Goal: Task Accomplishment & Management: Manage account settings

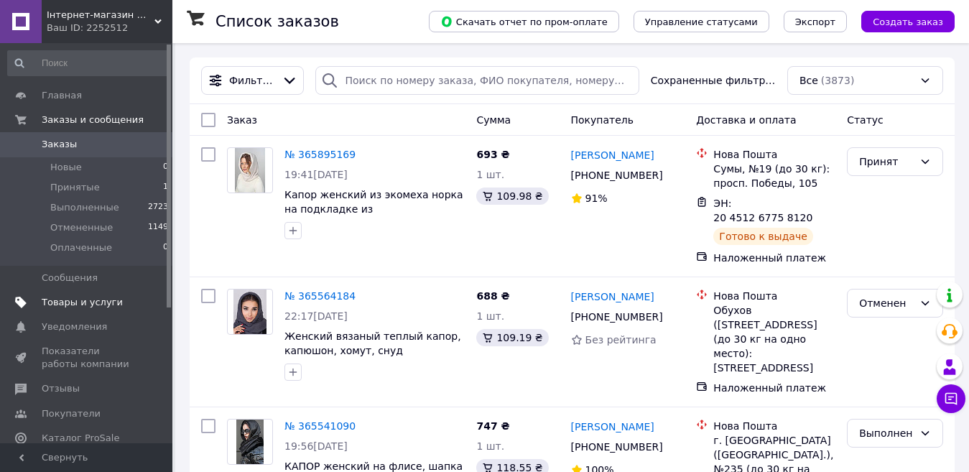
click at [65, 302] on span "Товары и услуги" at bounding box center [82, 302] width 81 height 13
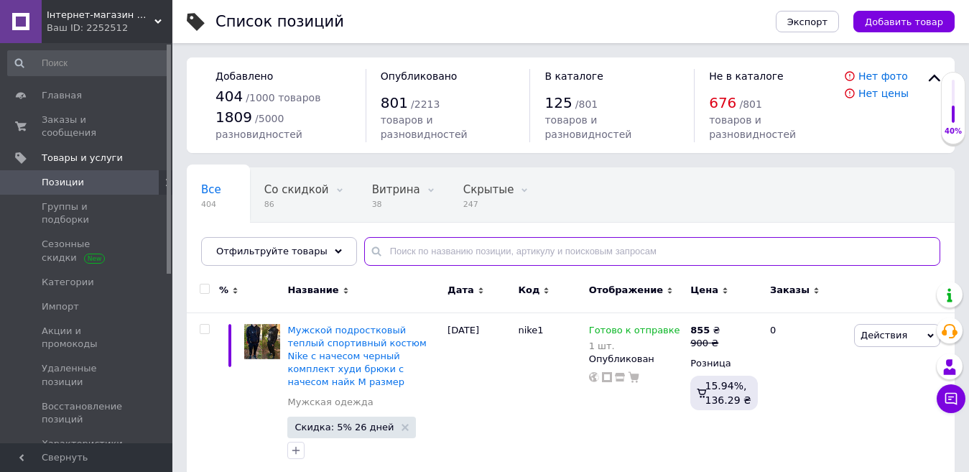
paste input "1564-53"
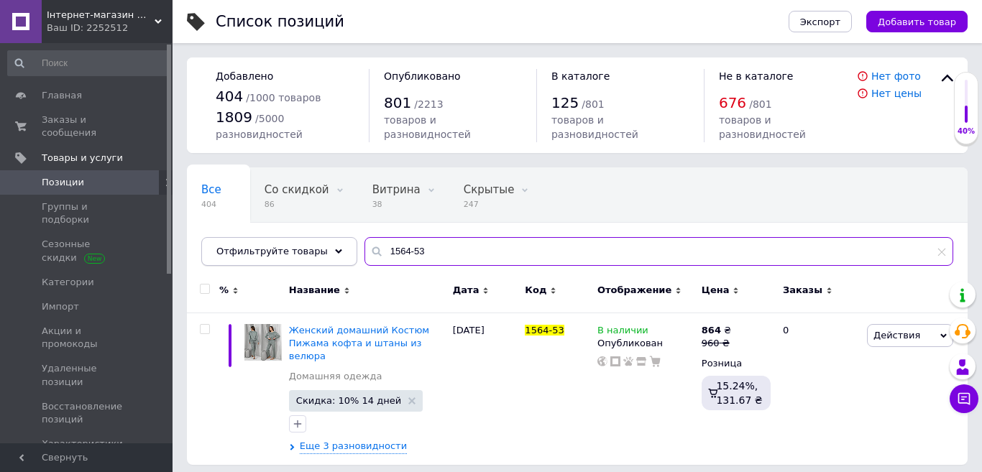
drag, startPoint x: 410, startPoint y: 233, endPoint x: 315, endPoint y: 236, distance: 94.2
click at [315, 237] on div "Отфильтруйте товары 1564-53" at bounding box center [577, 251] width 752 height 29
paste input "1370"
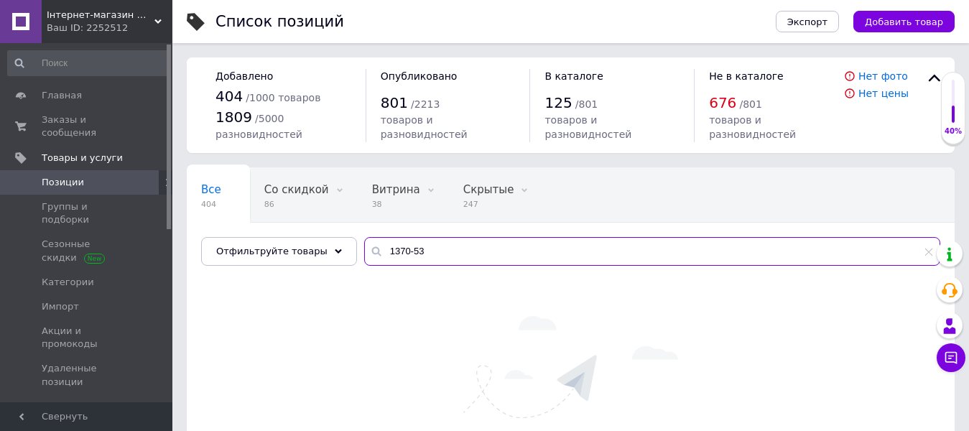
drag, startPoint x: 433, startPoint y: 239, endPoint x: 438, endPoint y: 254, distance: 15.0
click at [436, 250] on input "1370-53" at bounding box center [652, 251] width 576 height 29
click at [438, 254] on input "1370-53" at bounding box center [652, 251] width 576 height 29
click at [259, 252] on div "Отфильтруйте товары 1370-53" at bounding box center [570, 251] width 739 height 29
type input "g"
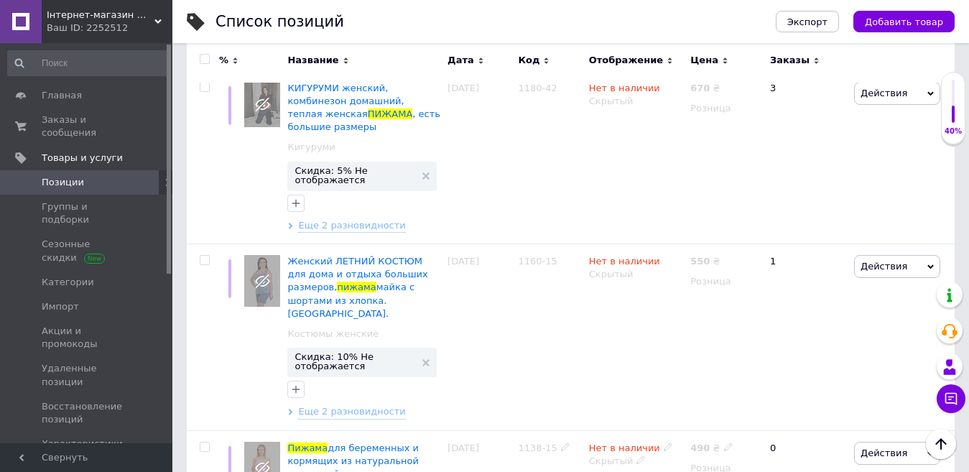
scroll to position [5965, 0]
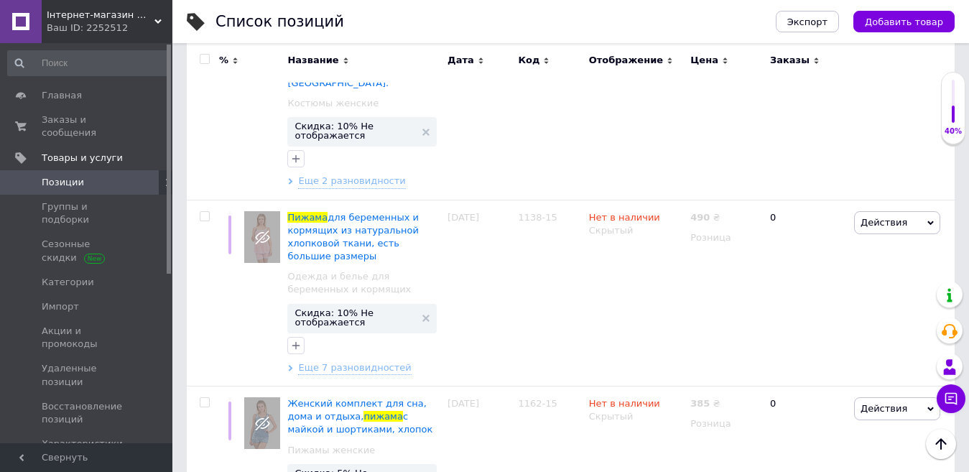
type input "пижама"
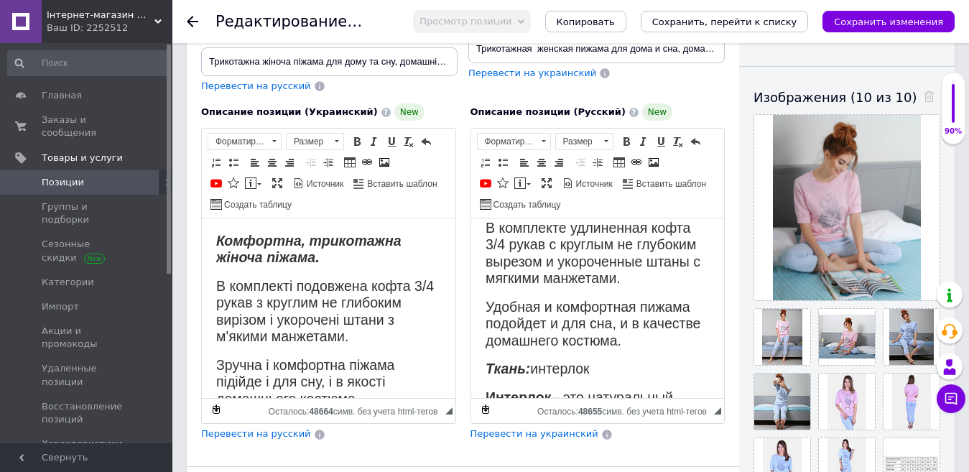
scroll to position [287, 0]
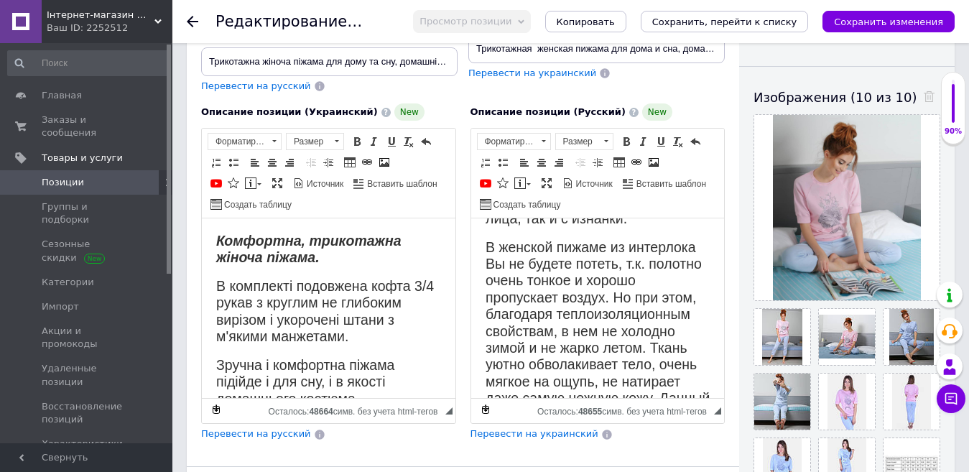
click at [192, 19] on icon at bounding box center [192, 21] width 11 height 11
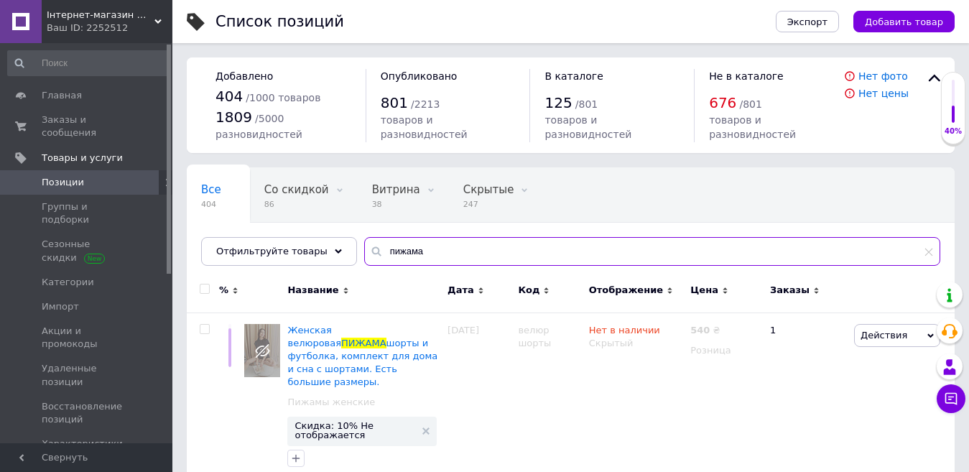
click at [437, 254] on input "пижама" at bounding box center [652, 251] width 576 height 29
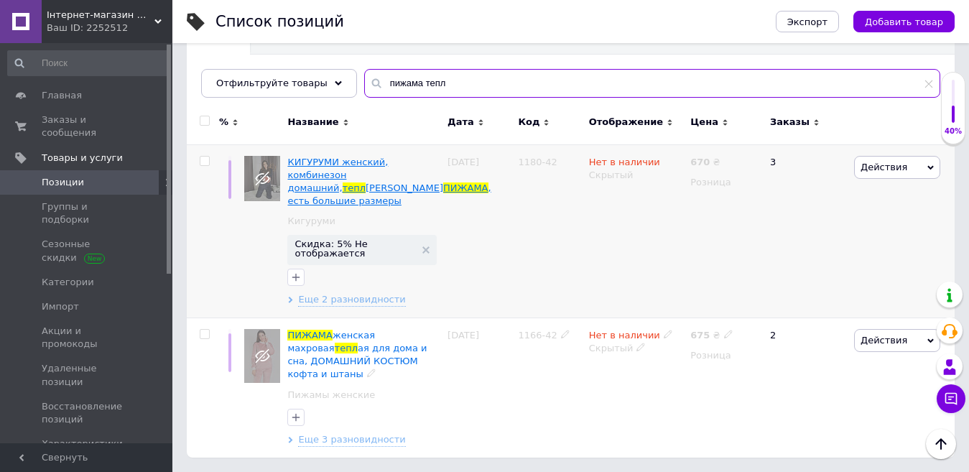
scroll to position [155, 0]
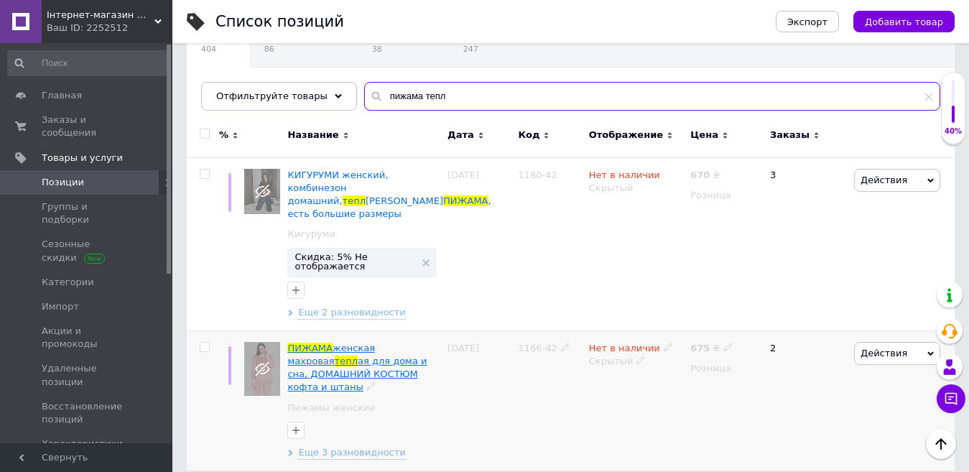
type input "пижама тепл"
click at [323, 359] on span "ая для дома и сна, ДОМАШНИЙ КОСТЮМ кофта и штаны" at bounding box center [356, 374] width 139 height 37
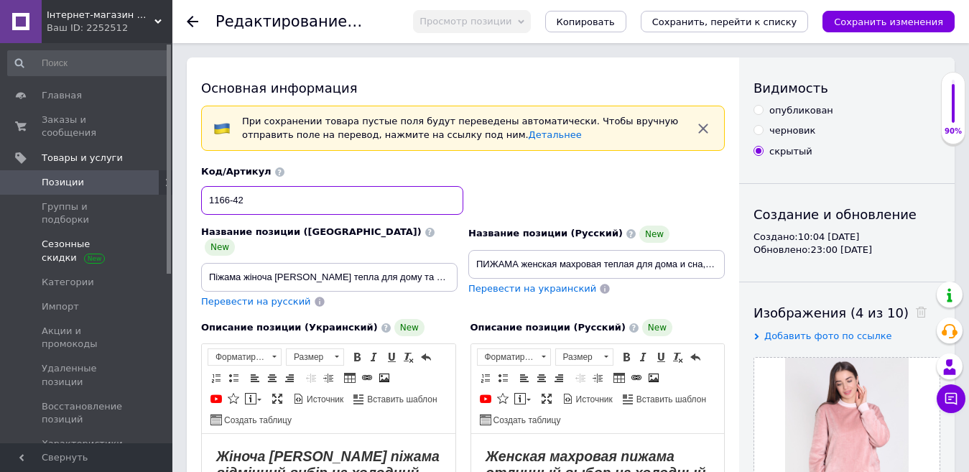
drag, startPoint x: 275, startPoint y: 206, endPoint x: 165, endPoint y: 207, distance: 110.0
paste input "746-96"
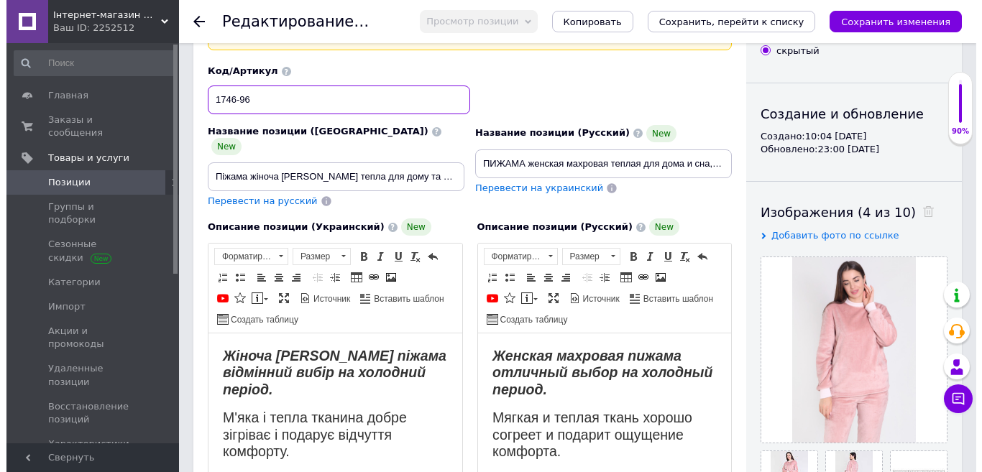
scroll to position [216, 0]
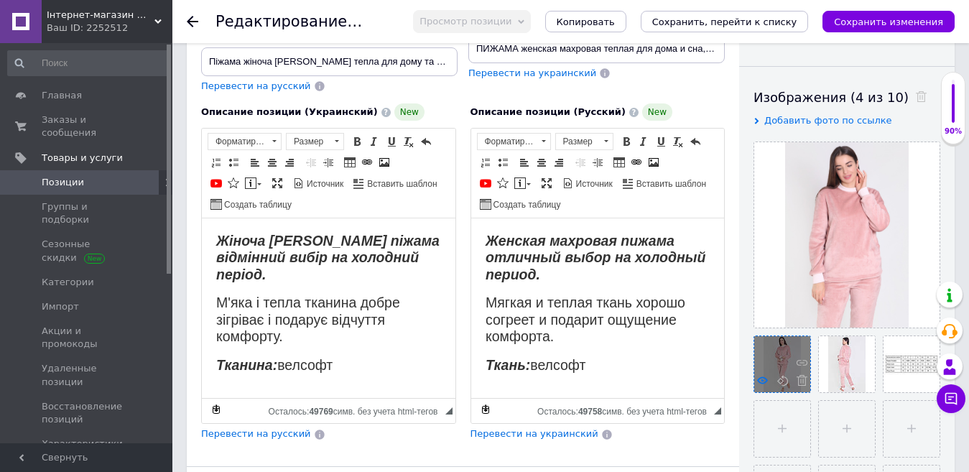
type input "1746-96"
click at [762, 380] on use at bounding box center [762, 380] width 11 height 7
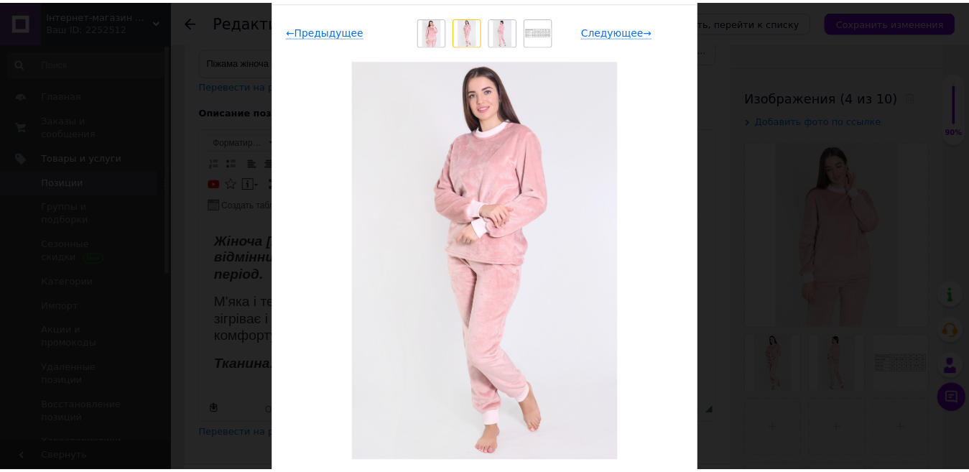
scroll to position [0, 0]
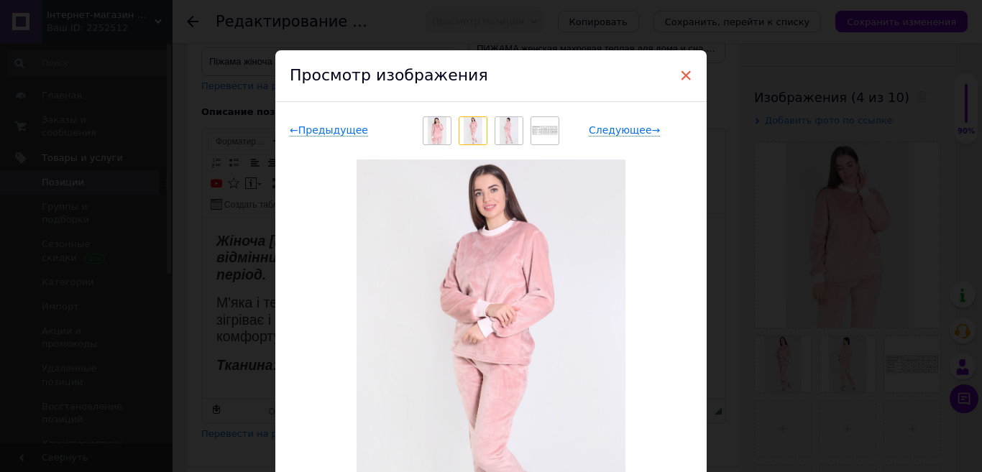
click at [686, 69] on span "×" at bounding box center [685, 75] width 13 height 24
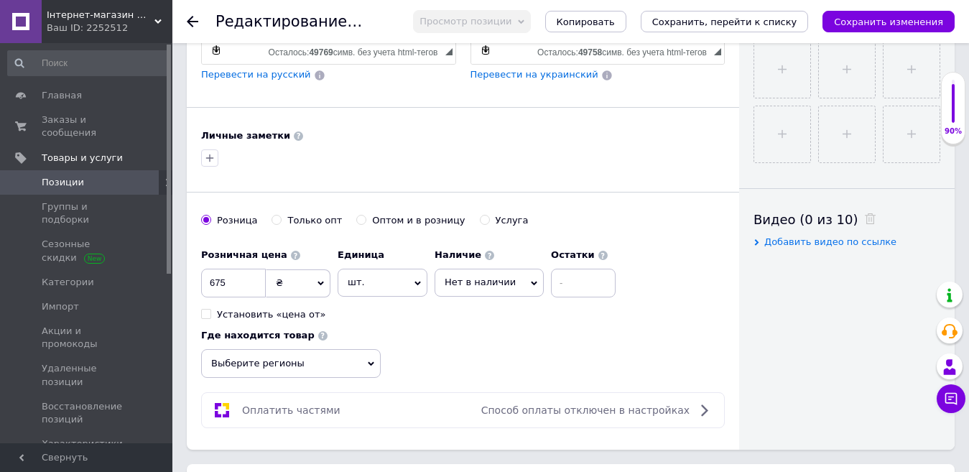
scroll to position [287, 0]
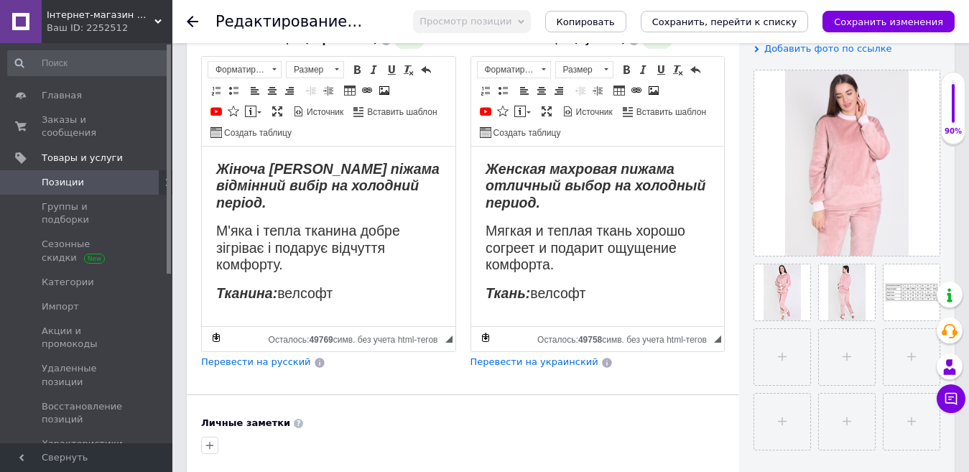
click at [193, 19] on icon at bounding box center [192, 21] width 11 height 11
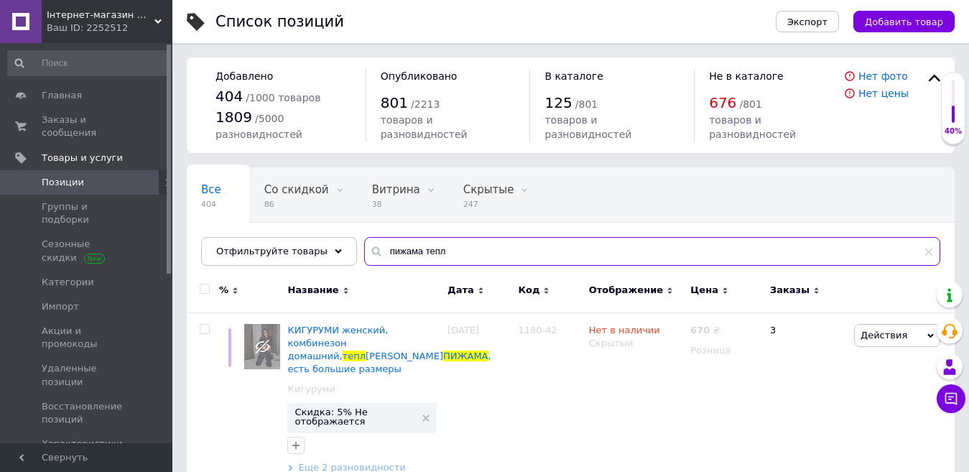
click at [479, 256] on input "пижама тепл" at bounding box center [652, 251] width 576 height 29
type input "пижама"
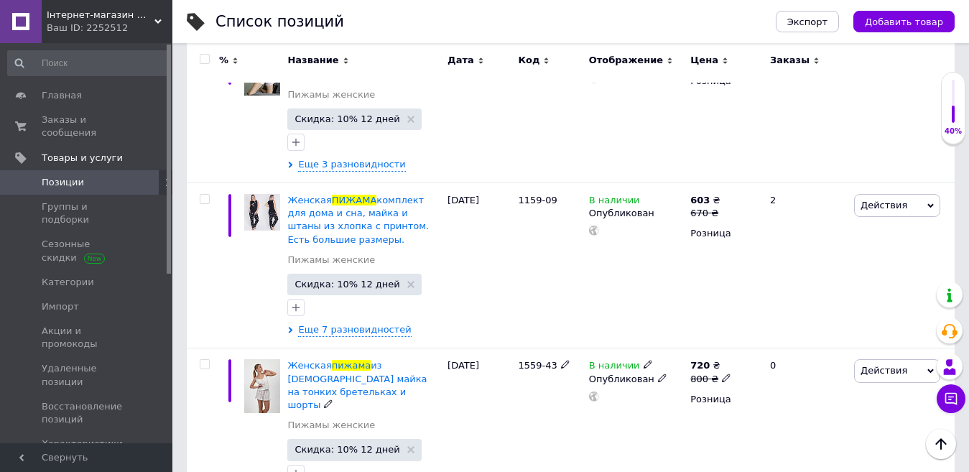
scroll to position [3234, 0]
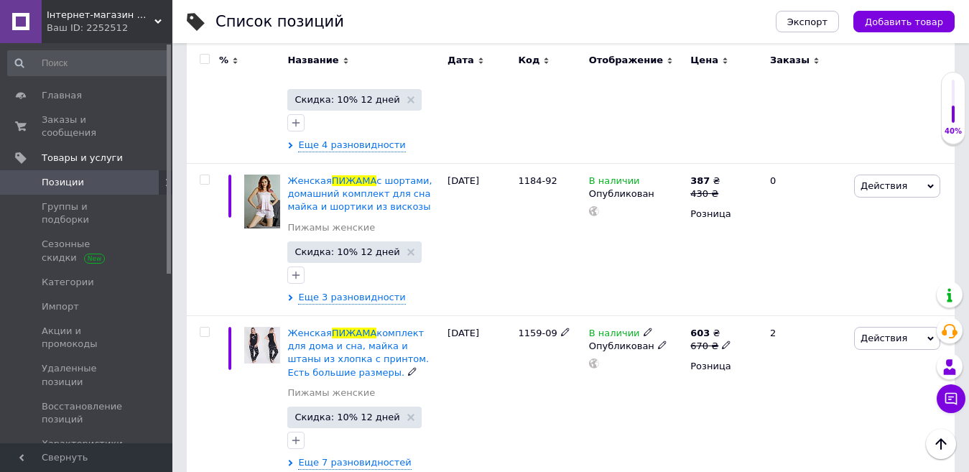
click at [357, 328] on span "комплект для дома и сна, майка и штаны из хлопка с принтом. Есть большие размер…" at bounding box center [358, 353] width 142 height 50
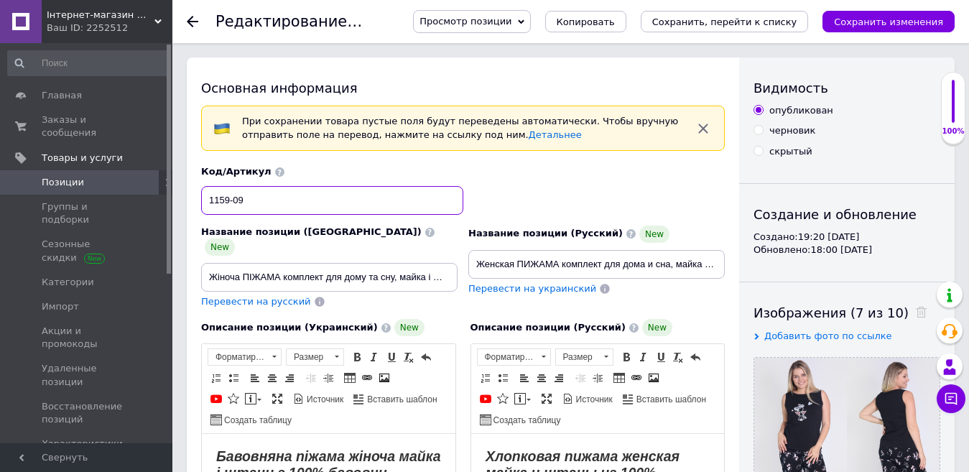
drag, startPoint x: 204, startPoint y: 201, endPoint x: 233, endPoint y: 195, distance: 29.3
paste input "746-96"
type input "1746-96"
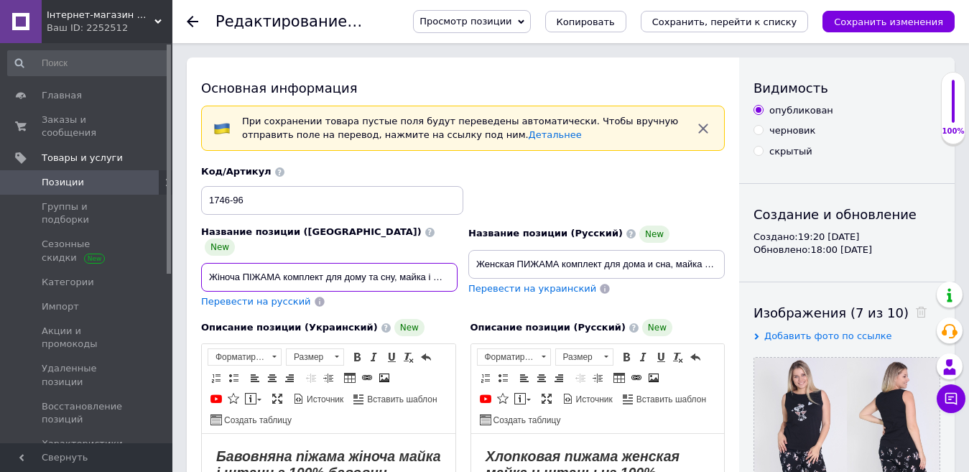
click at [405, 263] on input "Жіноча ПІЖАМА комплект для дому та сну, майка і штани з бавовни з принтом. Є ве…" at bounding box center [329, 277] width 257 height 29
click at [425, 263] on input "Жіноча ПІЖАМА комплект для дому та сну, майка і штани з бавовни з принтом. Є ве…" at bounding box center [329, 277] width 257 height 29
drag, startPoint x: 300, startPoint y: 264, endPoint x: 326, endPoint y: 267, distance: 25.2
click at [326, 267] on input "Жіноча ПІЖАМА комплект для дому та сну, кофта і штани з бавовни з принтом. Є ве…" at bounding box center [329, 277] width 257 height 29
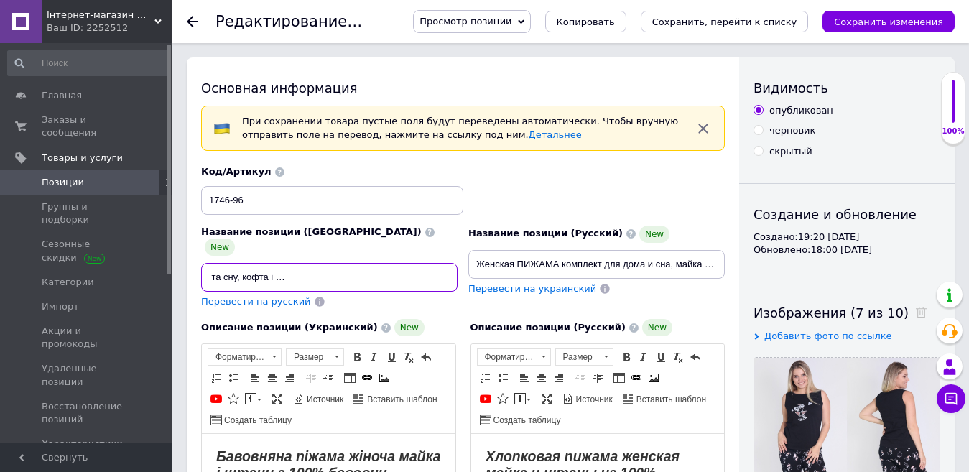
click at [337, 264] on input "Жіноча ПІЖАМА комплект для дому та сну, кофта і штани з бавовни з принтом. Є ве…" at bounding box center [329, 277] width 257 height 29
click at [300, 265] on input "Жіноча ПІЖАМА комплект для дому та сну, кофта і штани з бавовни з принтом. Є ве…" at bounding box center [329, 277] width 257 height 29
drag, startPoint x: 303, startPoint y: 266, endPoint x: 392, endPoint y: 265, distance: 88.4
click at [392, 265] on input "Жіноча ПІЖАМА комплект для дому та сну, кофта і штани з бавовни з принтом. Є ве…" at bounding box center [329, 277] width 257 height 29
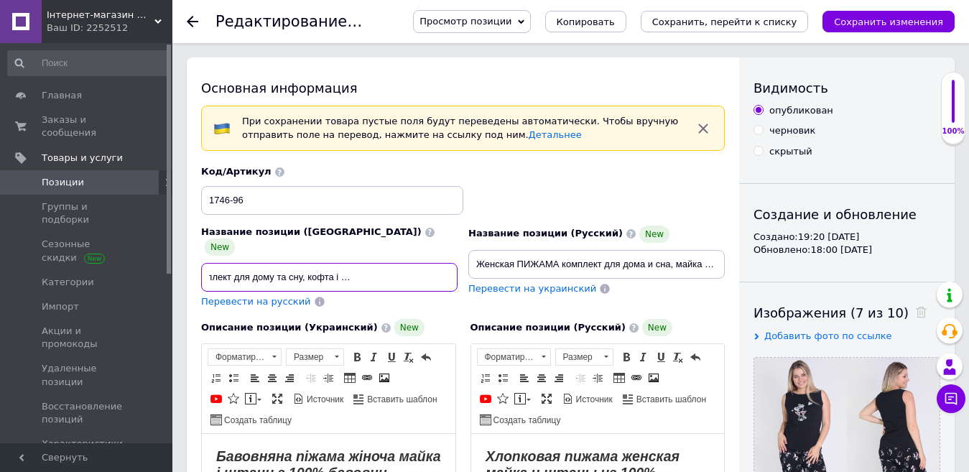
type input "Жіноча ПІЖАМА комплект для дому та сну, кофта і штани. Є великі розміри."
click at [618, 264] on input "Женская ПИЖАМА комплект для дома и сна, майка и штаны из хлопка с принтом. Есть…" at bounding box center [597, 264] width 257 height 29
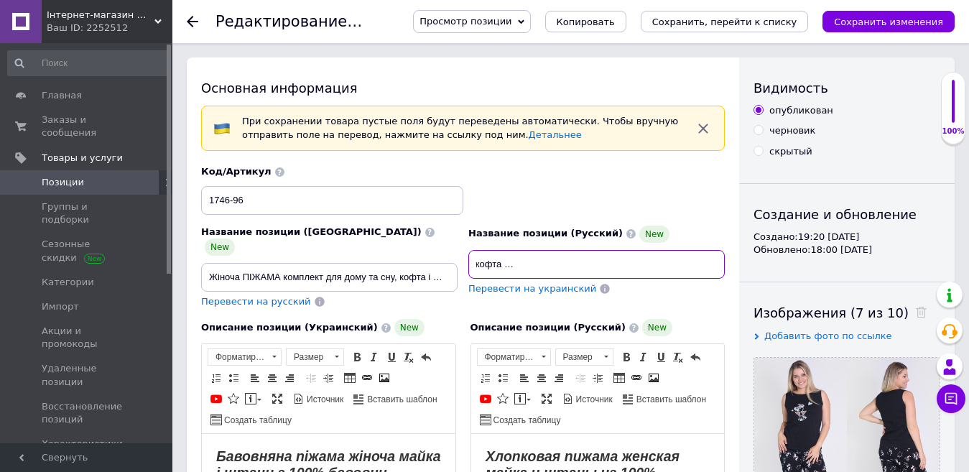
scroll to position [0, 226]
drag, startPoint x: 606, startPoint y: 260, endPoint x: 513, endPoint y: 267, distance: 92.9
click at [513, 267] on input "Женская ПИЖАМА комплект для дома и сна, кофта и штаны из хлопка с принтом. Есть…" at bounding box center [597, 264] width 257 height 29
click at [714, 263] on input "Женская ПИЖАМА комплект для дома и сна, кофта и штаны. Есть большие размеры." at bounding box center [597, 264] width 257 height 29
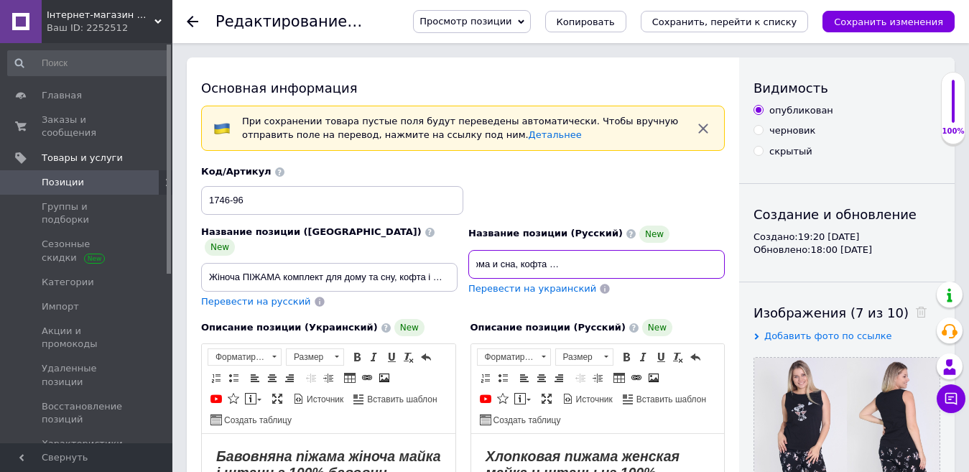
scroll to position [0, 160]
type input "Женская ПИЖАМА комплект для дома и сна, кофта и штаны. Есть большие размеры бат…"
click at [440, 266] on input "Жіноча ПІЖАМА комплект для дому та сну, кофта і штани. Є великі розміри." at bounding box center [329, 277] width 257 height 29
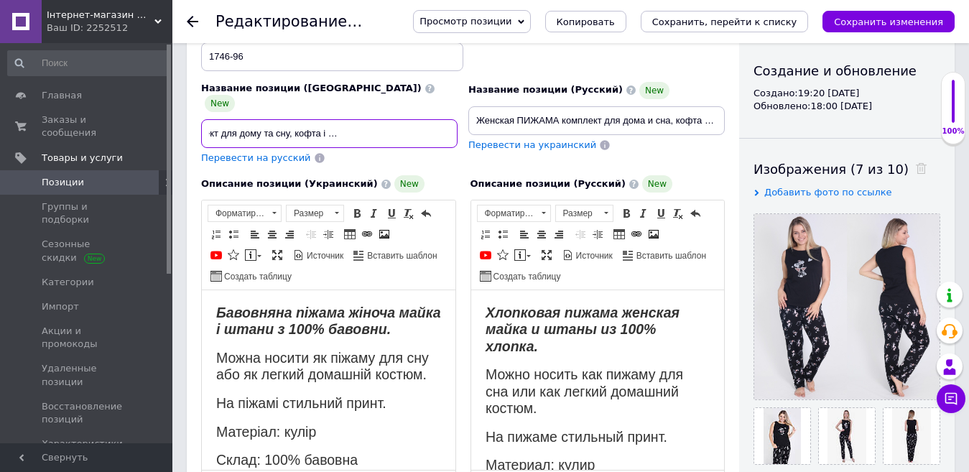
scroll to position [0, 116]
drag, startPoint x: 209, startPoint y: 119, endPoint x: 385, endPoint y: 112, distance: 176.2
click at [462, 124] on div "Название позиции (Украинский) New Жіноча ПІЖАМА комплект для дому та сну, кофта…" at bounding box center [329, 123] width 267 height 94
paste input "й теплий домашній комплект рожевий із м’якого [PERSON_NAME], M-3X"
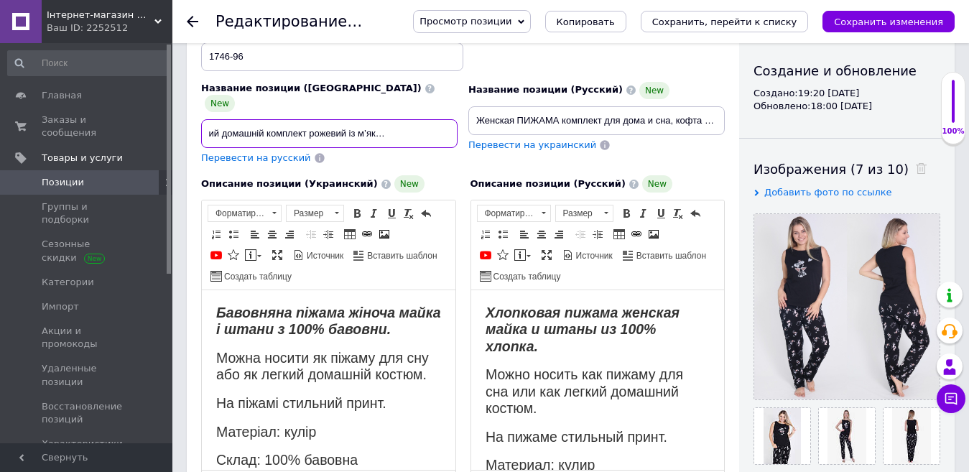
click at [309, 119] on input "Жіночий теплий домашній комплект рожевий із м’якого ворсу, M-3XL" at bounding box center [329, 133] width 257 height 29
type input "Жіночий теплий домашній комплект піжама рожева із м’якого ворсу, M-3XL"
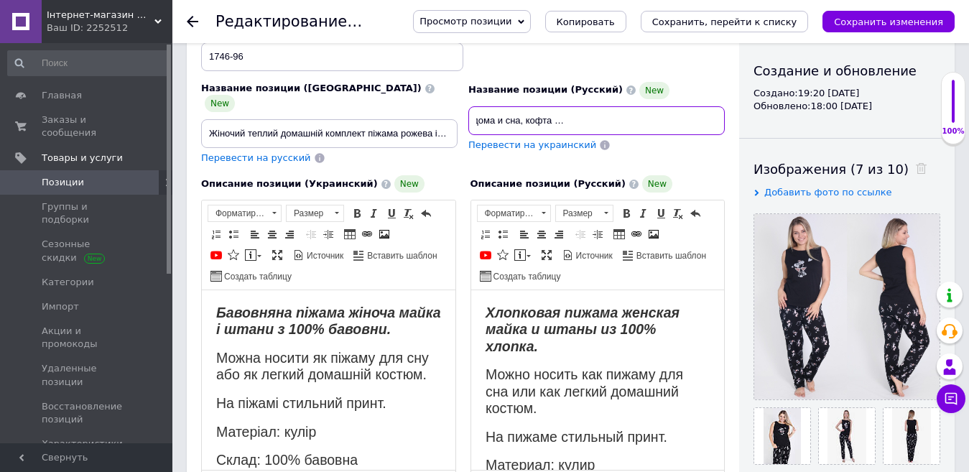
scroll to position [0, 163]
drag, startPoint x: 478, startPoint y: 115, endPoint x: 745, endPoint y: 123, distance: 267.5
click at [745, 123] on div "Основная информация При сохранении товара пустые поля будут переведены автомати…" at bounding box center [571, 408] width 768 height 988
paste input "й тёплый домашний комплект розовый из мягкого ворса, M-3XL"
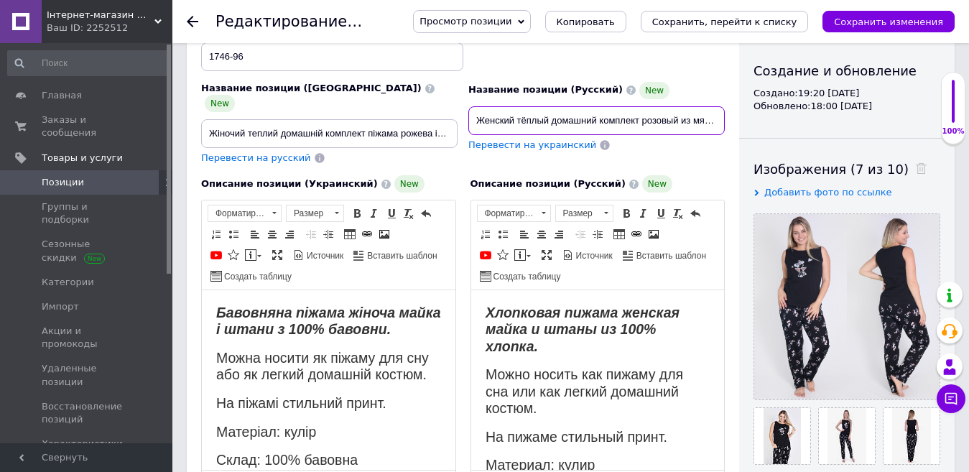
click at [643, 119] on input "Женский тёплый домашний комплект розовый из мягкого ворса, M-3XL" at bounding box center [597, 120] width 257 height 29
click at [673, 121] on input "Женский тёплый домашний комплект пижама розовый из мягкого ворса, M-3XL" at bounding box center [597, 120] width 257 height 29
type input "Женский тёплый домашний комплект пижама розовая из мягкого ворса, M-3XL"
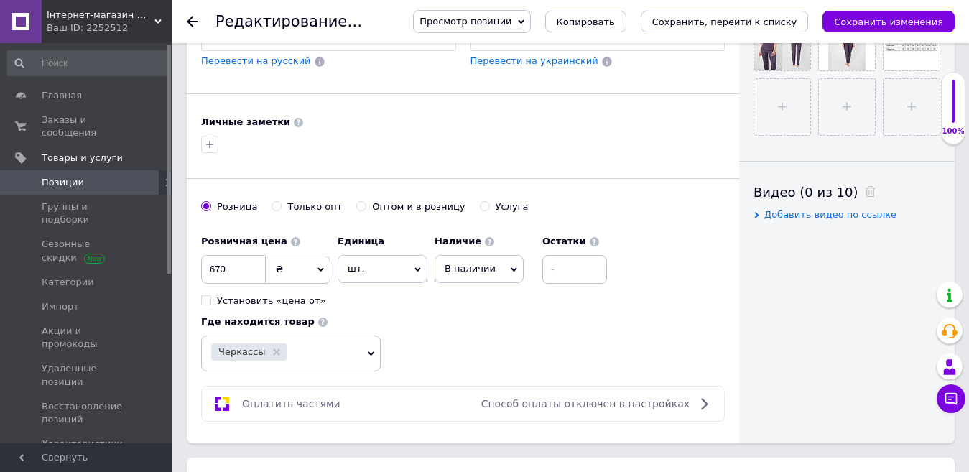
scroll to position [56, 0]
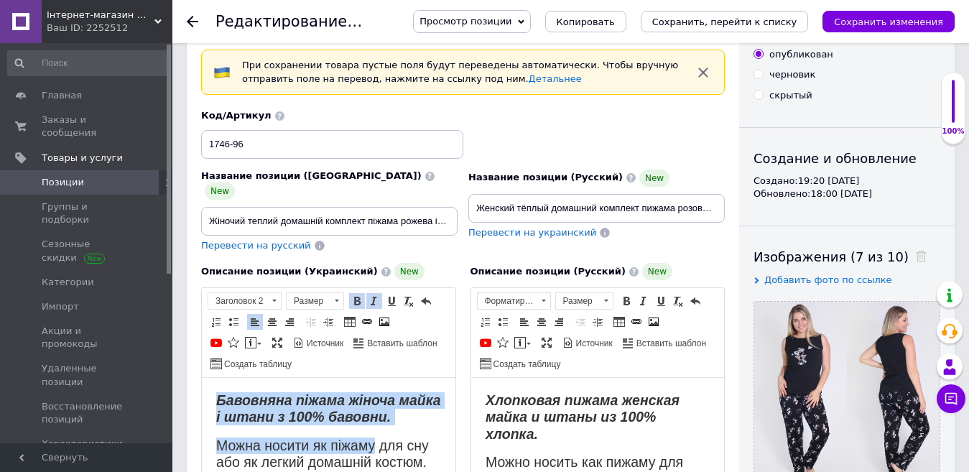
drag, startPoint x: 223, startPoint y: 412, endPoint x: 395, endPoint y: 417, distance: 172.6
click at [372, 426] on h2 "Бавовняна піжама жіноча майка і штани з 100% бавовни." at bounding box center [328, 409] width 225 height 34
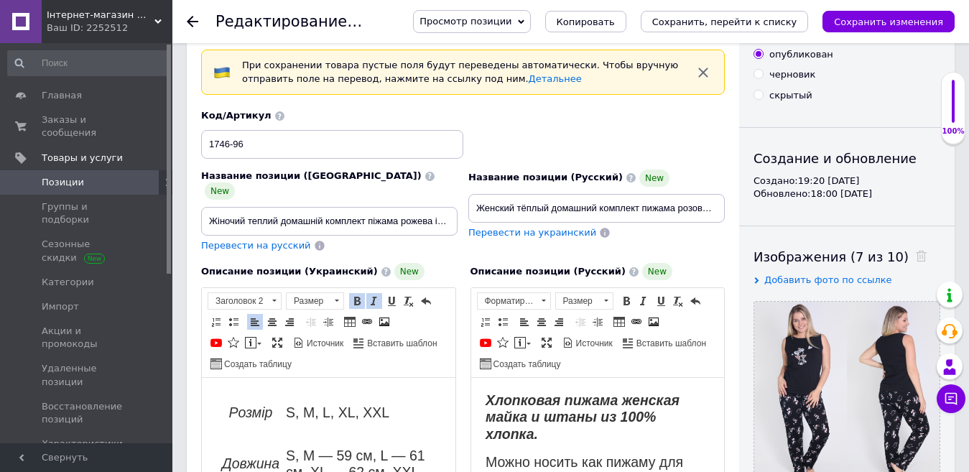
scroll to position [183, 0]
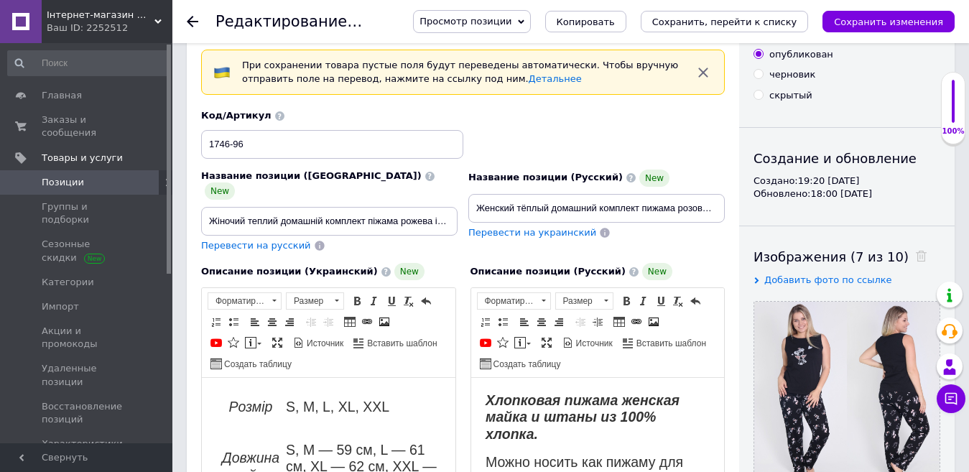
click at [441, 471] on html "Бавовняна піжама жіноча майка і штани з 100% бавовни. Можна носити як піжаму дл…" at bounding box center [329, 404] width 254 height 419
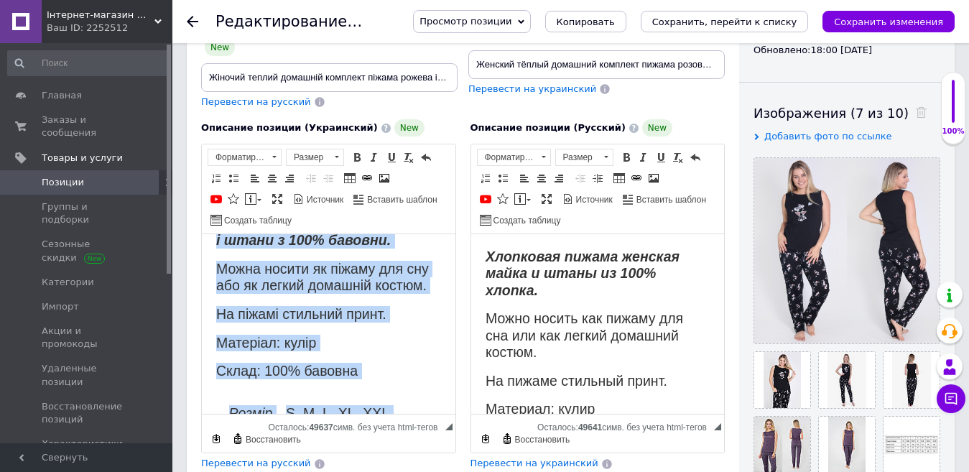
scroll to position [0, 0]
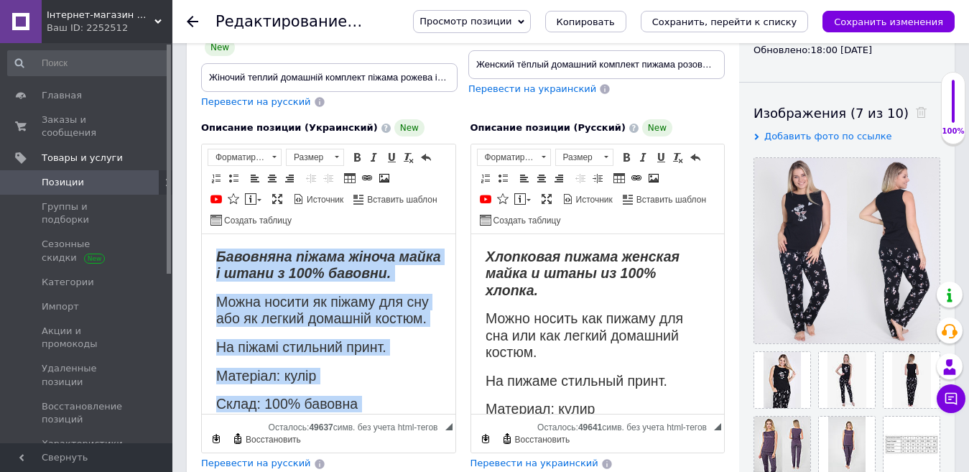
drag, startPoint x: 413, startPoint y: 382, endPoint x: 183, endPoint y: 187, distance: 301.8
click at [202, 234] on html "Бавовняна піжама жіноча майка і штани з 100% бавовни. Можна носити як піжаму дл…" at bounding box center [329, 443] width 254 height 419
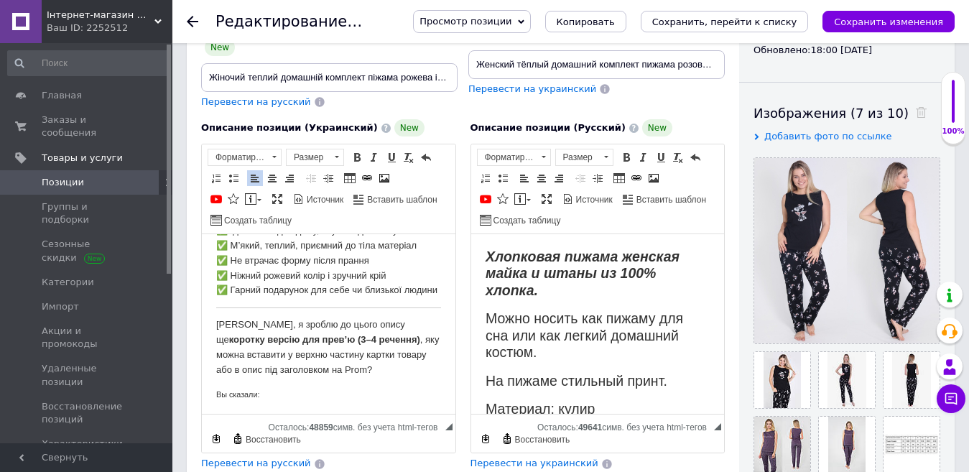
scroll to position [361, 0]
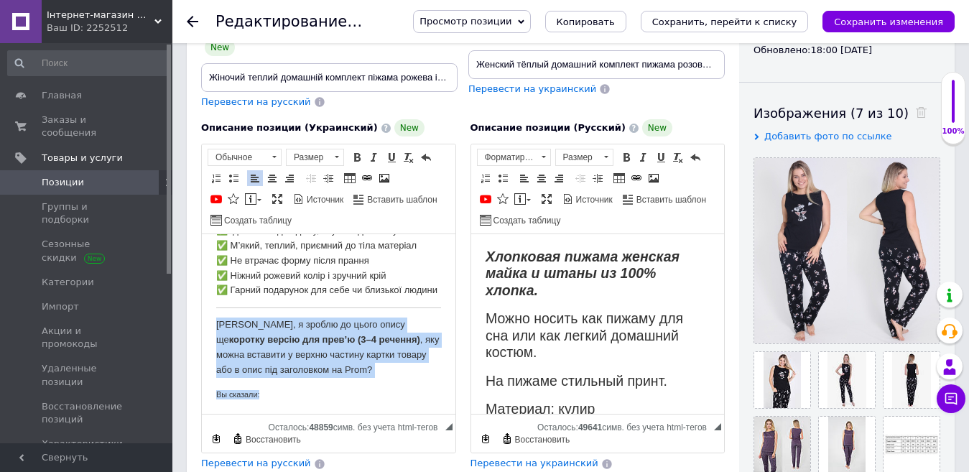
drag, startPoint x: 288, startPoint y: 390, endPoint x: 190, endPoint y: 308, distance: 127.1
click at [202, 308] on html "Стильний і затишний жіночий теплий домашній комплект — ідеальний вибір для комф…" at bounding box center [329, 151] width 254 height 526
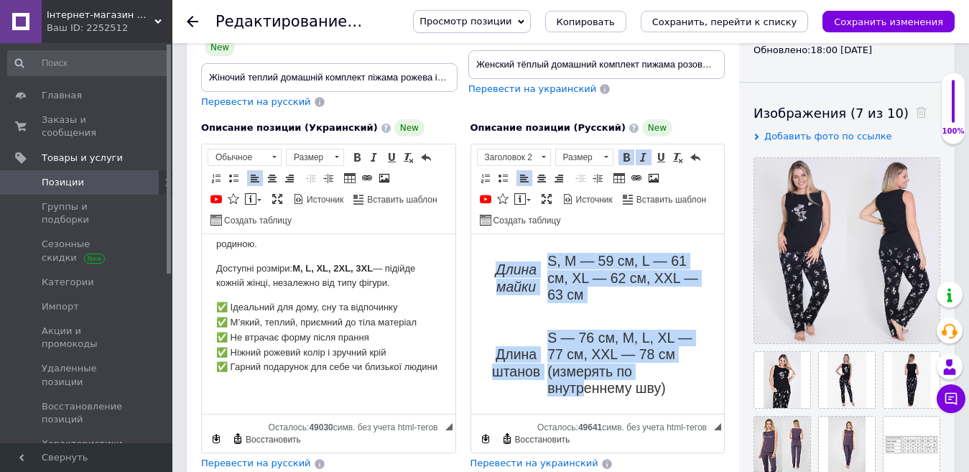
scroll to position [273, 0]
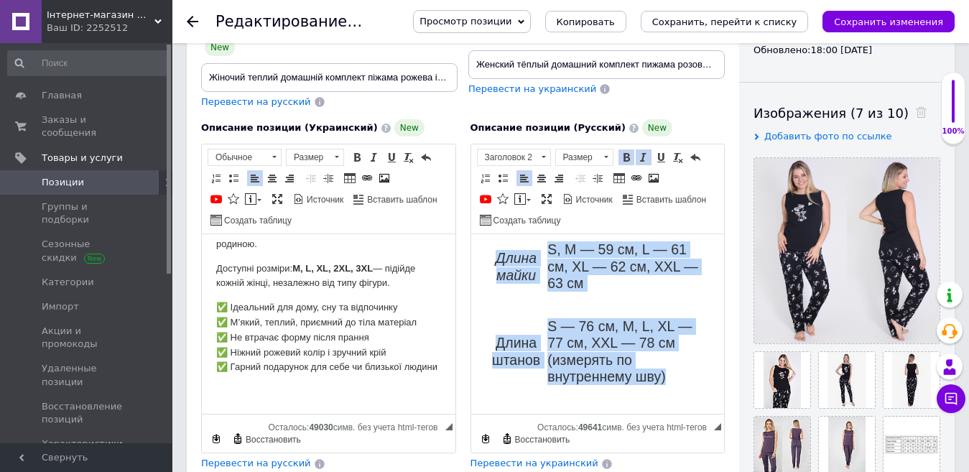
drag, startPoint x: 486, startPoint y: 252, endPoint x: 677, endPoint y: 384, distance: 232.4
click at [677, 384] on body "Хлопковая пижама женская майка и штаны из 100% хлопка. Можно носить как пижаму …" at bounding box center [597, 188] width 225 height 424
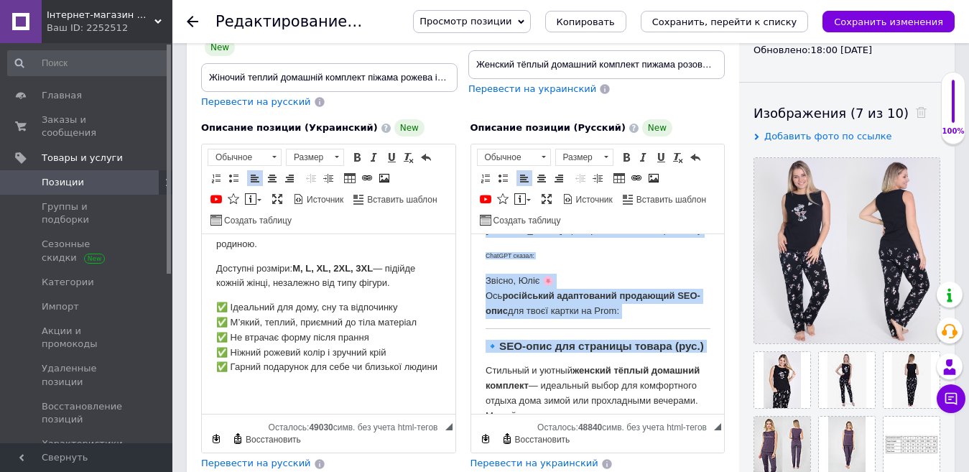
scroll to position [0, 0]
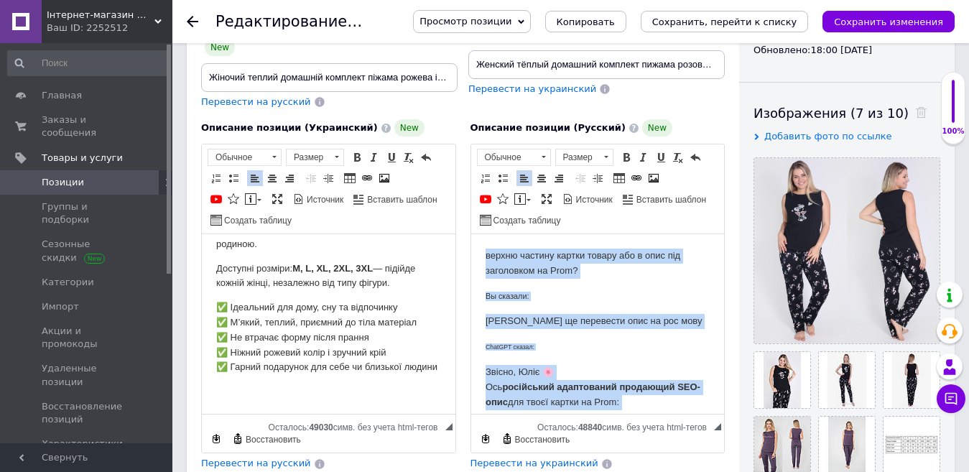
drag, startPoint x: 484, startPoint y: 331, endPoint x: 459, endPoint y: 222, distance: 111.4
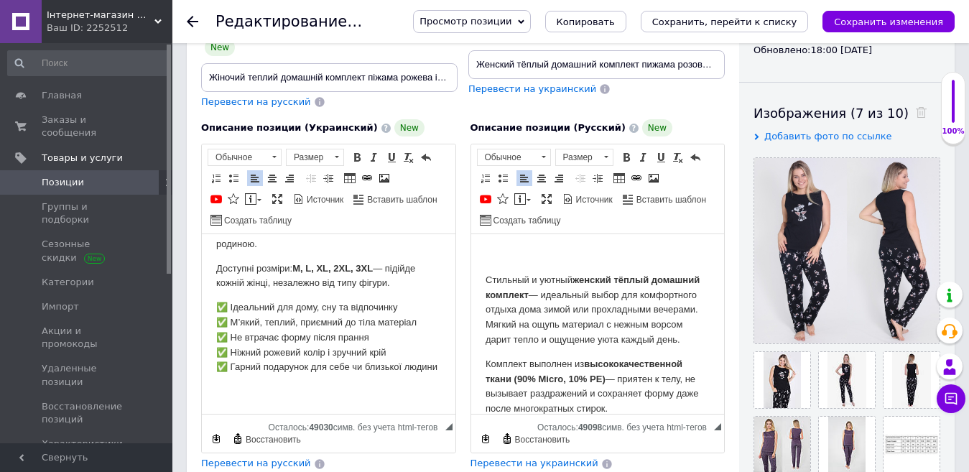
click at [485, 282] on p "Стильный и уютный женский тёплый домашний комплект — идеальный выбор для комфор…" at bounding box center [597, 310] width 225 height 75
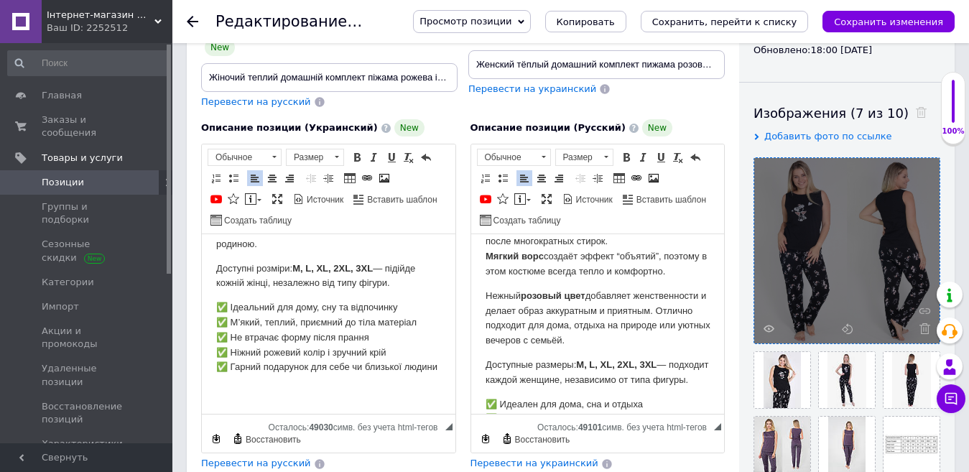
scroll to position [144, 0]
click at [918, 328] on span at bounding box center [922, 328] width 18 height 11
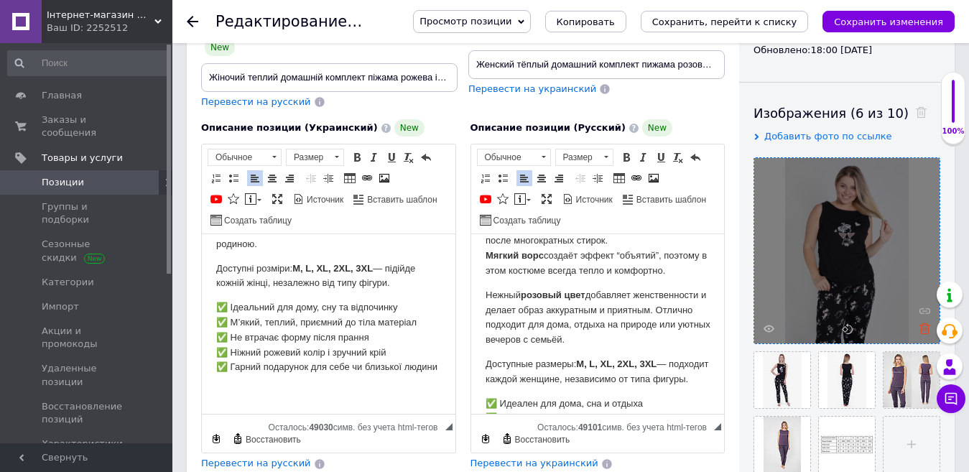
click at [925, 327] on icon at bounding box center [925, 328] width 11 height 11
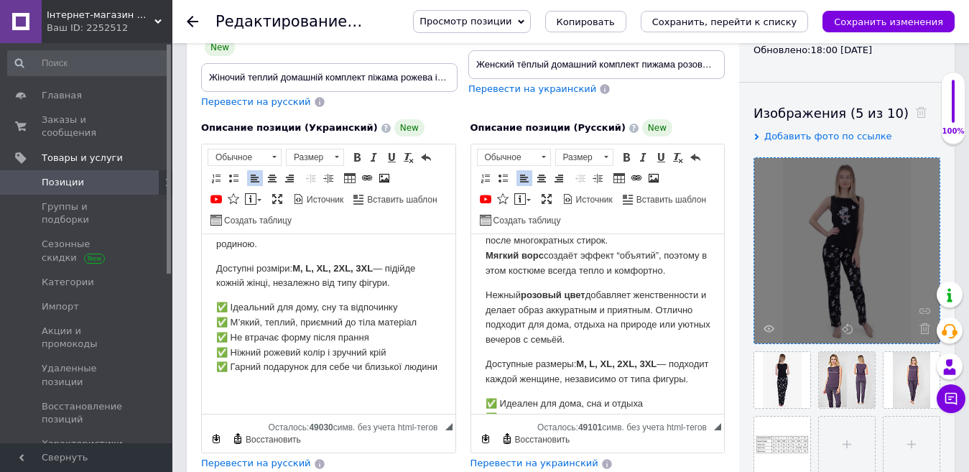
click at [925, 327] on icon at bounding box center [925, 328] width 11 height 11
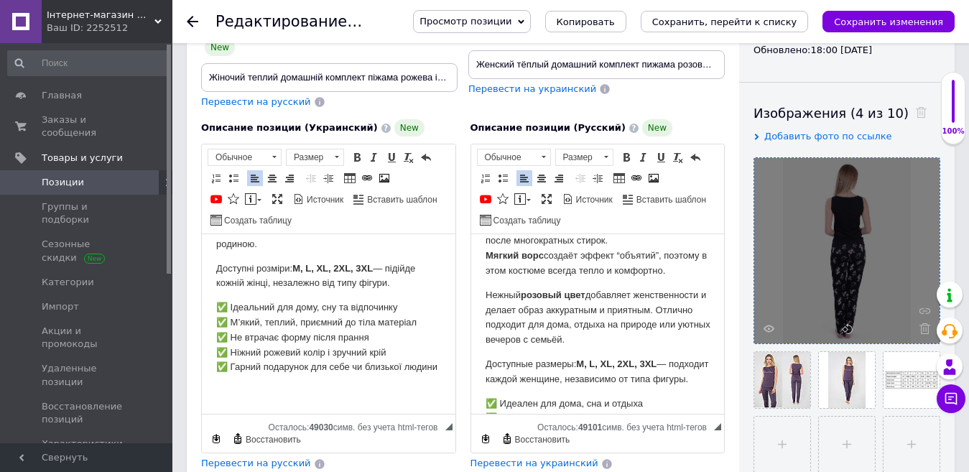
click at [925, 327] on icon at bounding box center [925, 328] width 11 height 11
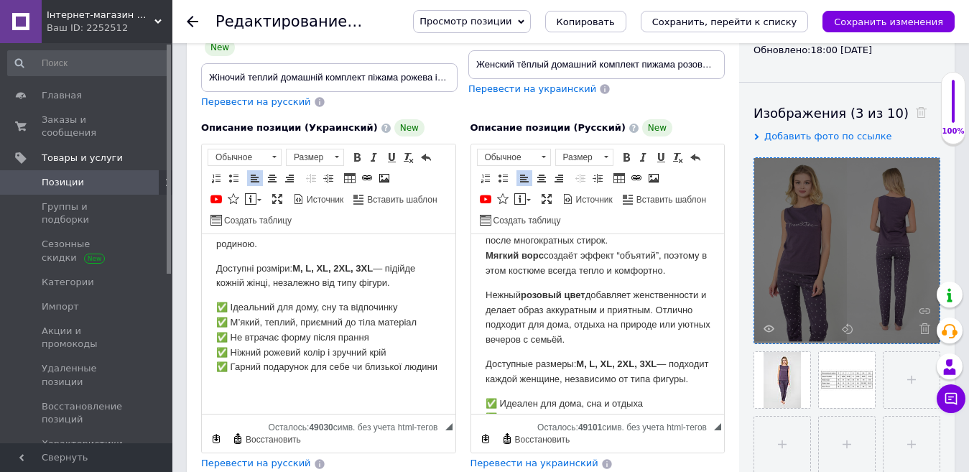
click at [925, 327] on icon at bounding box center [925, 328] width 11 height 11
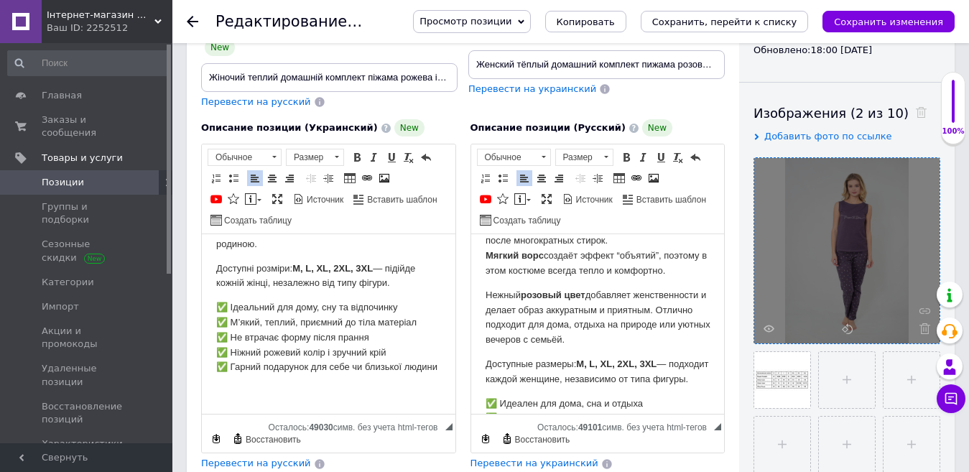
click at [925, 327] on icon at bounding box center [925, 328] width 11 height 11
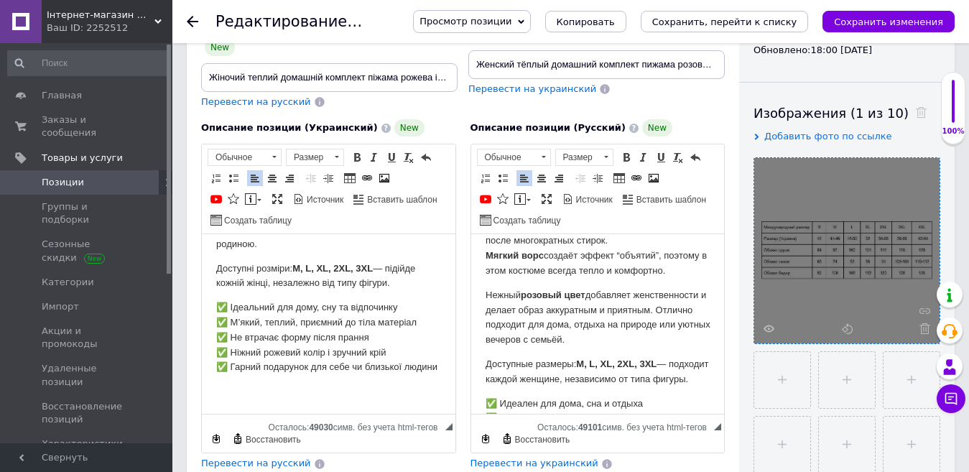
click at [925, 327] on icon at bounding box center [925, 328] width 11 height 11
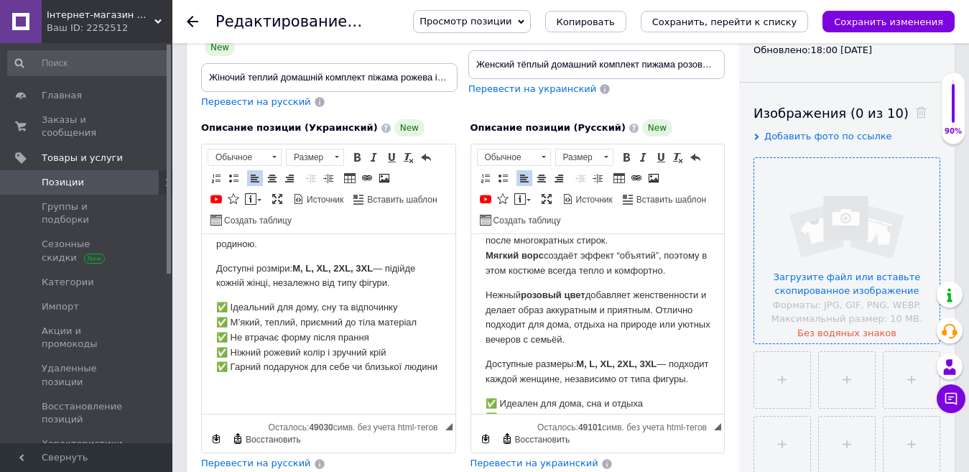
click at [814, 277] on input "file" at bounding box center [847, 250] width 185 height 185
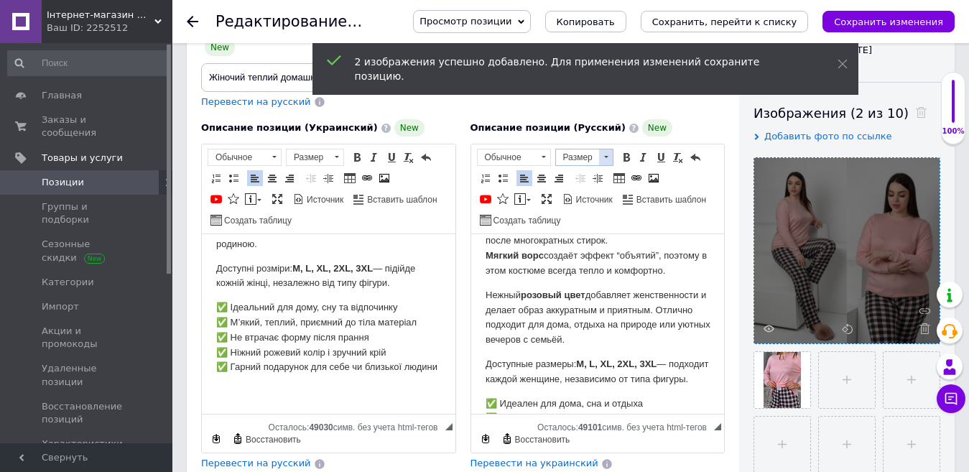
drag, startPoint x: 890, startPoint y: 28, endPoint x: 579, endPoint y: 137, distance: 329.6
click at [890, 27] on button "Сохранить изменения" at bounding box center [889, 22] width 132 height 22
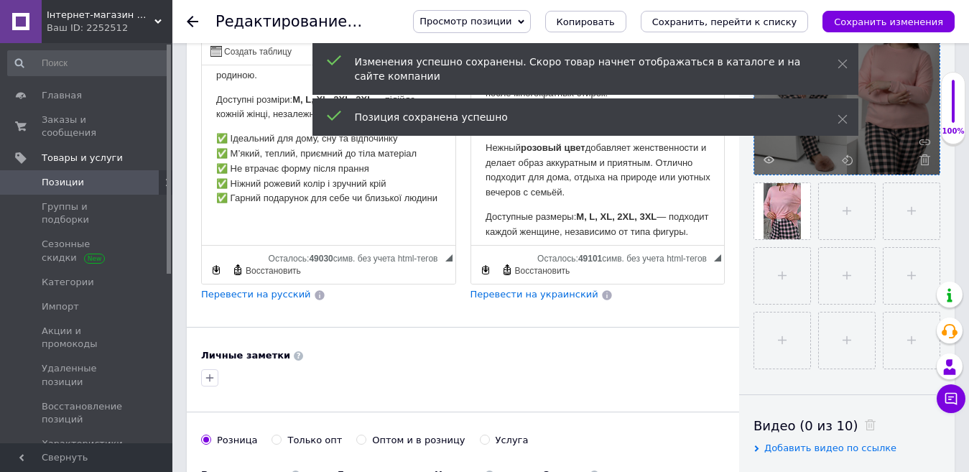
scroll to position [559, 0]
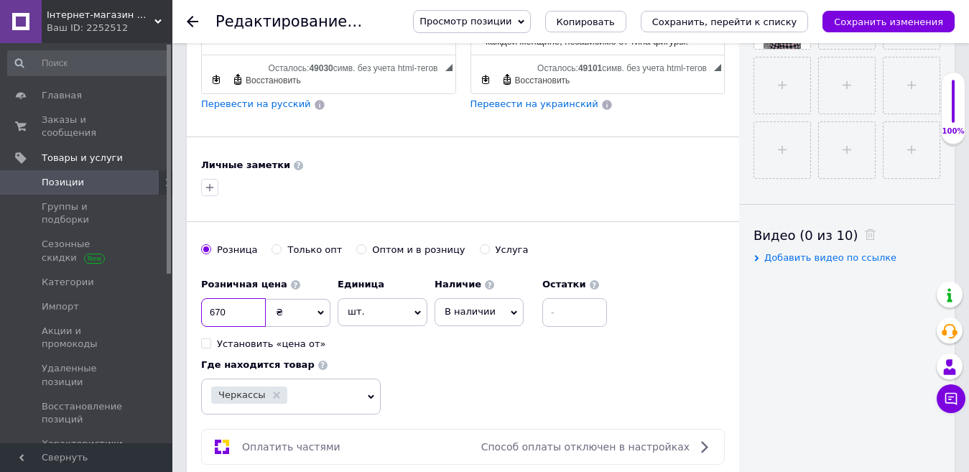
drag, startPoint x: 239, startPoint y: 300, endPoint x: 195, endPoint y: 297, distance: 43.2
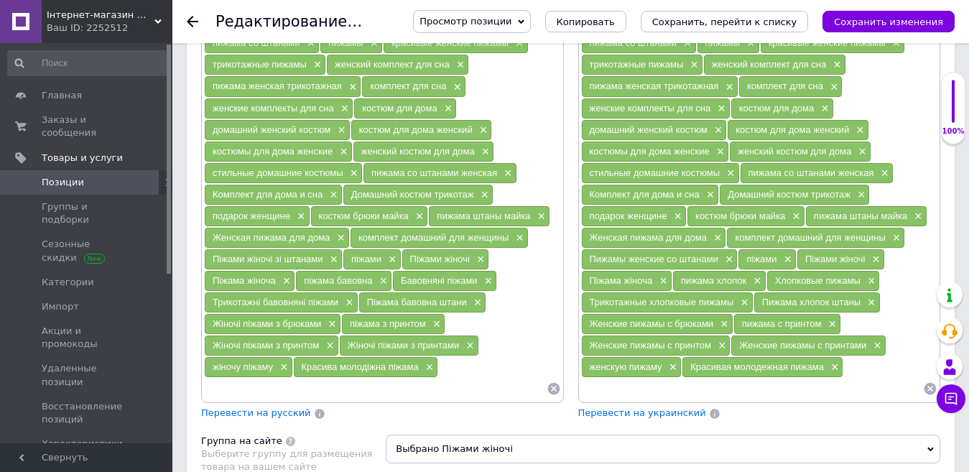
scroll to position [1062, 0]
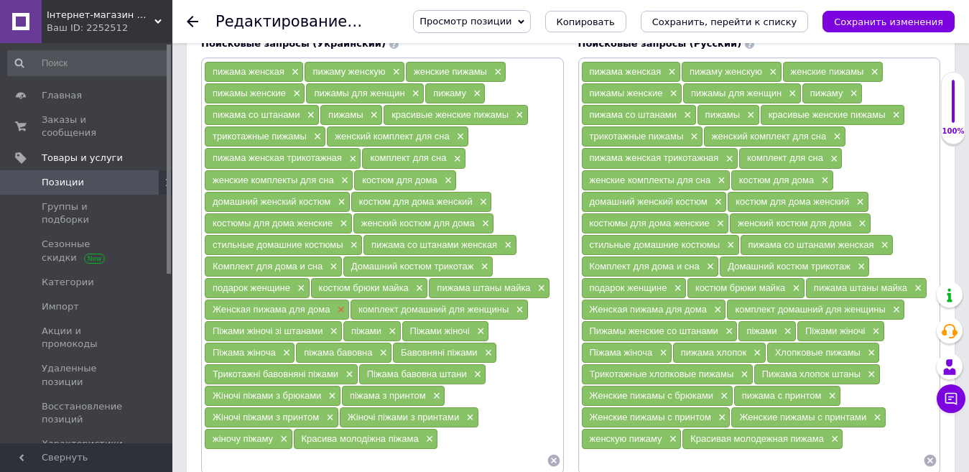
type input "1340"
click at [341, 304] on span "×" at bounding box center [338, 310] width 11 height 12
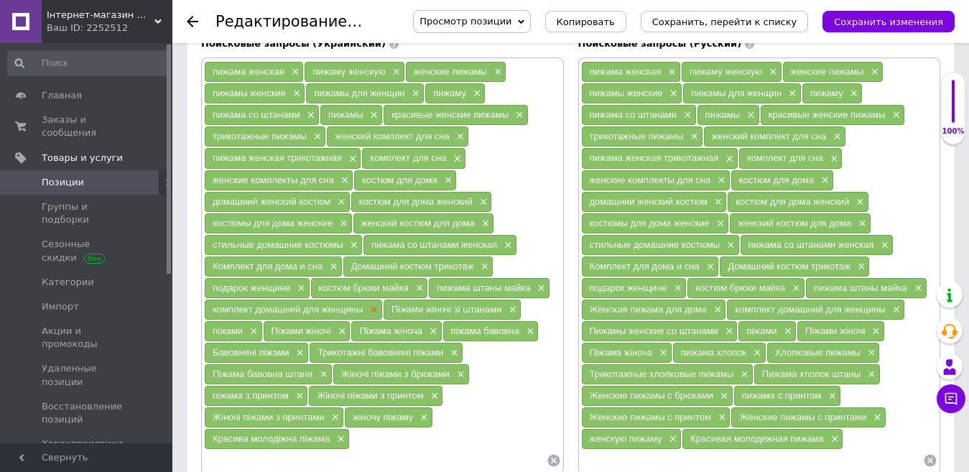
click at [374, 304] on span "×" at bounding box center [372, 310] width 11 height 12
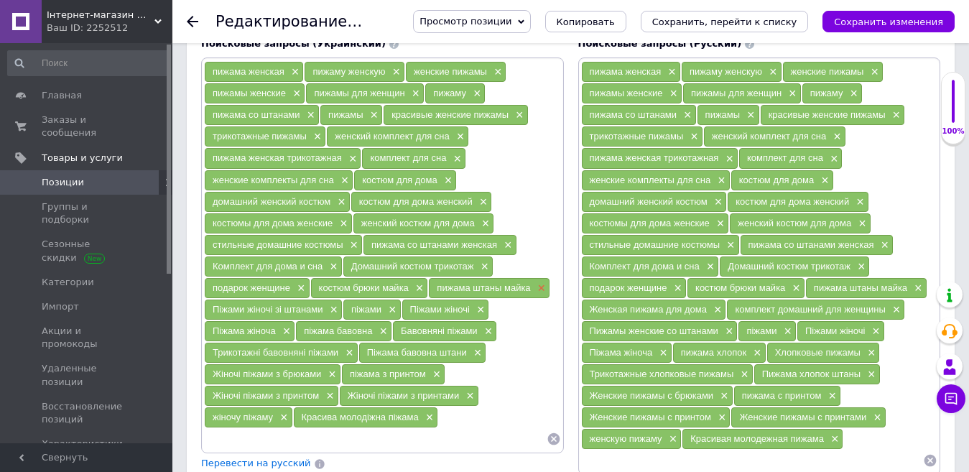
click at [541, 282] on span "×" at bounding box center [540, 288] width 11 height 12
click at [415, 282] on span "×" at bounding box center [418, 288] width 11 height 12
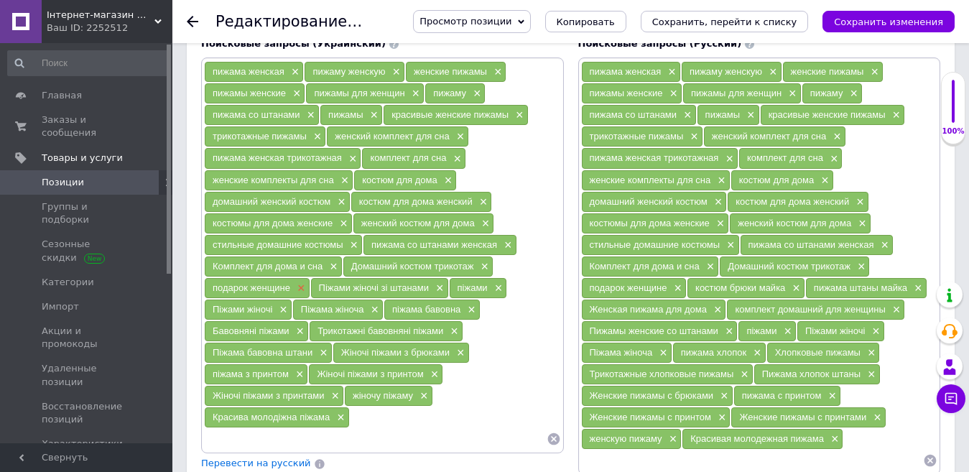
click at [300, 282] on span "×" at bounding box center [299, 288] width 11 height 12
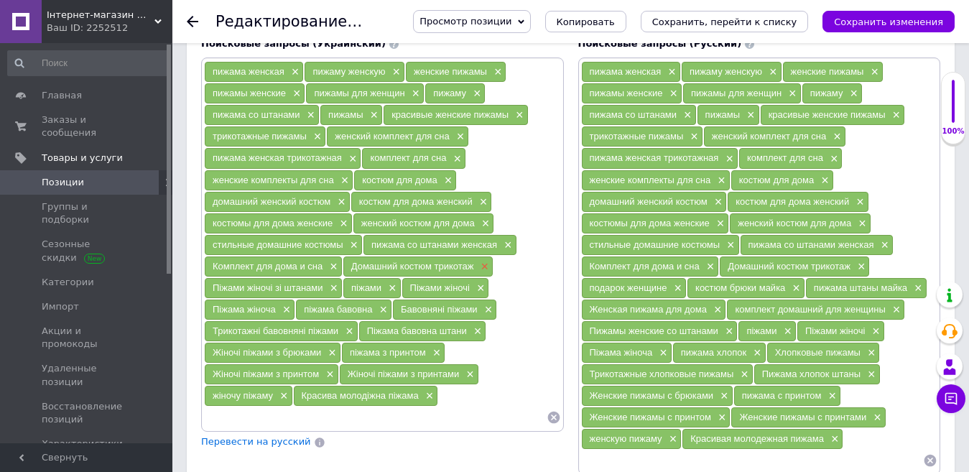
click at [484, 261] on span "×" at bounding box center [482, 267] width 11 height 12
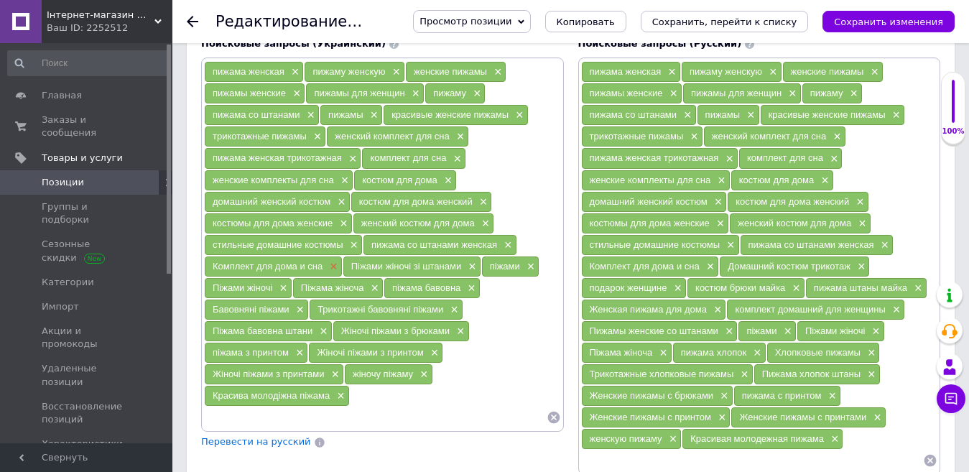
click at [331, 261] on span "×" at bounding box center [331, 267] width 11 height 12
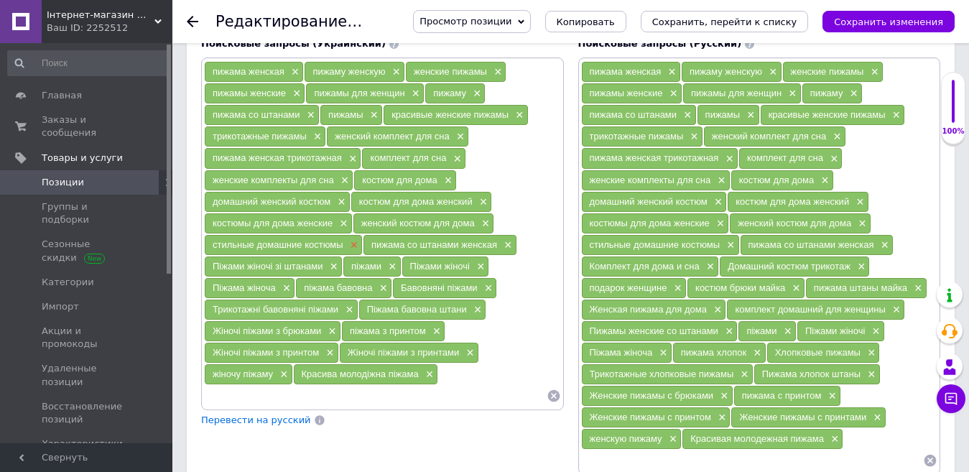
click at [349, 239] on span "×" at bounding box center [352, 245] width 11 height 12
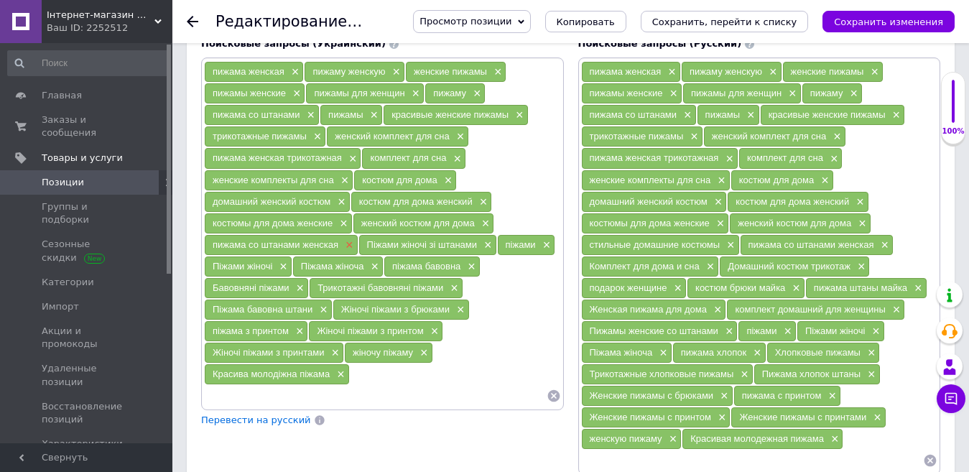
click at [346, 239] on span "×" at bounding box center [347, 245] width 11 height 12
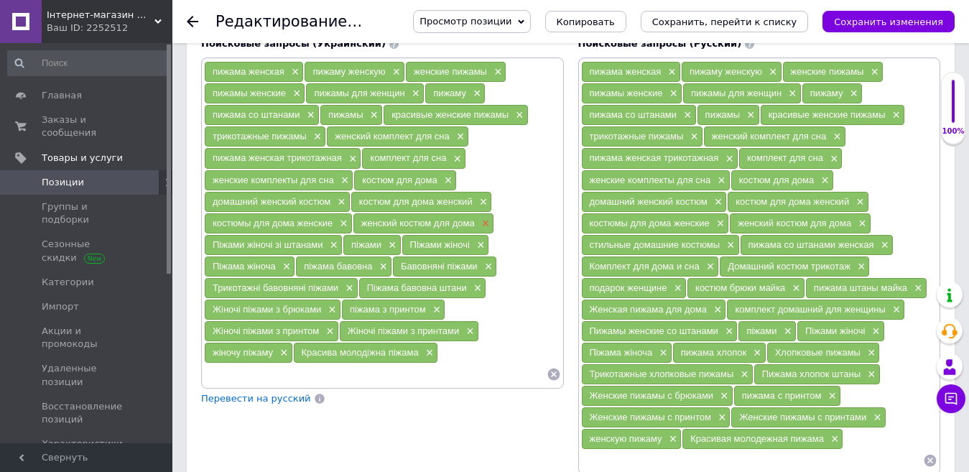
click at [484, 218] on span "×" at bounding box center [484, 224] width 11 height 12
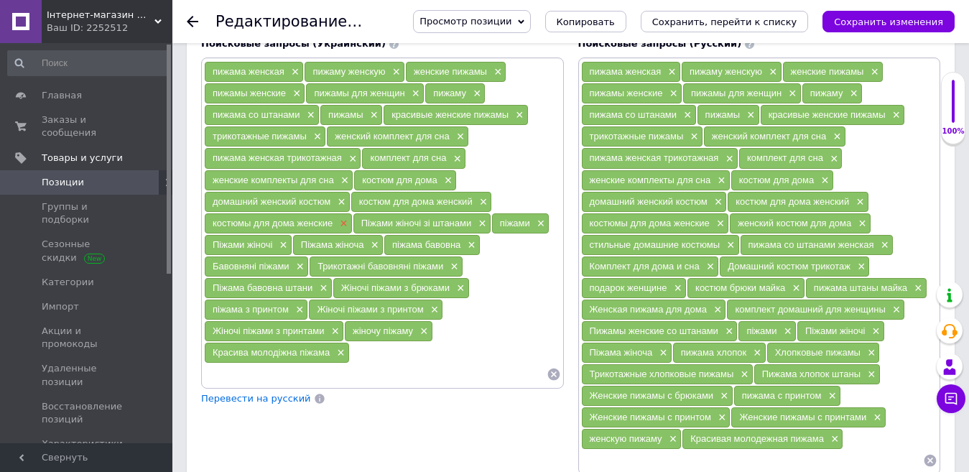
click at [340, 218] on span "×" at bounding box center [341, 224] width 11 height 12
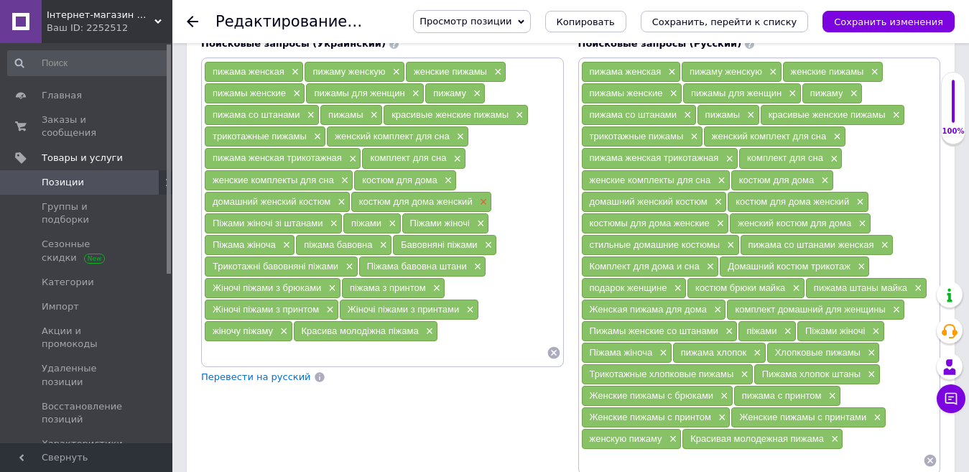
click at [486, 196] on span "×" at bounding box center [481, 202] width 11 height 12
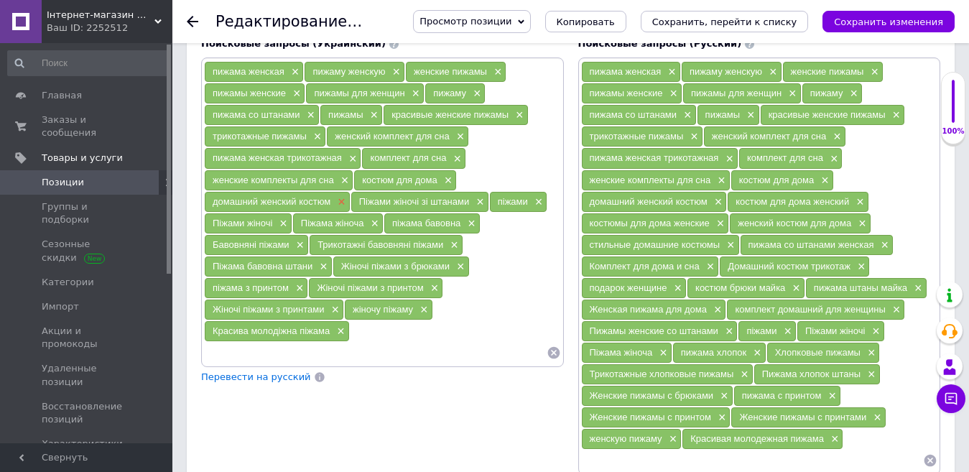
click at [340, 196] on span "×" at bounding box center [339, 202] width 11 height 12
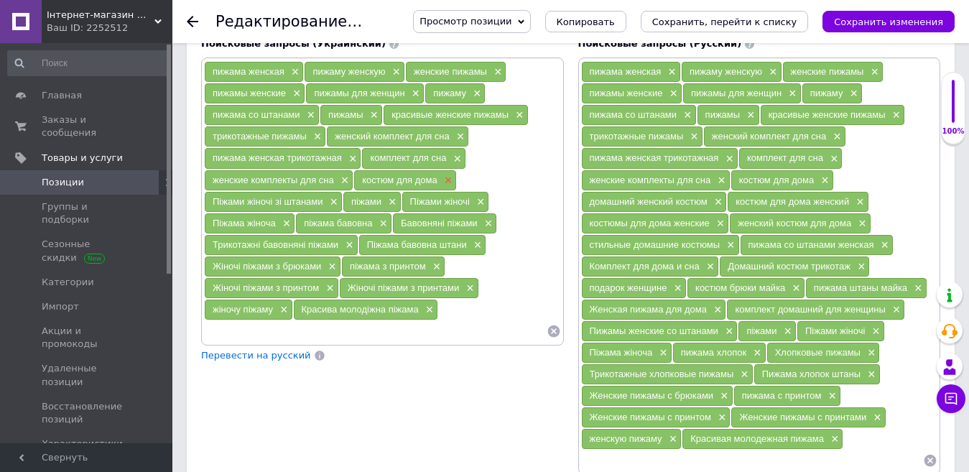
click at [446, 175] on span "×" at bounding box center [446, 181] width 11 height 12
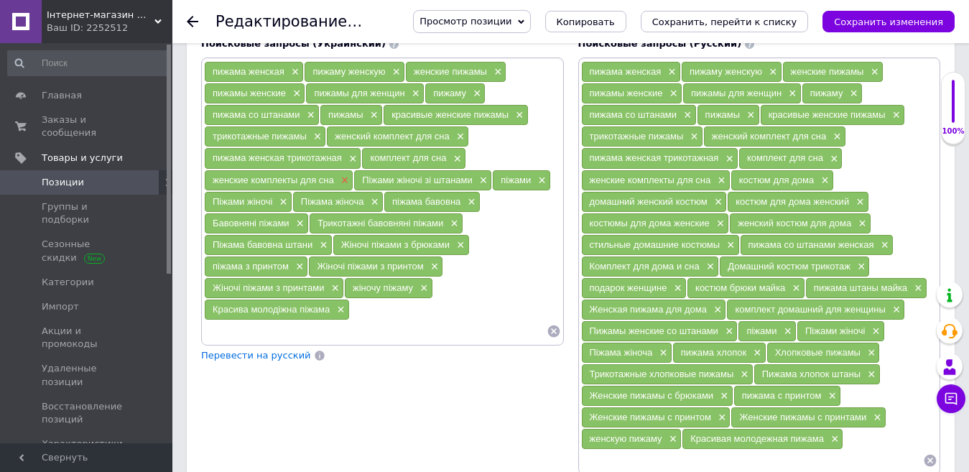
click at [345, 175] on span "×" at bounding box center [343, 181] width 11 height 12
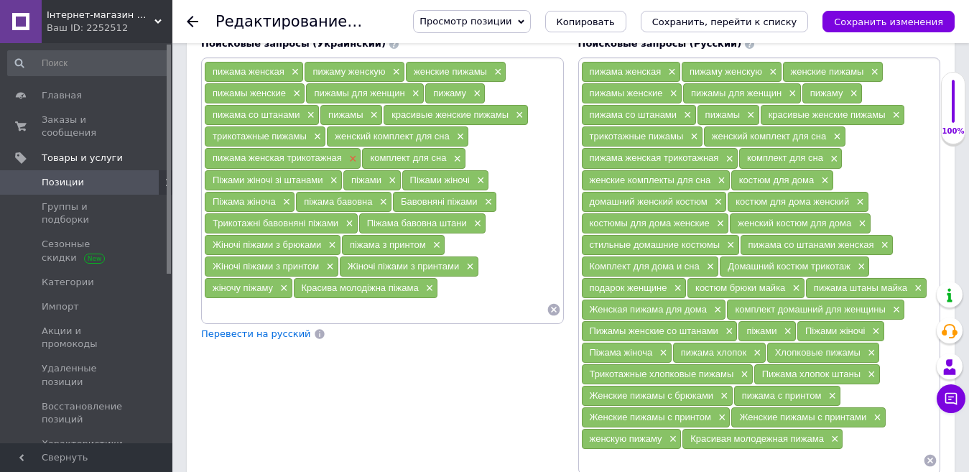
click at [349, 153] on span "×" at bounding box center [351, 159] width 11 height 12
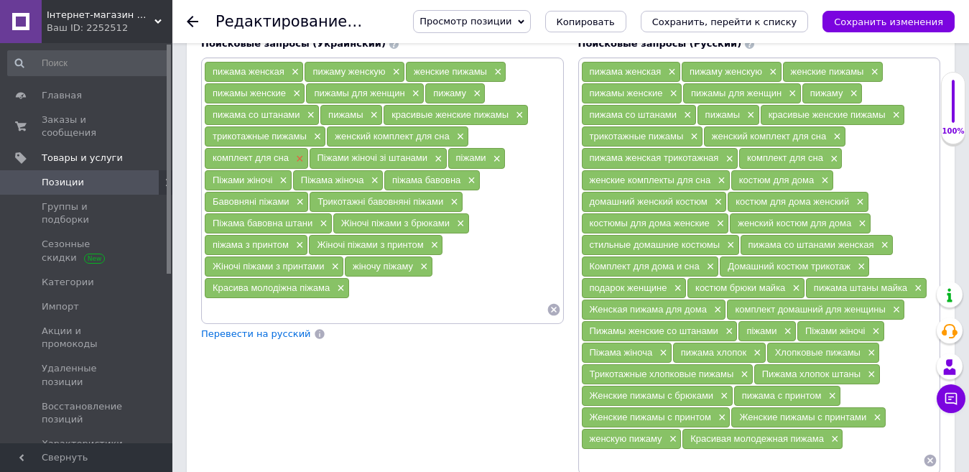
click at [301, 153] on span "×" at bounding box center [297, 159] width 11 height 12
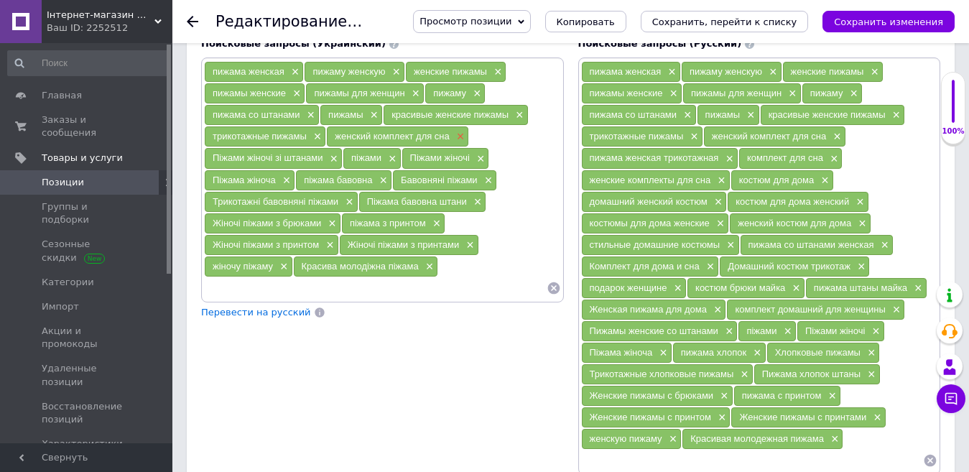
click at [457, 131] on span "×" at bounding box center [458, 137] width 11 height 12
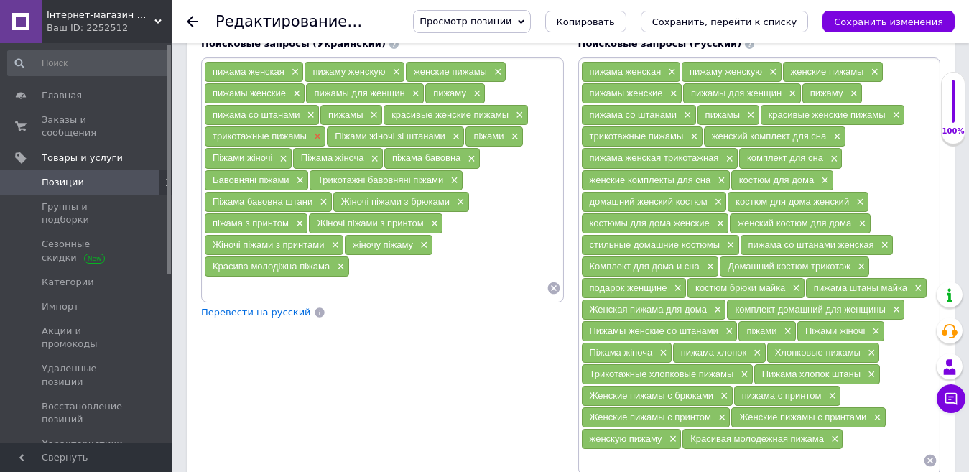
click at [313, 131] on span "×" at bounding box center [315, 137] width 11 height 12
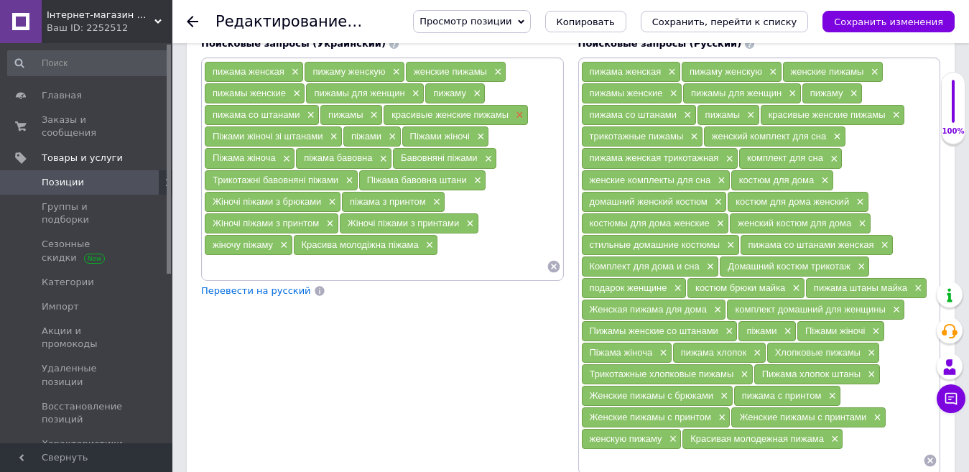
click at [518, 109] on span "×" at bounding box center [517, 115] width 11 height 12
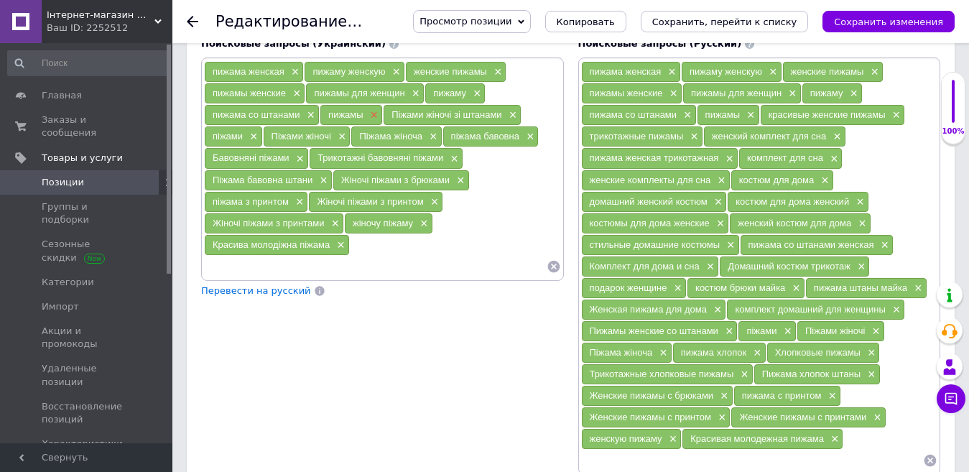
click at [373, 109] on span "×" at bounding box center [372, 115] width 11 height 12
click at [308, 109] on span "×" at bounding box center [309, 115] width 11 height 12
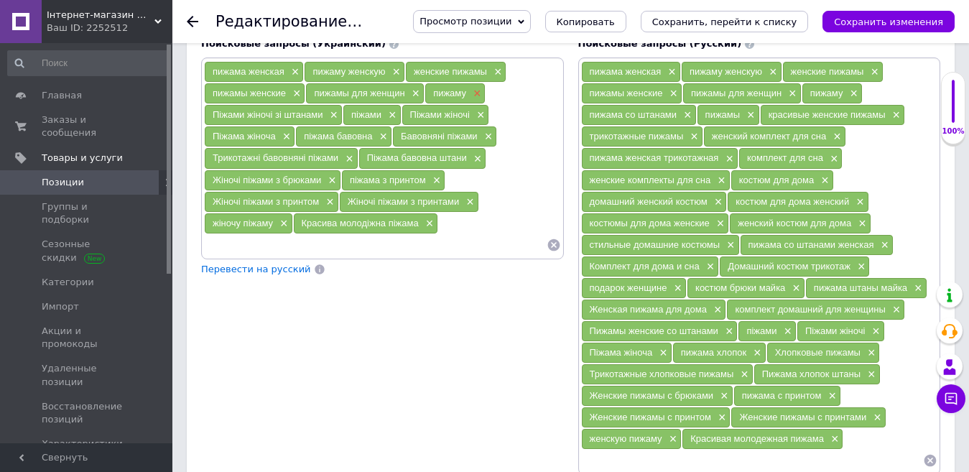
click at [477, 88] on span "×" at bounding box center [475, 94] width 11 height 12
click at [413, 88] on span "×" at bounding box center [414, 94] width 11 height 12
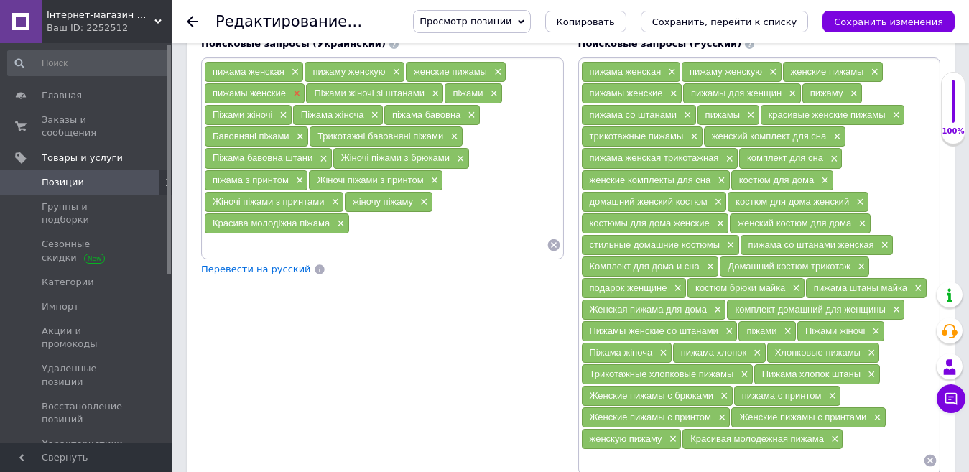
click at [295, 88] on span "×" at bounding box center [295, 94] width 11 height 12
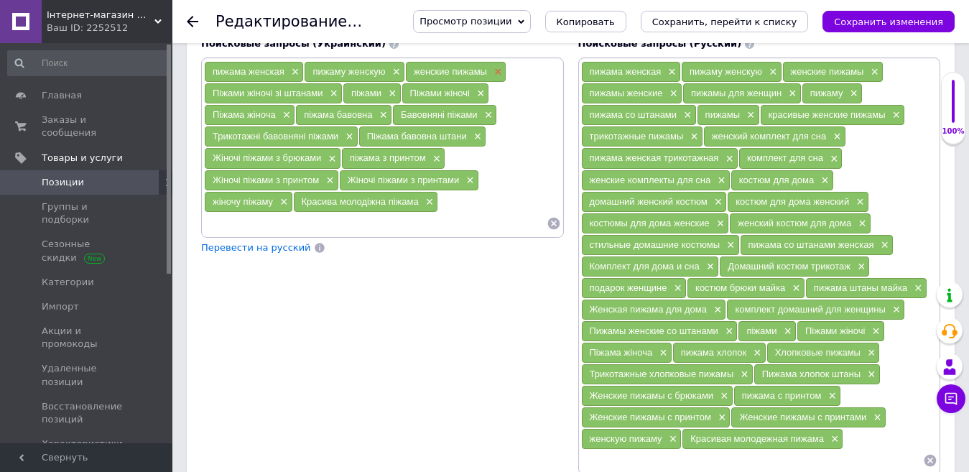
click at [502, 66] on span "×" at bounding box center [496, 72] width 11 height 12
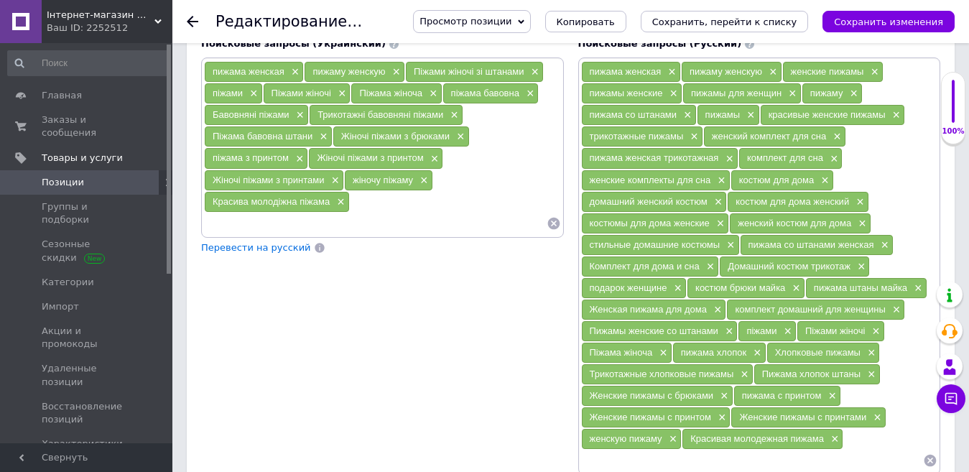
click at [374, 191] on div "пижама женская × пижаму женскую × Піжами жіночі зі штанами × піжами × Піжами жі…" at bounding box center [382, 147] width 357 height 172
click at [371, 186] on div "пижама женская × пижаму женскую × Піжами жіночі зі штанами × піжами × Піжами жі…" at bounding box center [382, 147] width 357 height 172
click at [257, 213] on input at bounding box center [375, 224] width 343 height 22
type input "к"
type input "піжама батал"
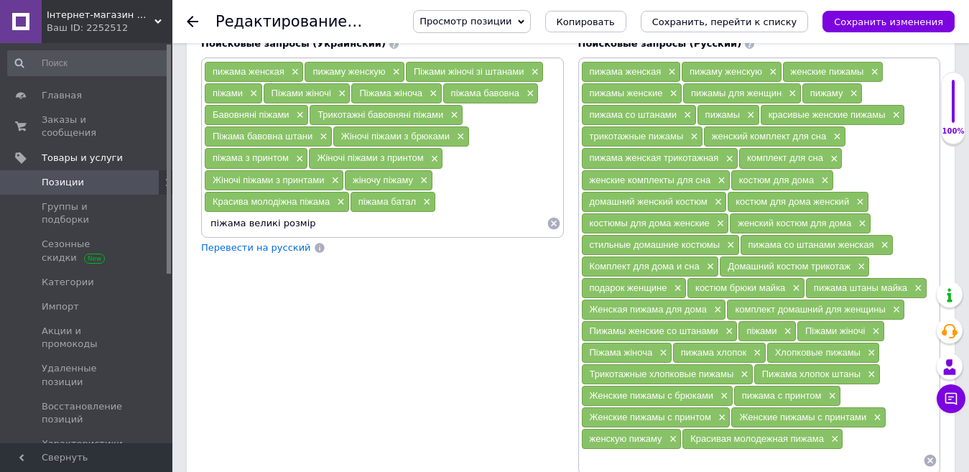
type input "піжама великі розміри"
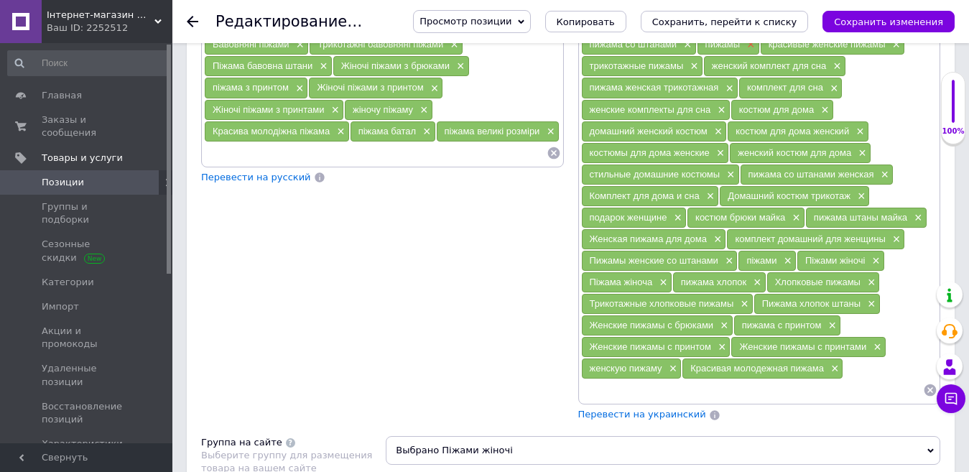
scroll to position [1134, 0]
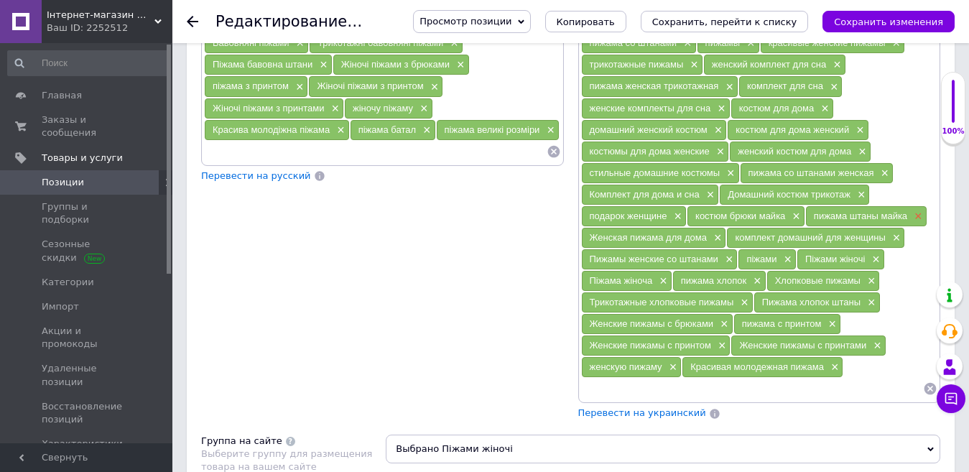
click at [921, 211] on span "×" at bounding box center [916, 217] width 11 height 12
click at [798, 211] on span "×" at bounding box center [794, 217] width 11 height 12
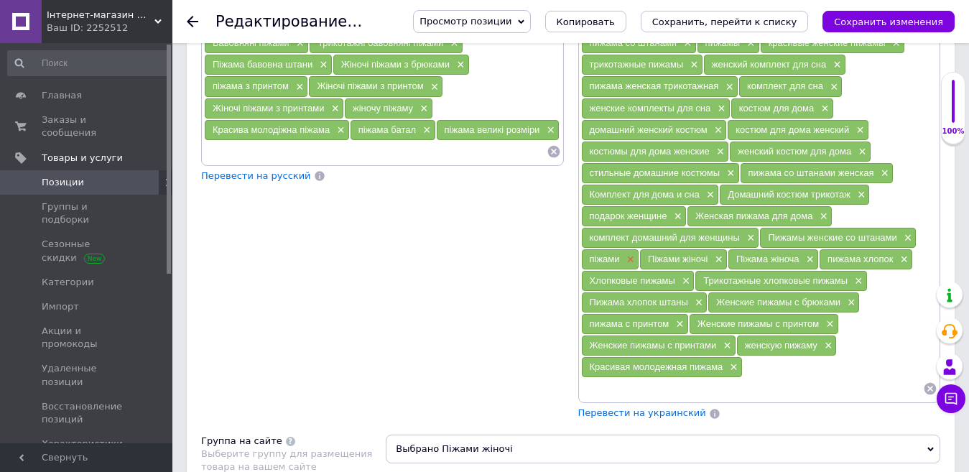
click at [630, 254] on span "×" at bounding box center [629, 260] width 11 height 12
click at [656, 254] on span "×" at bounding box center [658, 260] width 11 height 12
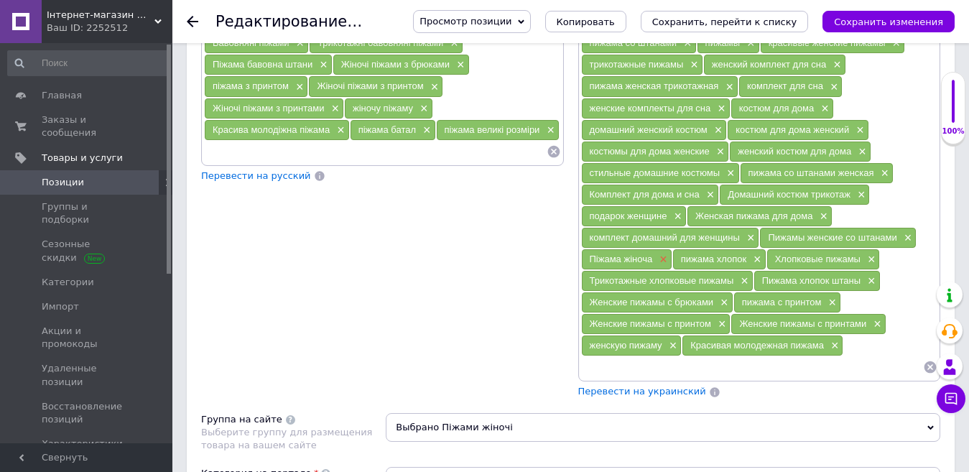
click at [663, 254] on span "×" at bounding box center [661, 260] width 11 height 12
click at [874, 318] on span "×" at bounding box center [875, 324] width 11 height 12
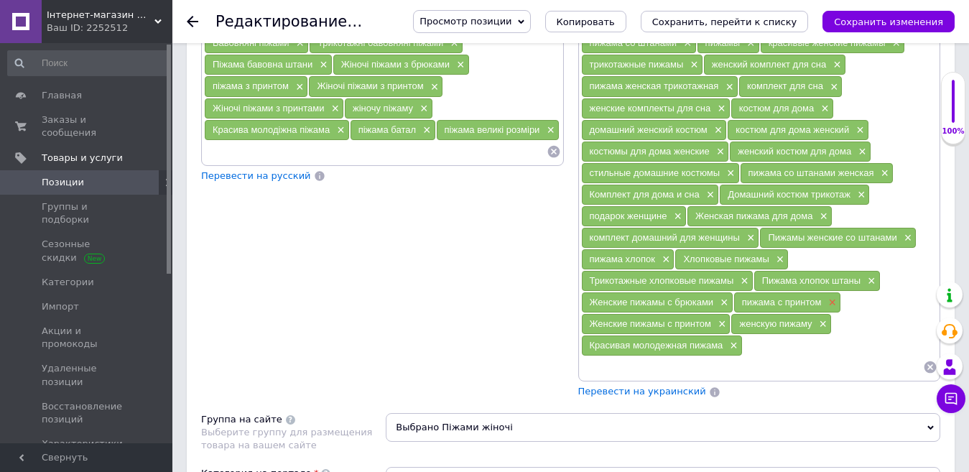
click at [831, 297] on span "×" at bounding box center [830, 303] width 11 height 12
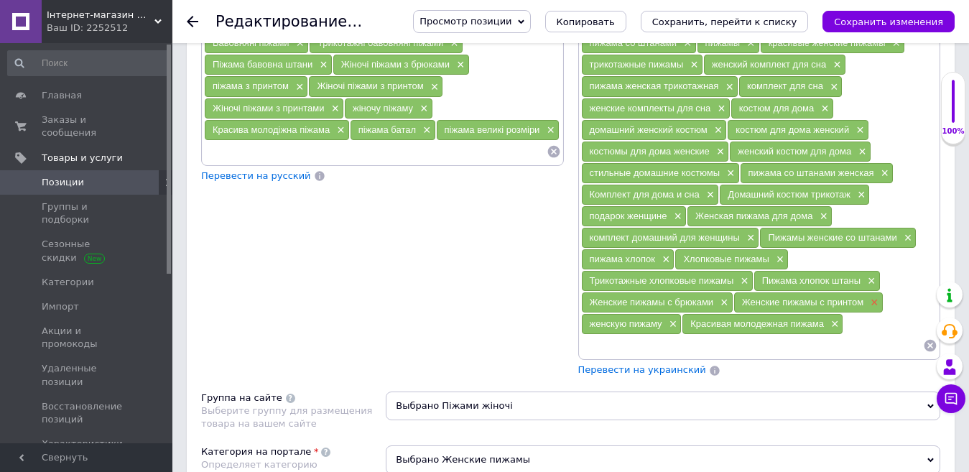
click at [875, 297] on span "×" at bounding box center [872, 303] width 11 height 12
click at [672, 338] on input at bounding box center [752, 346] width 343 height 22
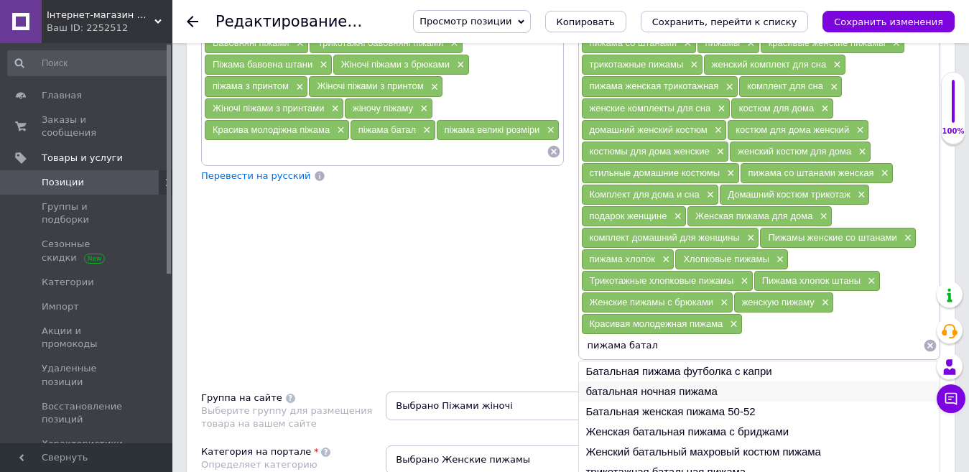
type input "пижама батал"
click at [642, 382] on li "батальная ночная пижама" at bounding box center [759, 392] width 361 height 20
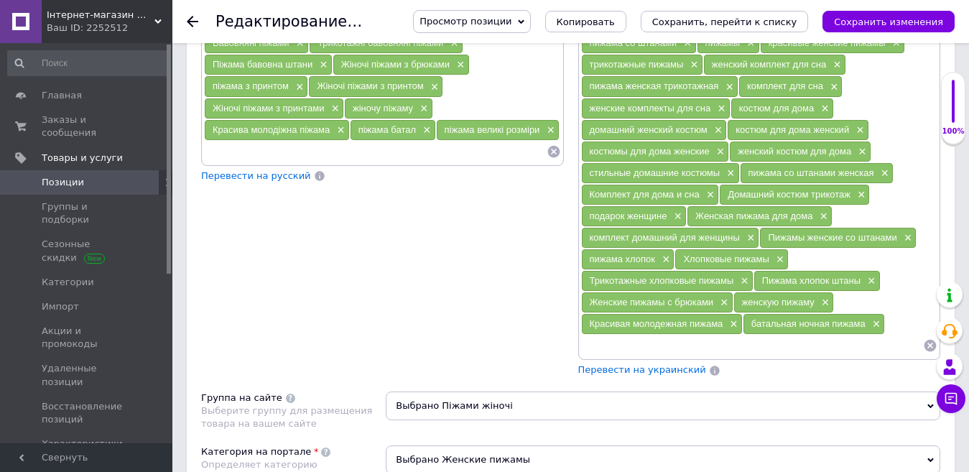
click at [703, 335] on input at bounding box center [752, 346] width 343 height 22
type input "пижама батал"
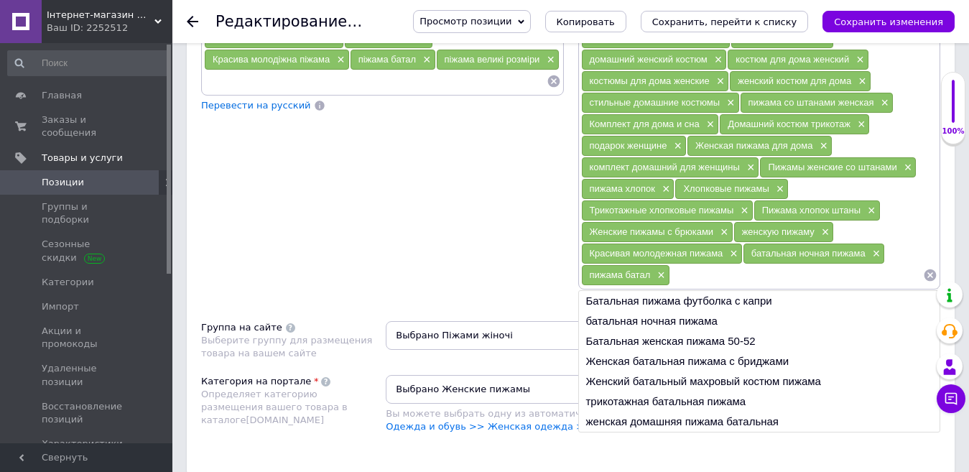
scroll to position [1062, 0]
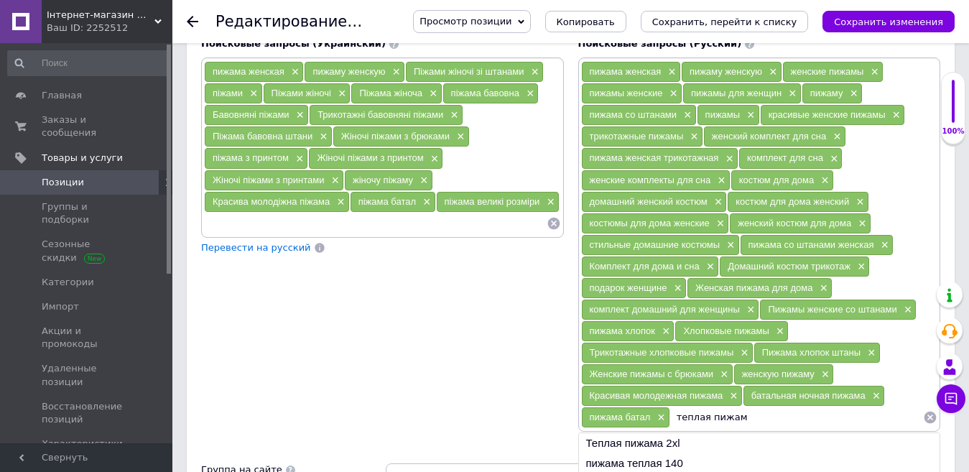
type input "теплая пижама"
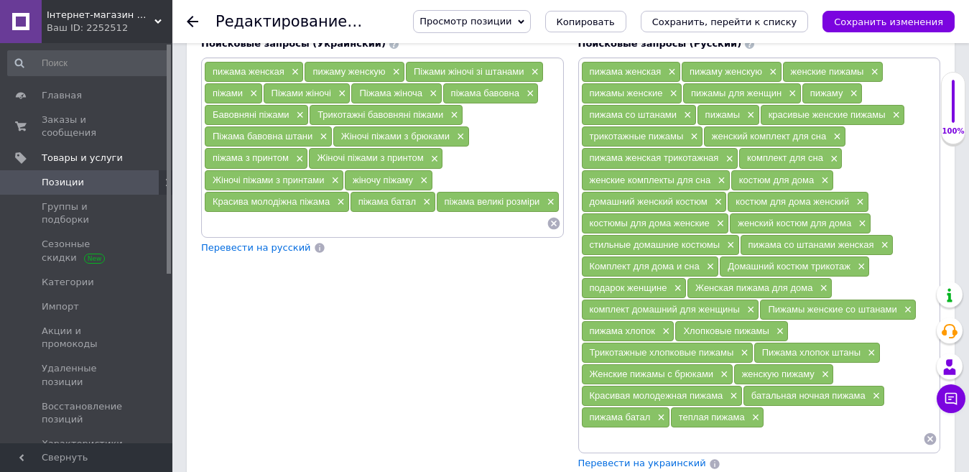
click at [276, 213] on input at bounding box center [375, 224] width 343 height 22
type input "тепла жіноча піжама"
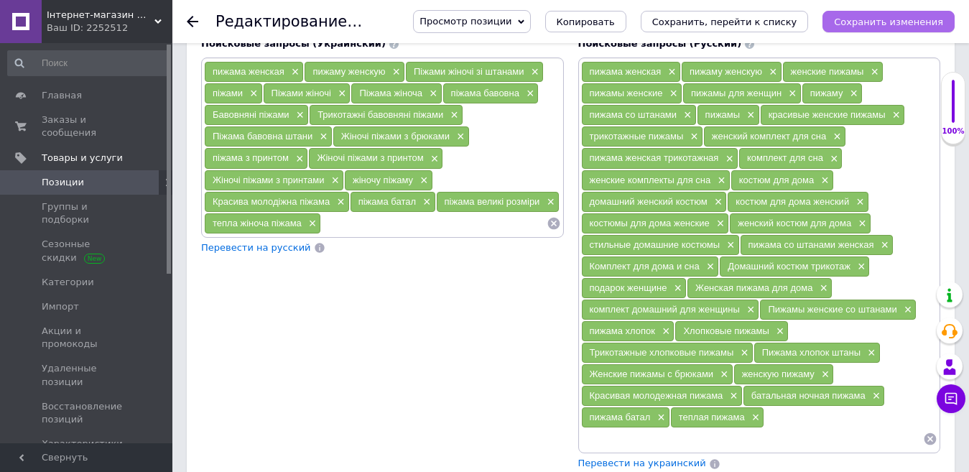
click at [932, 17] on icon "Сохранить изменения" at bounding box center [888, 22] width 109 height 11
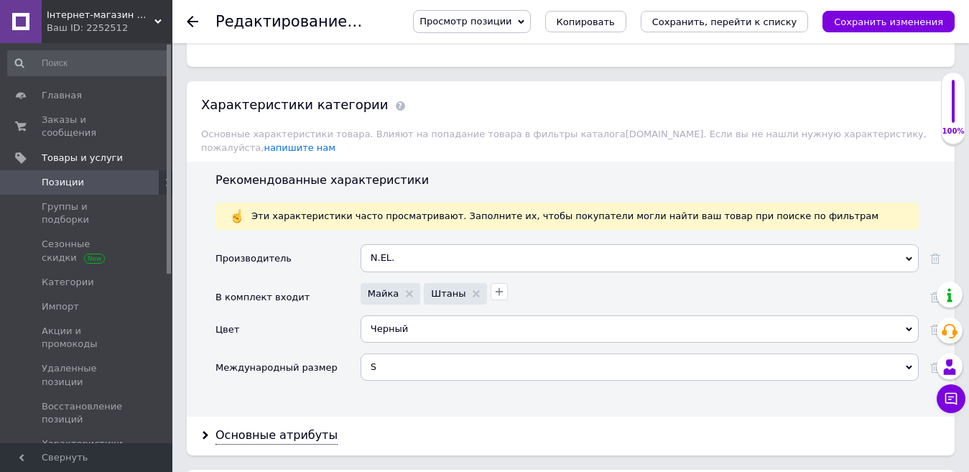
scroll to position [1637, 0]
click at [938, 252] on icon at bounding box center [936, 257] width 10 height 10
click at [416, 243] on div "Выберите значение" at bounding box center [640, 256] width 558 height 27
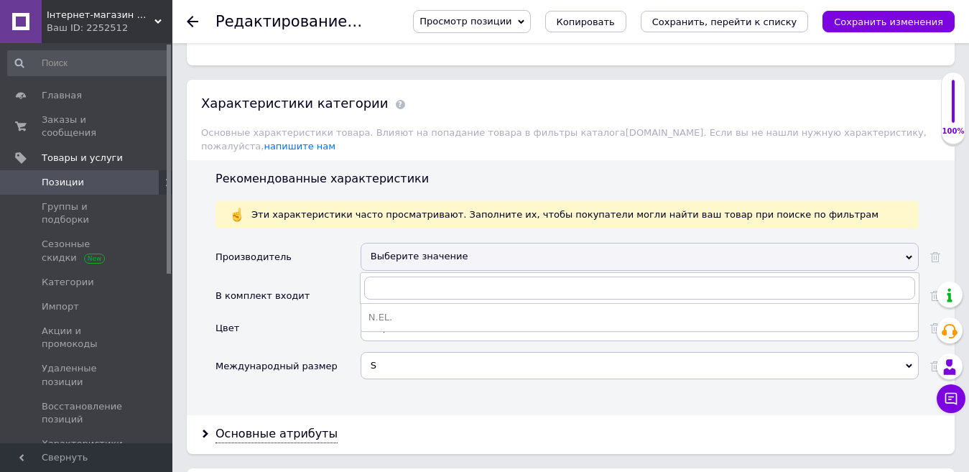
drag, startPoint x: 388, startPoint y: 290, endPoint x: 339, endPoint y: 292, distance: 48.9
click at [387, 311] on div "N.EL." at bounding box center [640, 317] width 543 height 13
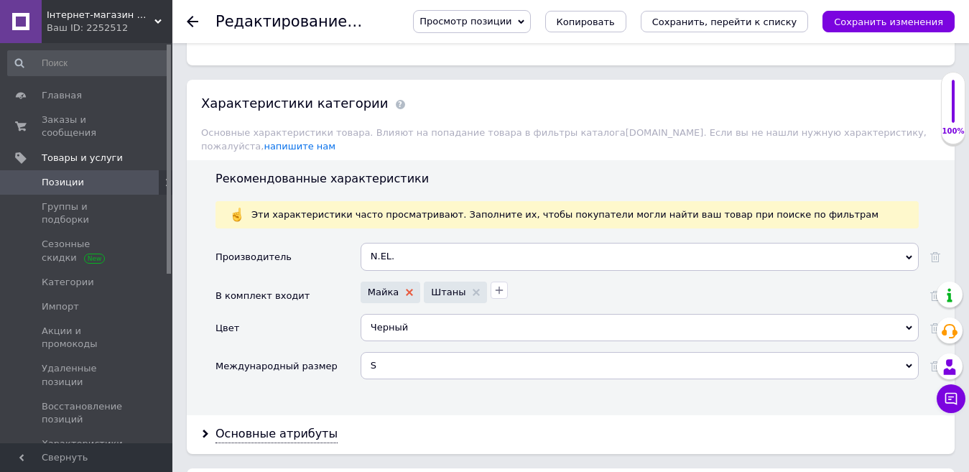
click at [406, 289] on icon at bounding box center [409, 292] width 7 height 7
click at [433, 285] on icon "button" at bounding box center [435, 290] width 11 height 11
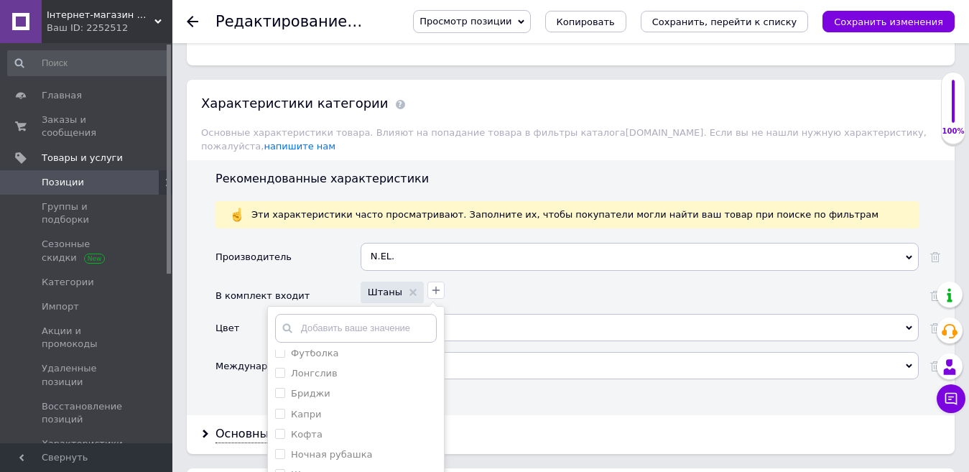
scroll to position [72, 0]
click at [312, 403] on div "Кофта" at bounding box center [356, 409] width 162 height 13
checkbox input "true"
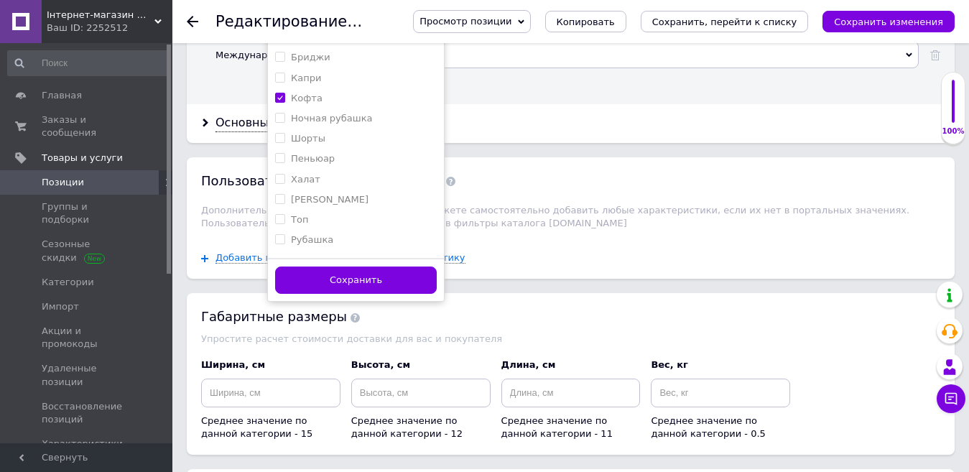
scroll to position [1996, 0]
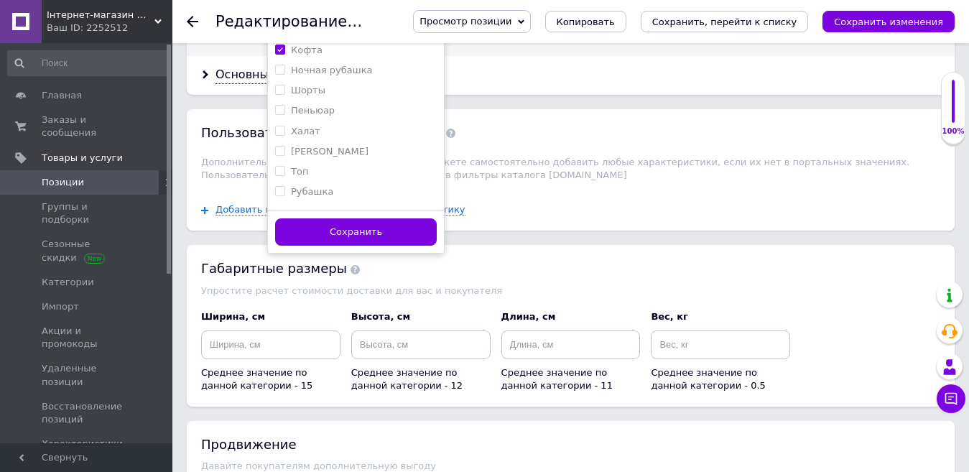
drag, startPoint x: 342, startPoint y: 204, endPoint x: 665, endPoint y: 275, distance: 330.4
click at [344, 218] on button "Сохранить" at bounding box center [356, 232] width 162 height 28
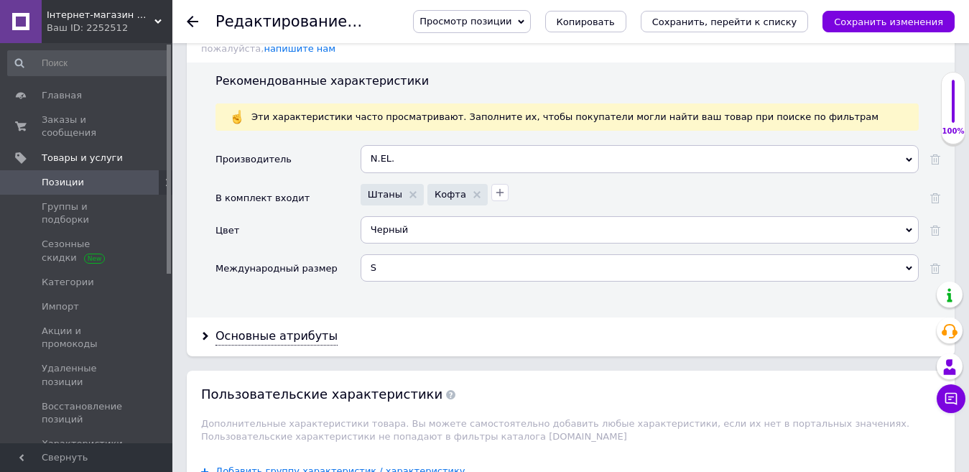
scroll to position [1709, 0]
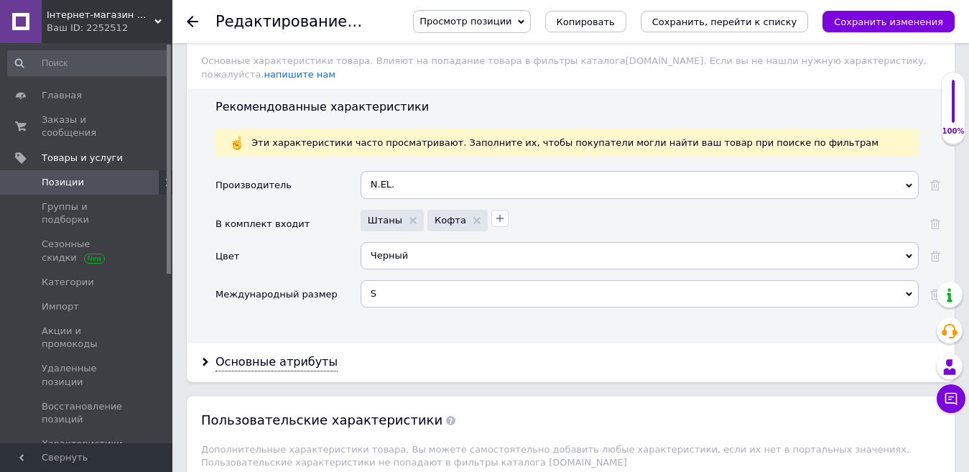
click at [862, 27] on icon "Сохранить изменения" at bounding box center [888, 22] width 109 height 11
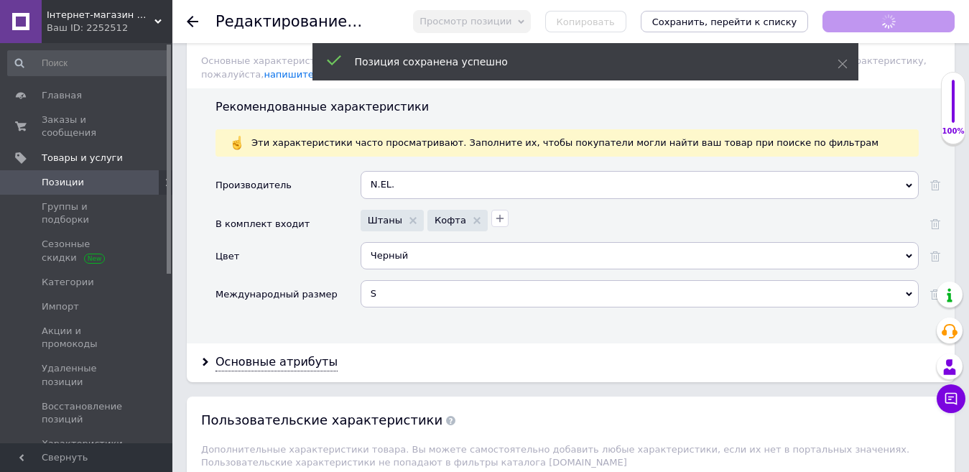
click at [438, 242] on div "Черный" at bounding box center [640, 255] width 558 height 27
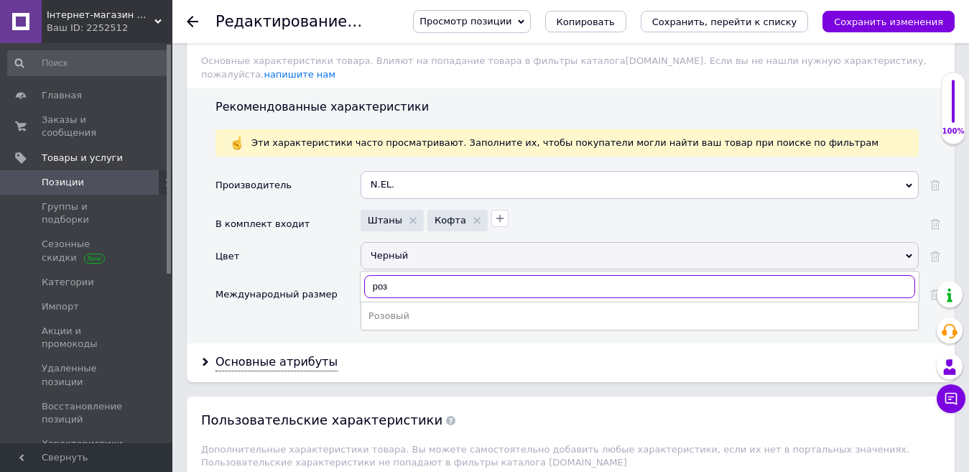
type input "розо"
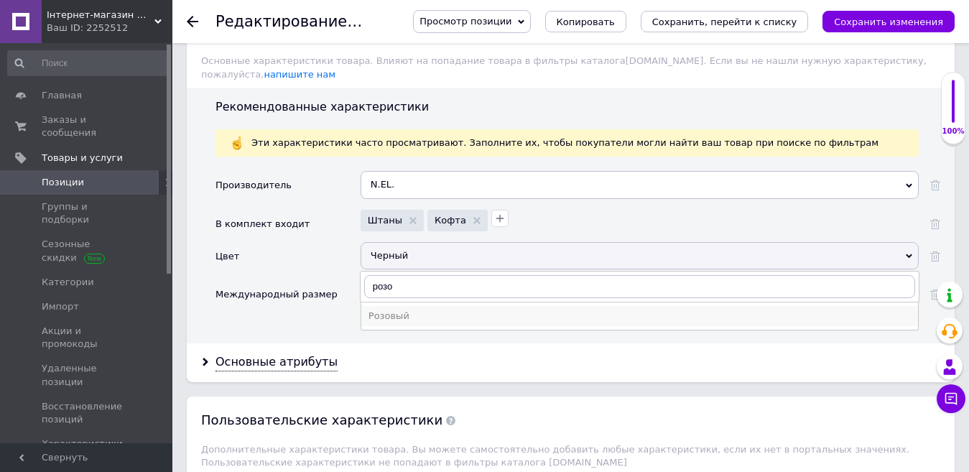
click at [396, 310] on div "Розовый" at bounding box center [640, 316] width 543 height 13
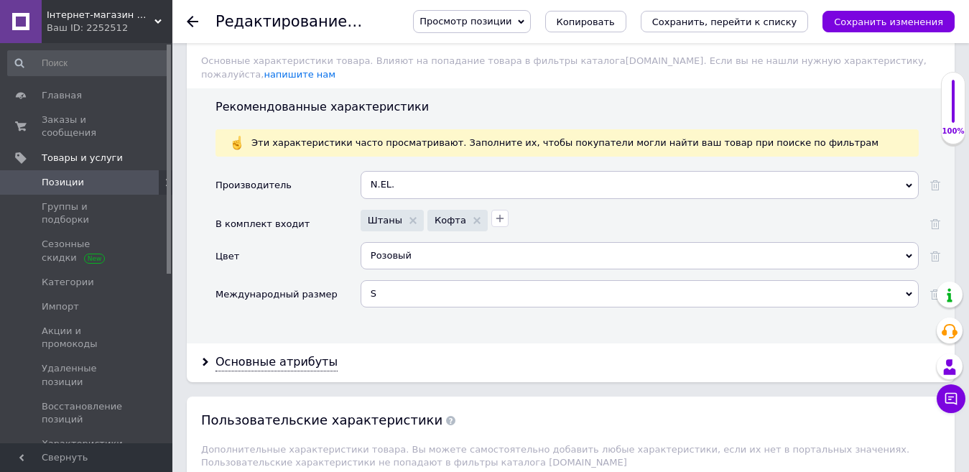
click at [407, 280] on div "S" at bounding box center [640, 293] width 558 height 27
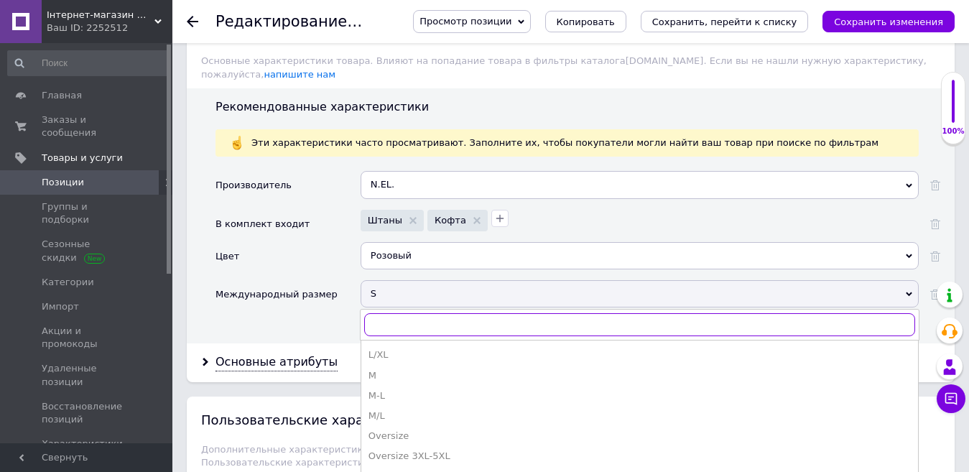
scroll to position [359, 0]
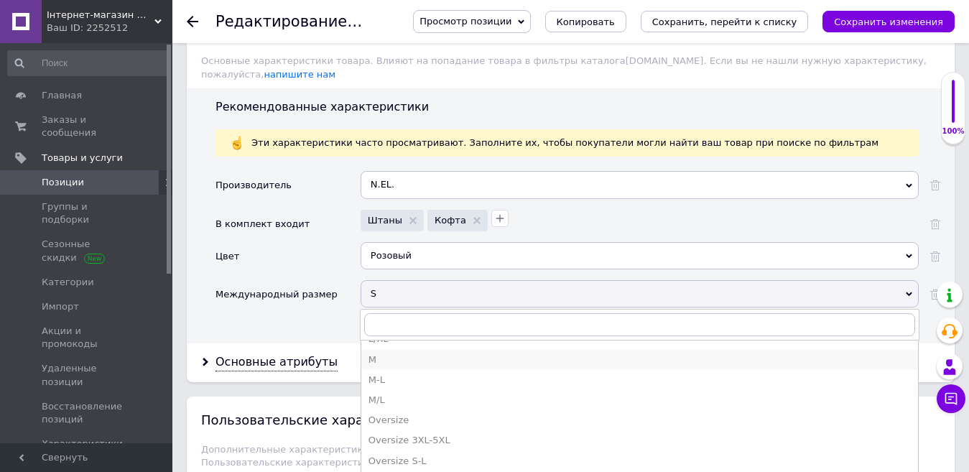
click at [405, 354] on div "M" at bounding box center [640, 360] width 543 height 13
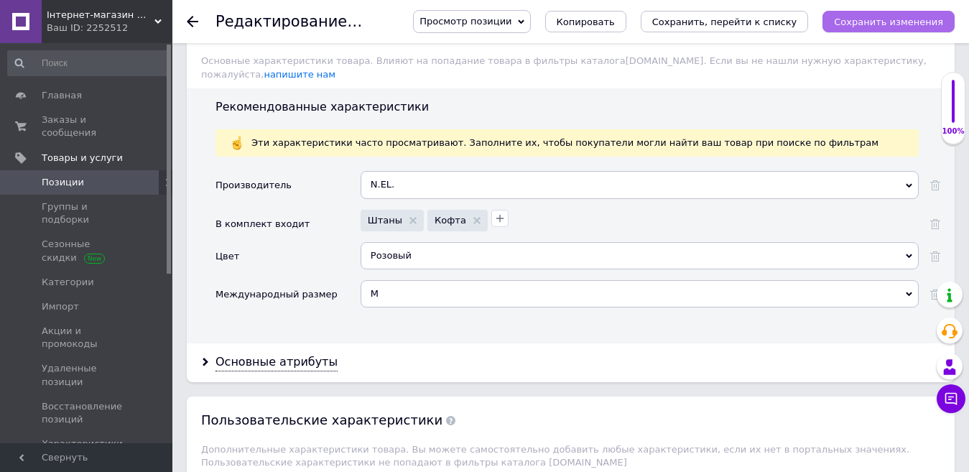
click at [872, 17] on icon "Сохранить изменения" at bounding box center [888, 22] width 109 height 11
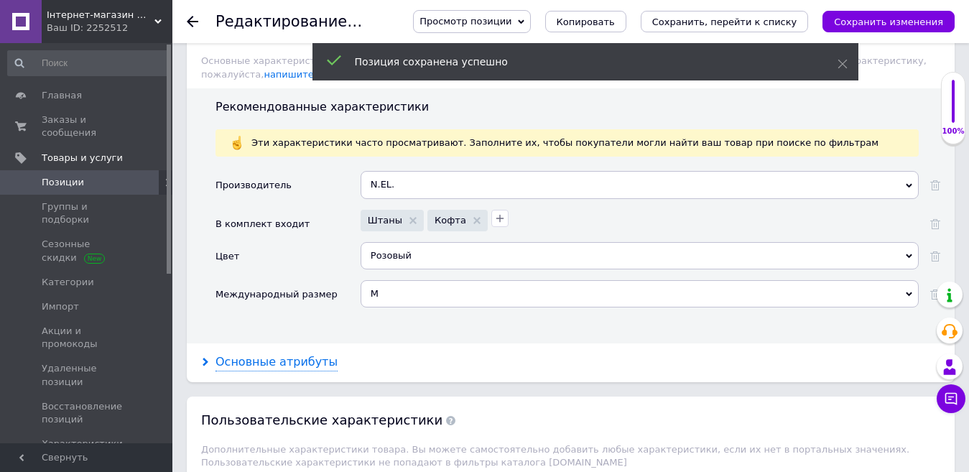
click at [267, 354] on div "Основные атрибуты" at bounding box center [277, 362] width 122 height 17
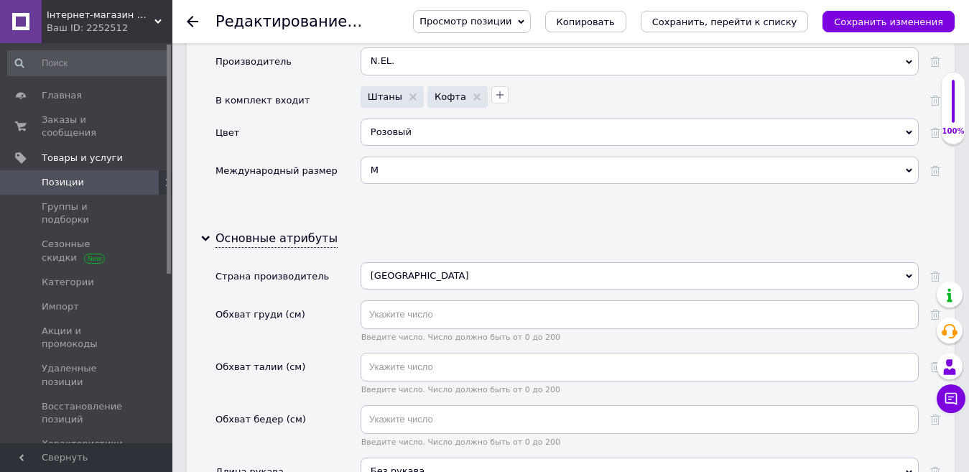
scroll to position [1925, 0]
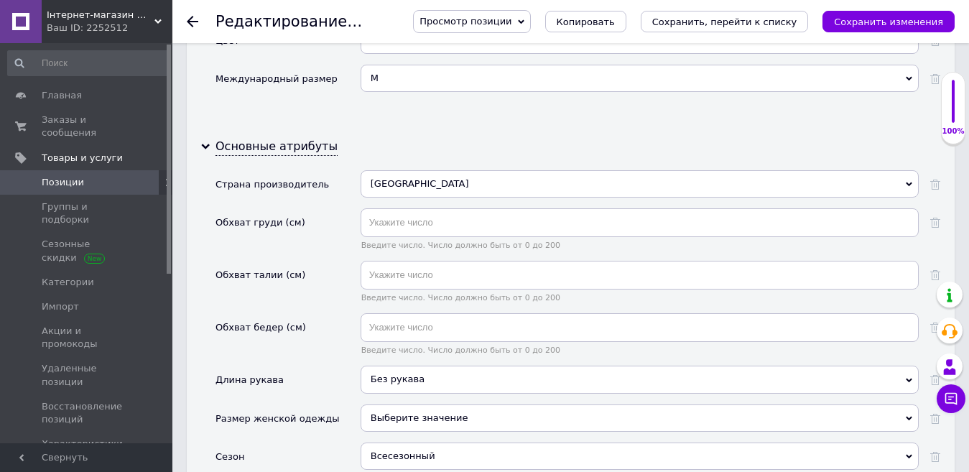
click at [413, 366] on div "Без рукава" at bounding box center [640, 379] width 558 height 27
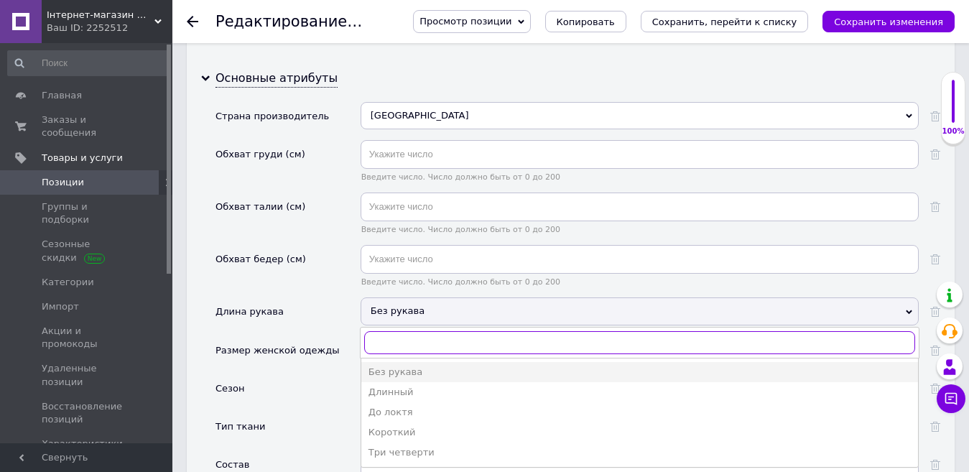
scroll to position [1996, 0]
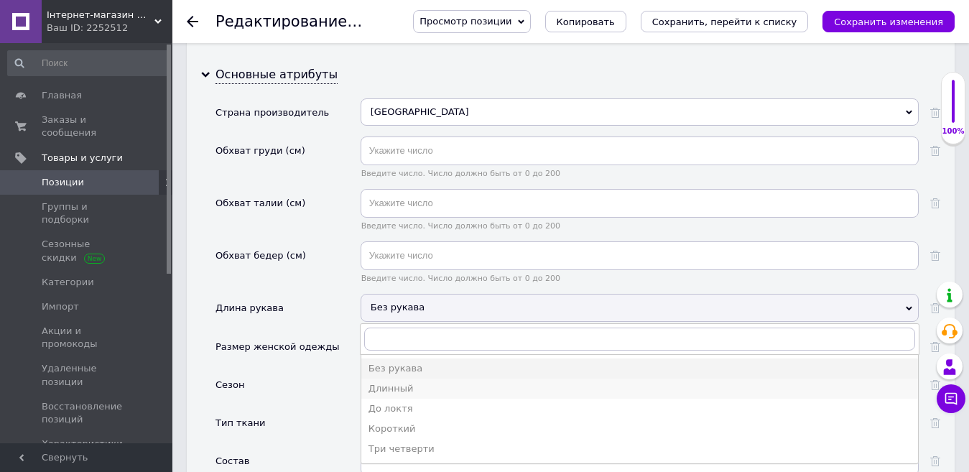
click at [428, 382] on div "Длинный" at bounding box center [640, 388] width 543 height 13
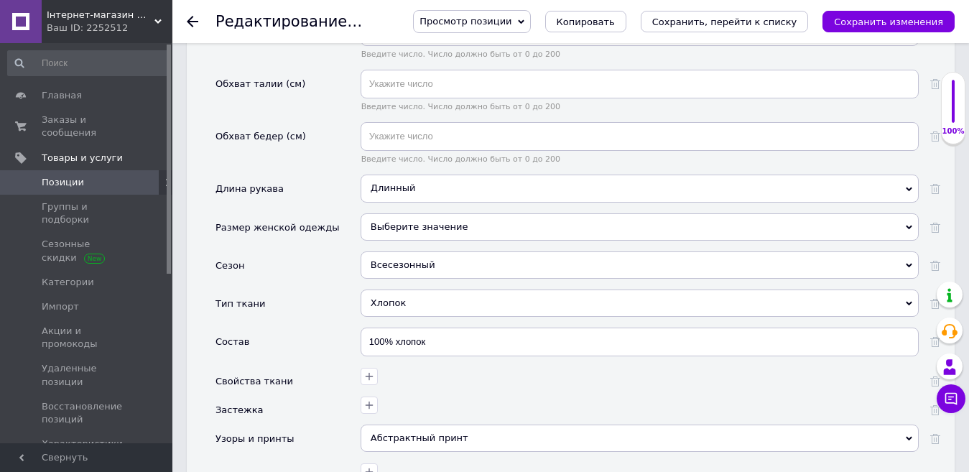
scroll to position [2140, 0]
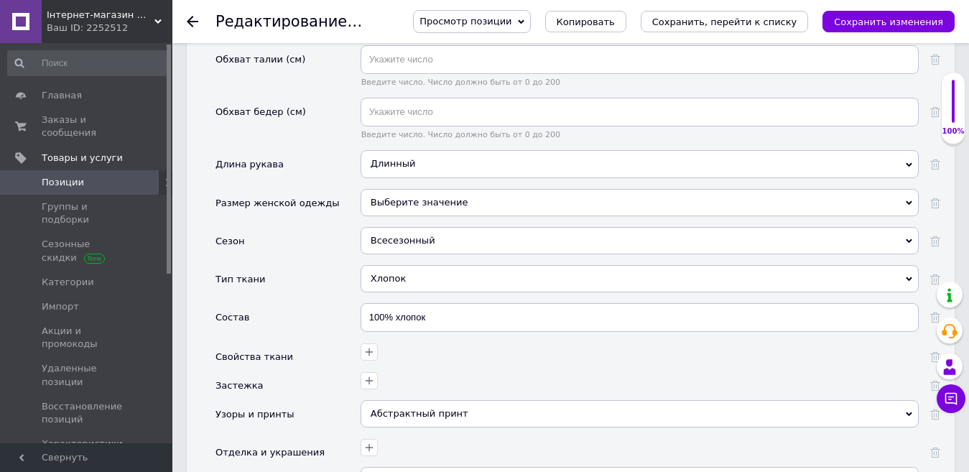
click at [417, 227] on div "Всесезонный" at bounding box center [640, 240] width 558 height 27
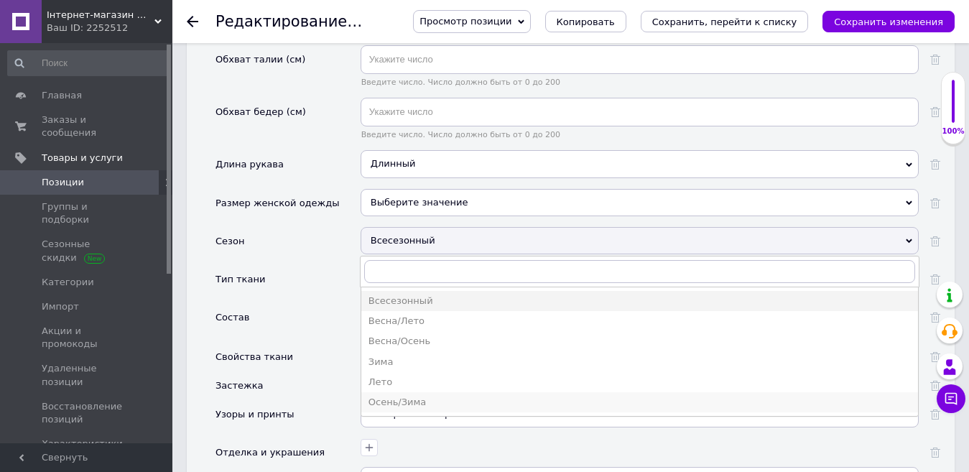
click at [382, 396] on div "Осень/Зима" at bounding box center [640, 402] width 543 height 13
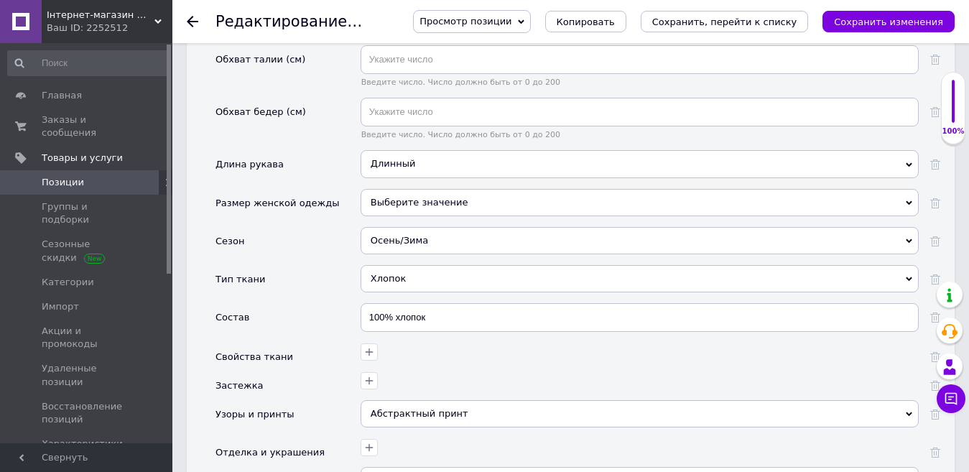
scroll to position [2212, 0]
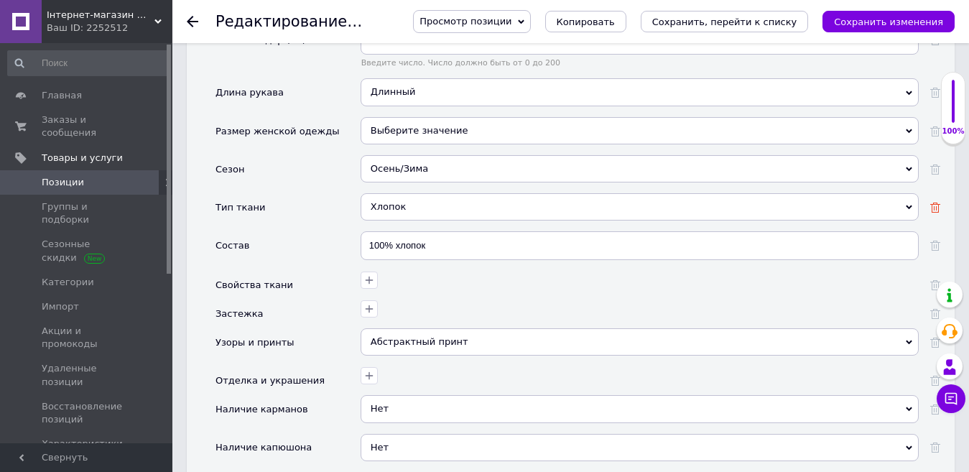
click at [936, 203] on use at bounding box center [936, 208] width 10 height 10
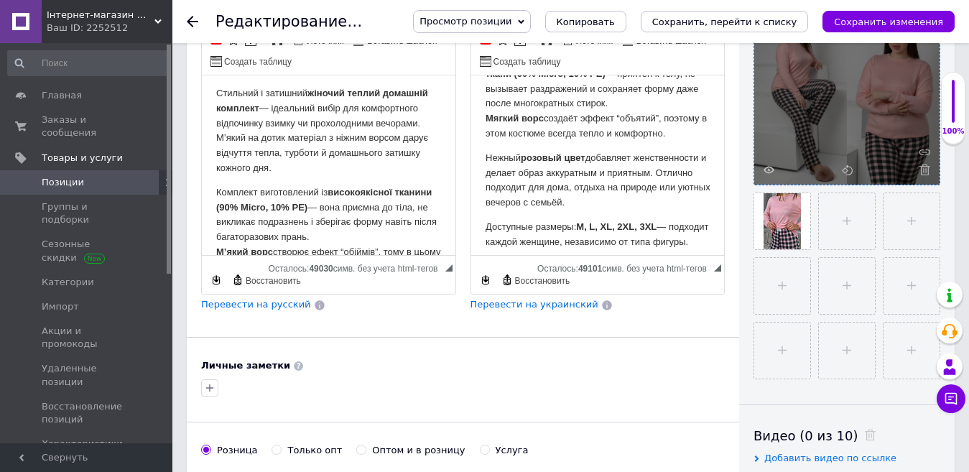
scroll to position [0, 0]
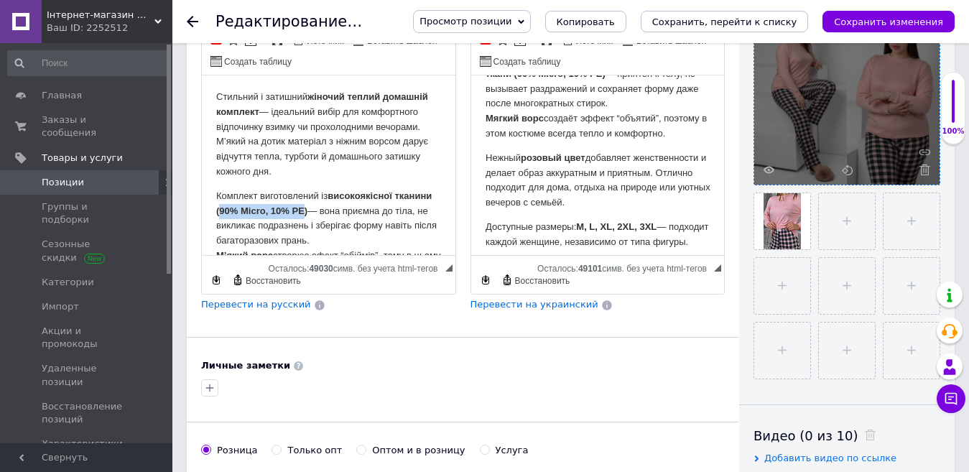
drag, startPoint x: 259, startPoint y: 208, endPoint x: 346, endPoint y: 212, distance: 87.0
click at [346, 212] on strong "високоякісної тканини (90% Micro, 10% PE)" at bounding box center [324, 203] width 216 height 26
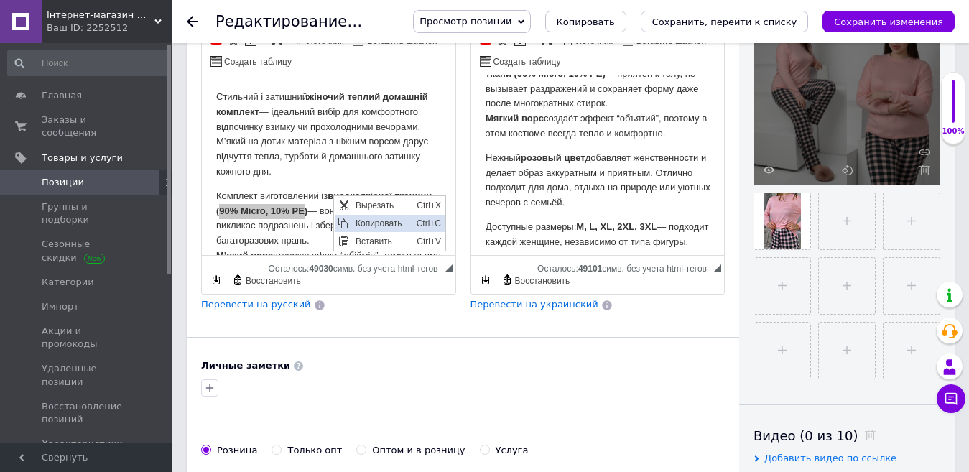
drag, startPoint x: 380, startPoint y: 219, endPoint x: 568, endPoint y: 342, distance: 224.8
click at [380, 219] on span "Копировать" at bounding box center [382, 223] width 61 height 17
copy strong "90% Micro, 10% PE"
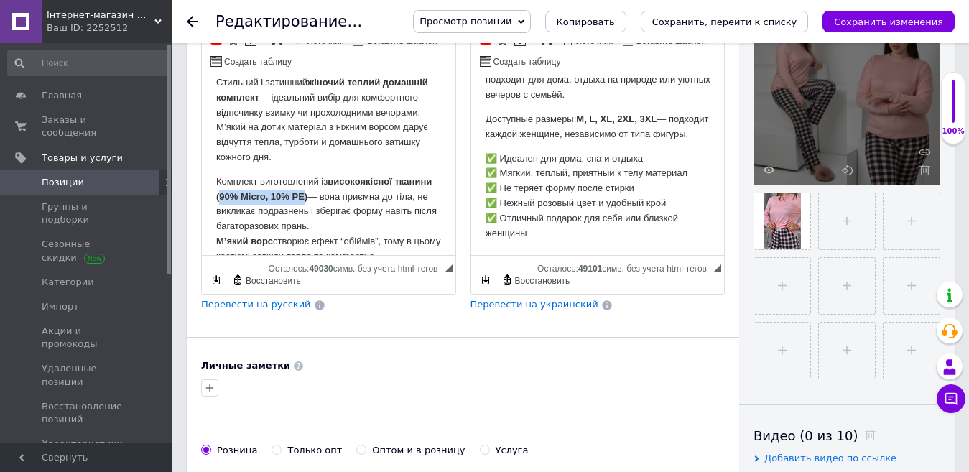
scroll to position [275, 0]
click at [431, 188] on html "Стильний і затишний жіночий теплий домашній комплект — ідеальний вибір для комф…" at bounding box center [329, 285] width 254 height 449
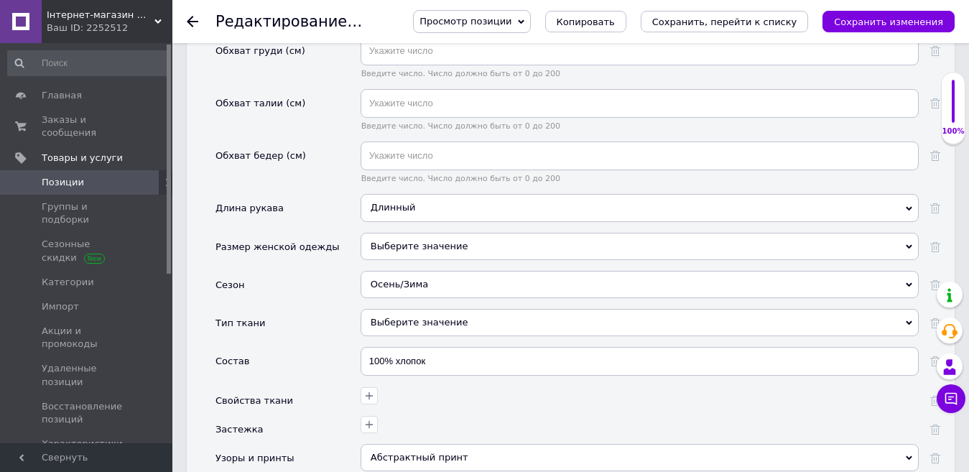
scroll to position [2227, 0]
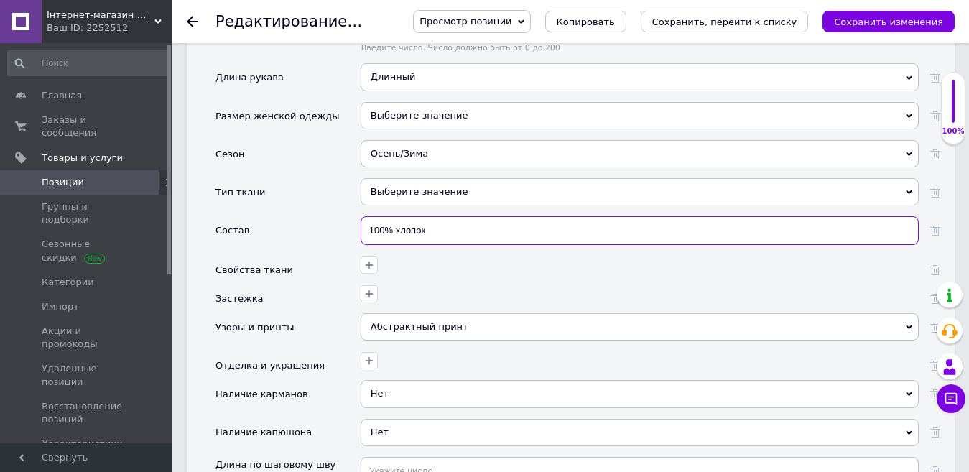
drag, startPoint x: 448, startPoint y: 201, endPoint x: 397, endPoint y: 205, distance: 51.2
click at [349, 216] on div "Состав 100% хлопок" at bounding box center [578, 236] width 725 height 40
paste input "90% Micro, 10% PE"
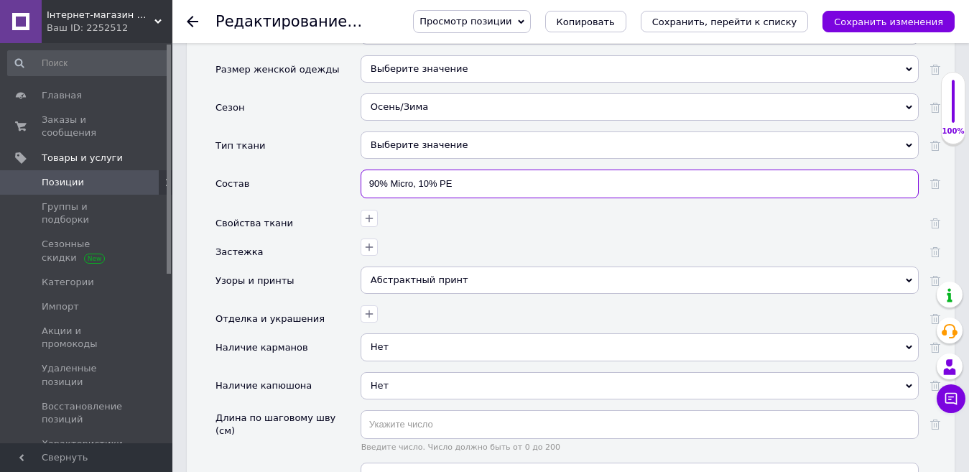
scroll to position [2299, 0]
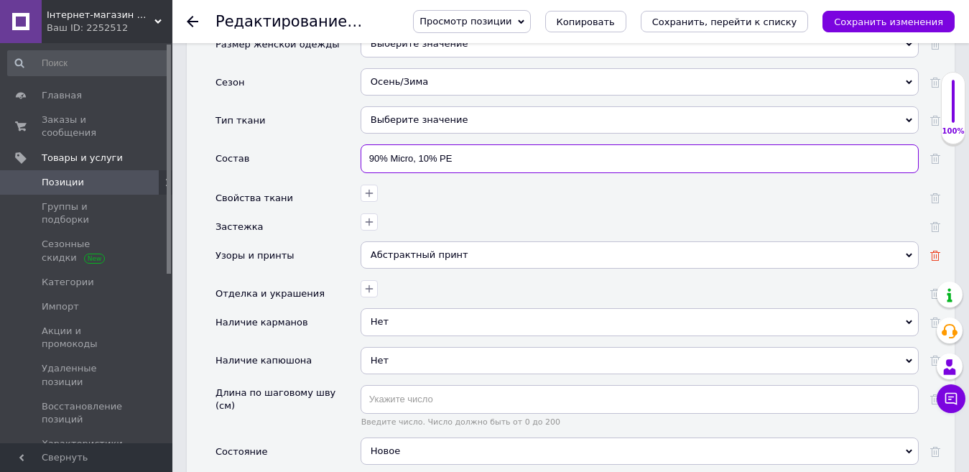
type input "90% Micro, 10% PE"
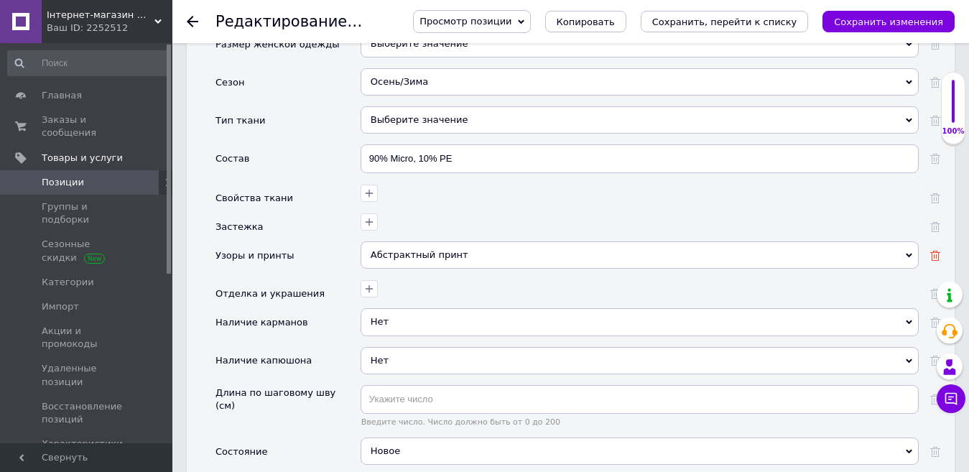
click at [935, 251] on use at bounding box center [936, 256] width 10 height 10
click at [900, 27] on icon "Сохранить изменения" at bounding box center [888, 22] width 109 height 11
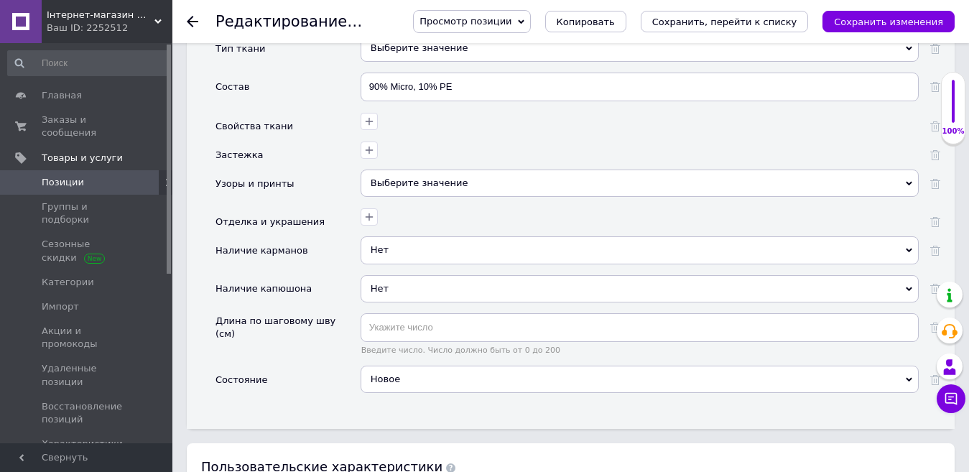
scroll to position [2515, 0]
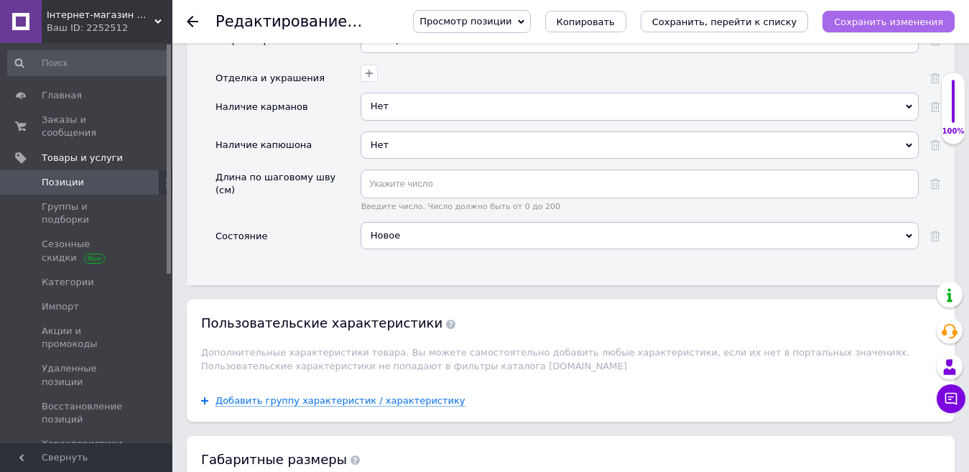
click at [878, 14] on button "Сохранить изменения" at bounding box center [889, 22] width 132 height 22
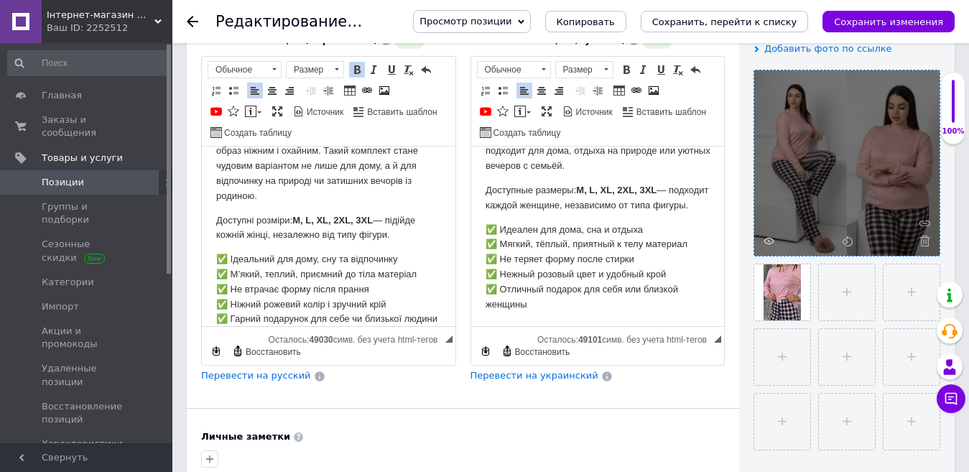
scroll to position [285, 0]
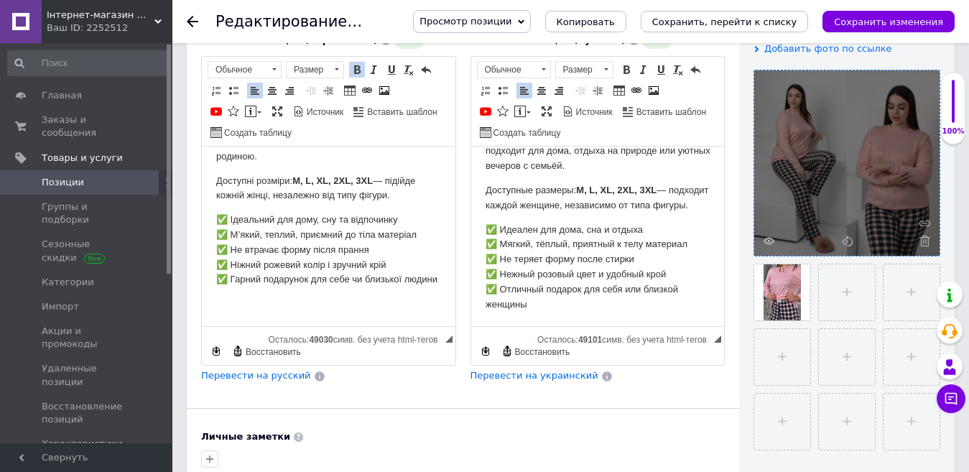
click at [264, 297] on p "Визуальный текстовый редактор, 11247771-8992-417A-AF24-FCBBD2EA96B4" at bounding box center [328, 304] width 225 height 15
click at [352, 85] on span at bounding box center [349, 90] width 11 height 11
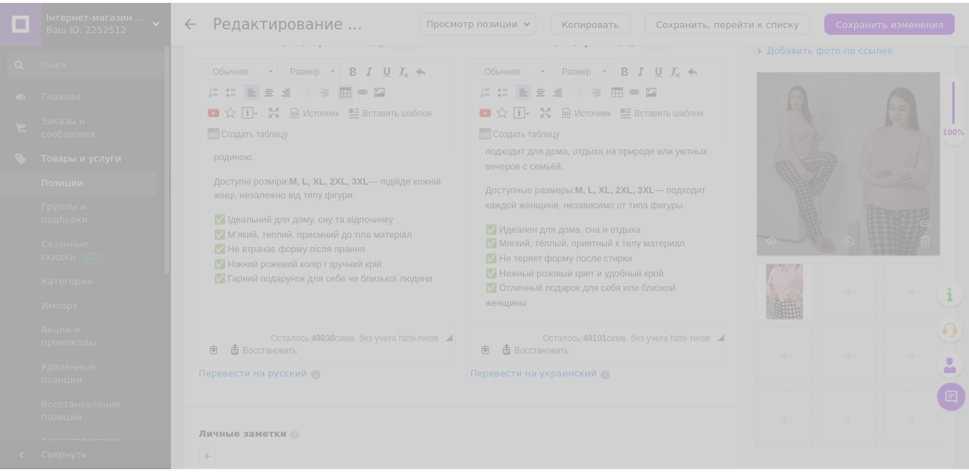
scroll to position [245, 0]
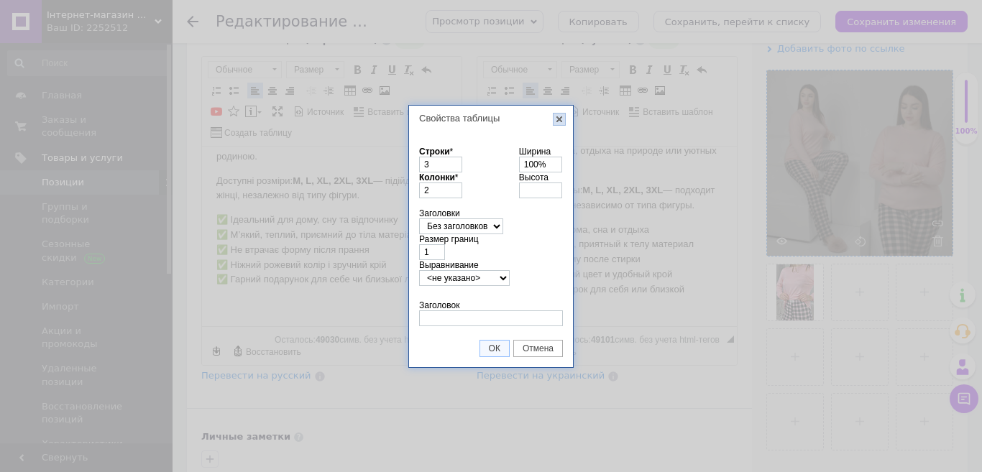
click at [556, 119] on link "X" at bounding box center [559, 119] width 13 height 13
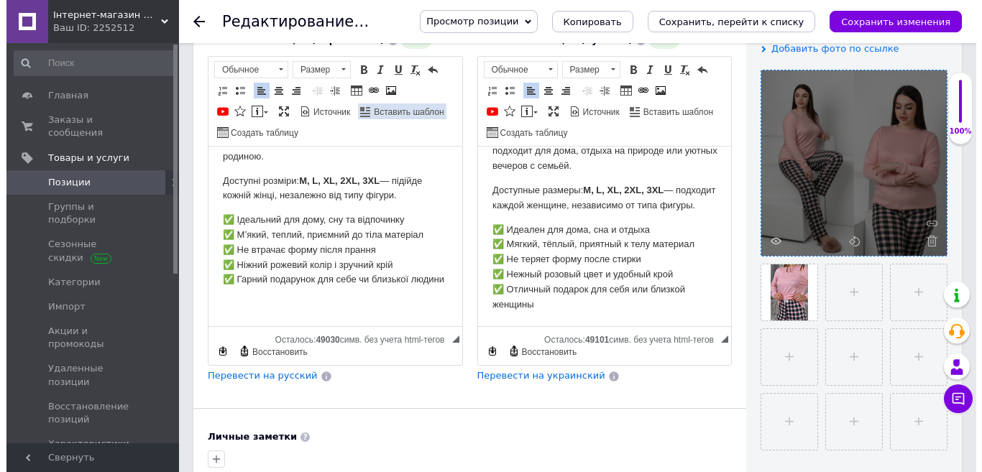
scroll to position [275, 0]
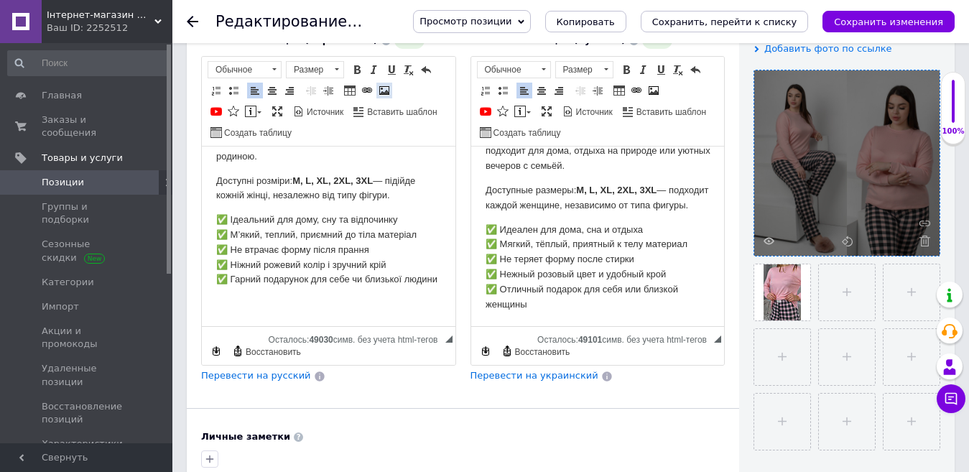
click at [383, 85] on span at bounding box center [384, 90] width 11 height 11
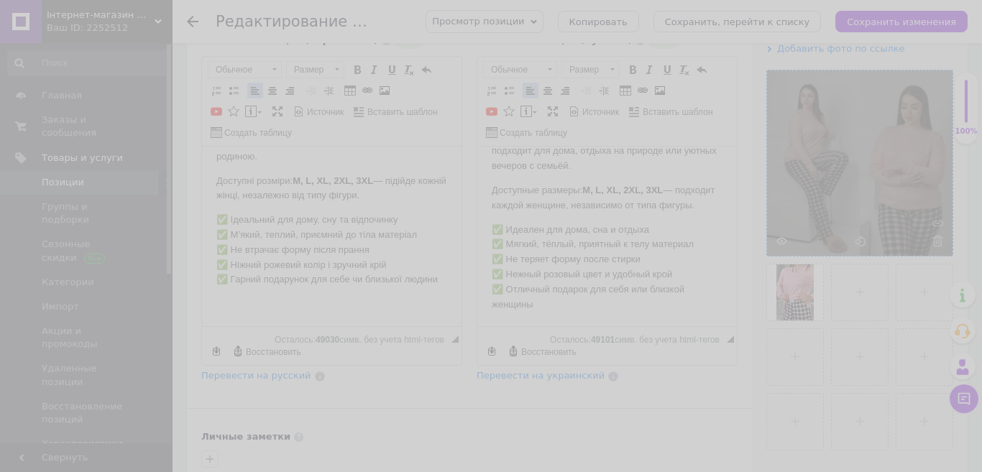
scroll to position [245, 0]
select select
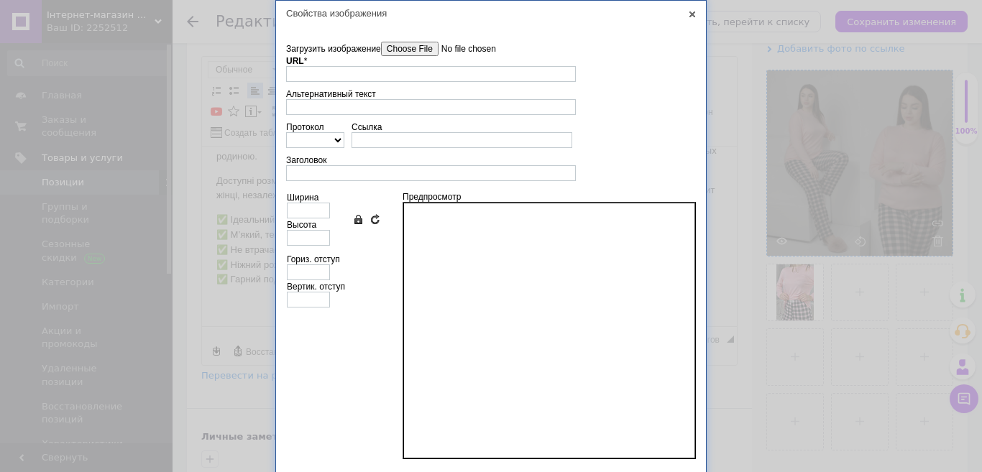
click at [425, 49] on input"] "Загрузить изображение" at bounding box center [462, 49] width 163 height 14
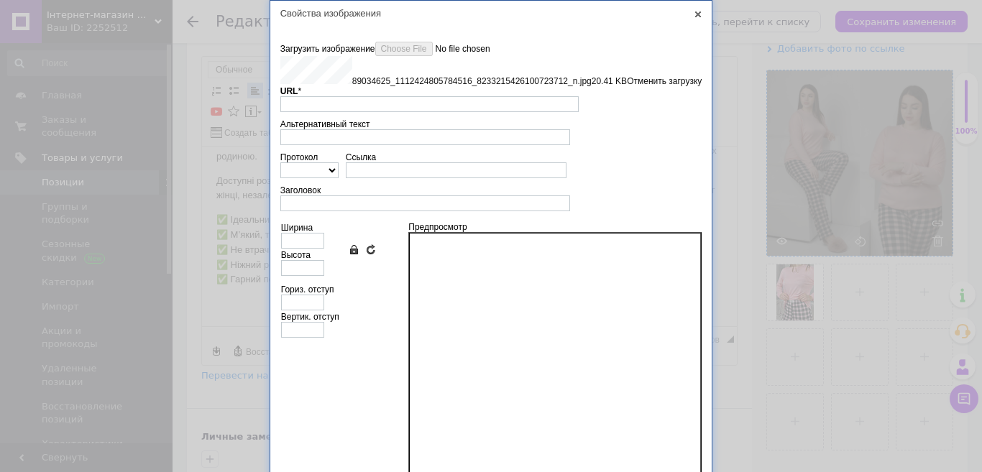
type input "[URL][DOMAIN_NAME]"
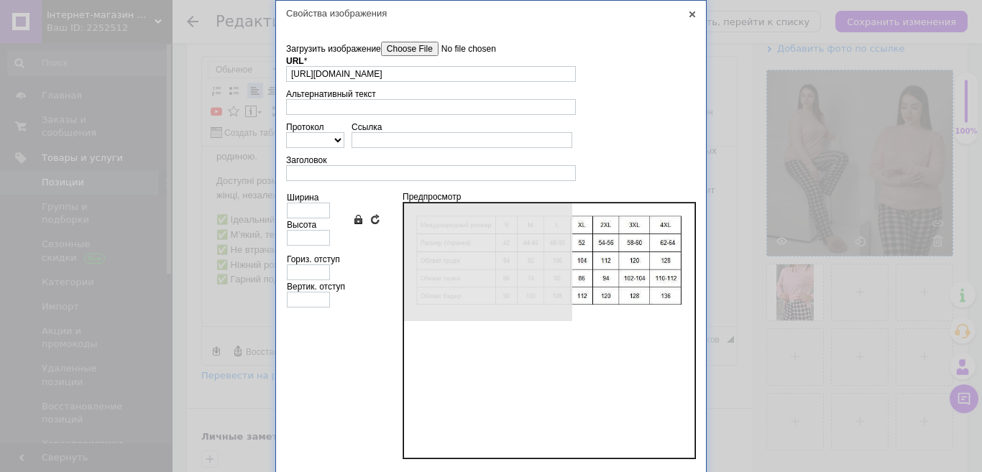
type input "615"
type input "243"
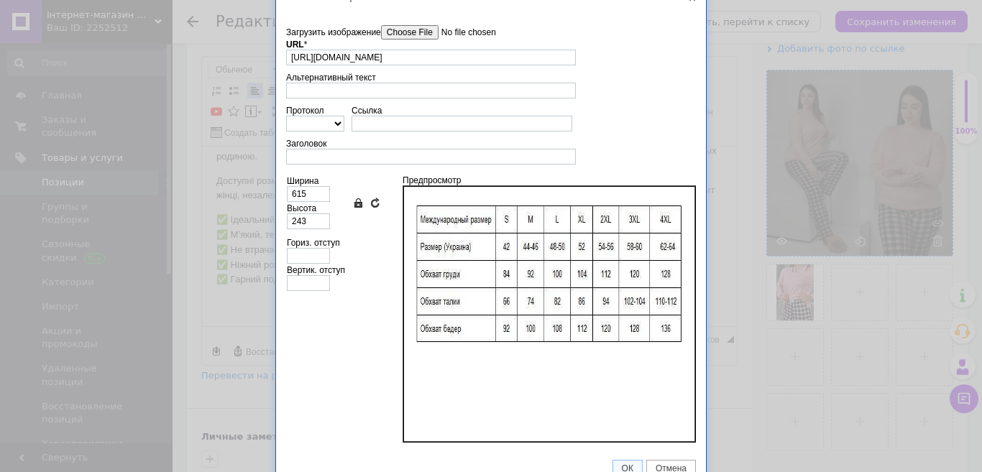
scroll to position [32, 0]
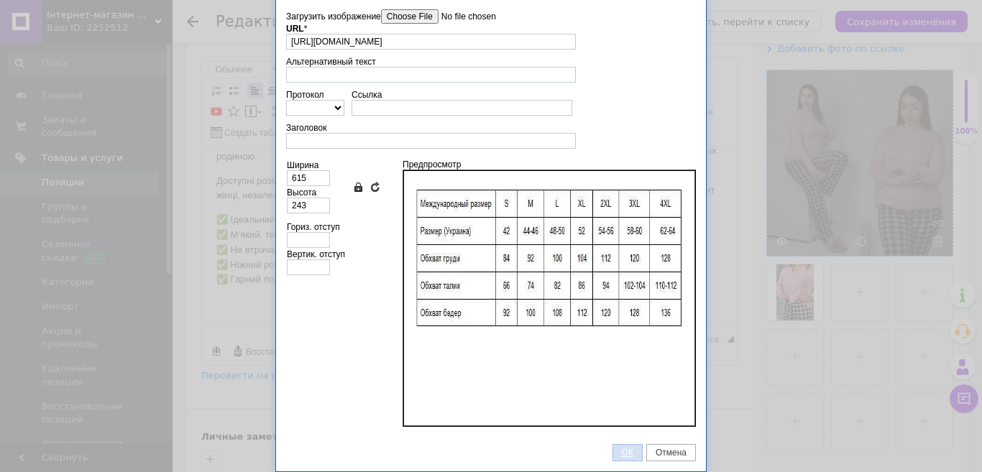
drag, startPoint x: 627, startPoint y: 453, endPoint x: 107, endPoint y: 28, distance: 671.1
click at [627, 453] on span "ОК" at bounding box center [627, 453] width 29 height 10
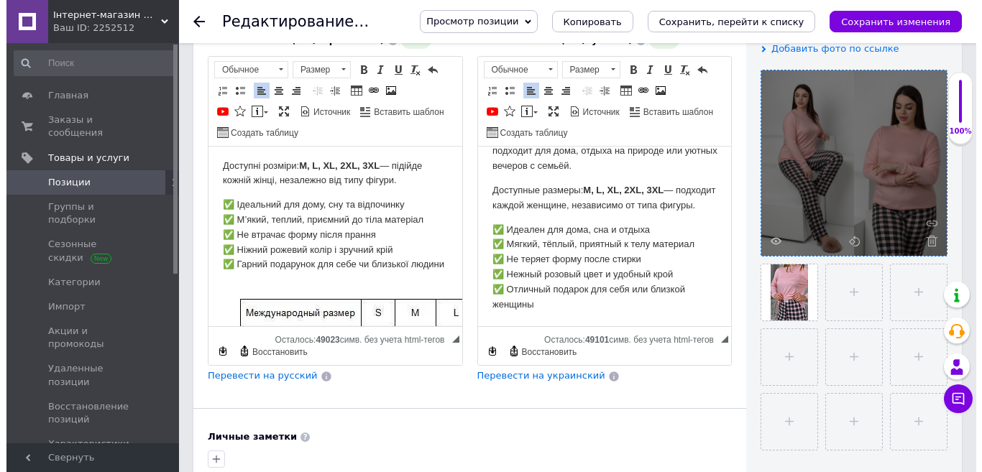
scroll to position [459, 0]
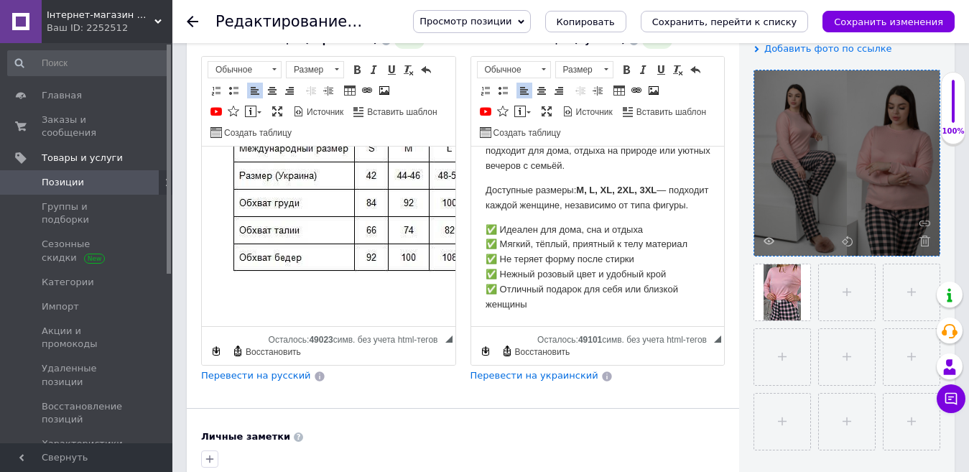
click at [561, 318] on html "Стильный и уютный женский тёплый домашний комплект — идеальный выбор для комфор…" at bounding box center [598, 122] width 254 height 410
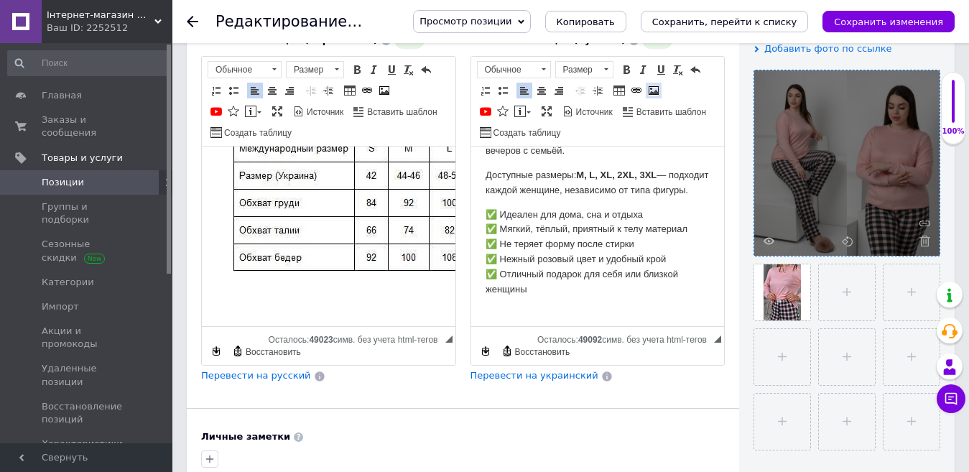
click at [651, 85] on span at bounding box center [653, 90] width 11 height 11
select select
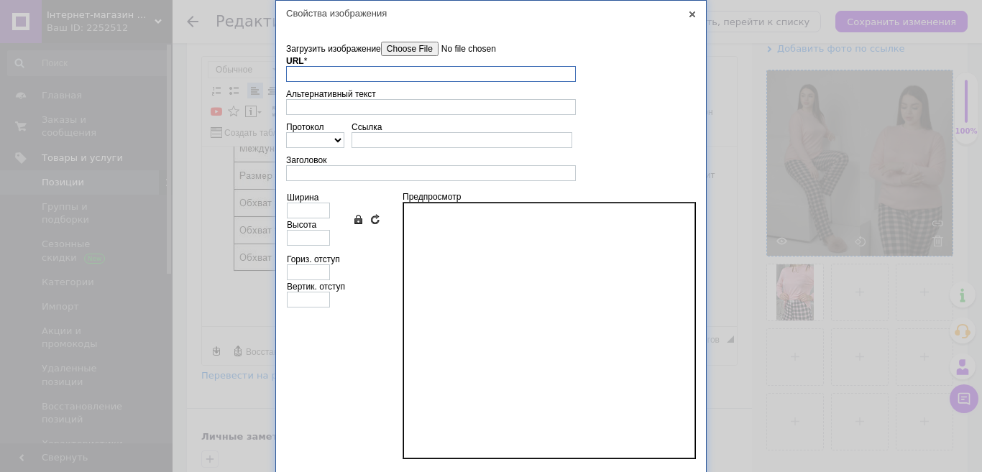
scroll to position [246, 0]
click at [402, 43] on input"] "Загрузить изображение" at bounding box center [462, 49] width 163 height 14
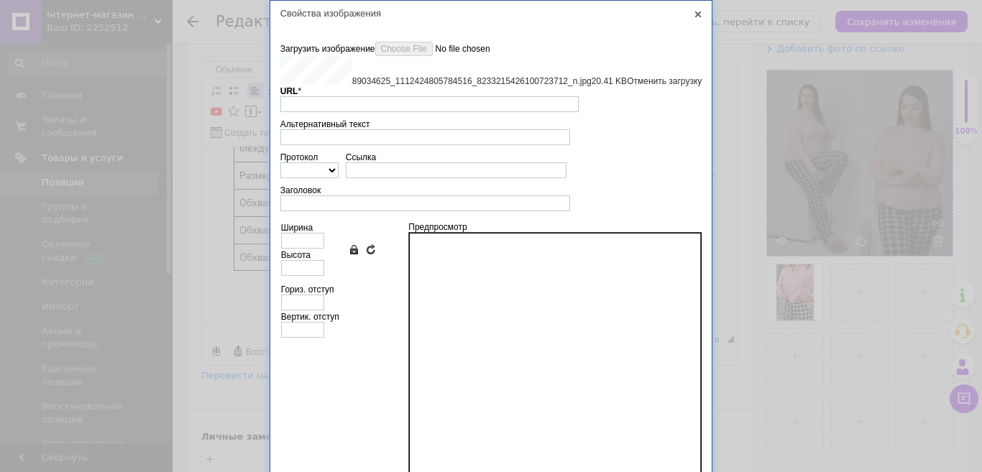
type input "[URL][DOMAIN_NAME]"
type input "615"
type input "243"
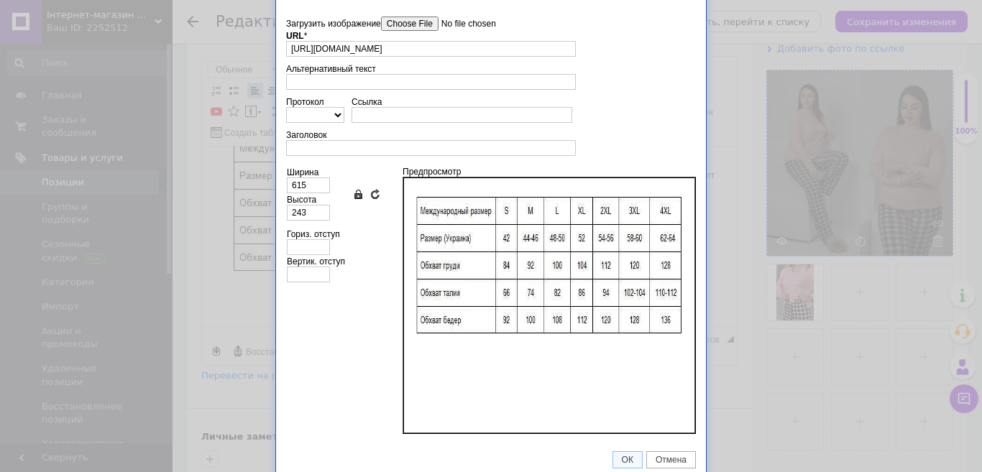
scroll to position [32, 0]
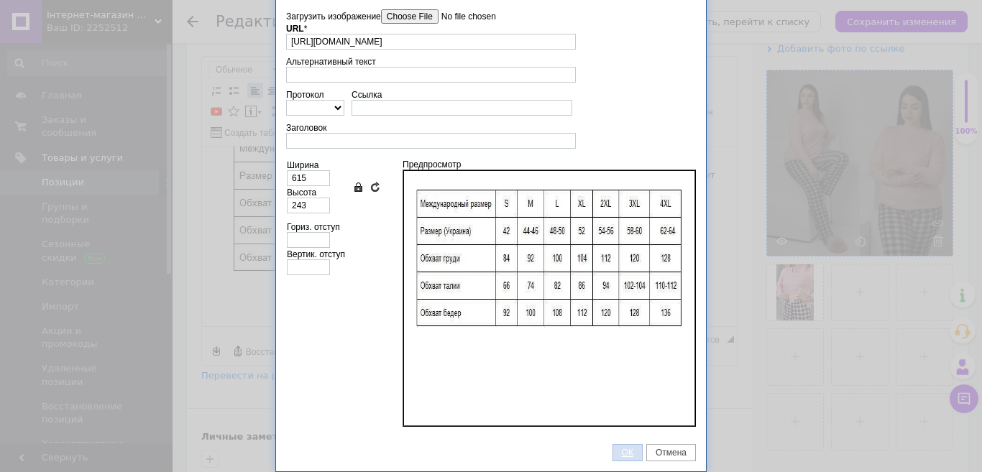
click at [630, 453] on span "ОК" at bounding box center [627, 453] width 29 height 10
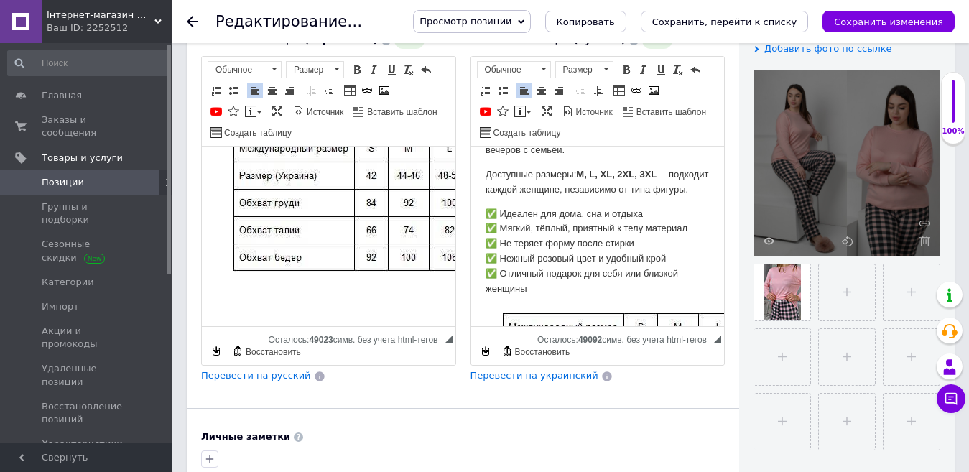
scroll to position [434, 0]
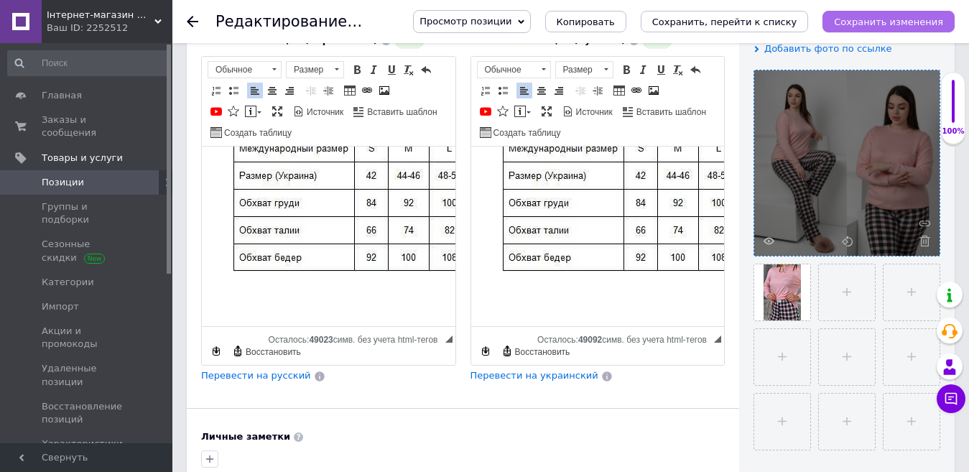
click at [877, 24] on icon "Сохранить изменения" at bounding box center [888, 22] width 109 height 11
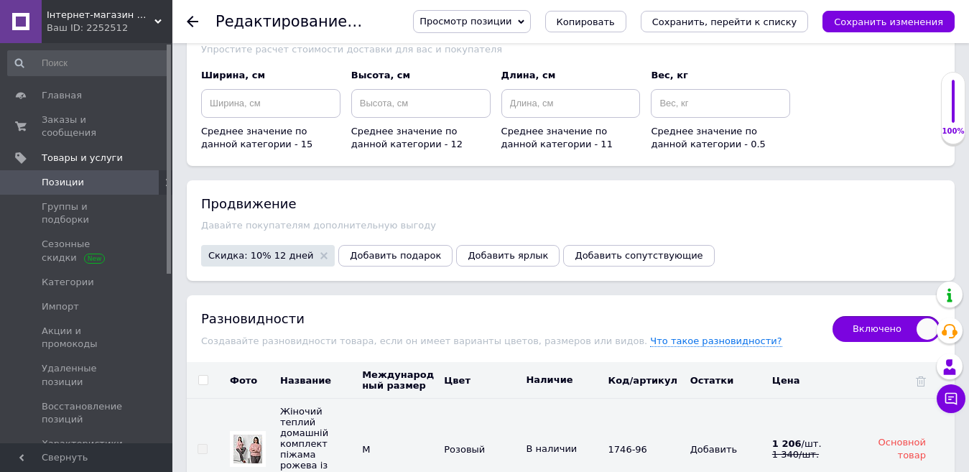
scroll to position [3018, 0]
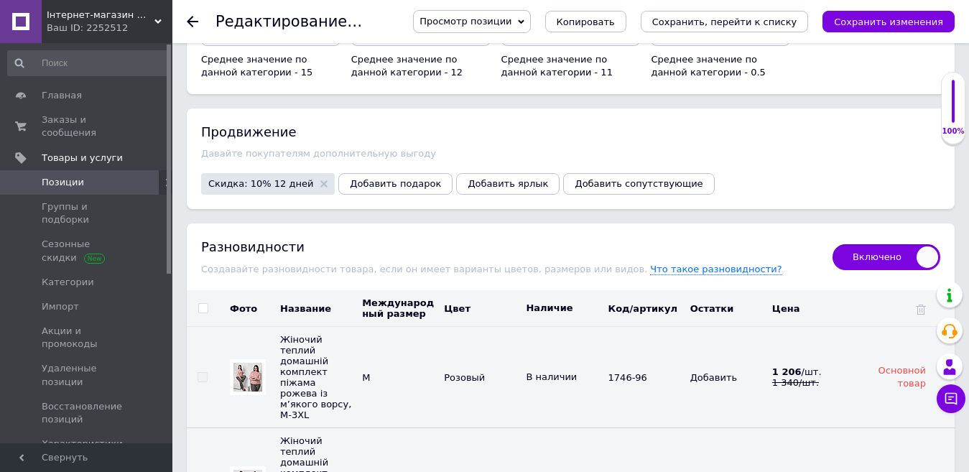
click at [844, 244] on span "Включено" at bounding box center [887, 257] width 108 height 26
click at [833, 236] on input "Включено" at bounding box center [828, 239] width 9 height 9
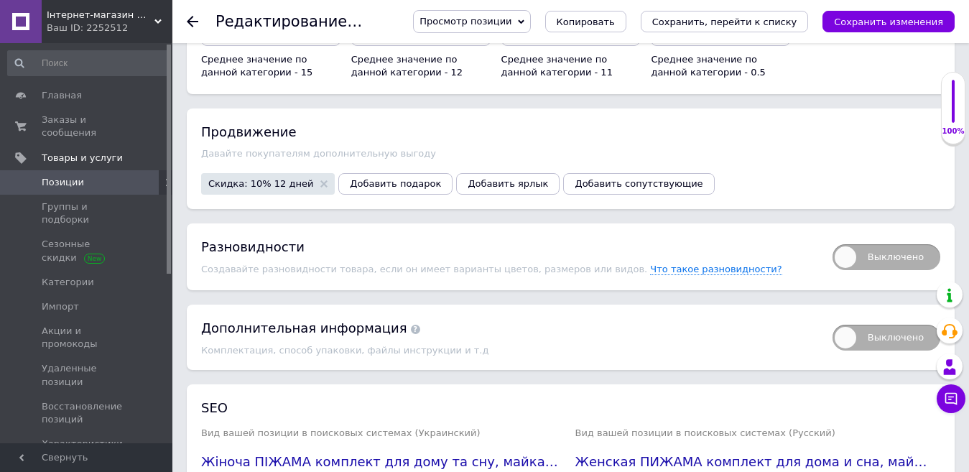
click at [914, 244] on span "Выключено" at bounding box center [887, 257] width 108 height 26
click at [833, 236] on input "Выключено" at bounding box center [828, 239] width 9 height 9
checkbox input "true"
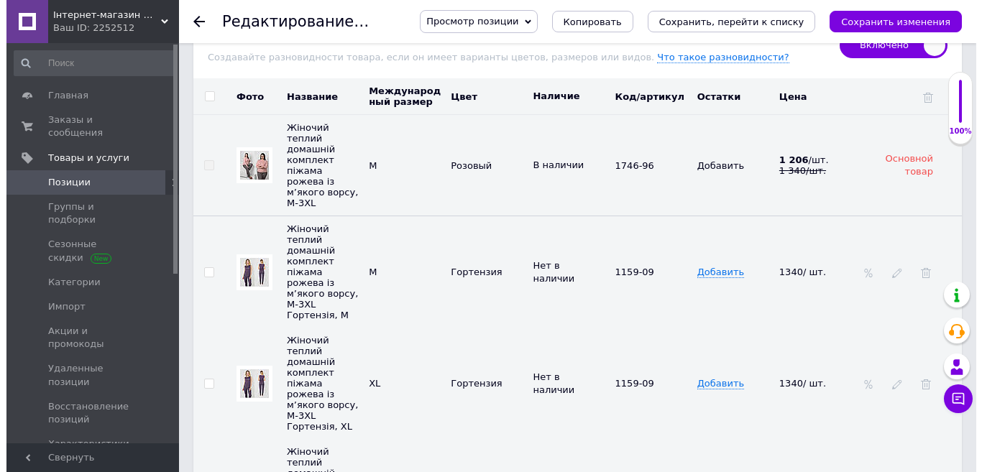
scroll to position [3234, 0]
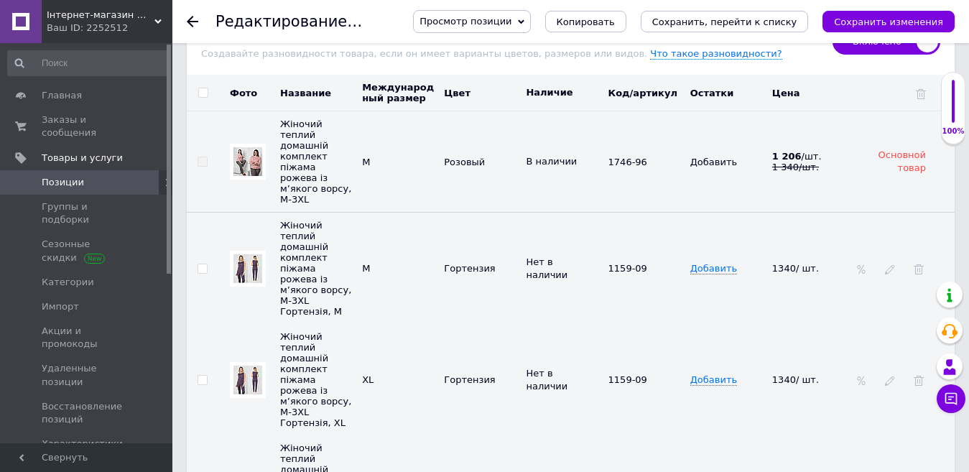
click at [205, 88] on input "checkbox" at bounding box center [202, 92] width 9 height 9
checkbox input "true"
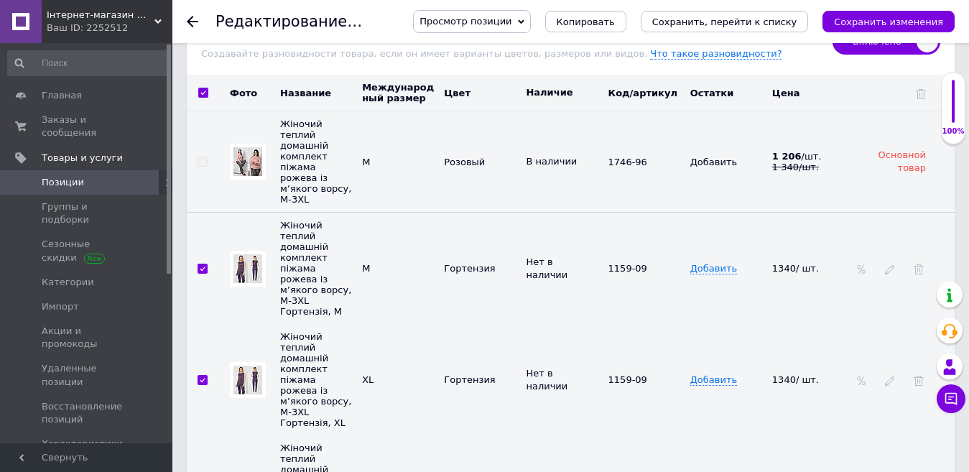
checkbox input "true"
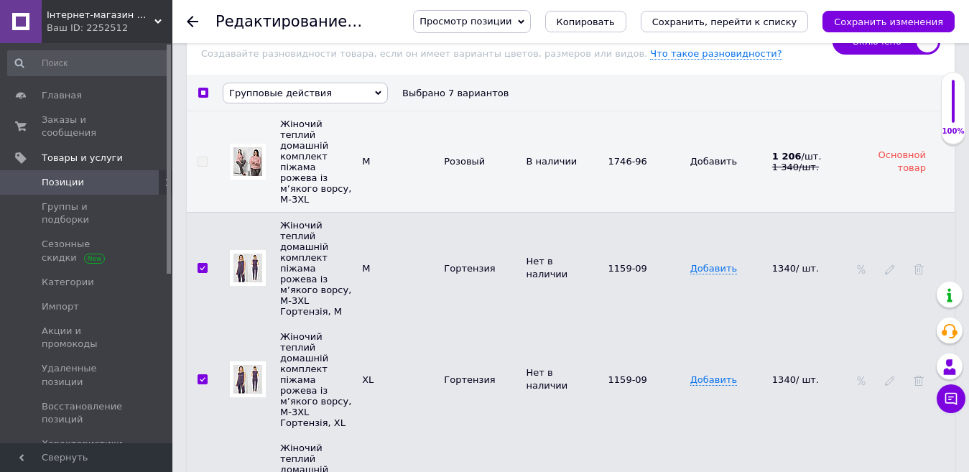
click at [305, 88] on span "Групповые действия" at bounding box center [280, 93] width 103 height 11
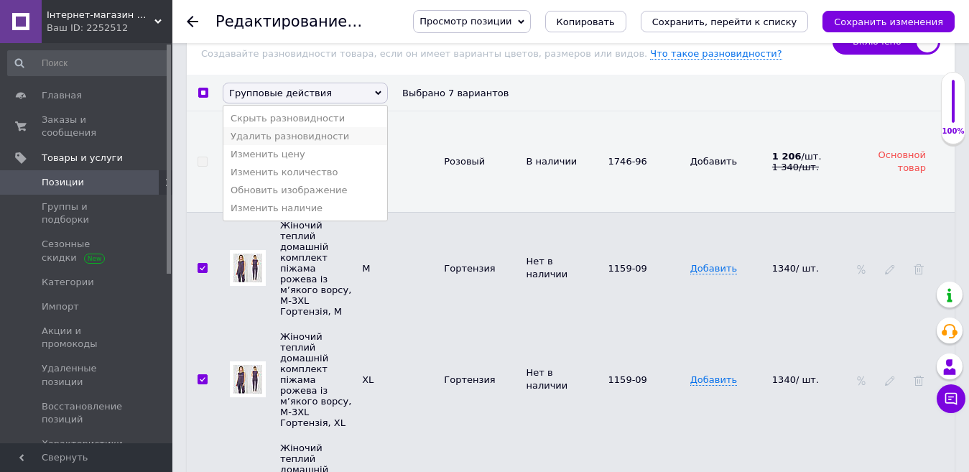
click at [284, 127] on li "Удалить разновидности" at bounding box center [306, 136] width 164 height 18
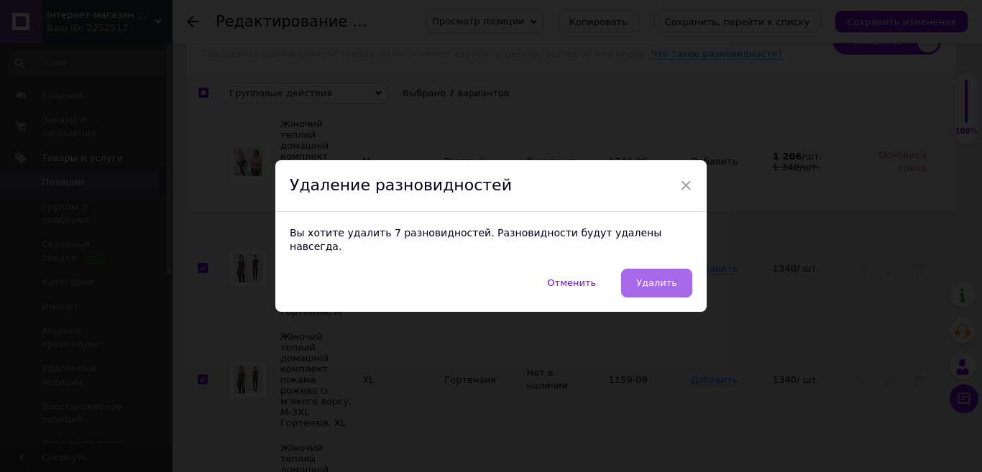
click at [660, 277] on span "Удалить" at bounding box center [656, 282] width 41 height 11
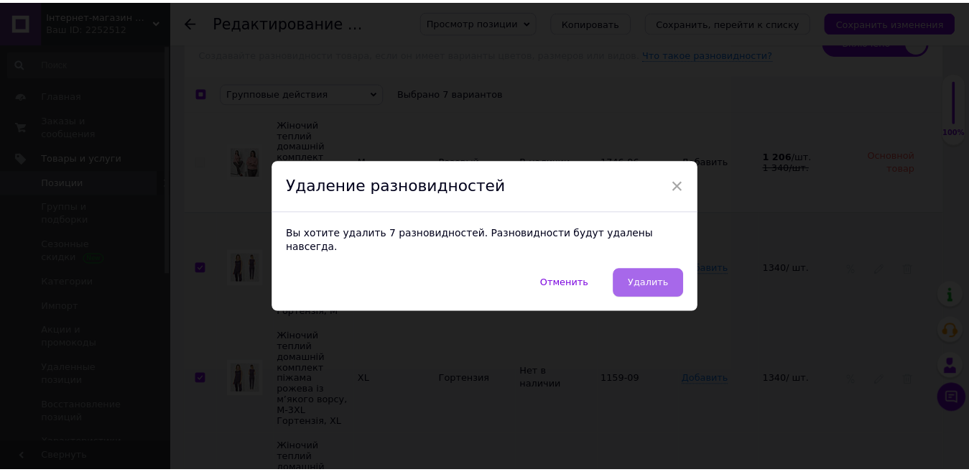
scroll to position [3151, 0]
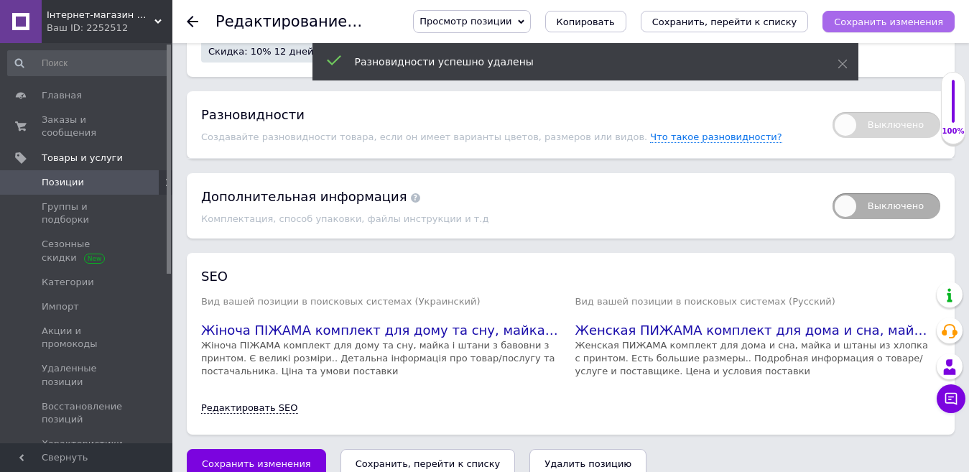
click at [888, 24] on icon "Сохранить изменения" at bounding box center [888, 22] width 109 height 11
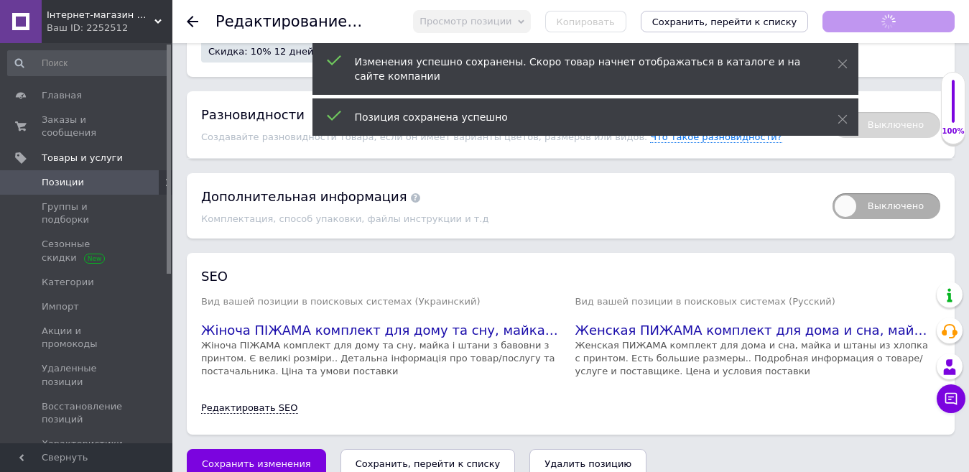
scroll to position [311, 0]
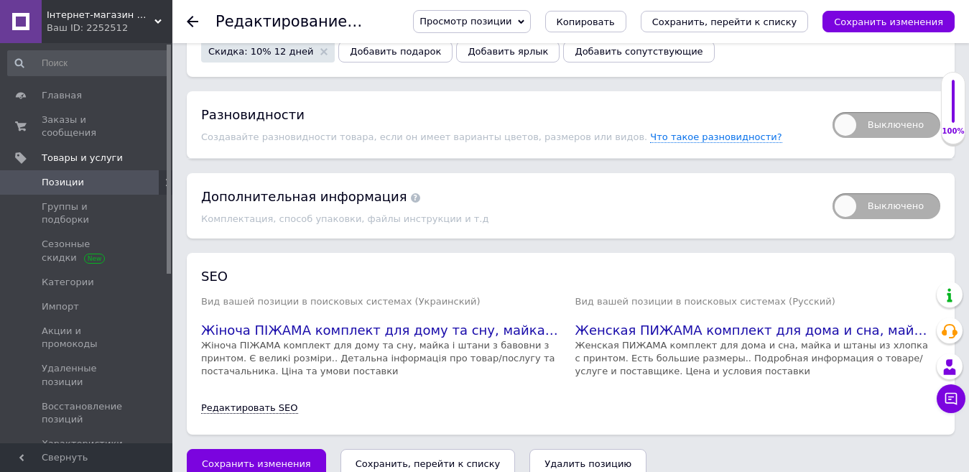
click at [900, 112] on span "Выключено" at bounding box center [887, 125] width 108 height 26
click at [833, 104] on input "Выключено" at bounding box center [828, 107] width 9 height 9
checkbox input "true"
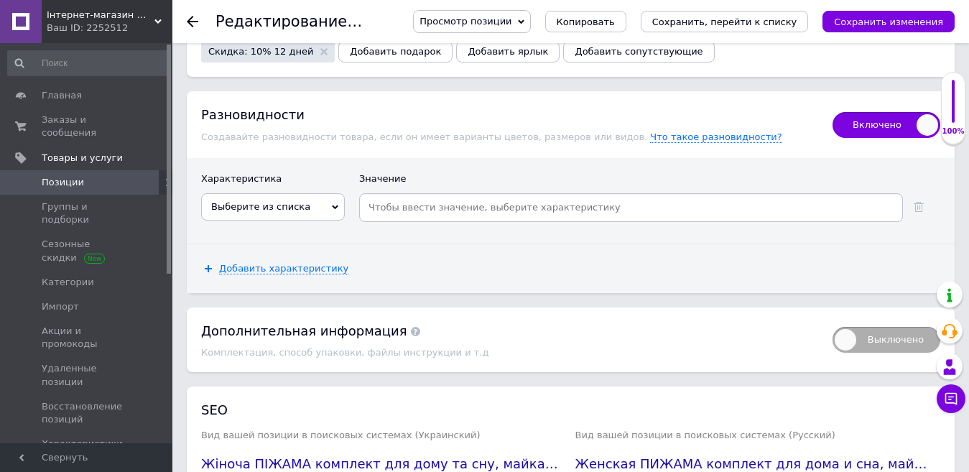
click at [247, 193] on span "Выберите из списка" at bounding box center [273, 206] width 144 height 27
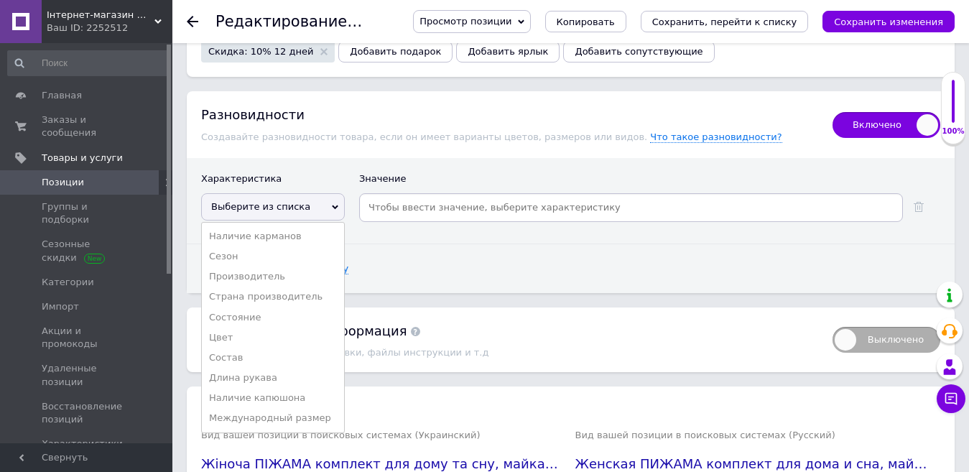
click at [254, 408] on li "Международный размер" at bounding box center [273, 418] width 142 height 20
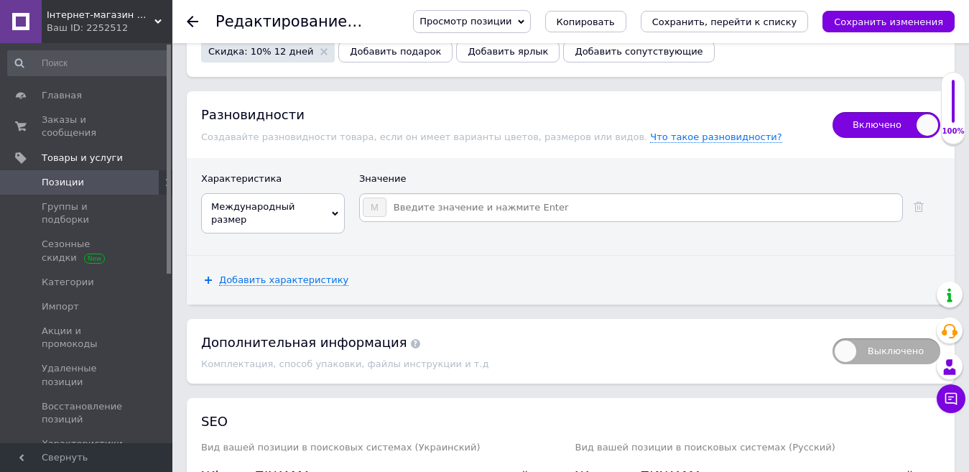
click at [423, 197] on input at bounding box center [643, 208] width 513 height 22
type input "L"
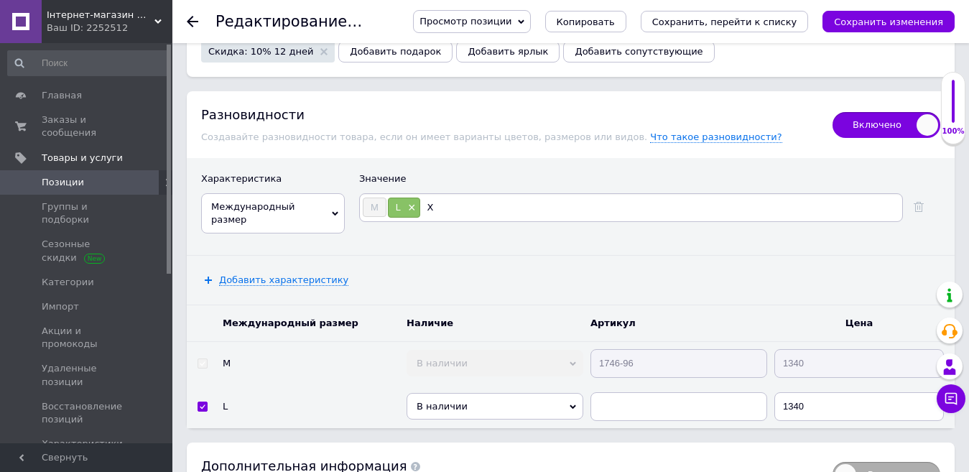
type input "XL"
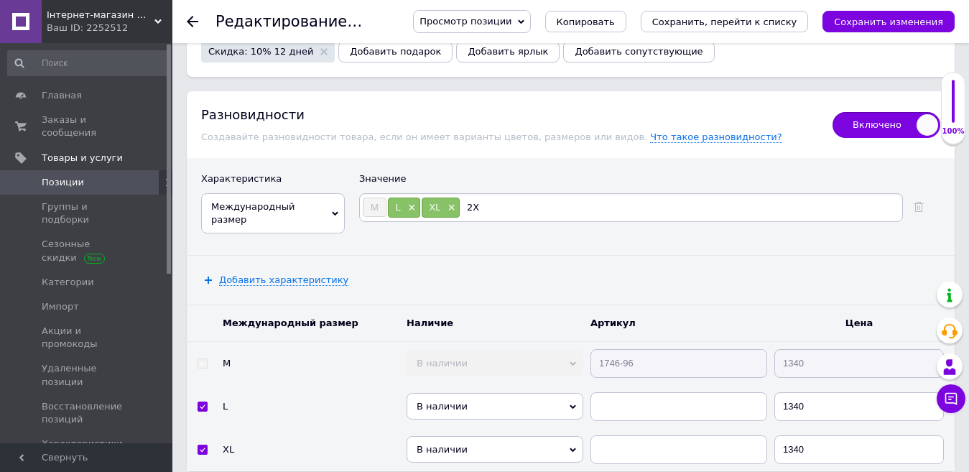
type input "2XL"
type input "3XL"
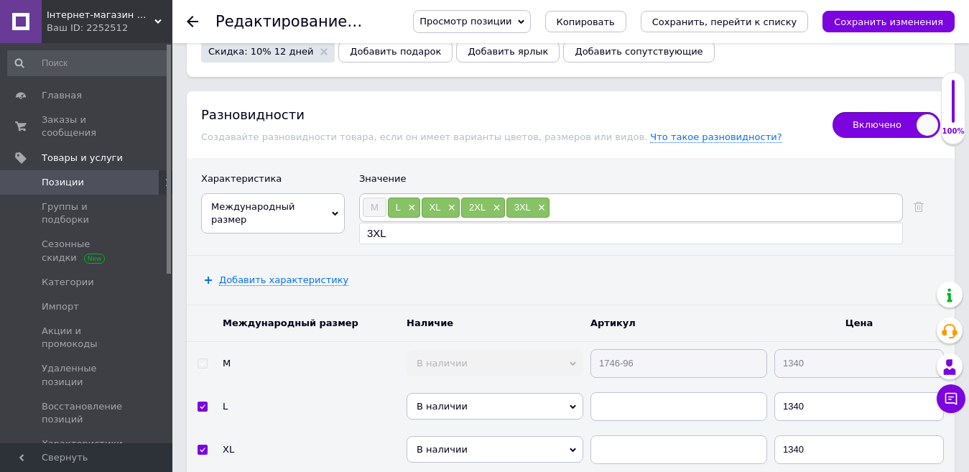
click at [478, 256] on div "Добавить характеристику" at bounding box center [571, 280] width 768 height 49
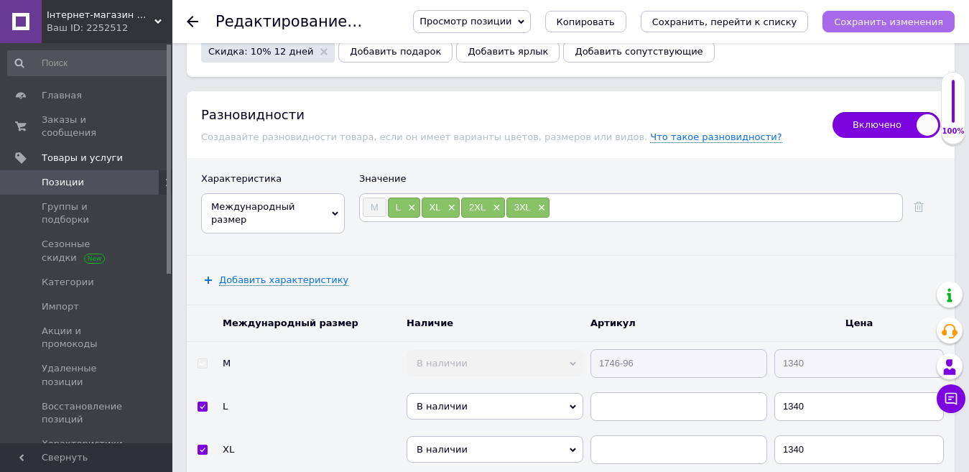
click at [893, 11] on button "Сохранить изменения" at bounding box center [889, 22] width 132 height 22
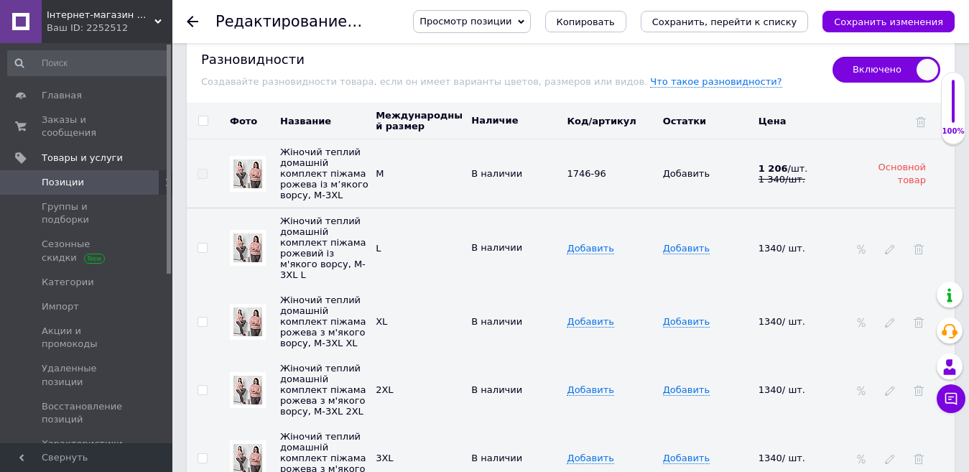
scroll to position [3079, 0]
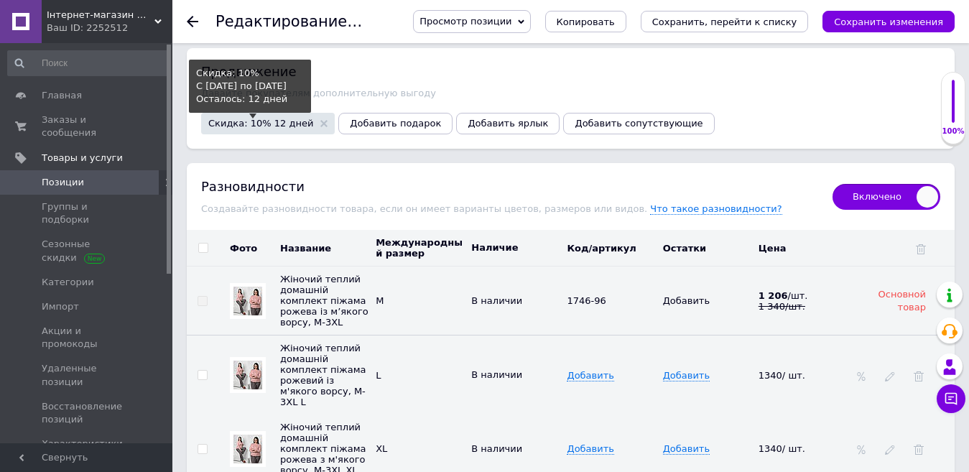
click at [248, 119] on span "Скидка: 10% 12 дней" at bounding box center [260, 123] width 105 height 9
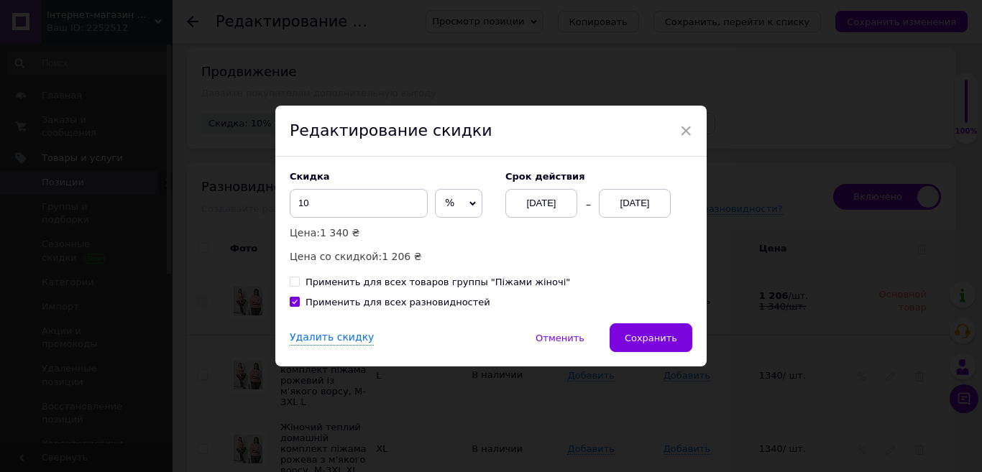
click at [526, 210] on div "[DATE]" at bounding box center [541, 203] width 72 height 29
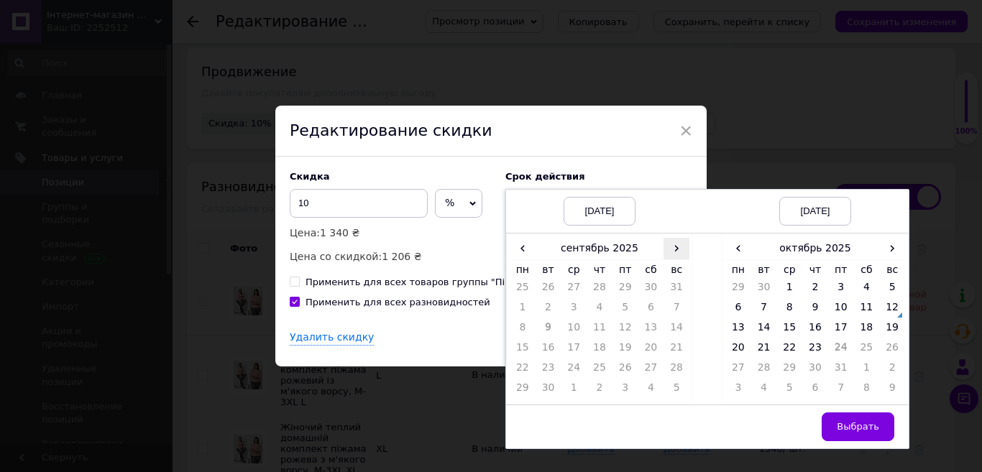
click at [681, 249] on span "›" at bounding box center [676, 248] width 26 height 21
click at [671, 311] on td "12" at bounding box center [676, 310] width 26 height 20
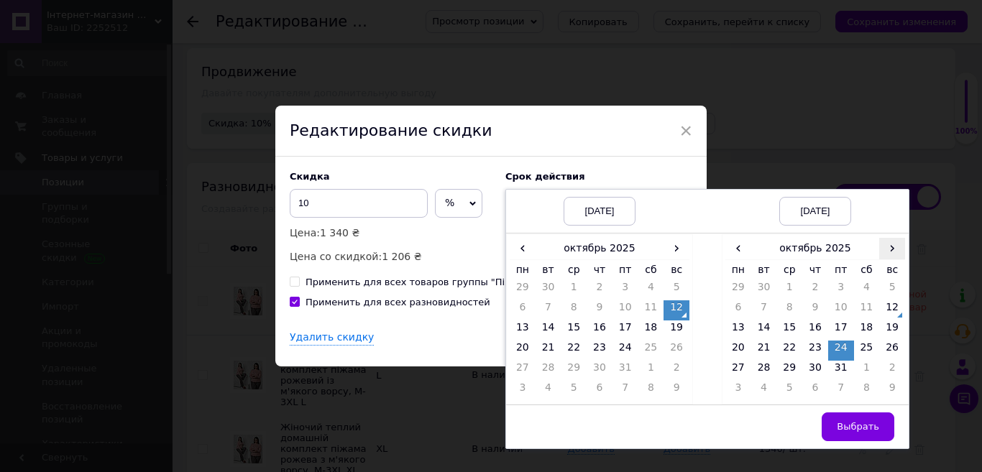
click at [894, 246] on span "›" at bounding box center [892, 248] width 26 height 21
click at [763, 370] on td "25" at bounding box center [764, 371] width 26 height 20
drag, startPoint x: 863, startPoint y: 430, endPoint x: 668, endPoint y: 336, distance: 216.3
click at [863, 429] on span "Выбрать" at bounding box center [858, 426] width 42 height 11
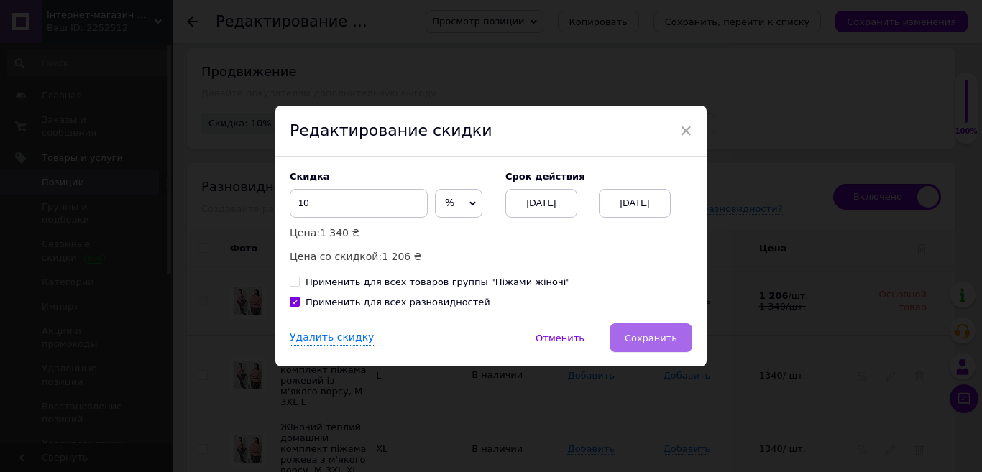
click at [672, 338] on span "Сохранить" at bounding box center [651, 338] width 52 height 11
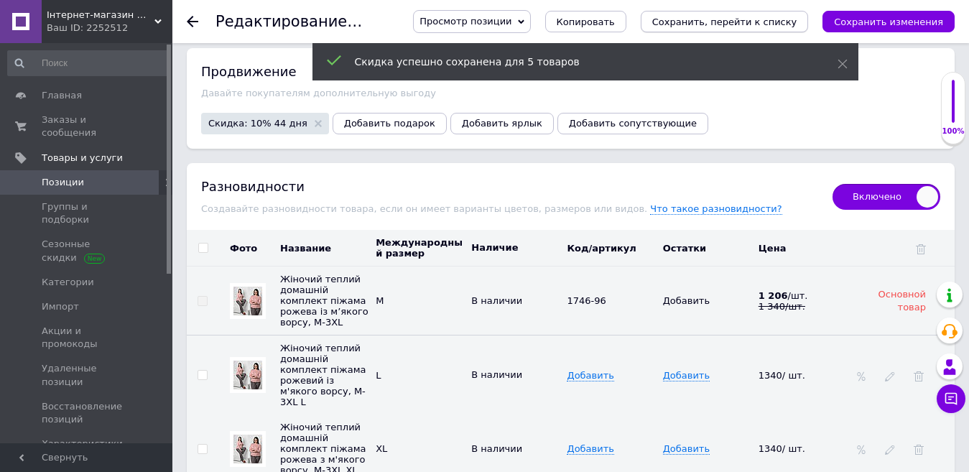
click at [747, 27] on icon "Сохранить, перейти к списку" at bounding box center [725, 22] width 145 height 11
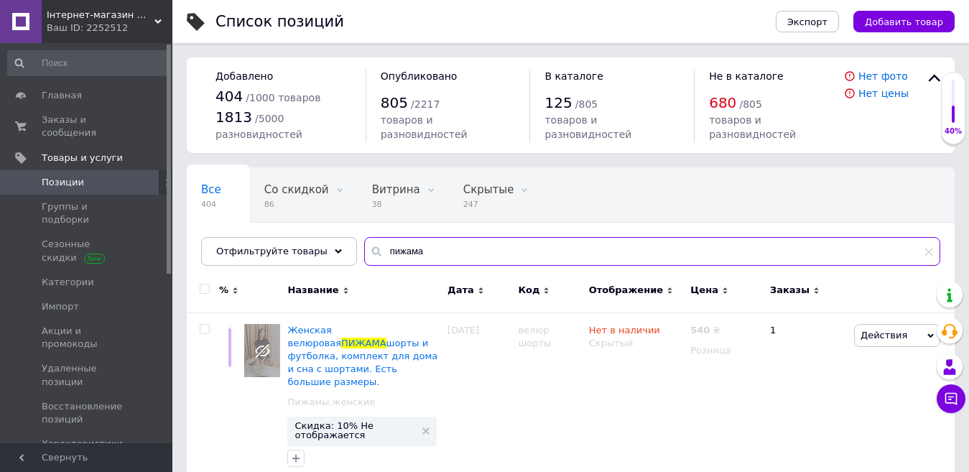
click at [366, 246] on input "пижама" at bounding box center [652, 251] width 576 height 29
paste input "1746-96"
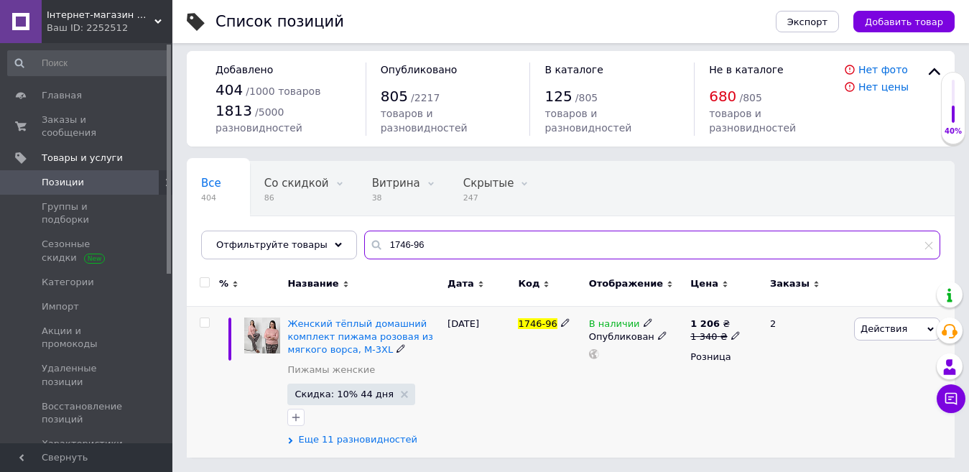
scroll to position [6, 0]
type input "1746-96"
click at [379, 441] on span "Еще 11 разновидностей" at bounding box center [357, 439] width 119 height 13
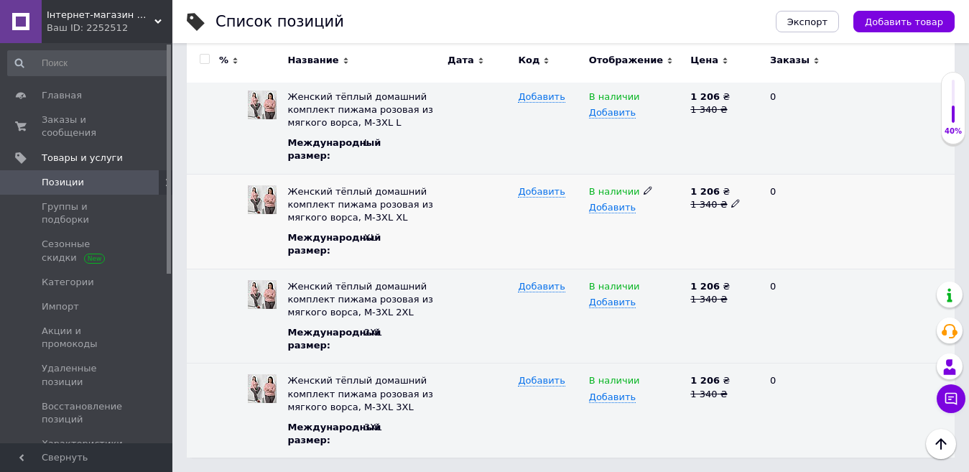
scroll to position [27, 0]
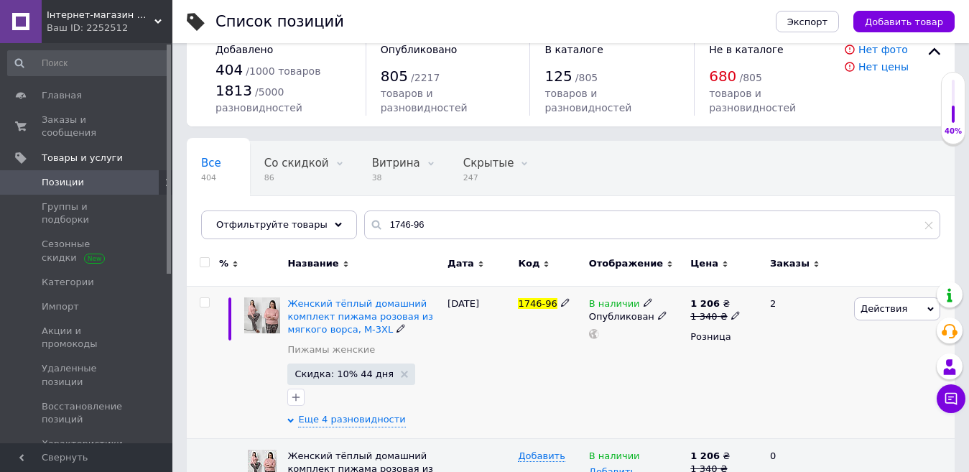
click at [870, 303] on span "Действия" at bounding box center [884, 308] width 47 height 11
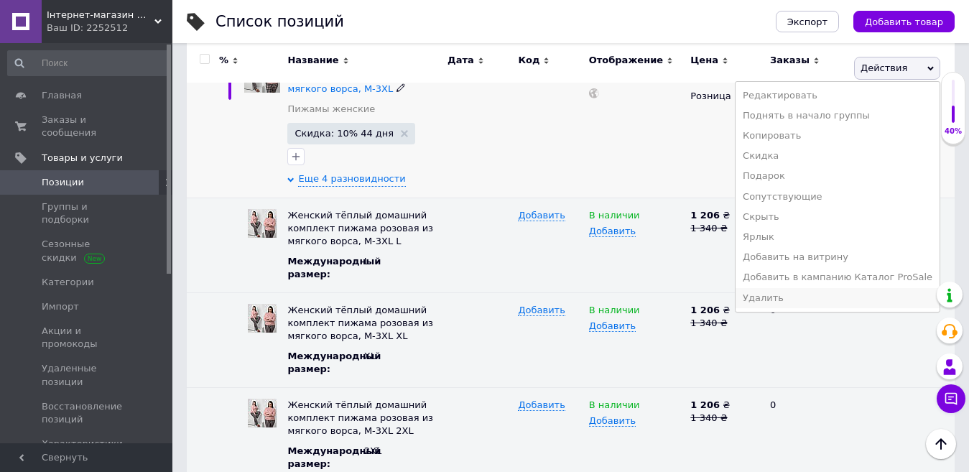
scroll to position [242, 0]
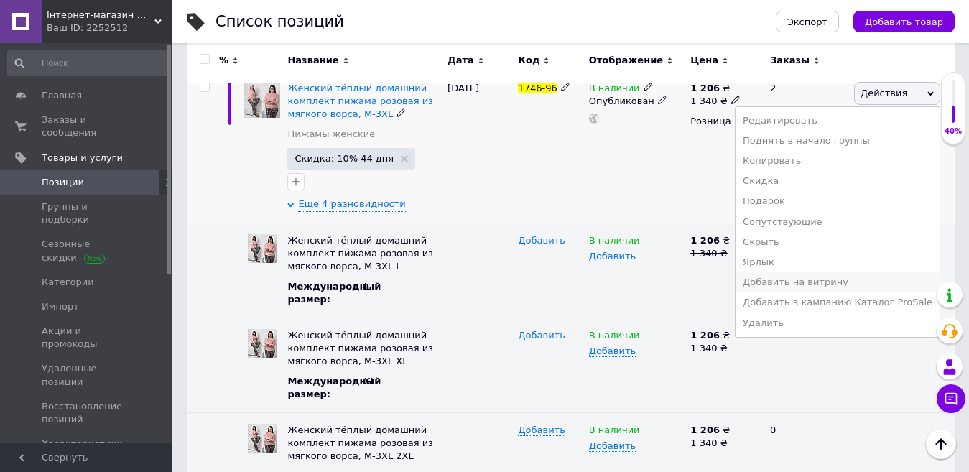
click at [801, 285] on li "Добавить на витрину" at bounding box center [838, 282] width 204 height 20
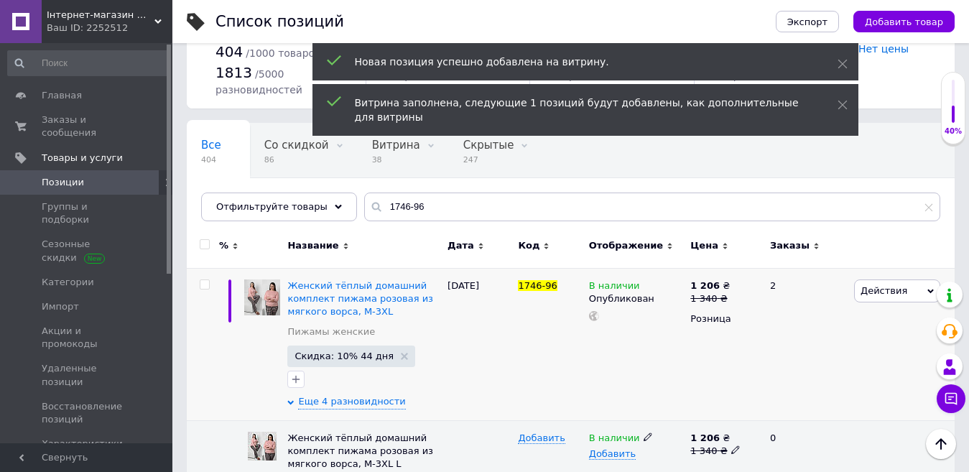
scroll to position [27, 0]
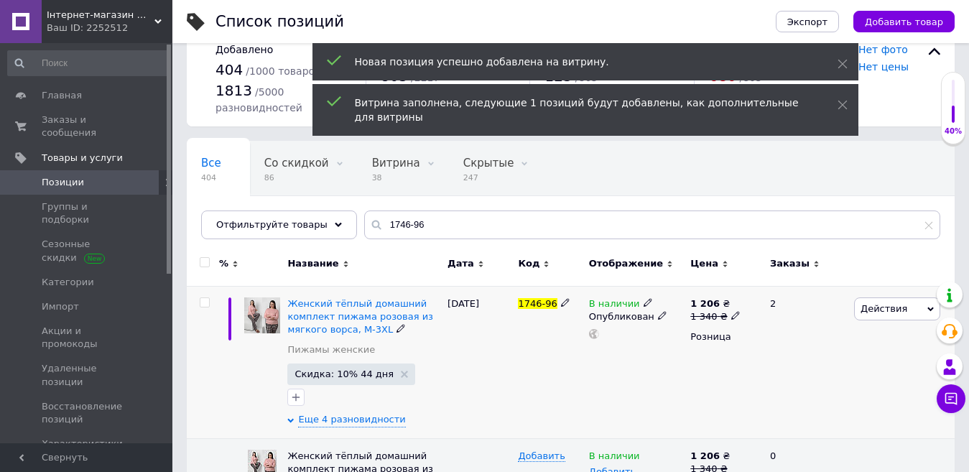
click at [865, 300] on span "Действия" at bounding box center [897, 309] width 86 height 23
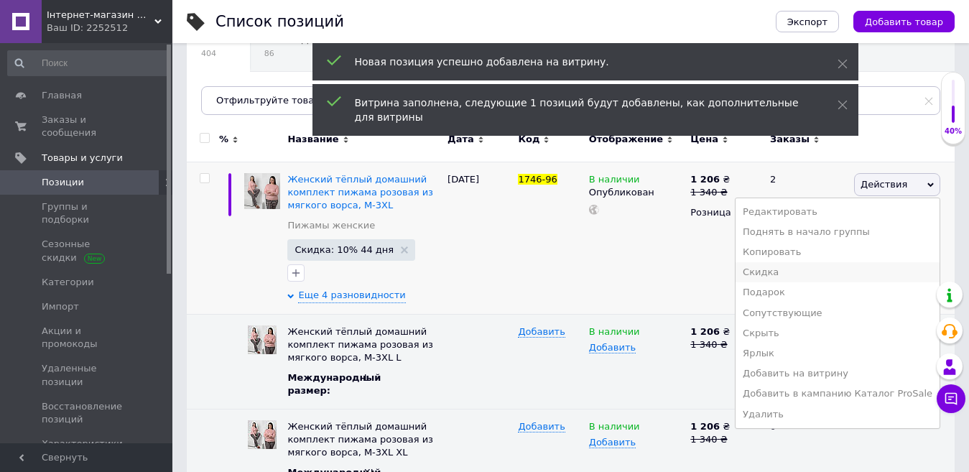
scroll to position [170, 0]
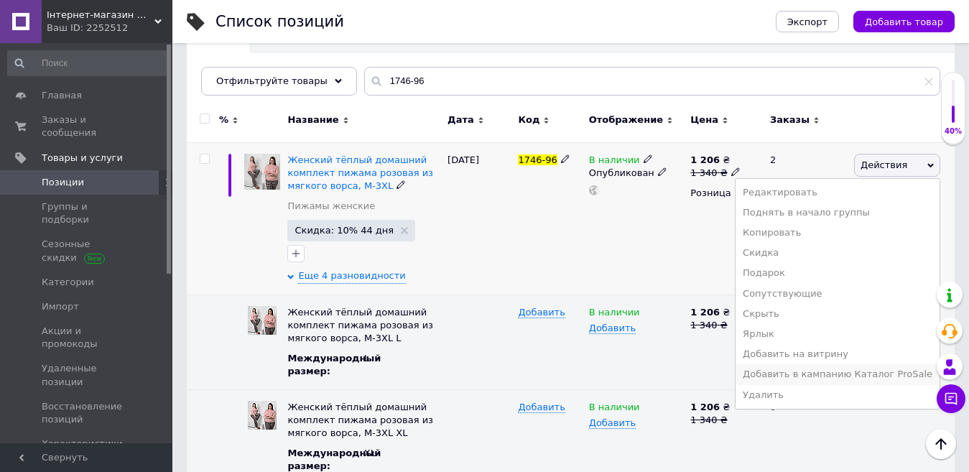
click at [822, 374] on li "Добавить в кампанию Каталог ProSale" at bounding box center [838, 374] width 204 height 20
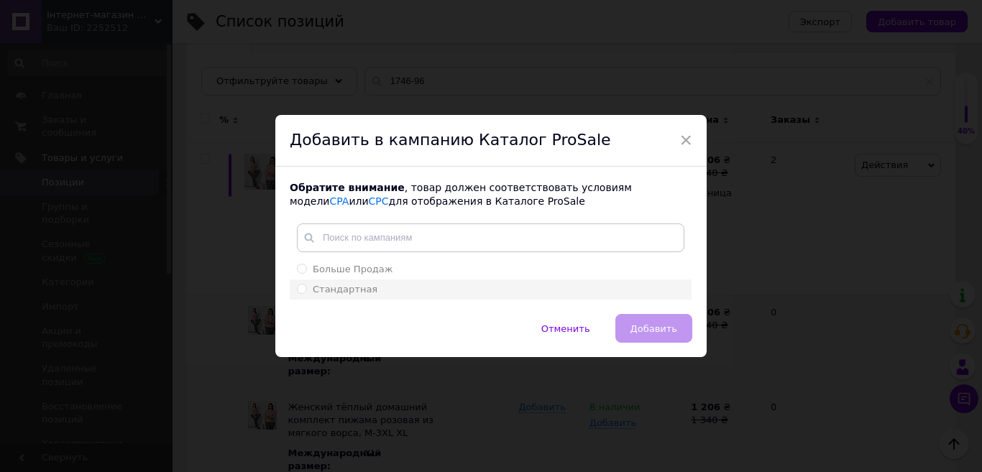
click at [336, 290] on span "Стандартная" at bounding box center [345, 289] width 65 height 11
click at [306, 290] on input "Стандартная" at bounding box center [301, 288] width 9 height 9
radio input "true"
click at [651, 321] on button "Добавить" at bounding box center [653, 328] width 77 height 29
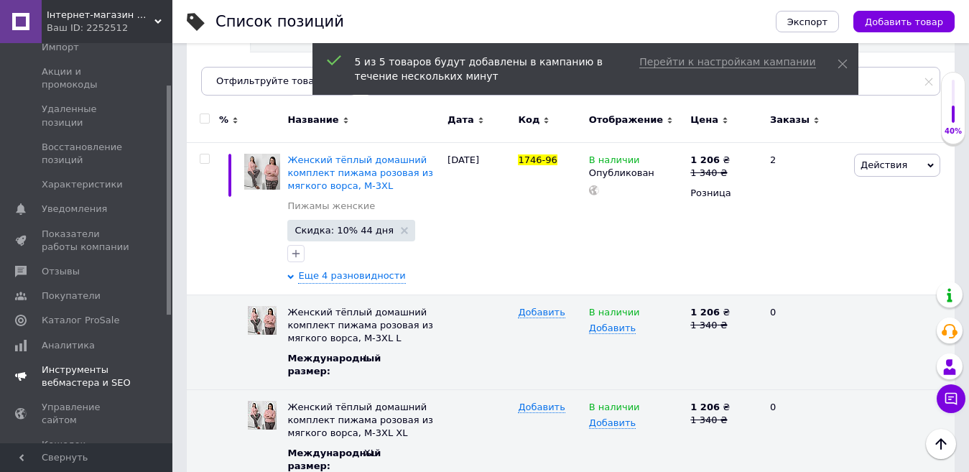
scroll to position [287, 0]
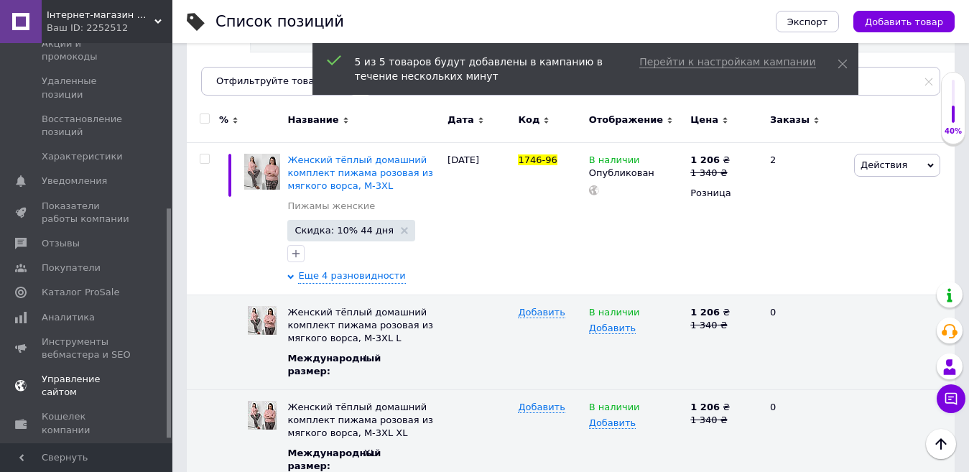
click at [83, 373] on span "Управление сайтом" at bounding box center [87, 386] width 91 height 26
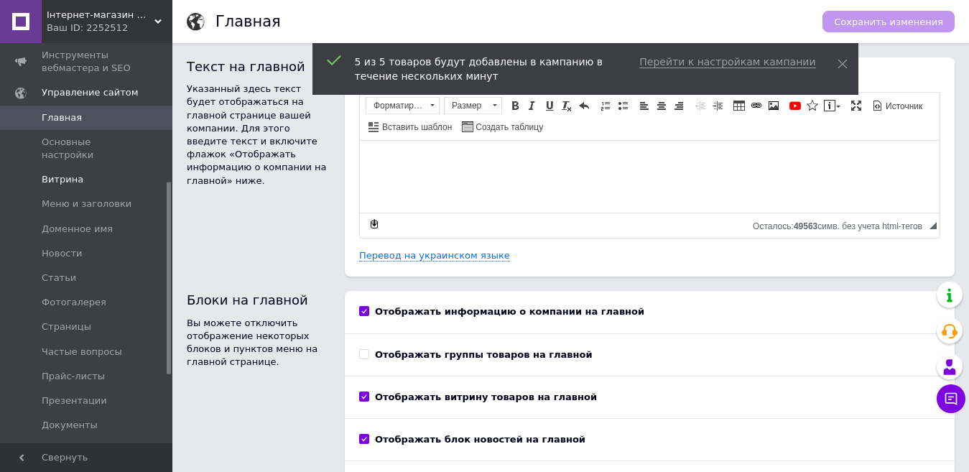
click at [52, 173] on span "Витрина" at bounding box center [63, 179] width 42 height 13
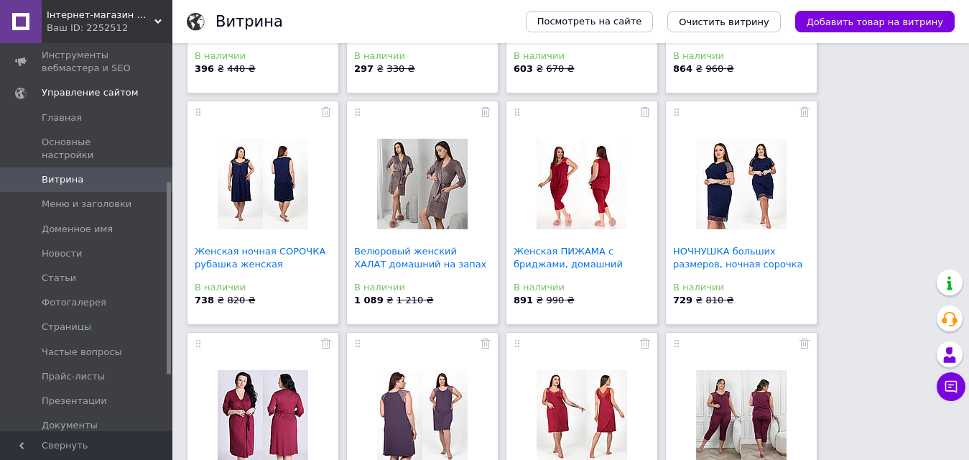
scroll to position [992, 0]
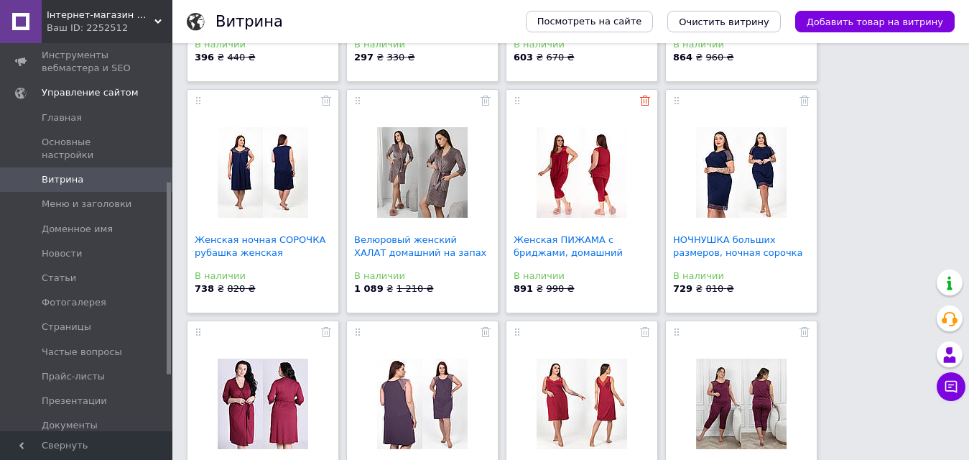
click at [644, 103] on use at bounding box center [645, 101] width 10 height 10
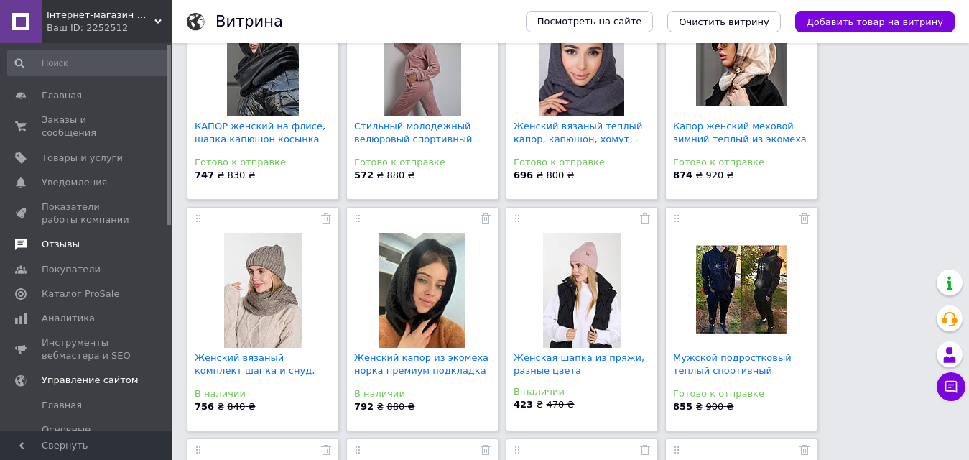
scroll to position [81, 0]
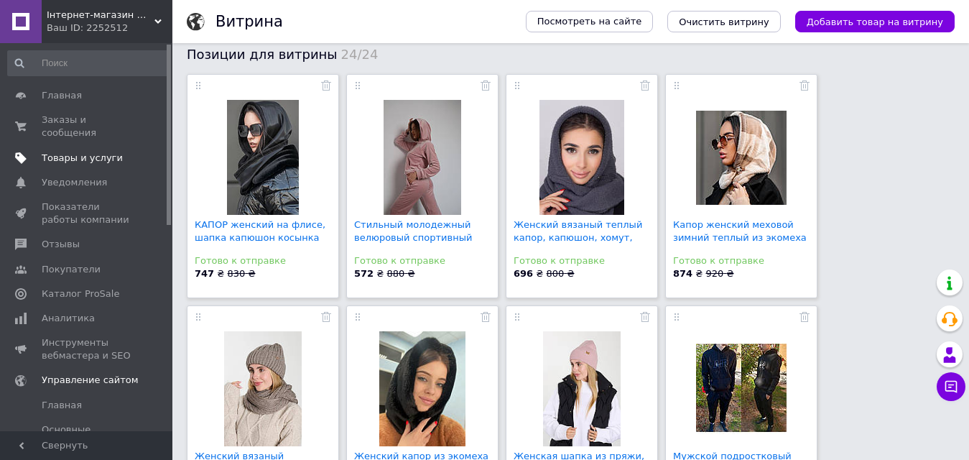
click at [54, 152] on span "Товары и услуги" at bounding box center [82, 158] width 81 height 13
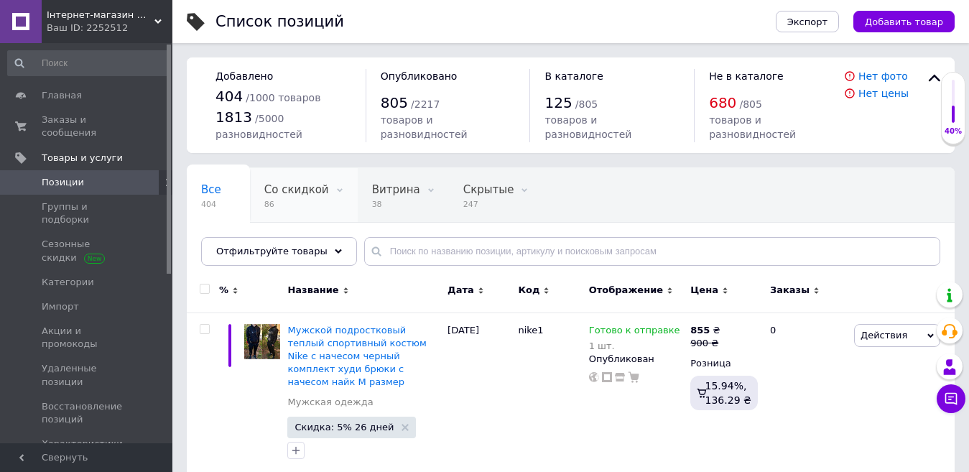
click at [294, 183] on span "Со скидкой" at bounding box center [296, 189] width 65 height 13
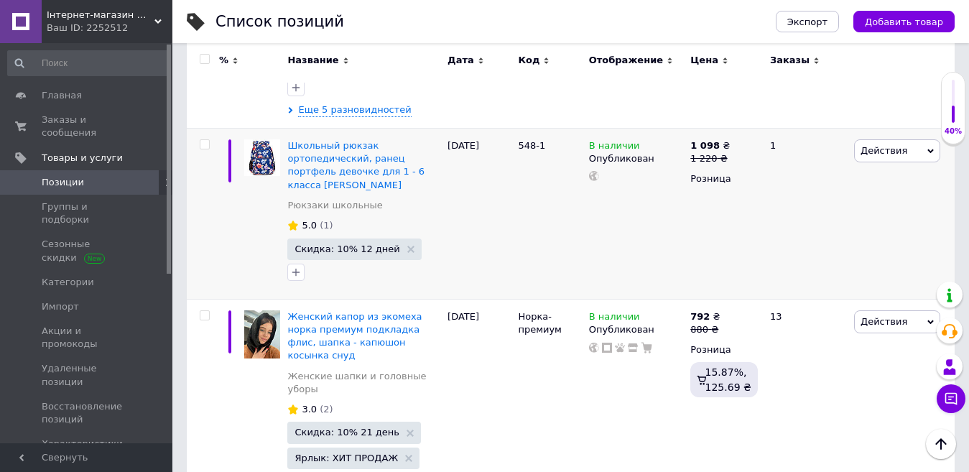
scroll to position [575, 0]
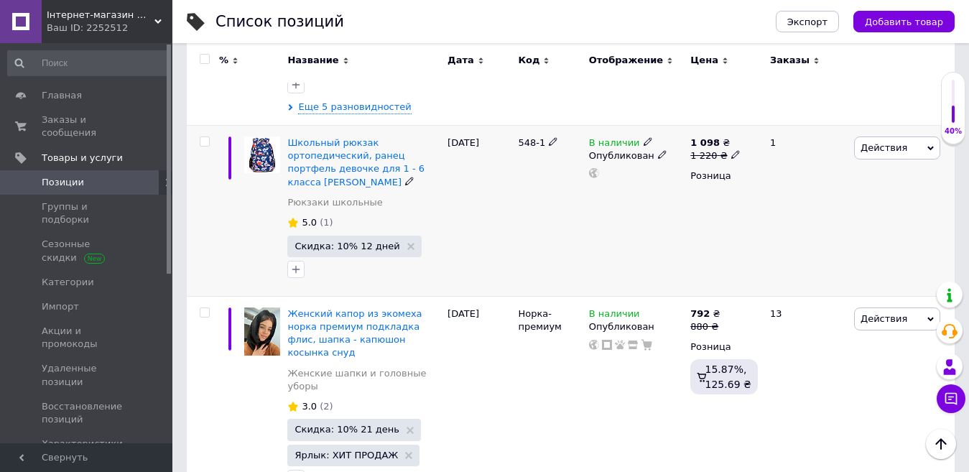
click at [201, 137] on input "checkbox" at bounding box center [204, 141] width 9 height 9
checkbox input "true"
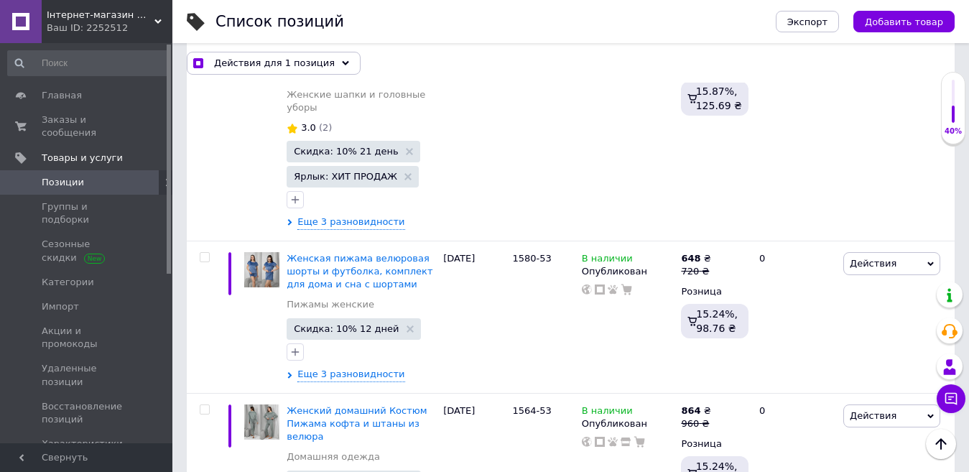
scroll to position [862, 0]
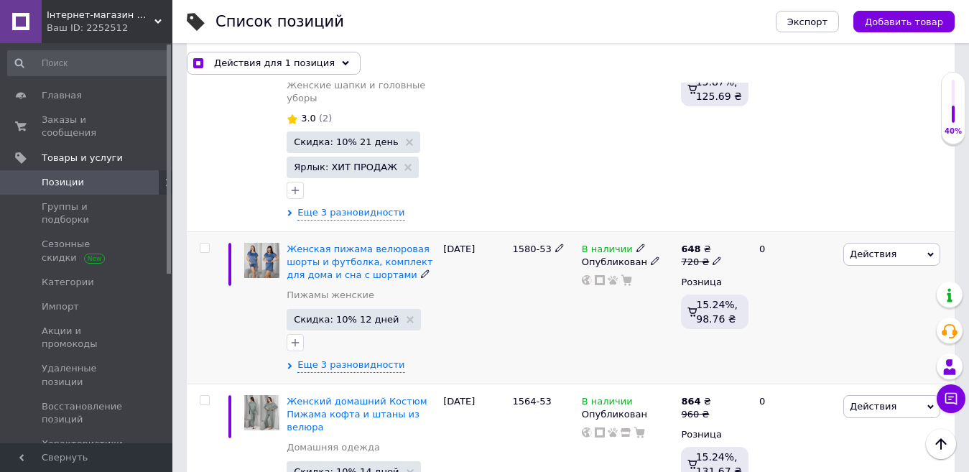
click at [205, 244] on input "checkbox" at bounding box center [204, 248] width 9 height 9
checkbox input "true"
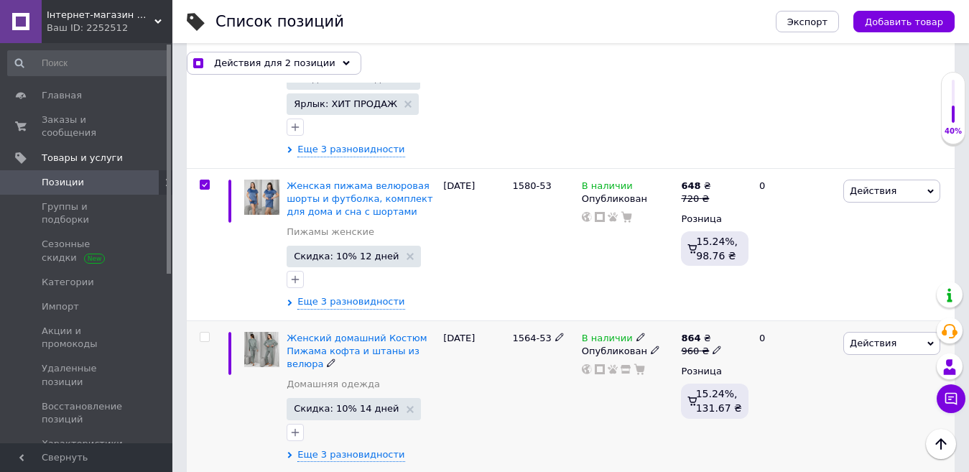
scroll to position [1006, 0]
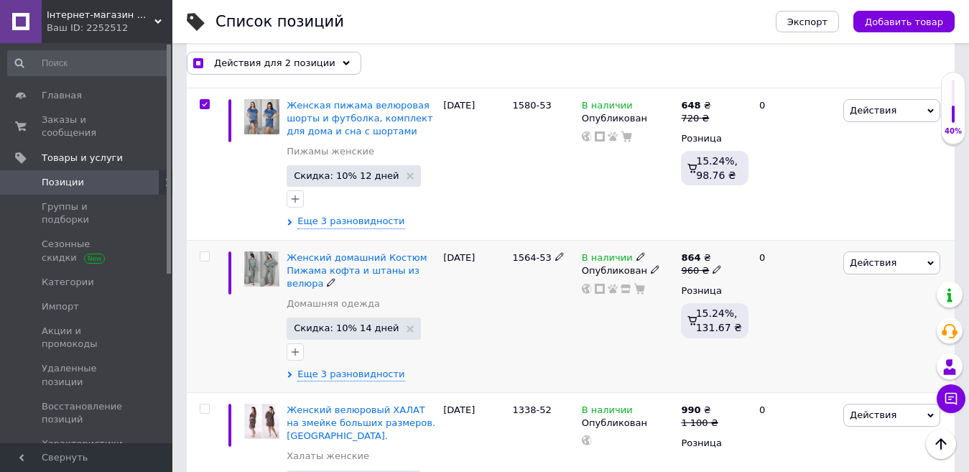
click at [201, 252] on input "checkbox" at bounding box center [204, 256] width 9 height 9
checkbox input "true"
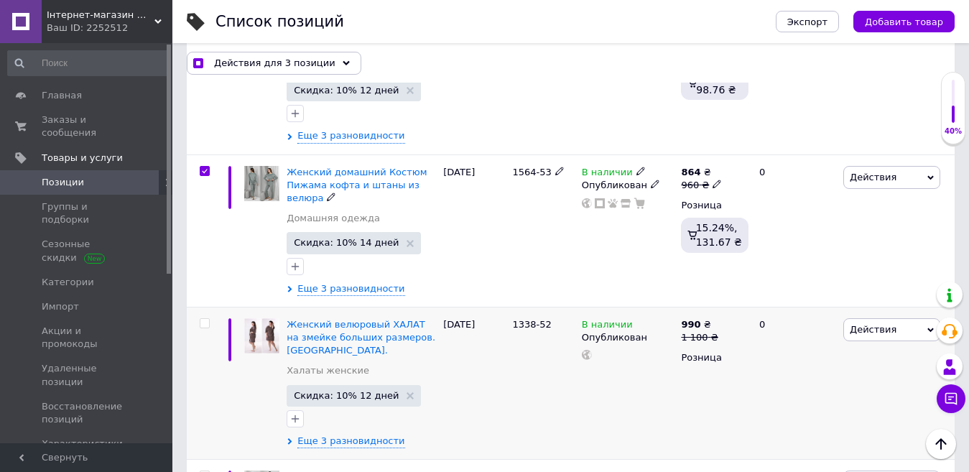
scroll to position [1150, 0]
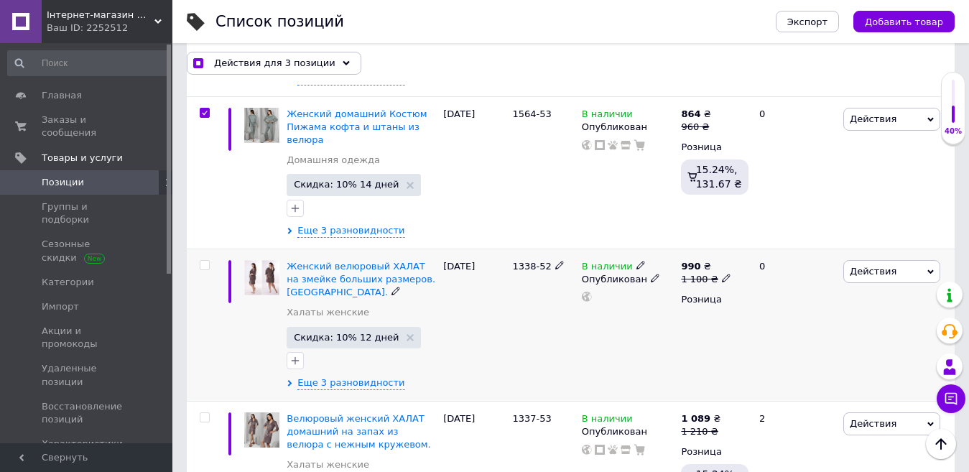
click at [206, 261] on input "checkbox" at bounding box center [204, 265] width 9 height 9
checkbox input "true"
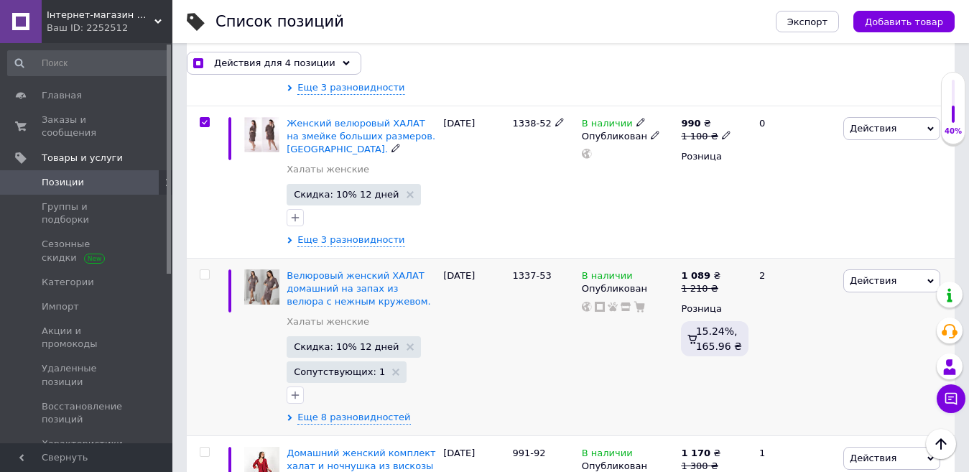
scroll to position [1294, 0]
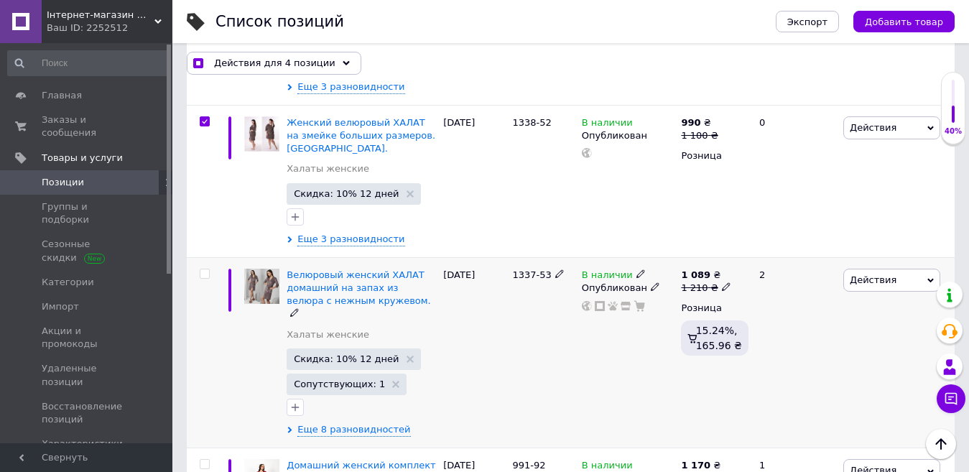
click at [204, 269] on input "checkbox" at bounding box center [204, 273] width 9 height 9
checkbox input "true"
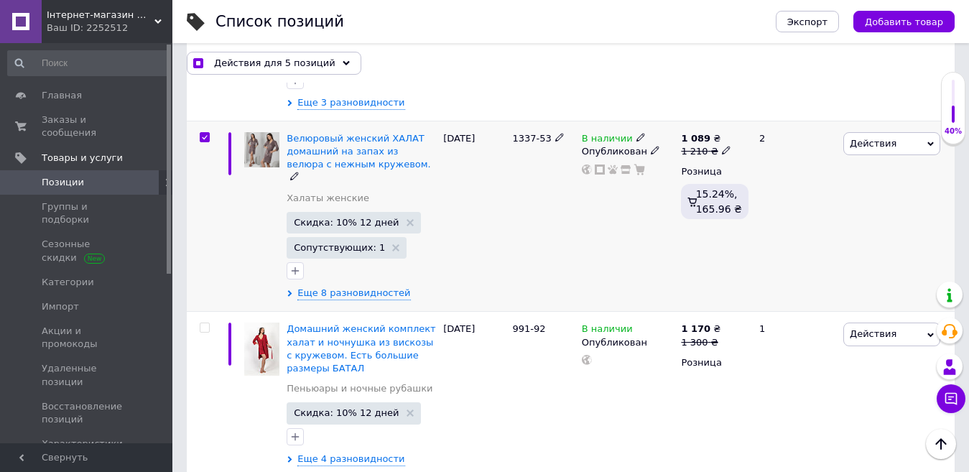
scroll to position [1437, 0]
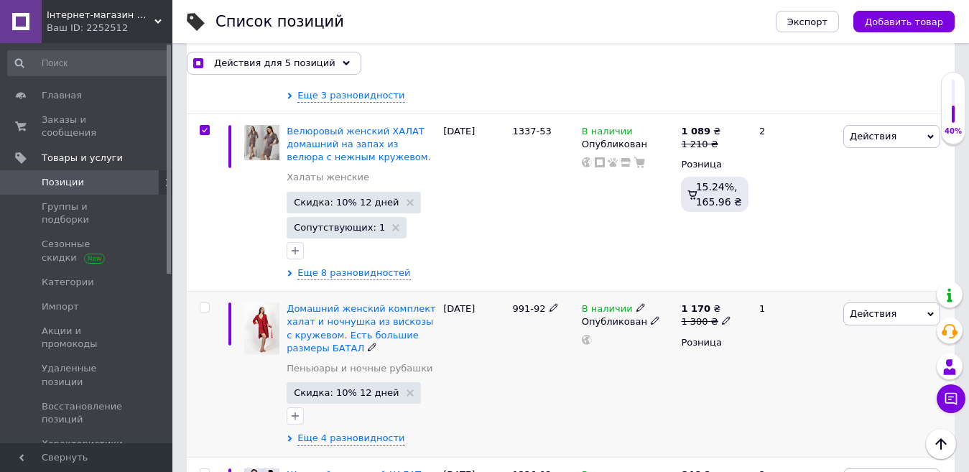
click at [206, 303] on input "checkbox" at bounding box center [204, 307] width 9 height 9
checkbox input "true"
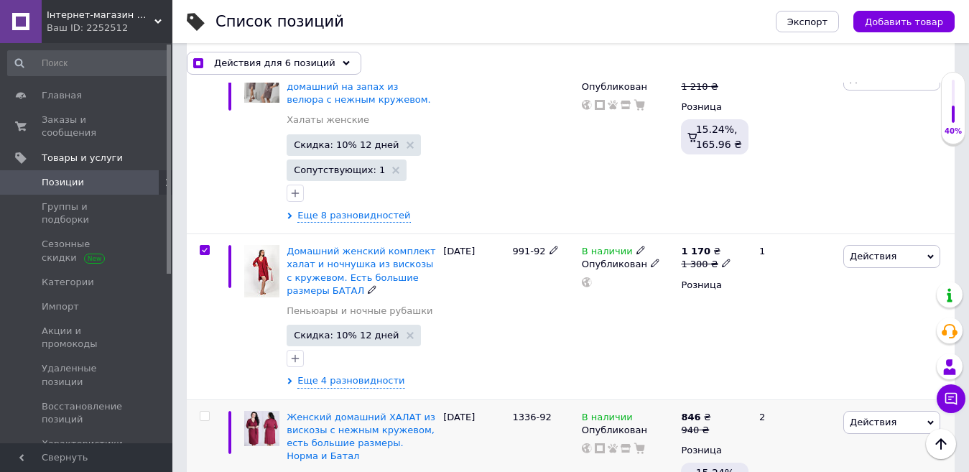
scroll to position [1581, 0]
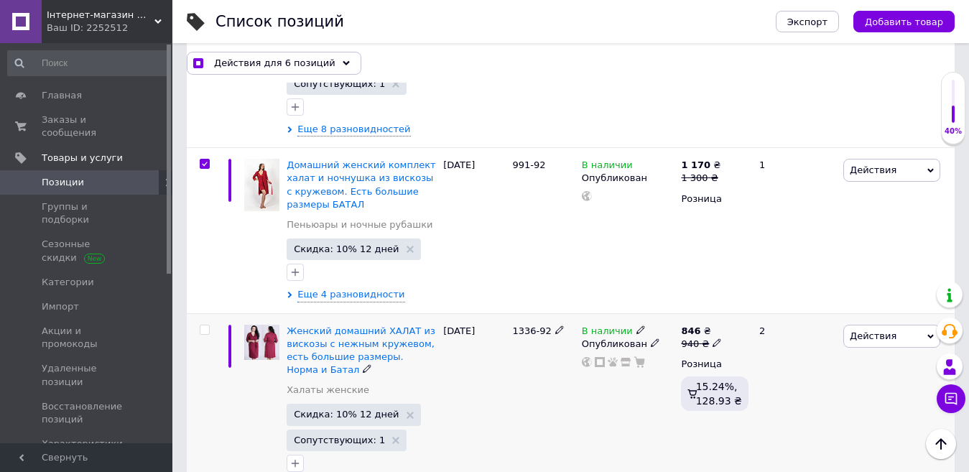
drag, startPoint x: 205, startPoint y: 263, endPoint x: 217, endPoint y: 293, distance: 32.6
click at [206, 326] on input "checkbox" at bounding box center [204, 330] width 9 height 9
checkbox input "true"
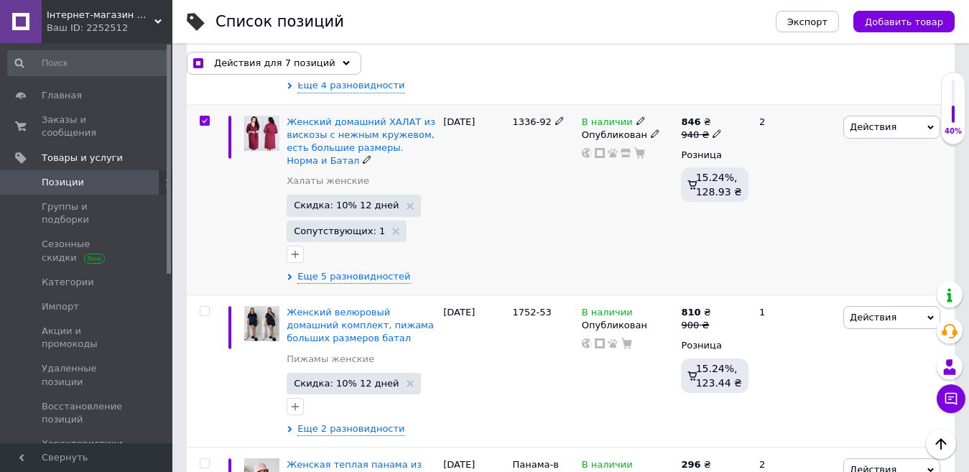
scroll to position [1797, 0]
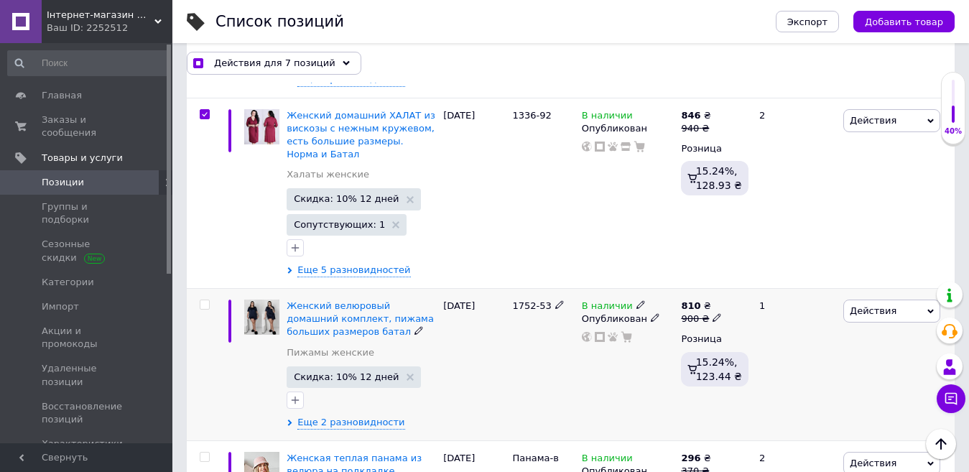
click at [205, 300] on input "checkbox" at bounding box center [204, 304] width 9 height 9
checkbox input "true"
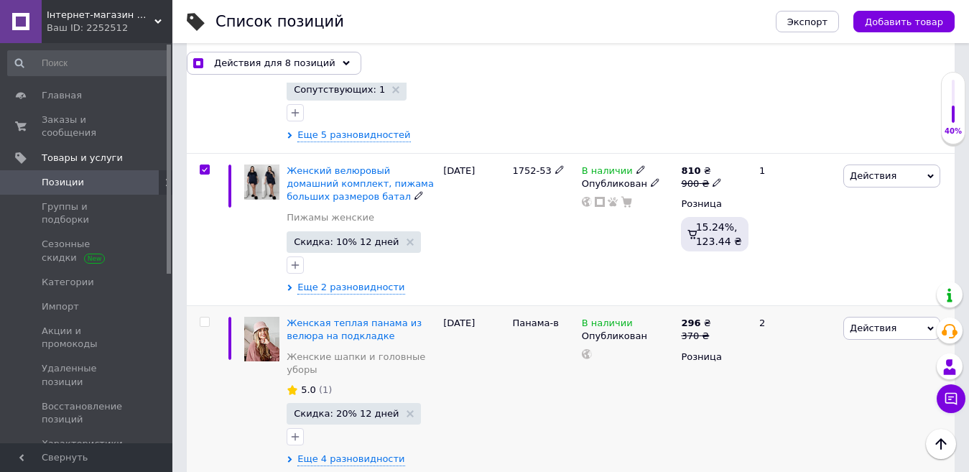
scroll to position [1940, 0]
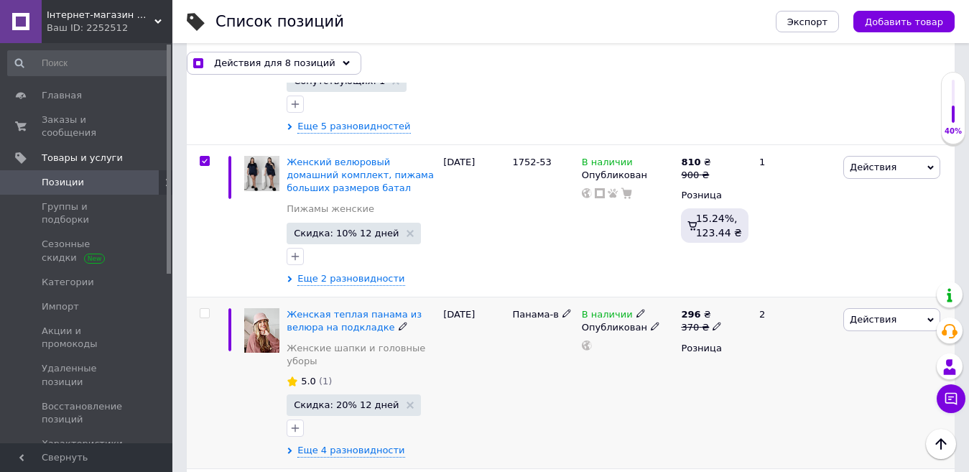
click at [205, 309] on input "checkbox" at bounding box center [204, 313] width 9 height 9
checkbox input "true"
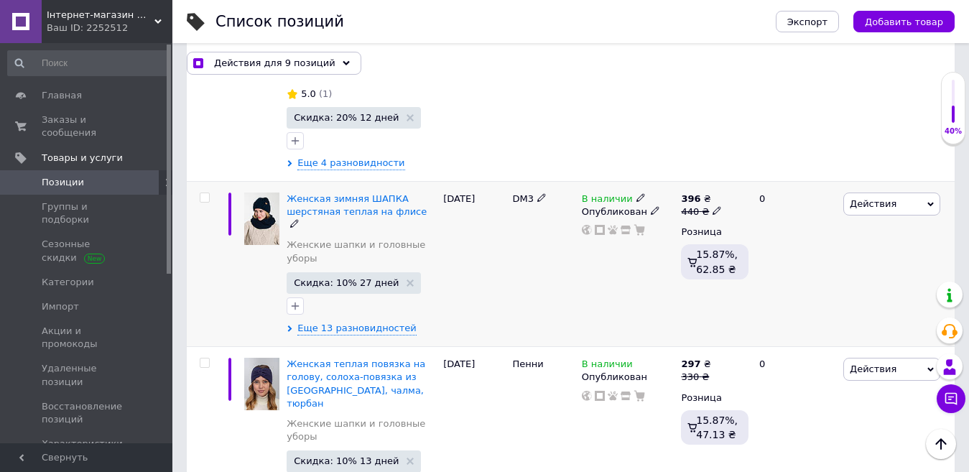
scroll to position [2300, 0]
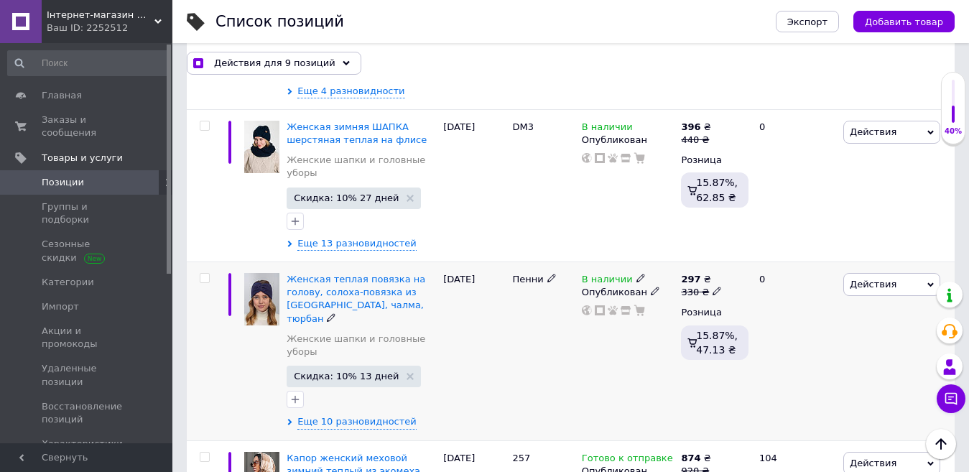
click at [206, 274] on input "checkbox" at bounding box center [204, 278] width 9 height 9
checkbox input "true"
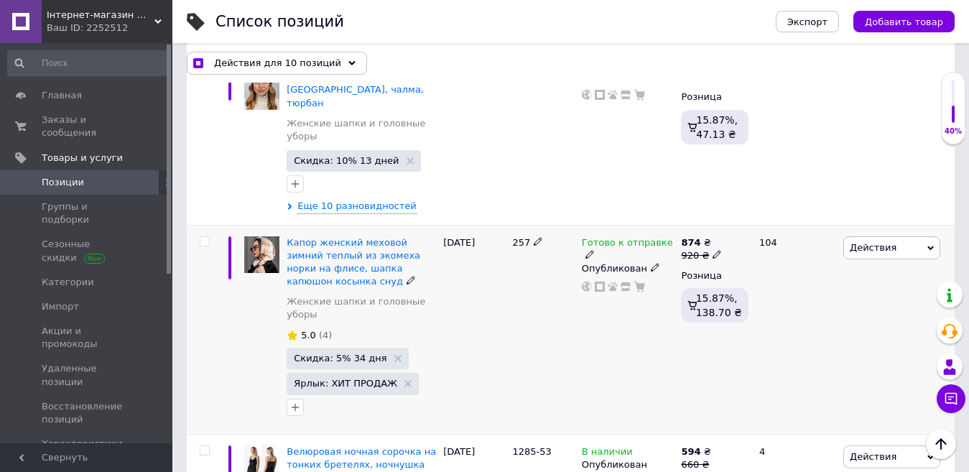
scroll to position [2659, 0]
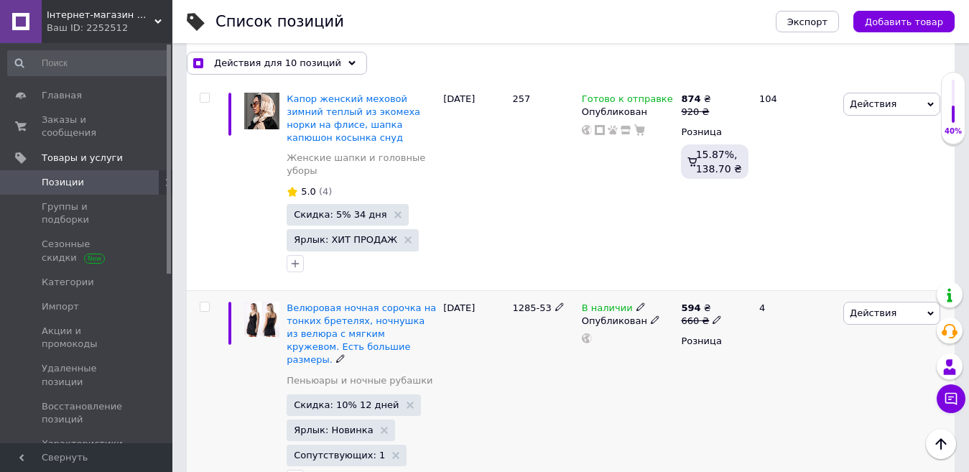
click at [207, 303] on input "checkbox" at bounding box center [204, 307] width 9 height 9
checkbox input "true"
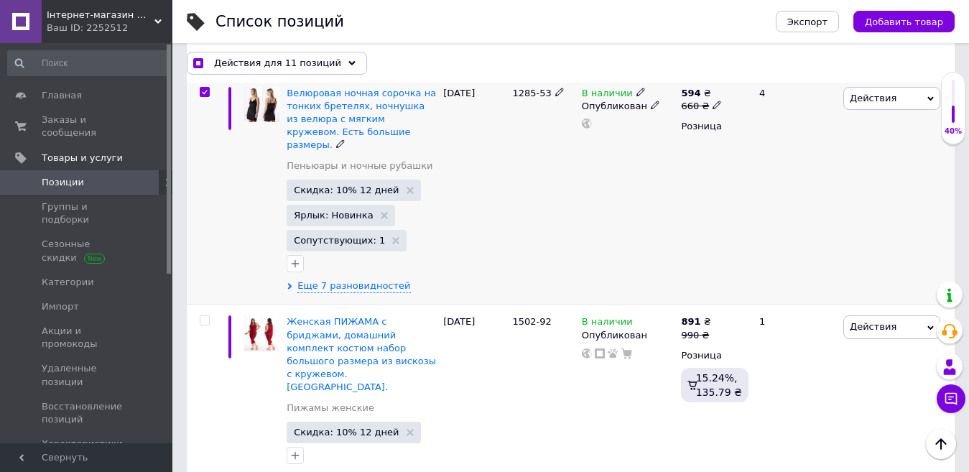
scroll to position [2875, 0]
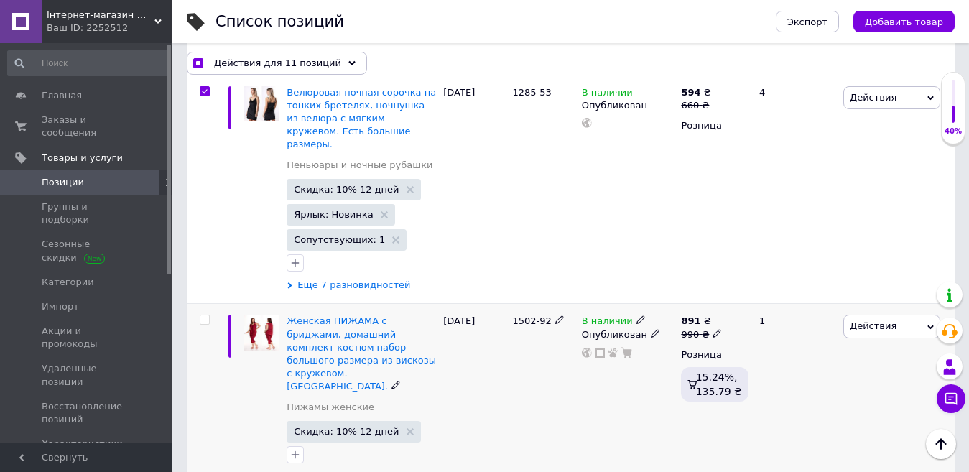
click at [203, 315] on input "checkbox" at bounding box center [204, 319] width 9 height 9
checkbox input "true"
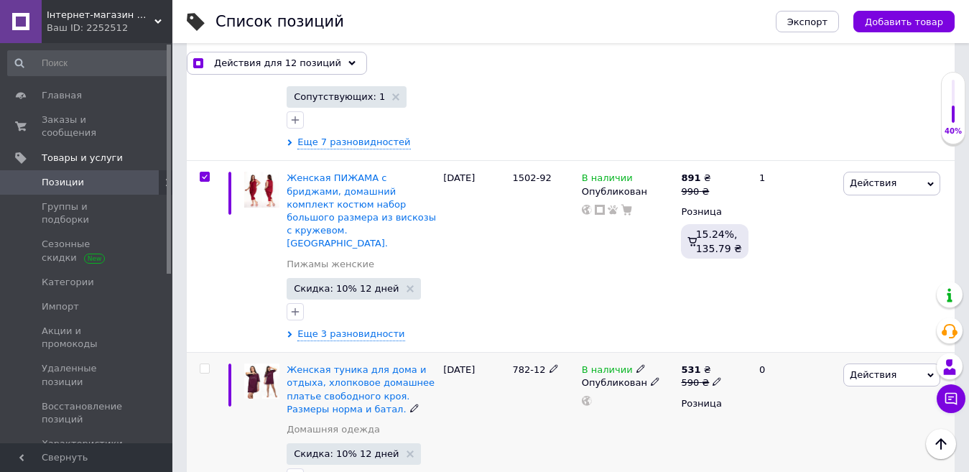
scroll to position [3018, 0]
click at [205, 364] on input "checkbox" at bounding box center [204, 368] width 9 height 9
checkbox input "true"
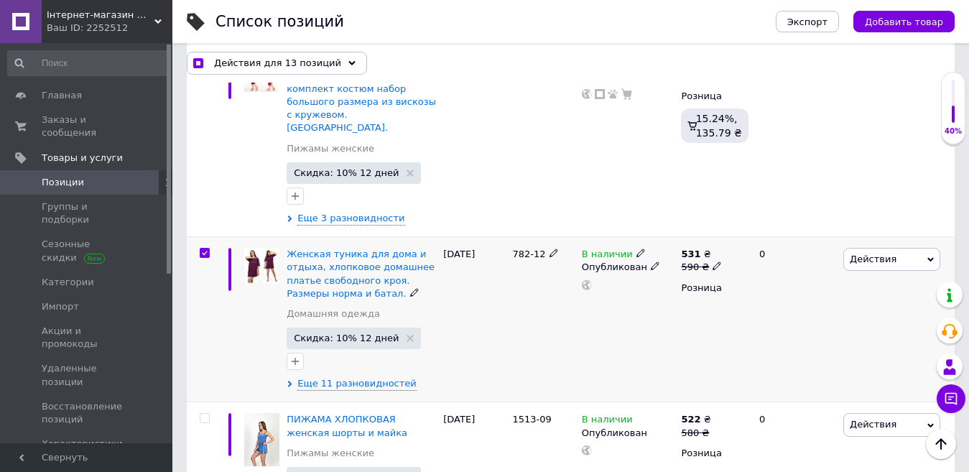
scroll to position [3162, 0]
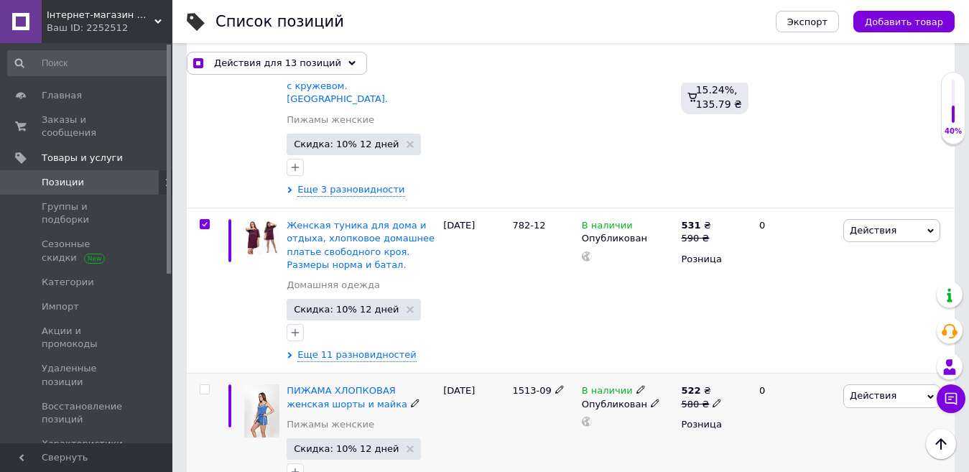
drag, startPoint x: 203, startPoint y: 262, endPoint x: 200, endPoint y: 325, distance: 63.3
click at [203, 385] on input "checkbox" at bounding box center [204, 389] width 9 height 9
checkbox input "true"
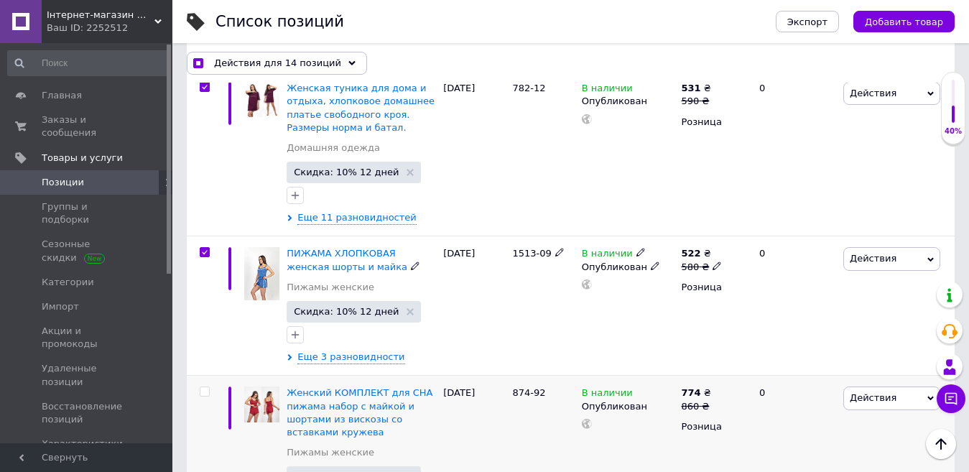
scroll to position [3306, 0]
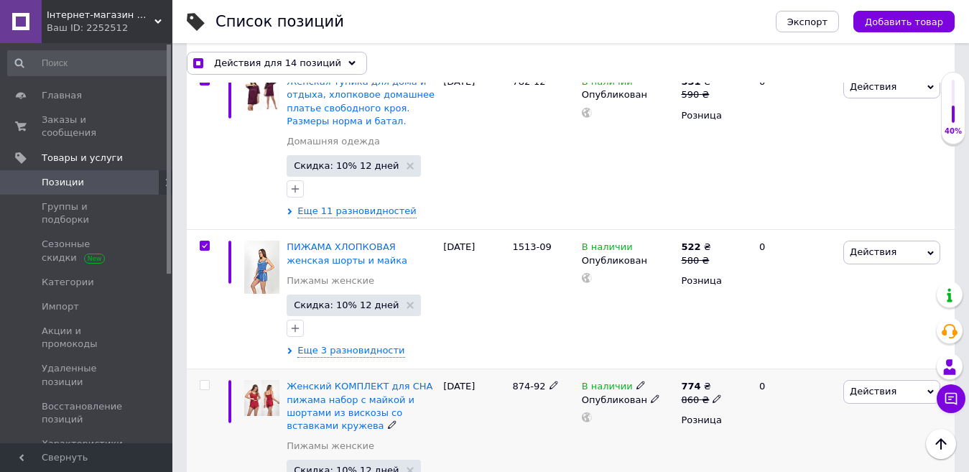
click at [203, 381] on input "checkbox" at bounding box center [204, 385] width 9 height 9
checkbox input "true"
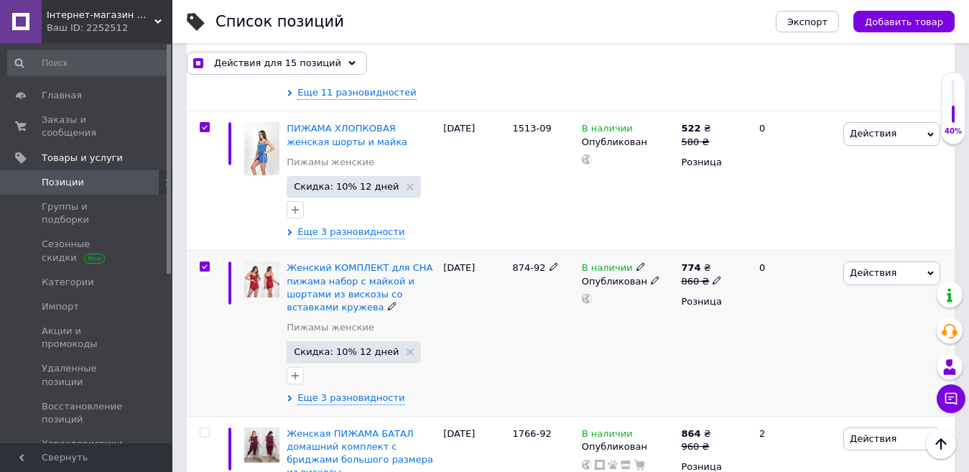
scroll to position [3450, 0]
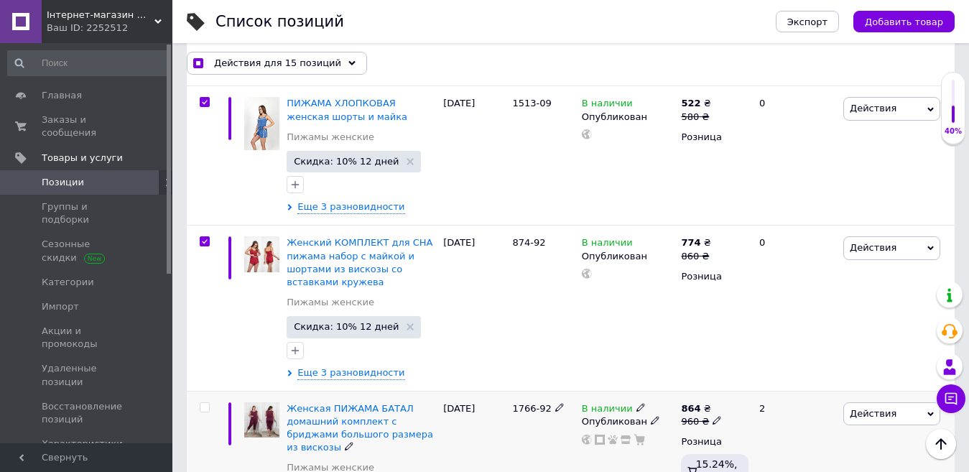
click at [206, 403] on input "checkbox" at bounding box center [204, 407] width 9 height 9
checkbox input "true"
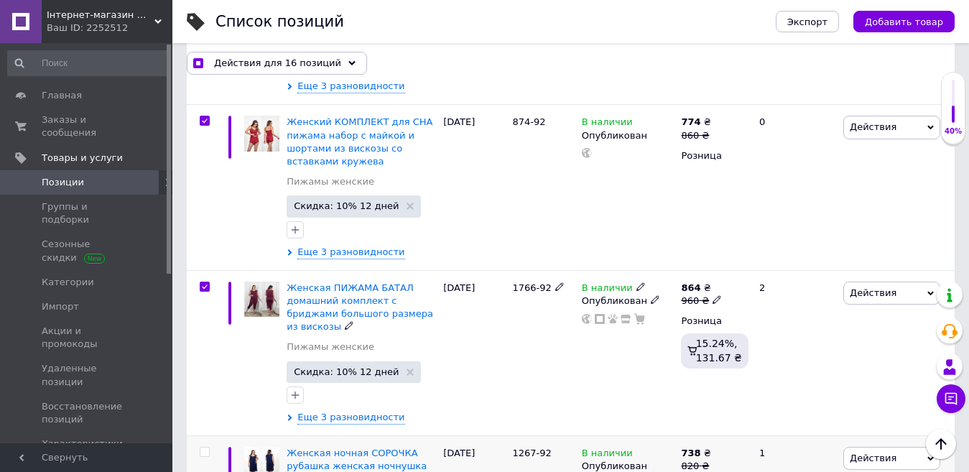
scroll to position [3593, 0]
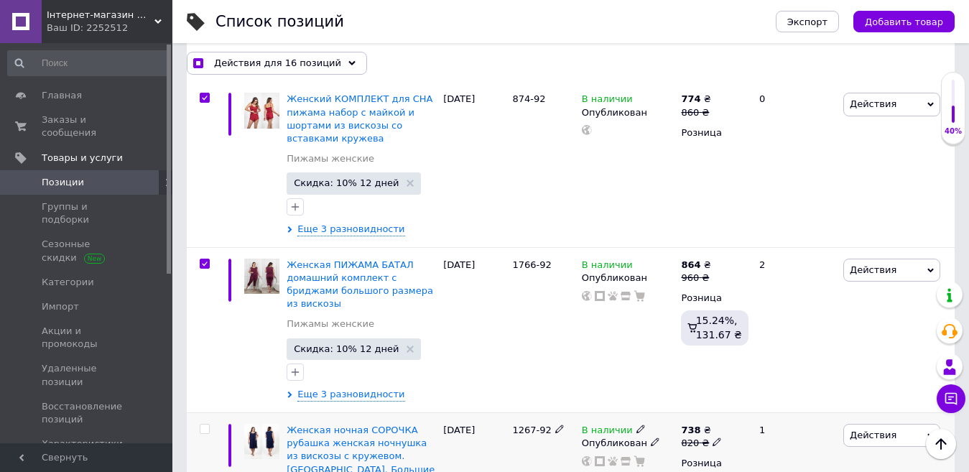
click at [208, 425] on input "checkbox" at bounding box center [204, 429] width 9 height 9
checkbox input "true"
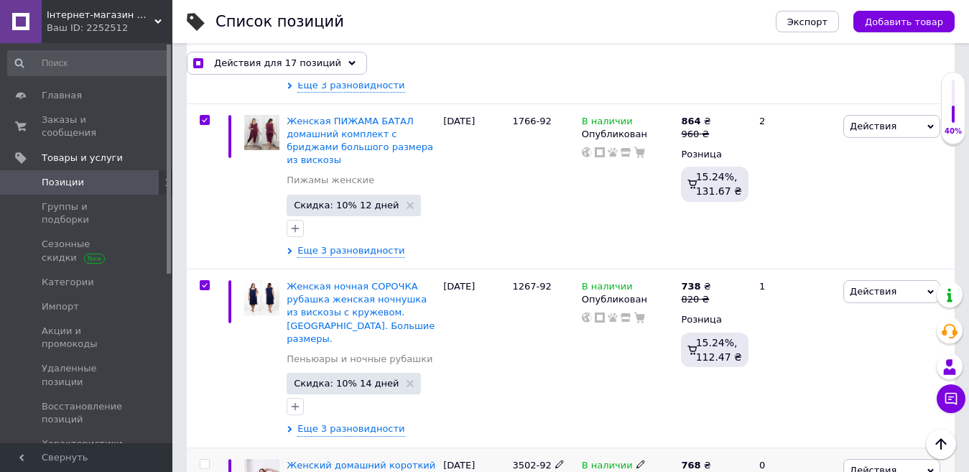
click at [204, 460] on input "checkbox" at bounding box center [204, 464] width 9 height 9
checkbox input "true"
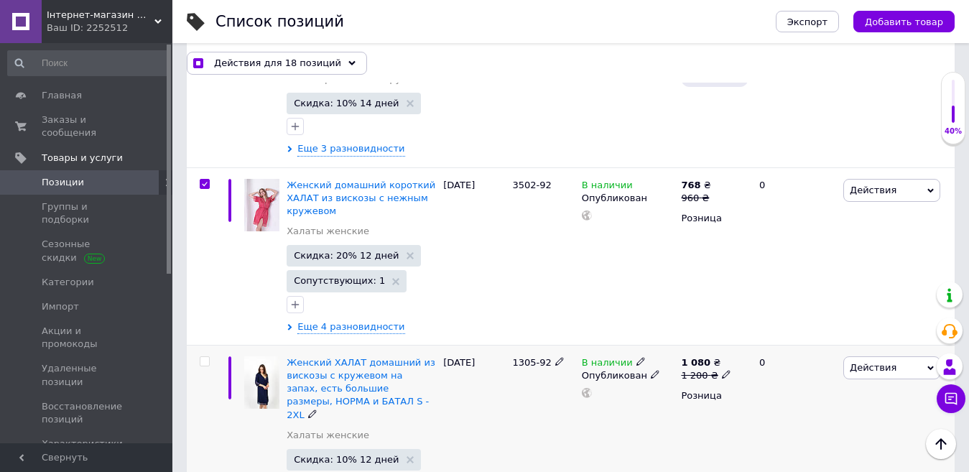
scroll to position [4024, 0]
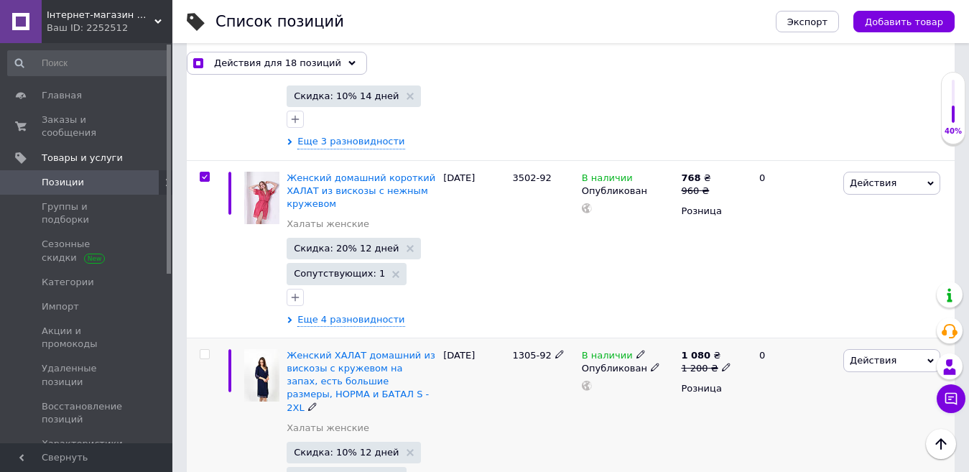
click at [208, 350] on input "checkbox" at bounding box center [204, 354] width 9 height 9
checkbox input "true"
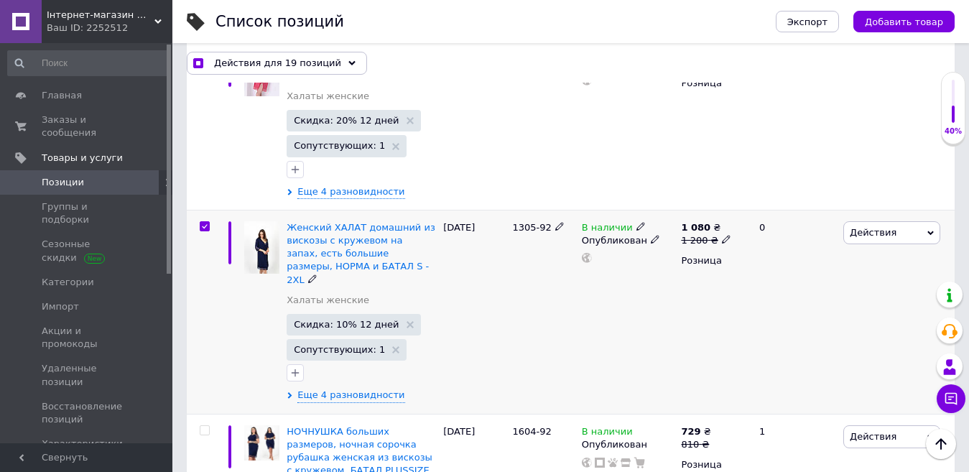
scroll to position [4168, 0]
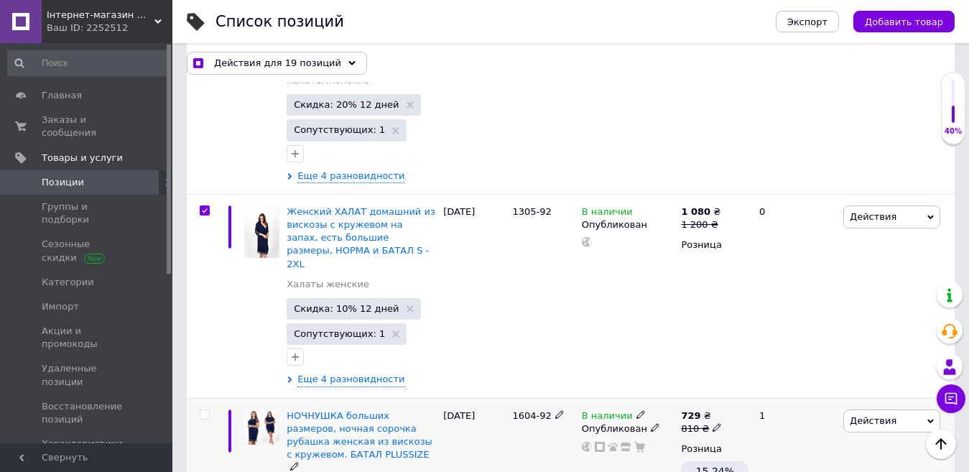
click at [202, 410] on input "checkbox" at bounding box center [204, 414] width 9 height 9
checkbox input "true"
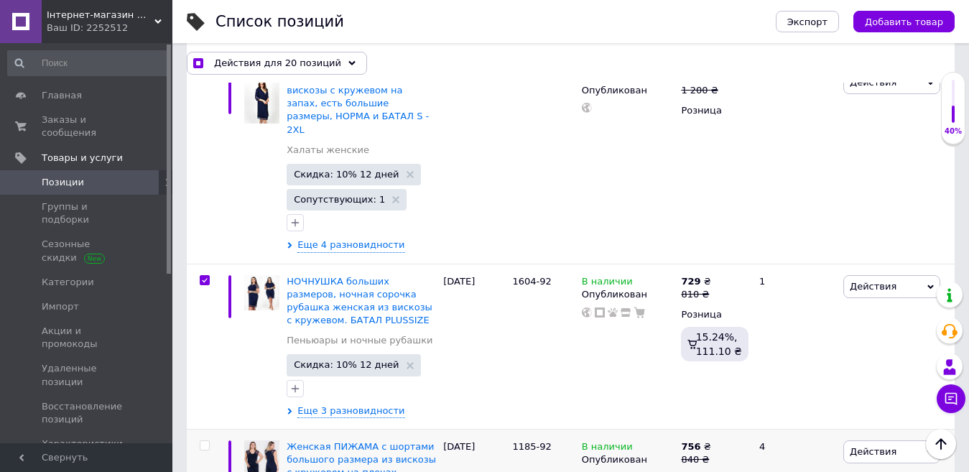
scroll to position [4312, 0]
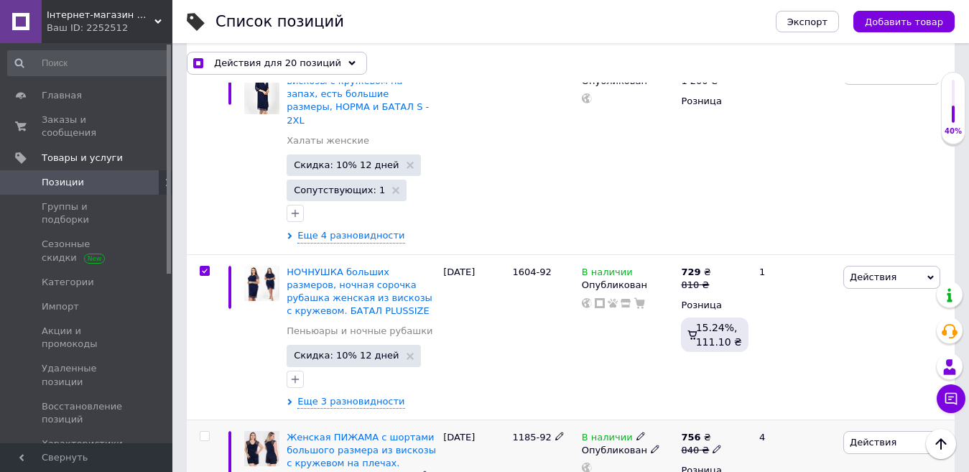
click at [208, 432] on input "checkbox" at bounding box center [204, 436] width 9 height 9
checkbox input "true"
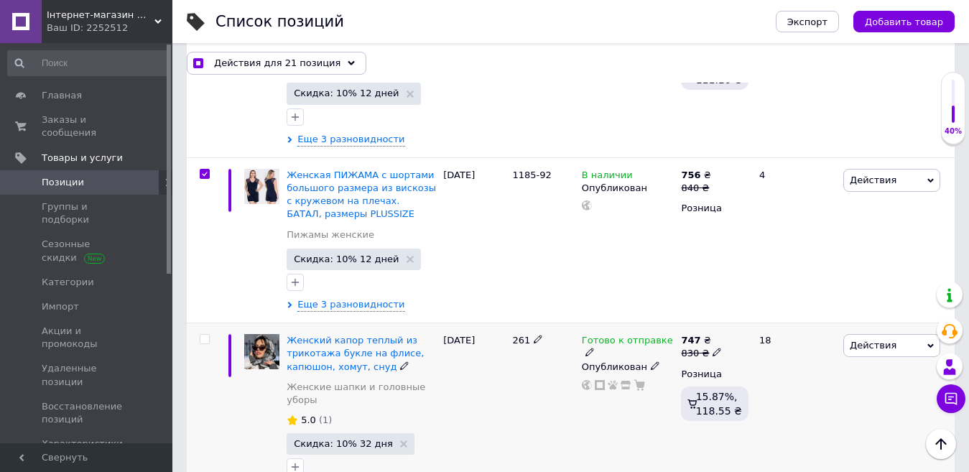
scroll to position [4599, 0]
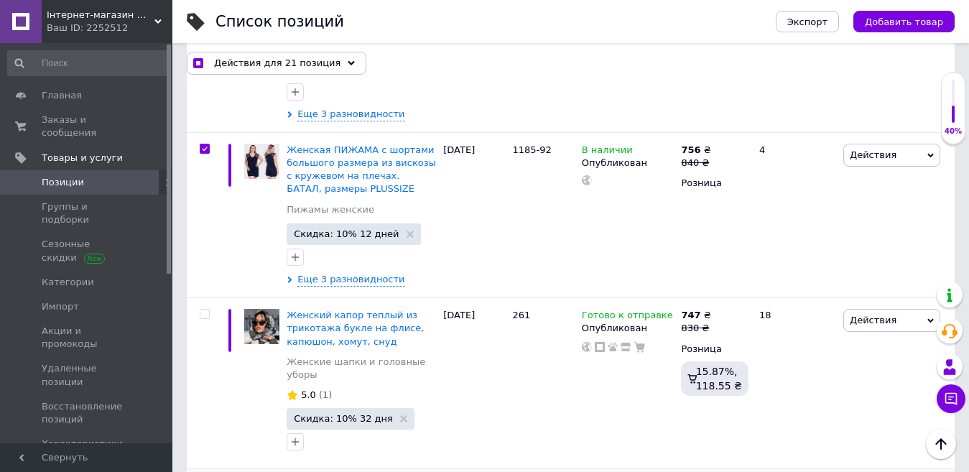
checkbox input "true"
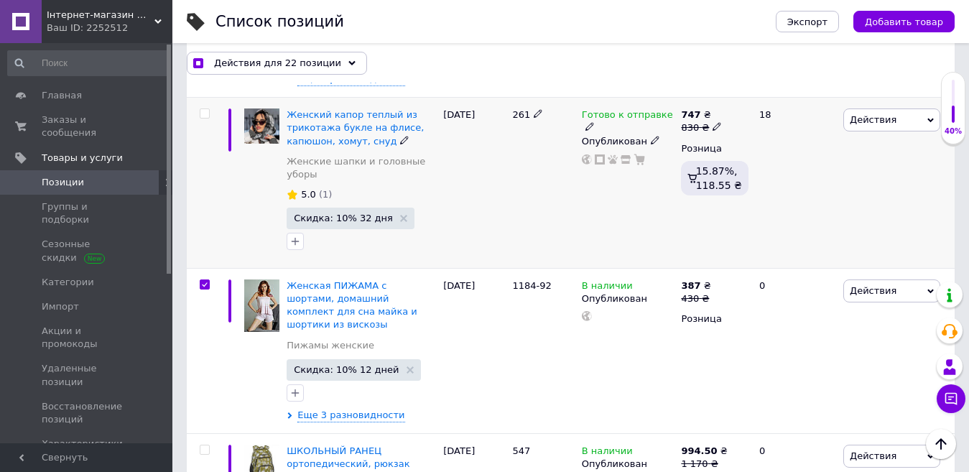
scroll to position [4815, 0]
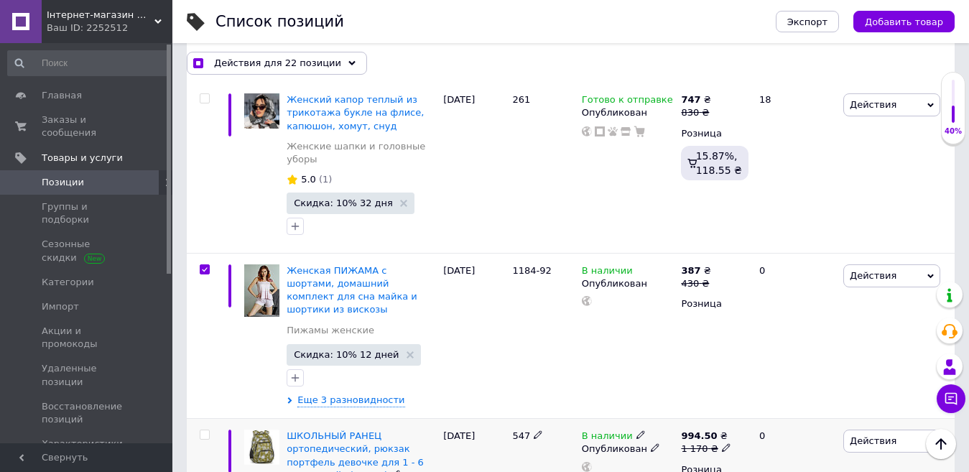
click at [207, 430] on input "checkbox" at bounding box center [204, 434] width 9 height 9
checkbox input "true"
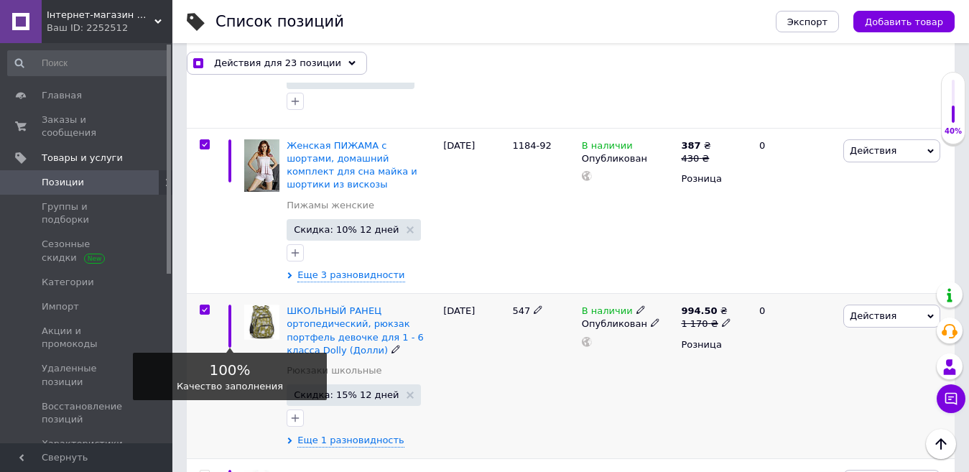
scroll to position [4959, 0]
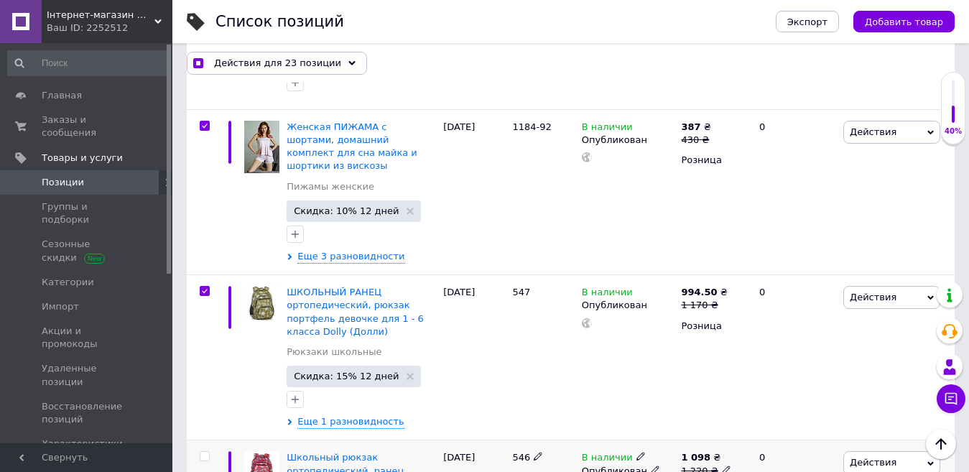
click at [203, 452] on input "checkbox" at bounding box center [204, 456] width 9 height 9
checkbox input "true"
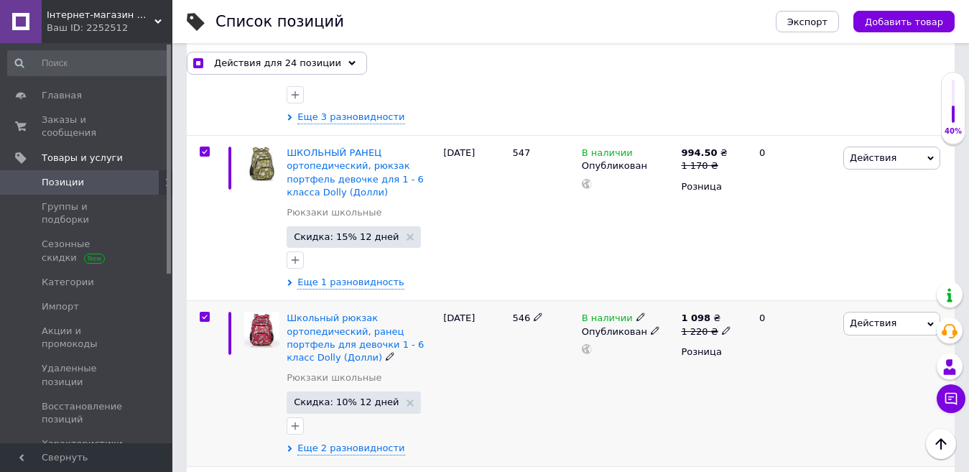
scroll to position [5102, 0]
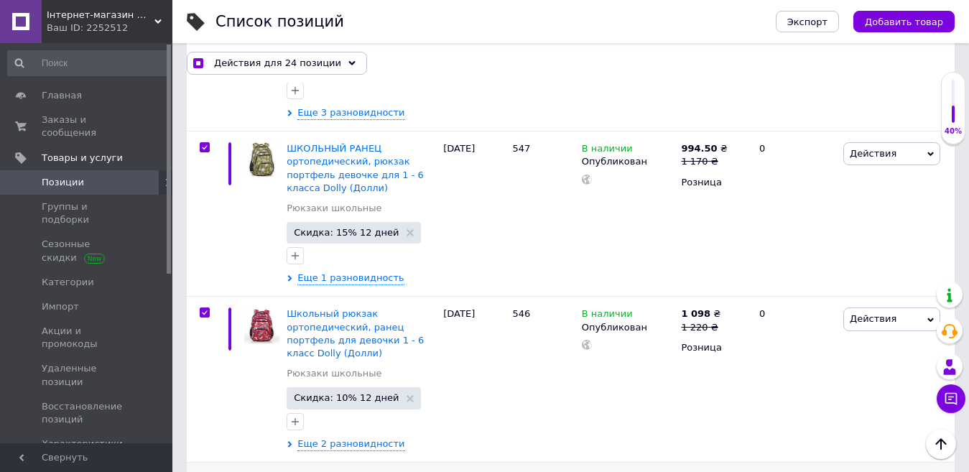
click at [203, 471] on input "checkbox" at bounding box center [204, 478] width 9 height 9
checkbox input "true"
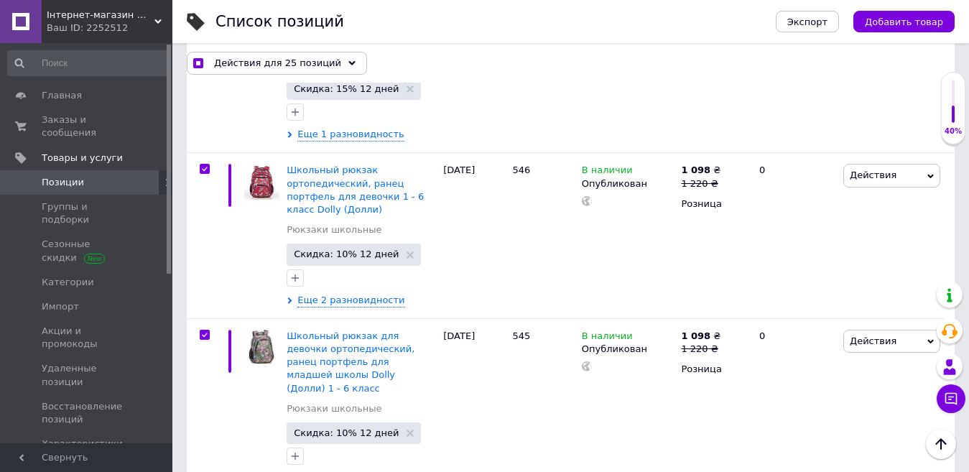
checkbox input "true"
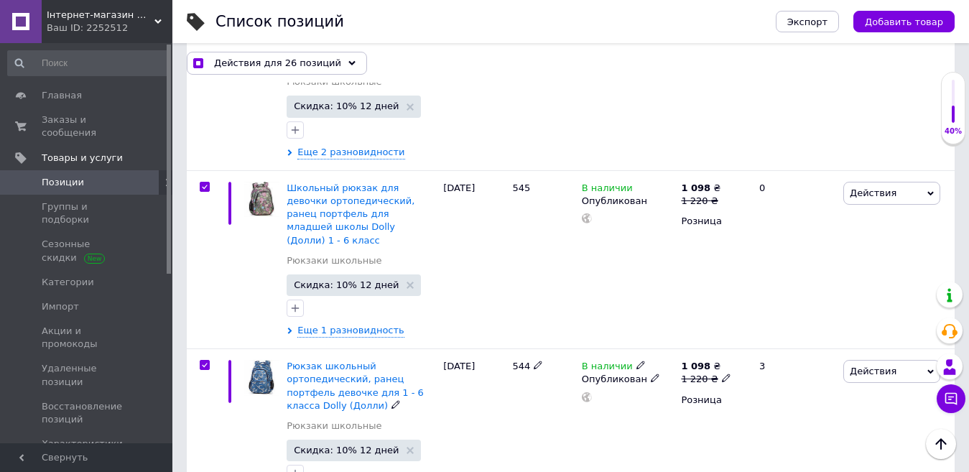
scroll to position [5462, 0]
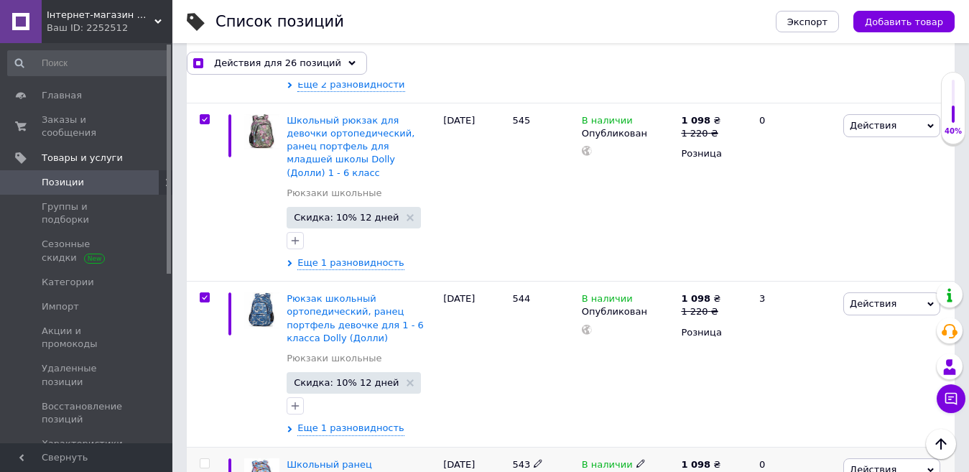
click at [208, 459] on input "checkbox" at bounding box center [204, 463] width 9 height 9
checkbox input "true"
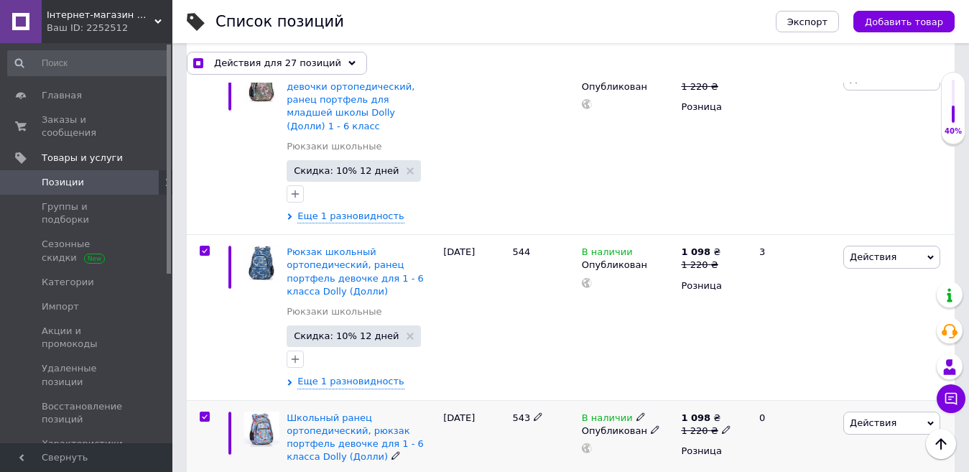
scroll to position [5534, 0]
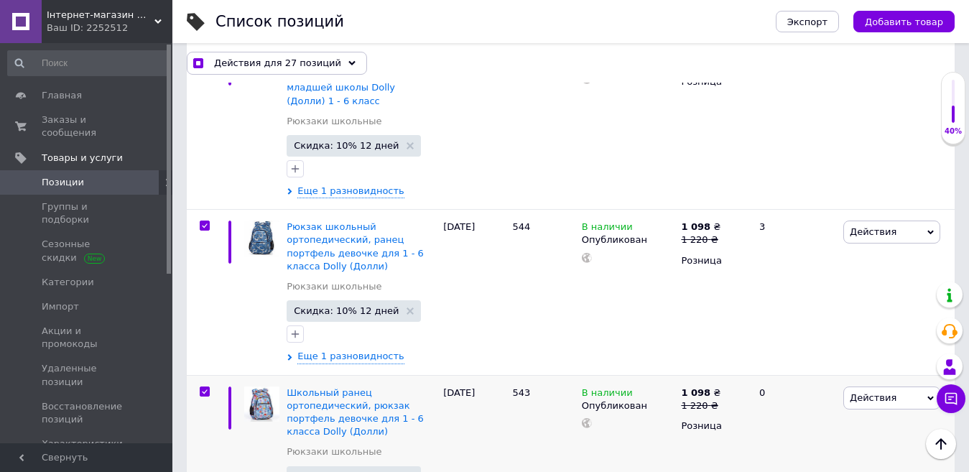
drag, startPoint x: 206, startPoint y: 362, endPoint x: 231, endPoint y: 326, distance: 44.9
checkbox input "true"
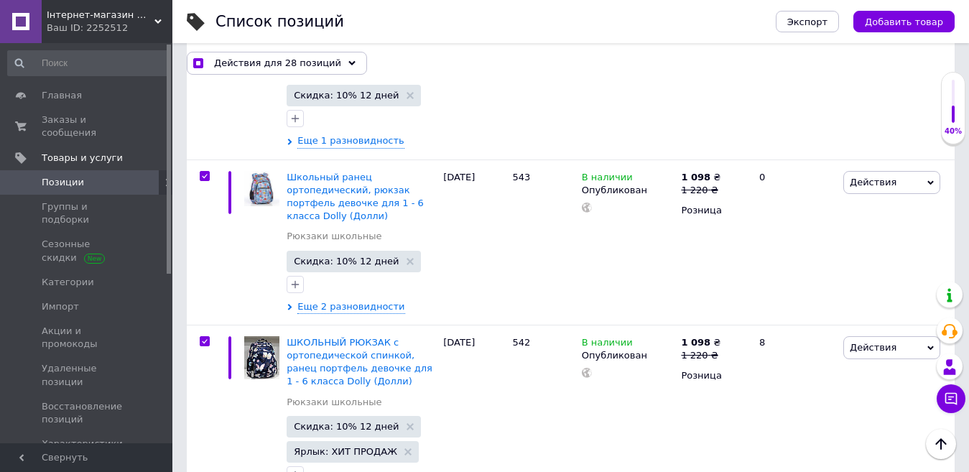
checkbox input "true"
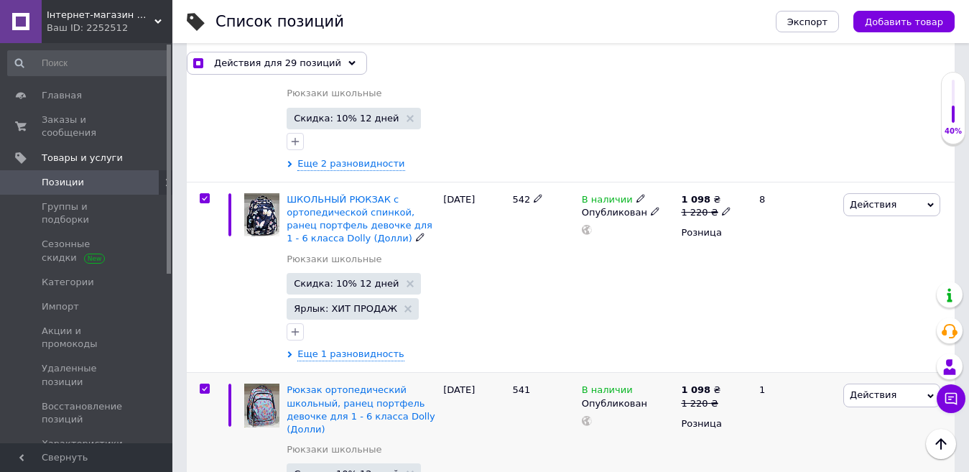
scroll to position [5893, 0]
checkbox input "true"
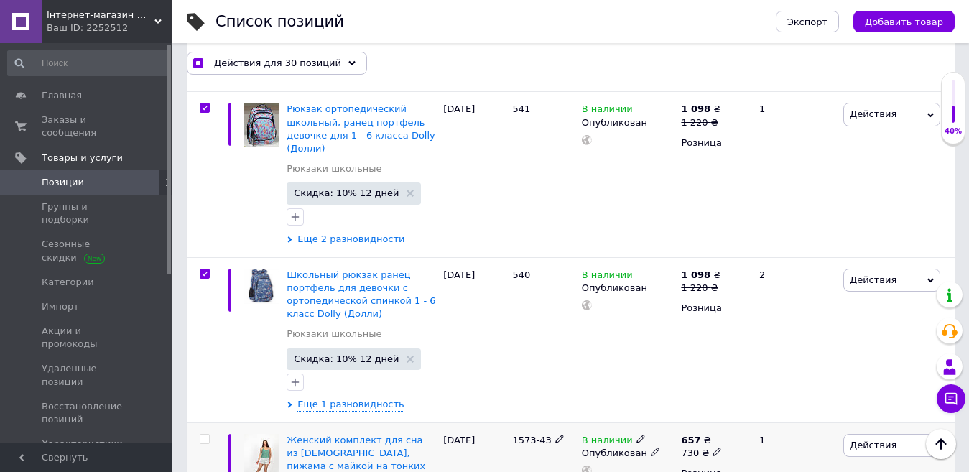
scroll to position [6180, 0]
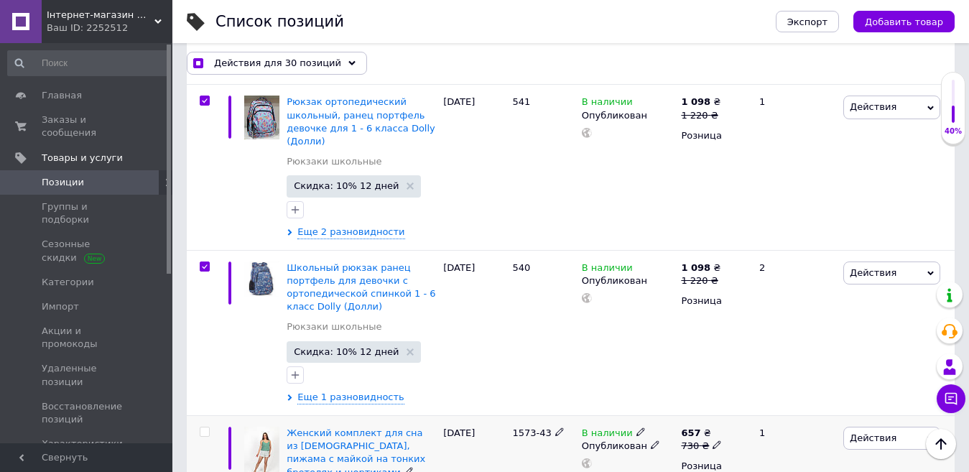
click at [203, 428] on input "checkbox" at bounding box center [204, 432] width 9 height 9
checkbox input "true"
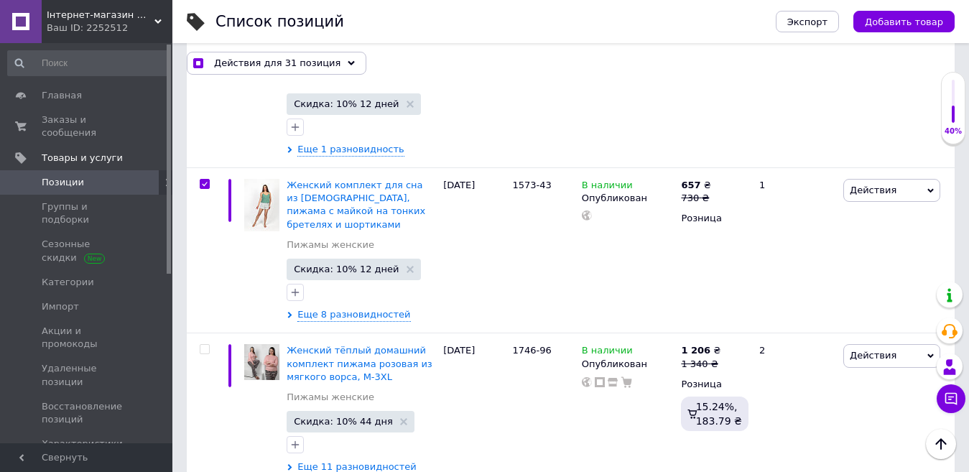
scroll to position [6468, 0]
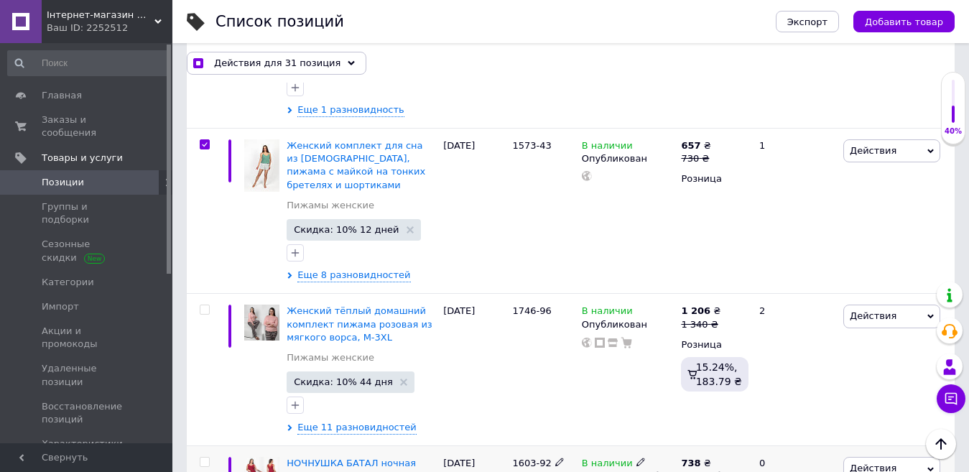
click at [209, 457] on span at bounding box center [205, 462] width 10 height 10
click at [209, 458] on input "checkbox" at bounding box center [204, 462] width 9 height 9
checkbox input "true"
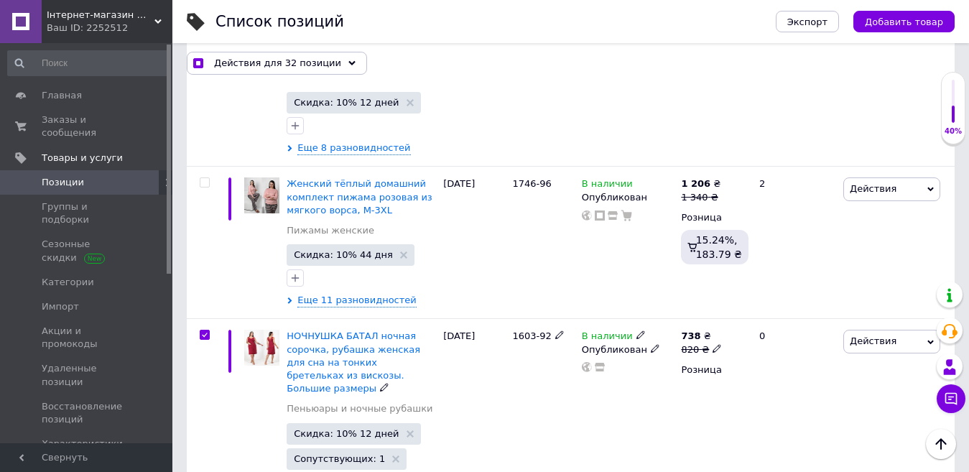
scroll to position [6684, 0]
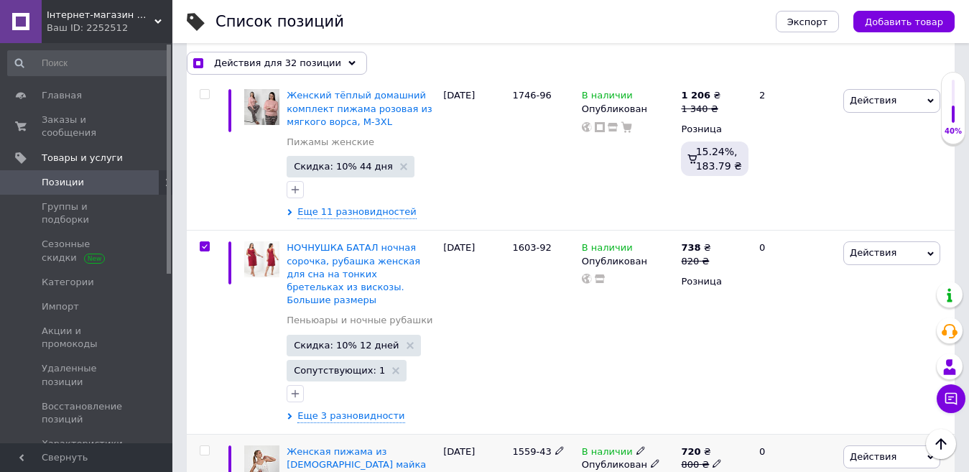
click at [206, 446] on input "checkbox" at bounding box center [204, 450] width 9 height 9
checkbox input "true"
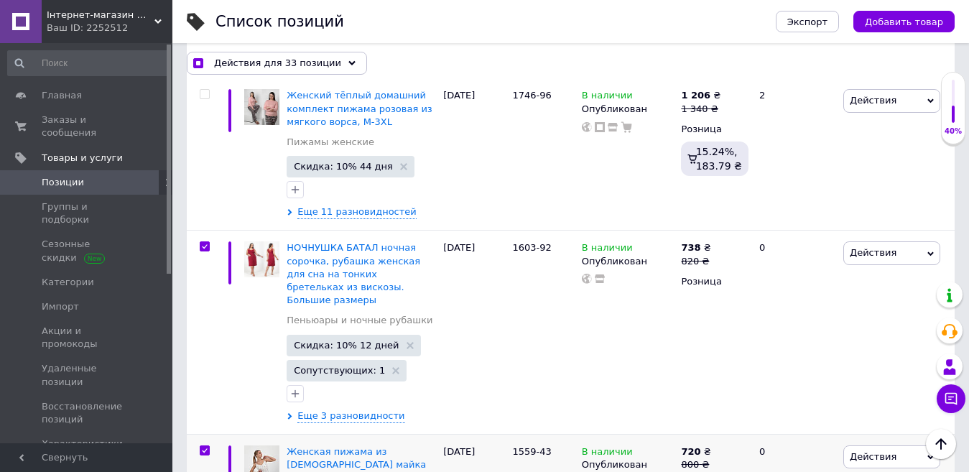
checkbox input "true"
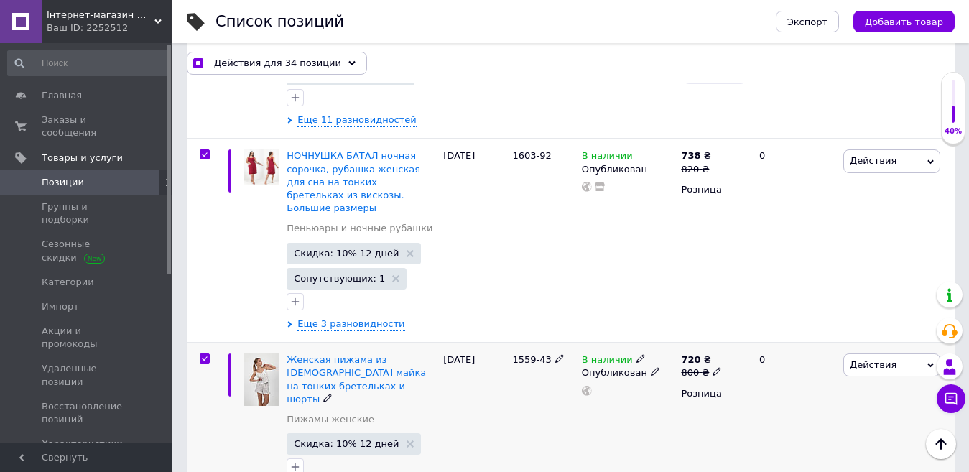
scroll to position [6899, 0]
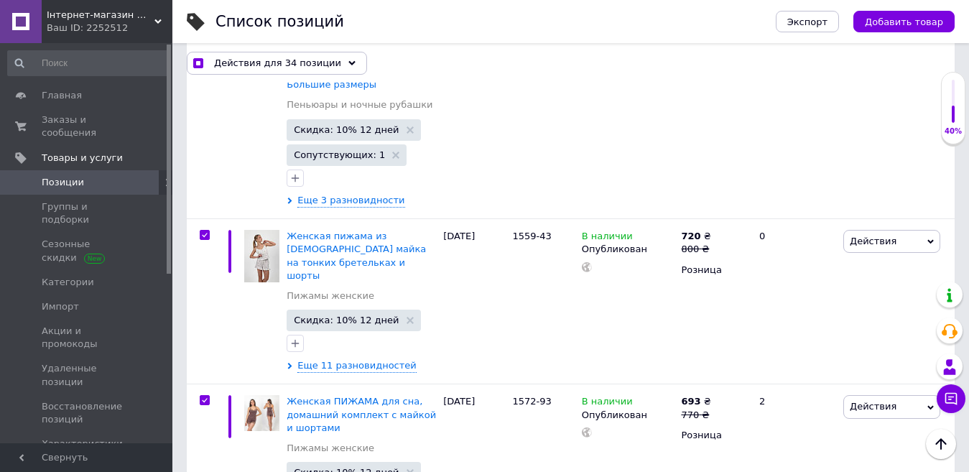
checkbox input "true"
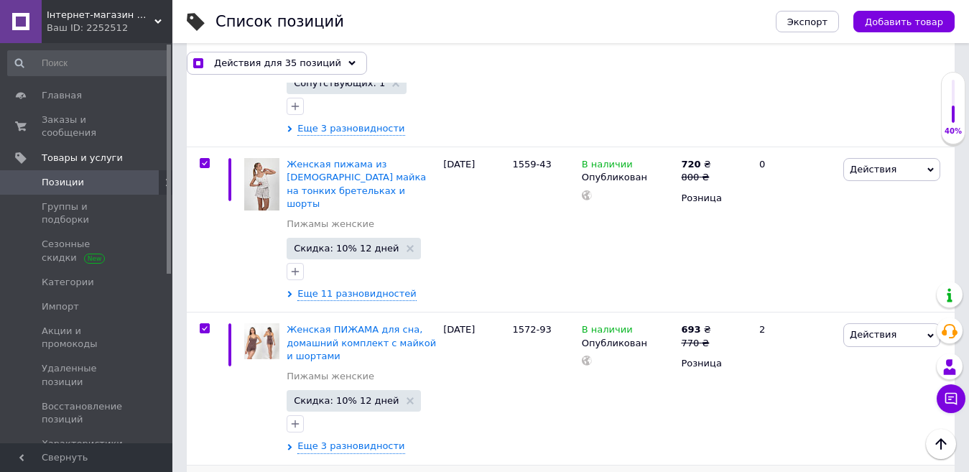
scroll to position [7043, 0]
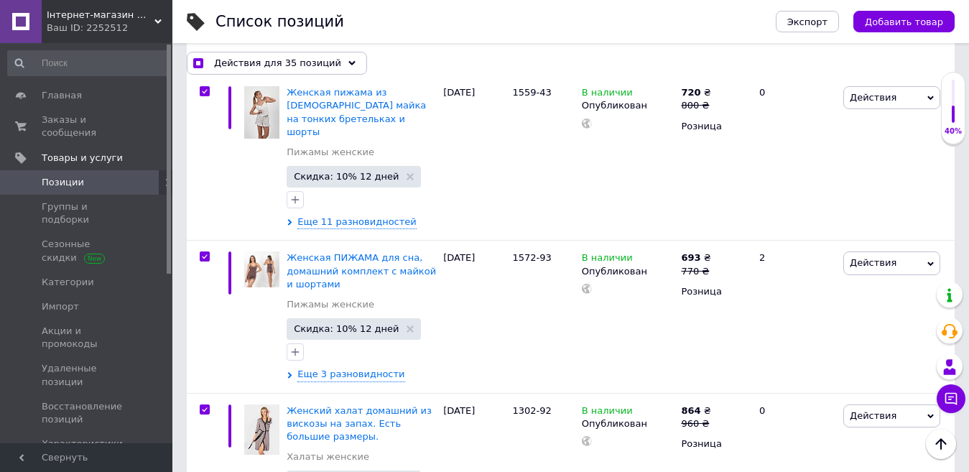
checkbox input "true"
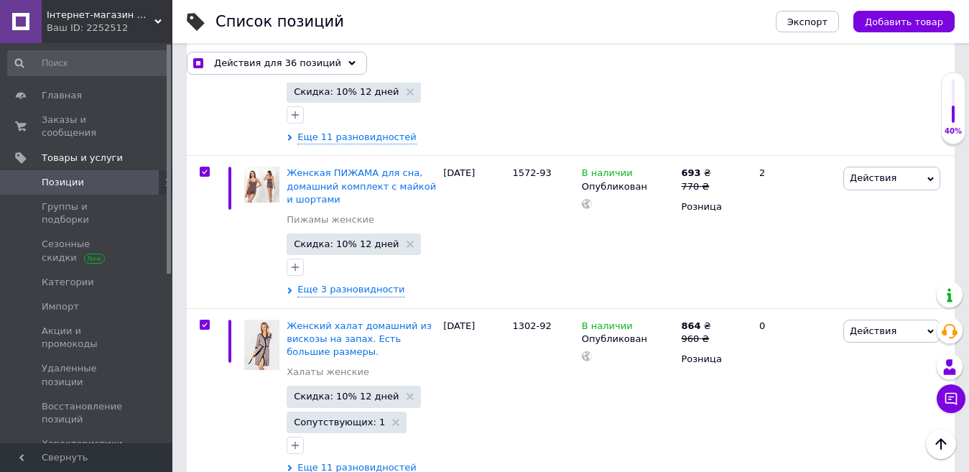
scroll to position [7258, 0]
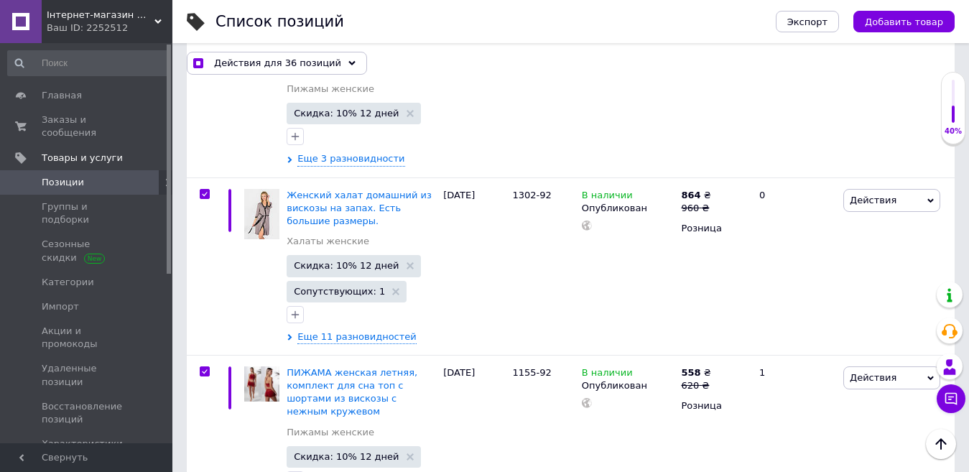
checkbox input "true"
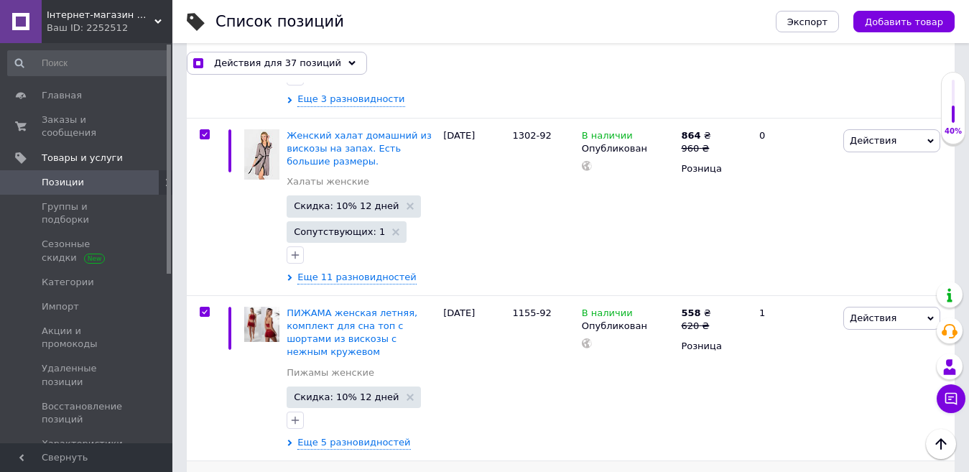
scroll to position [7402, 0]
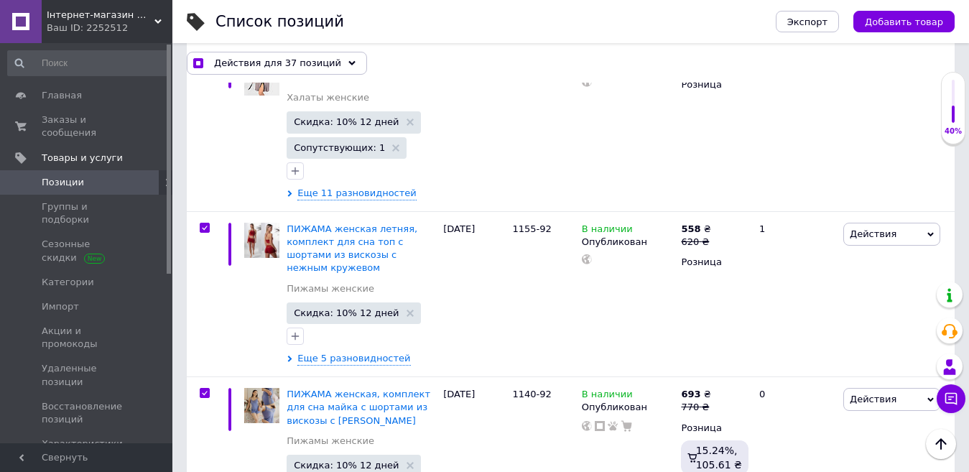
drag, startPoint x: 202, startPoint y: 295, endPoint x: 228, endPoint y: 325, distance: 39.2
checkbox input "true"
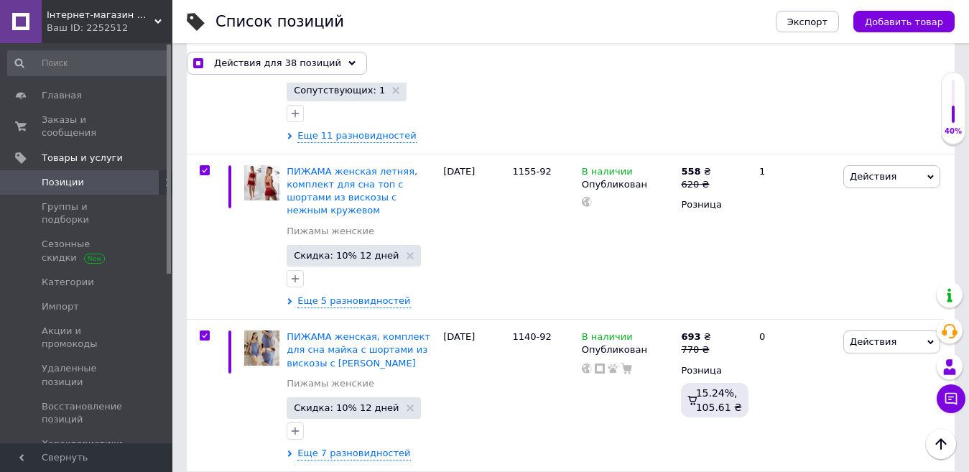
scroll to position [7546, 0]
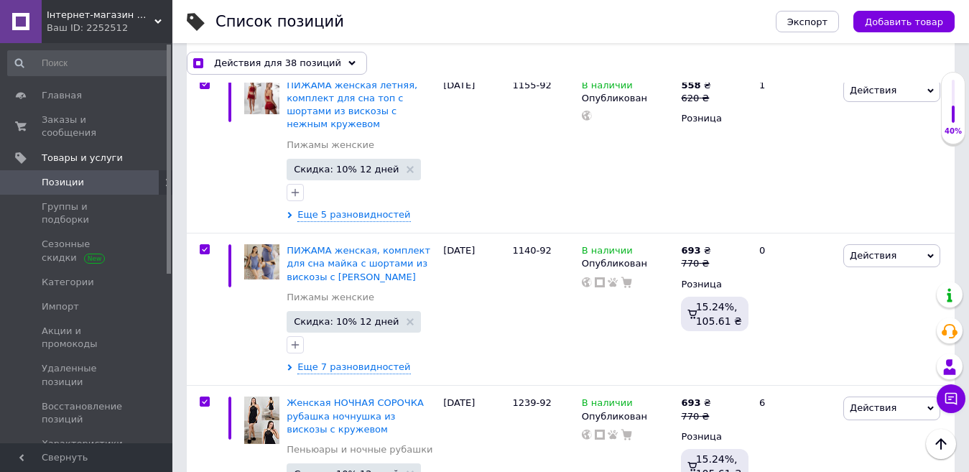
checkbox input "true"
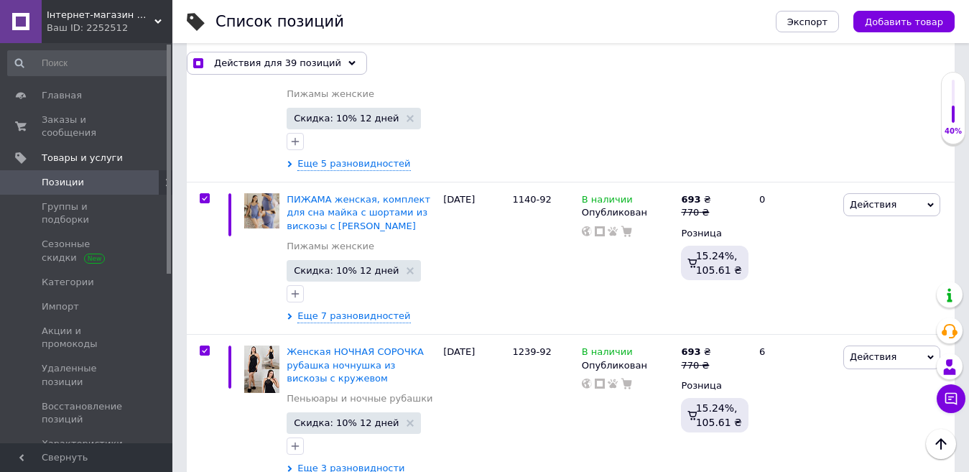
scroll to position [7690, 0]
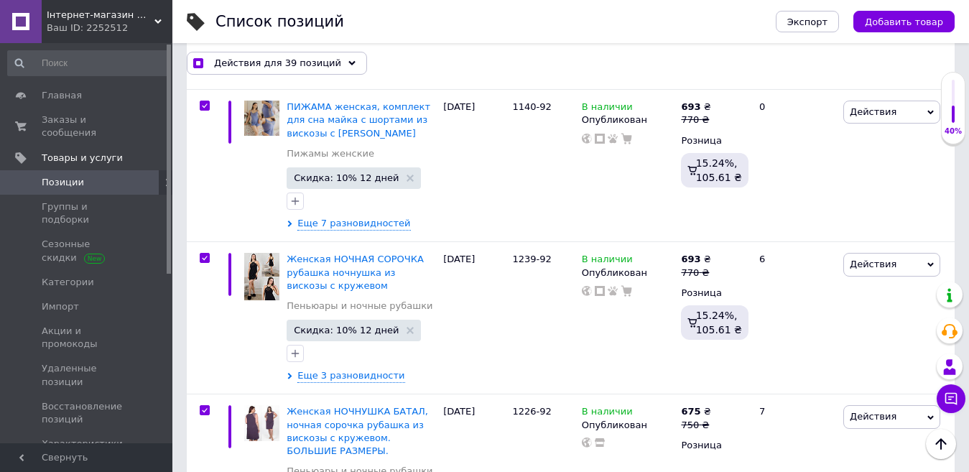
checkbox input "true"
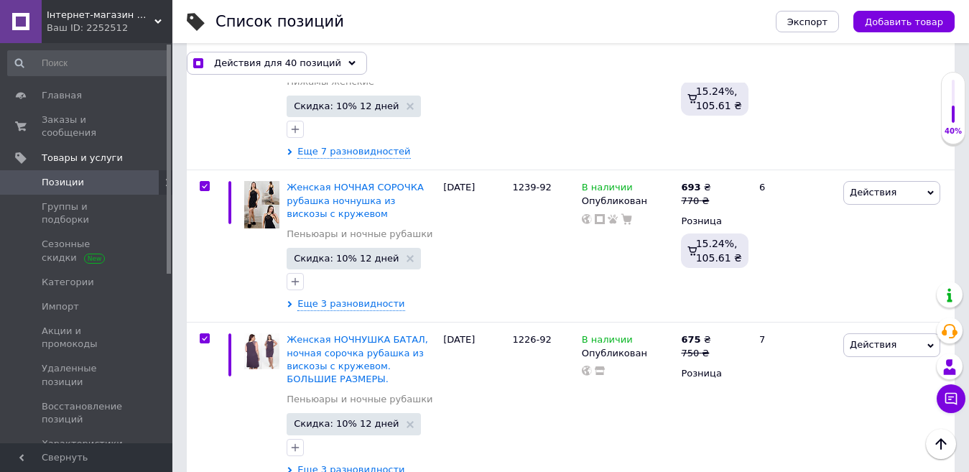
scroll to position [7833, 0]
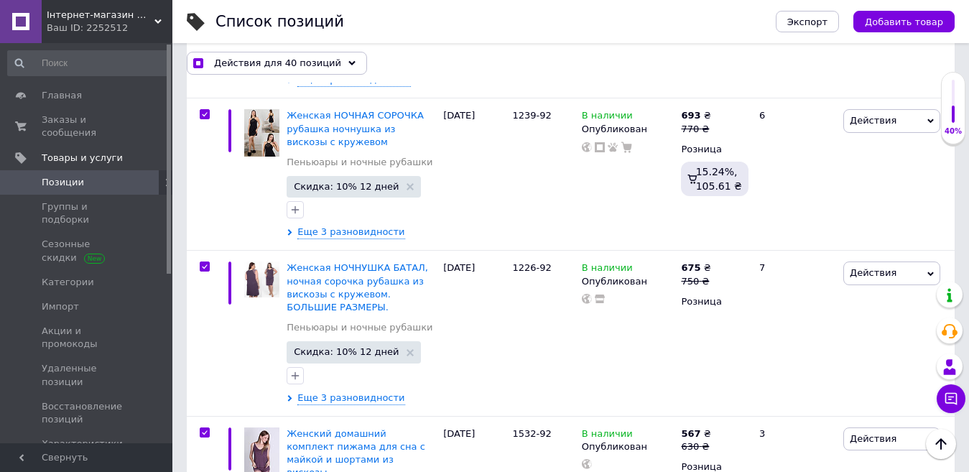
checkbox input "true"
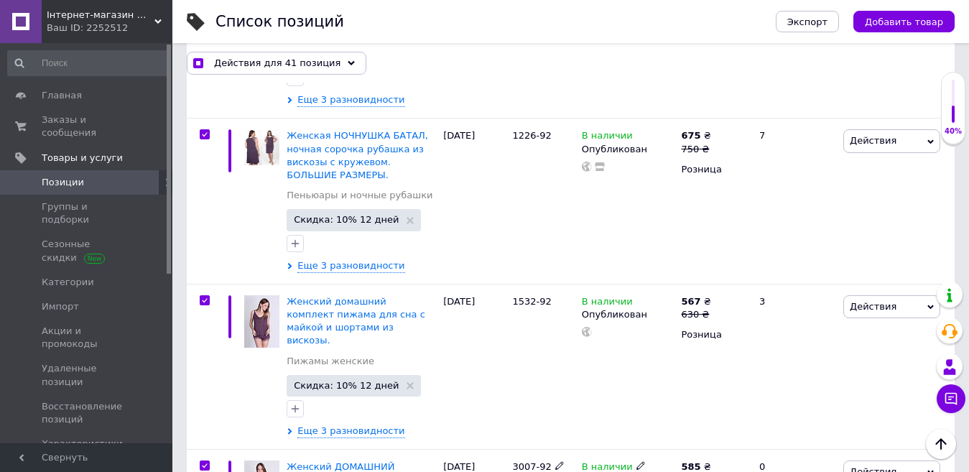
scroll to position [7977, 0]
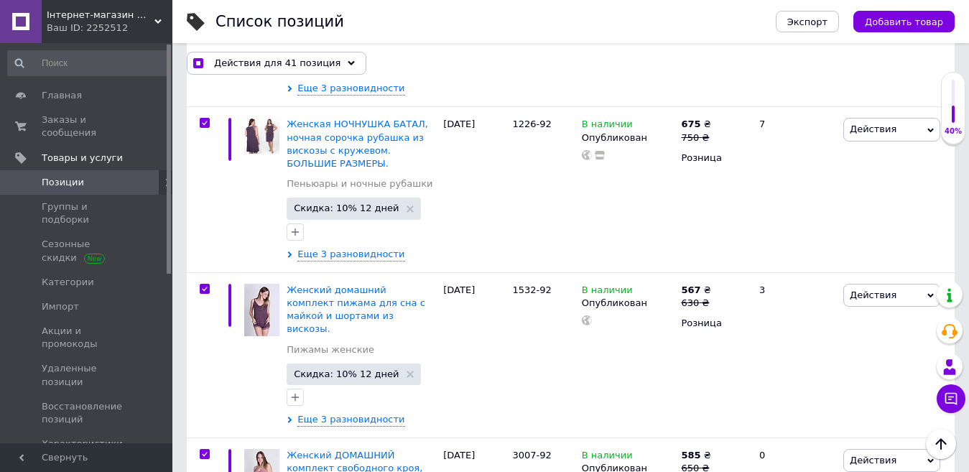
checkbox input "true"
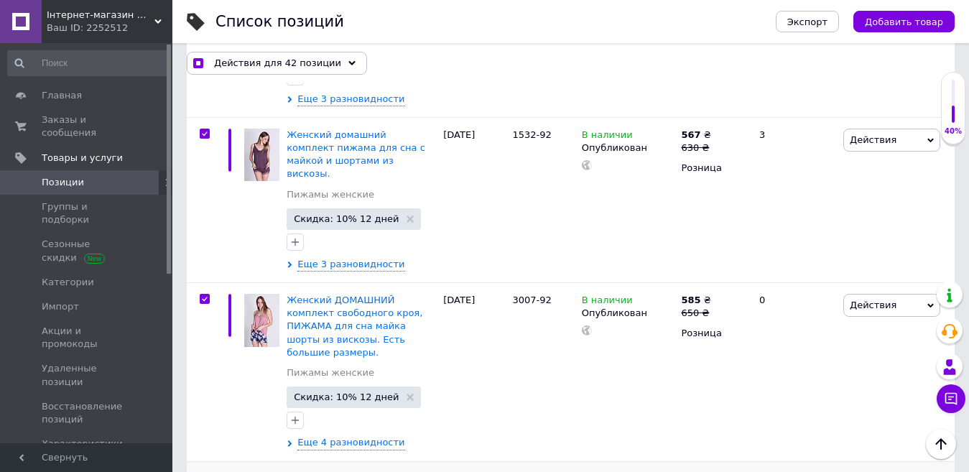
scroll to position [8193, 0]
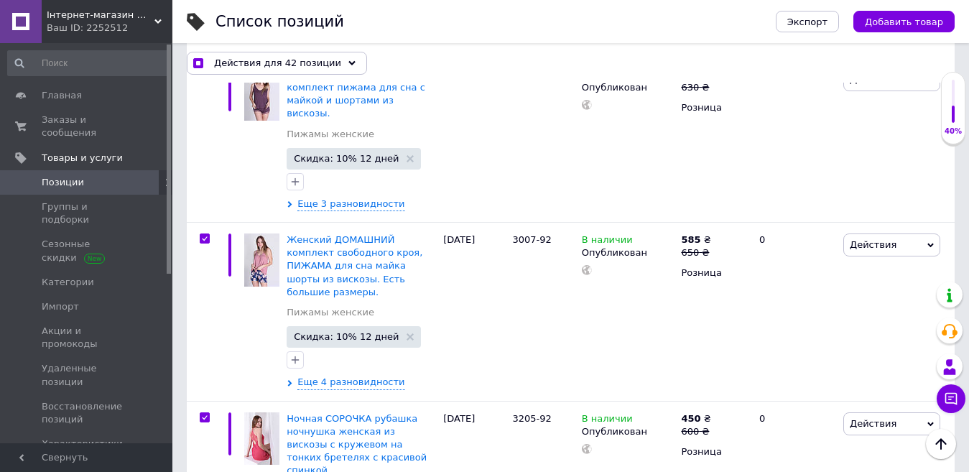
checkbox input "true"
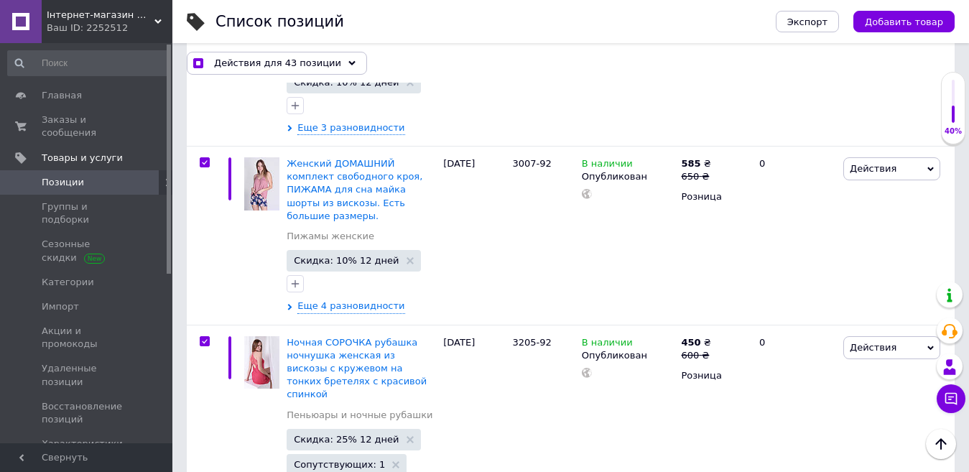
scroll to position [8336, 0]
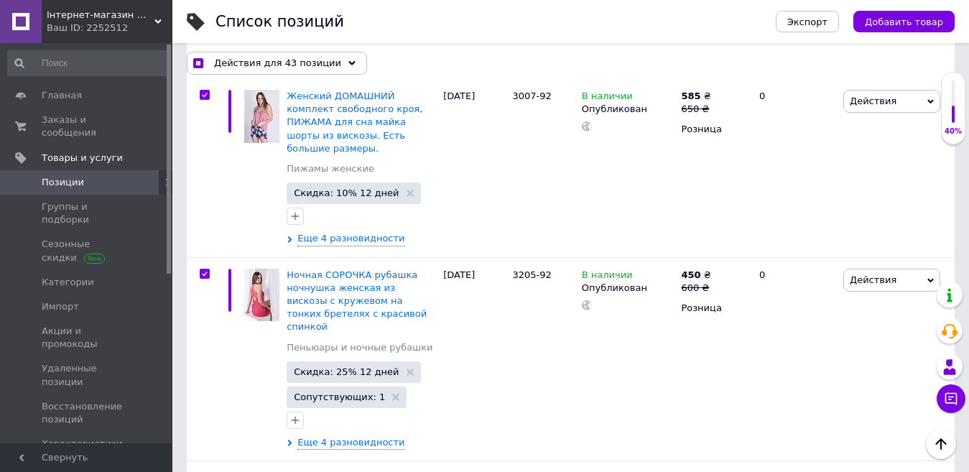
checkbox input "true"
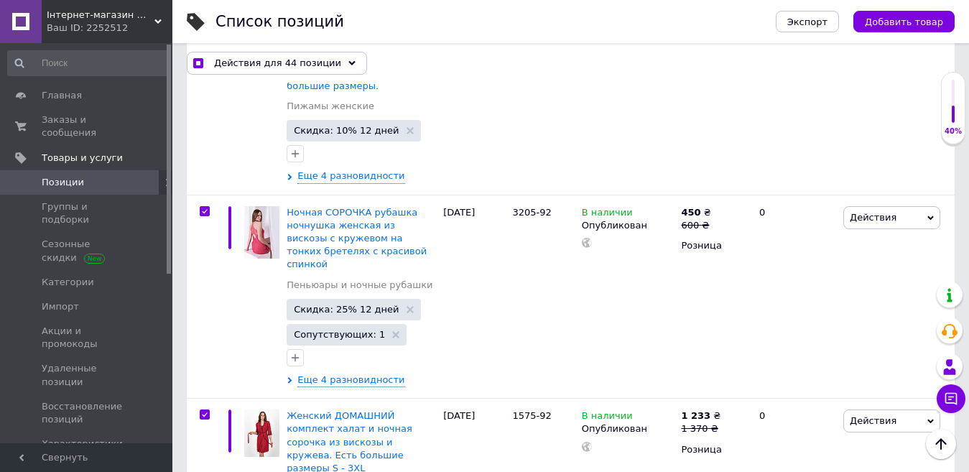
scroll to position [8480, 0]
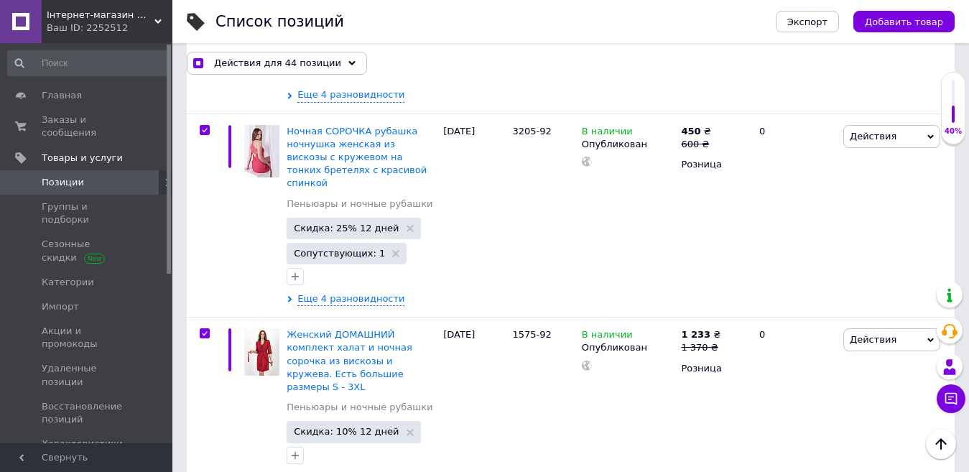
checkbox input "true"
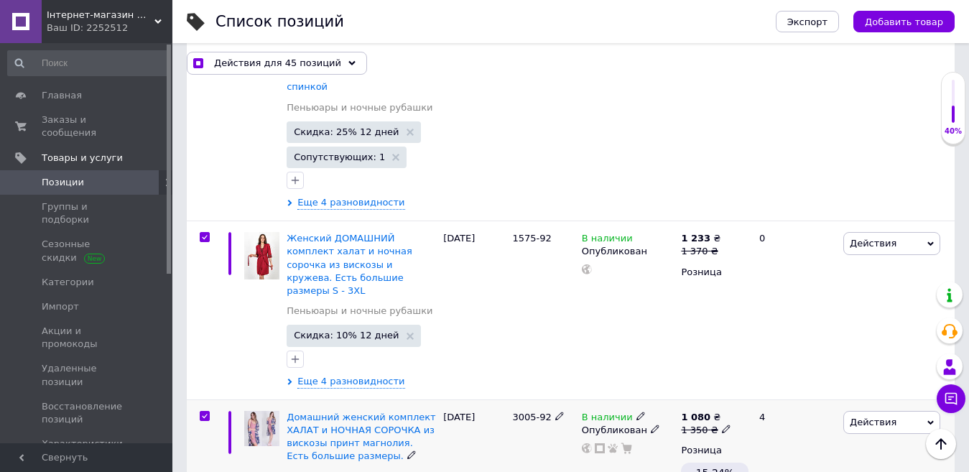
scroll to position [8768, 0]
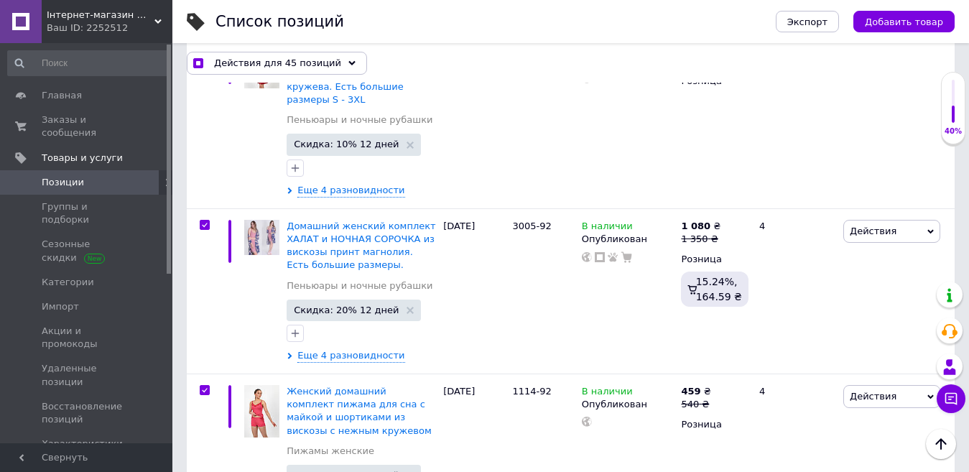
checkbox input "true"
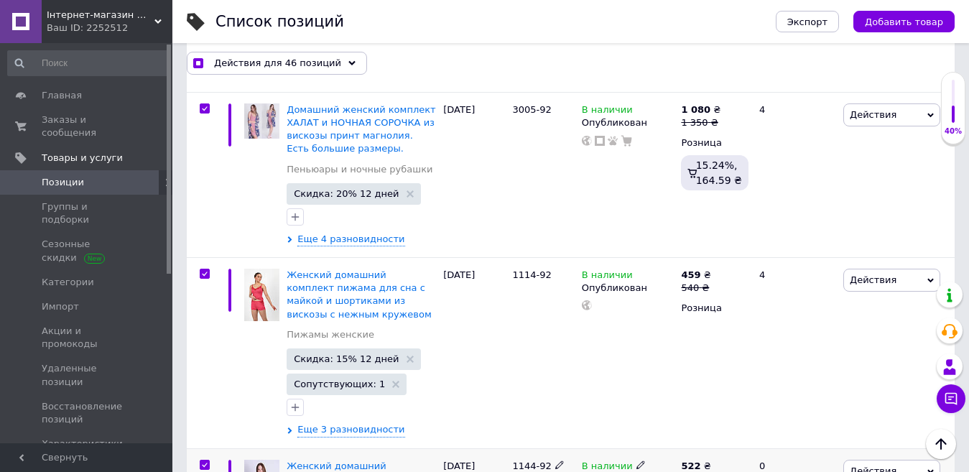
scroll to position [8911, 0]
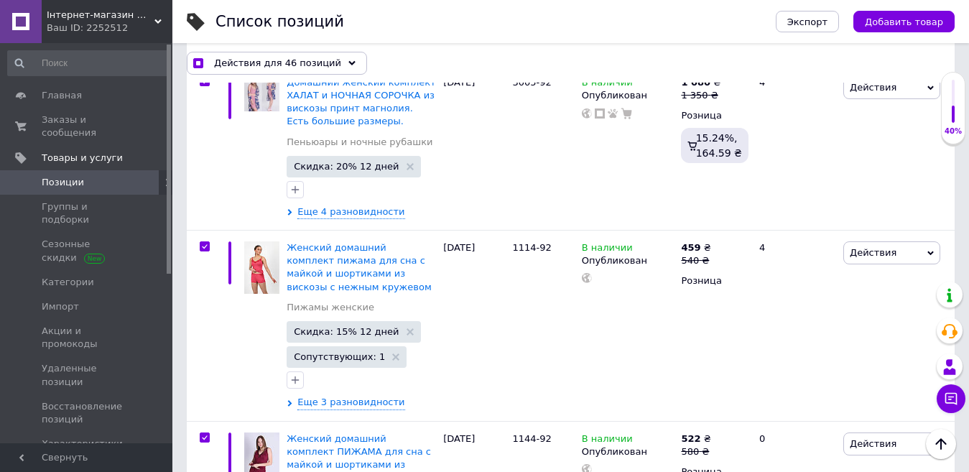
checkbox input "true"
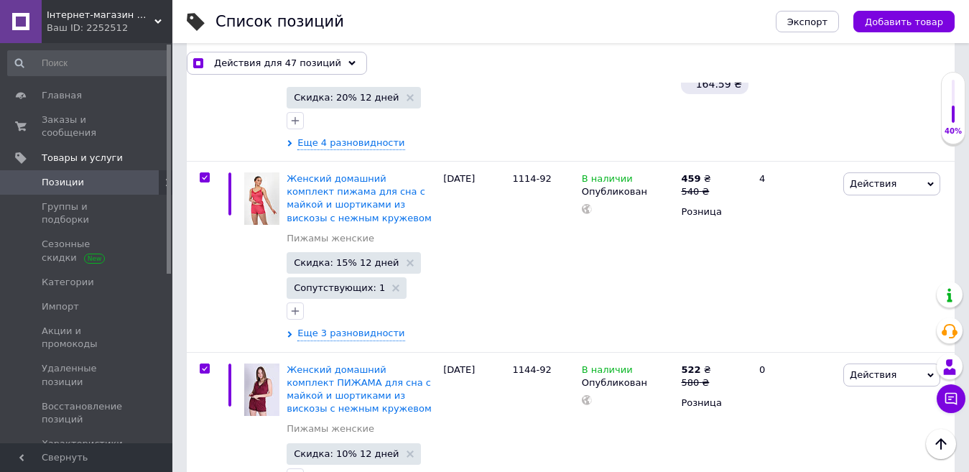
scroll to position [9055, 0]
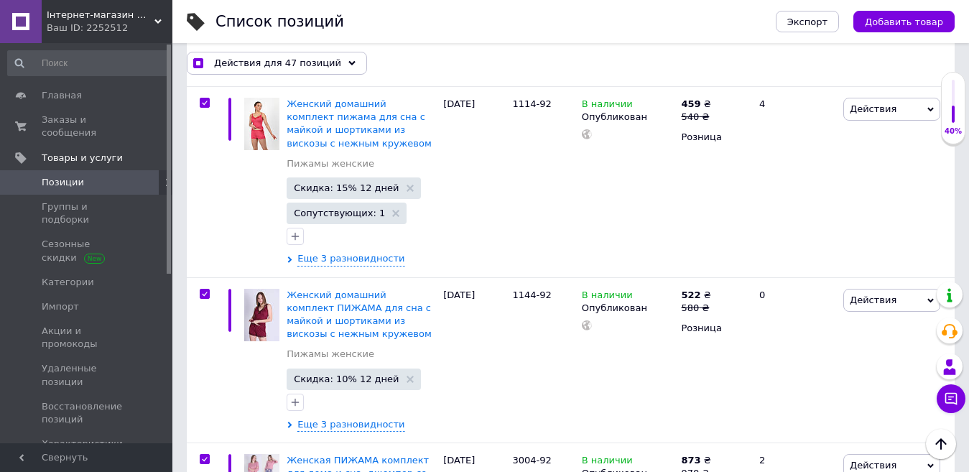
checkbox input "true"
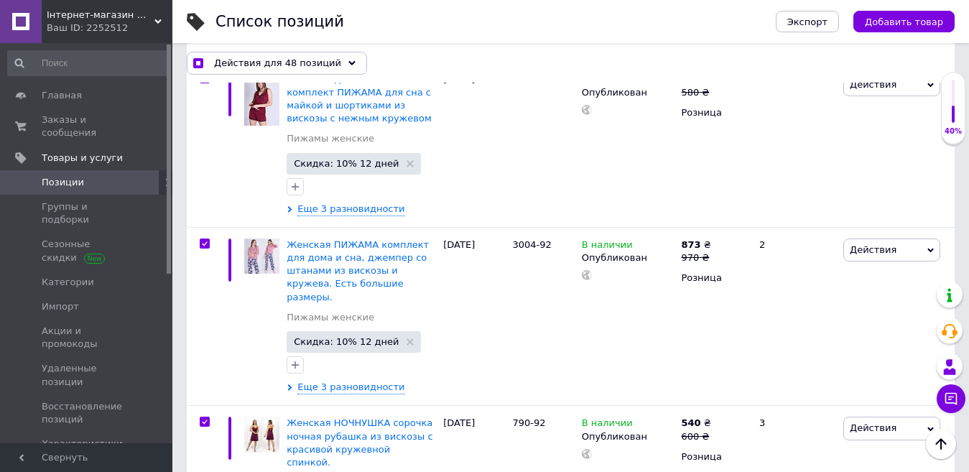
checkbox input "true"
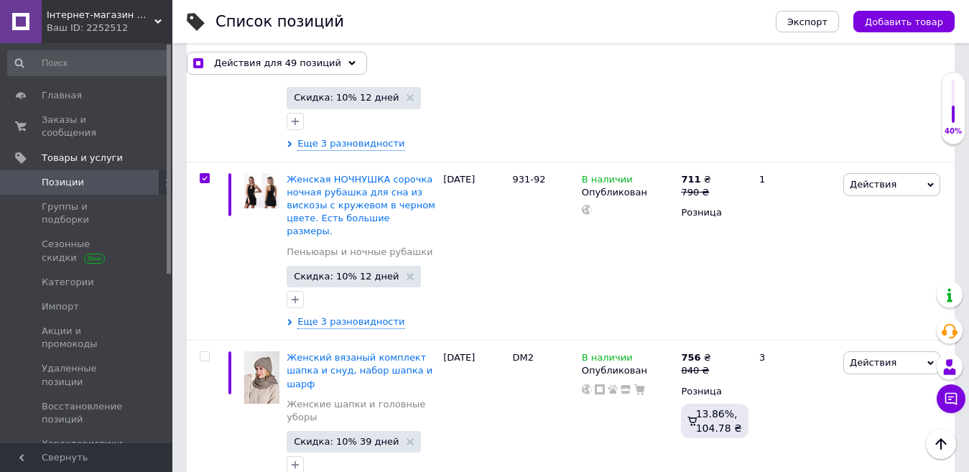
scroll to position [9702, 0]
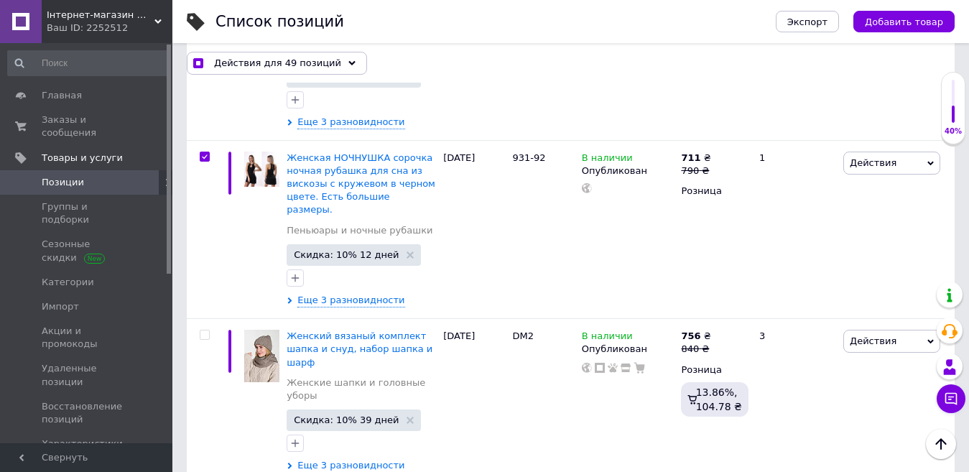
checkbox input "true"
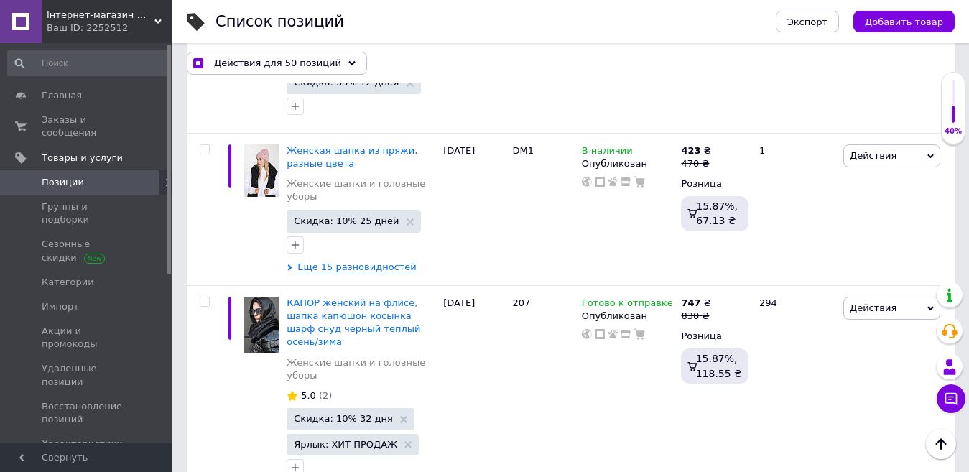
scroll to position [10277, 0]
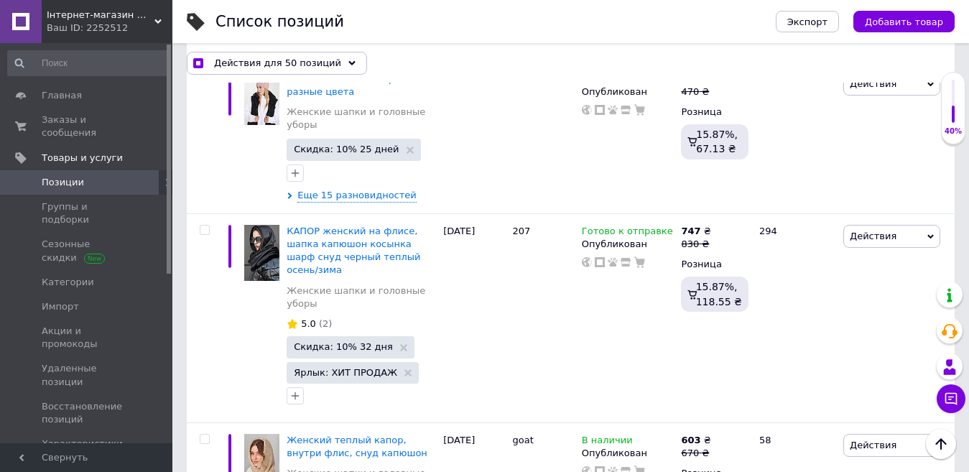
checkbox input "true"
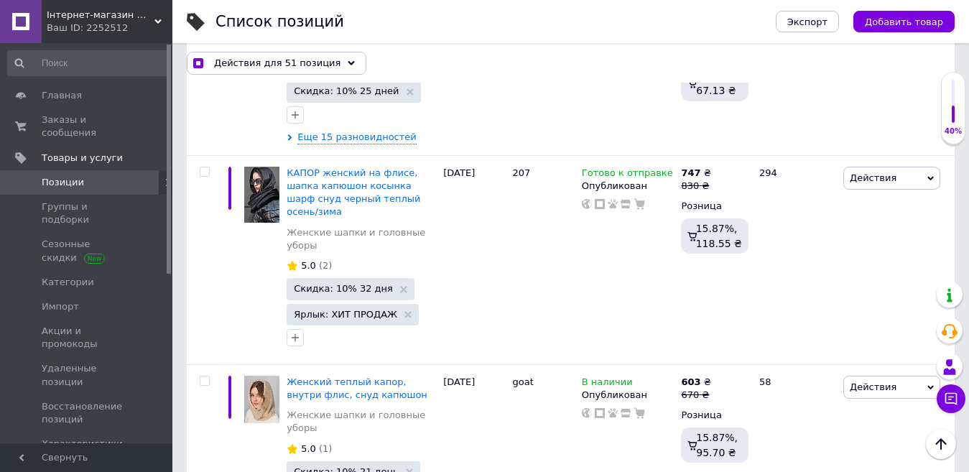
scroll to position [10421, 0]
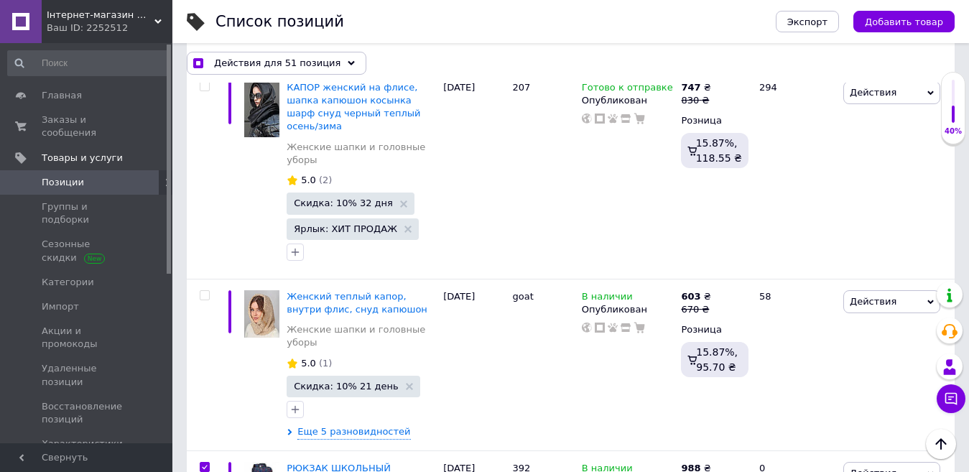
checkbox input "true"
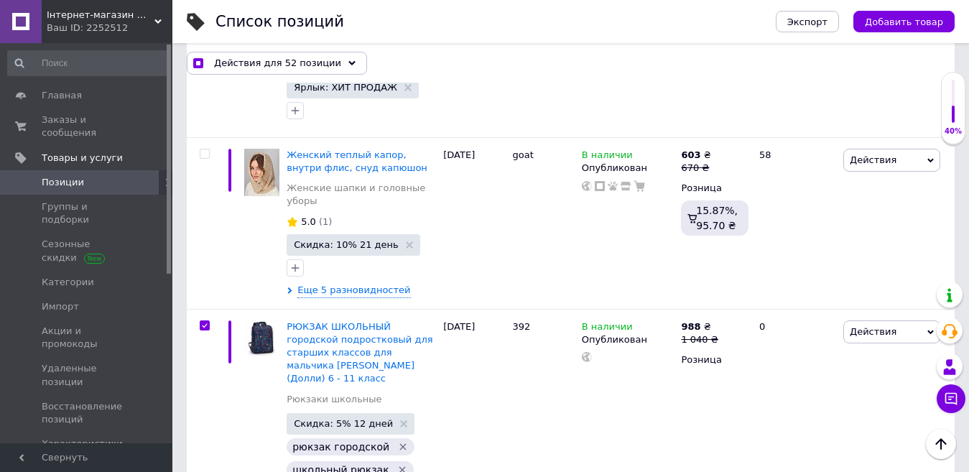
scroll to position [10564, 0]
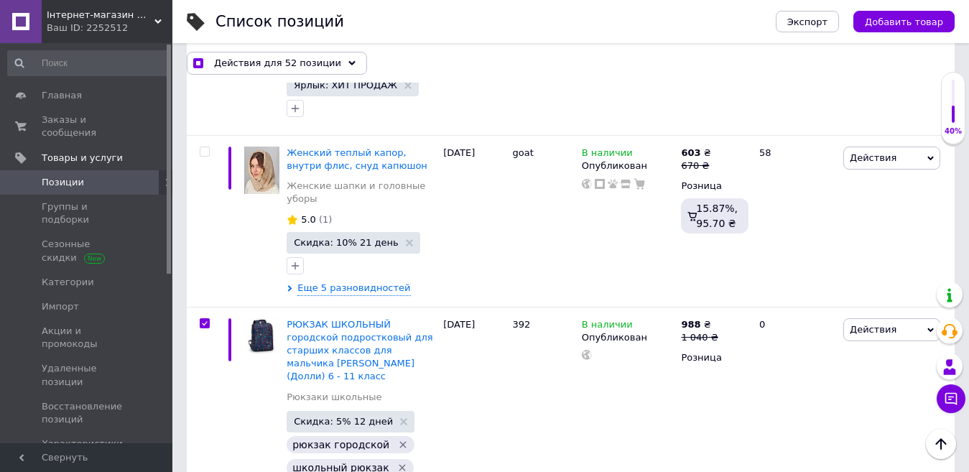
checkbox input "true"
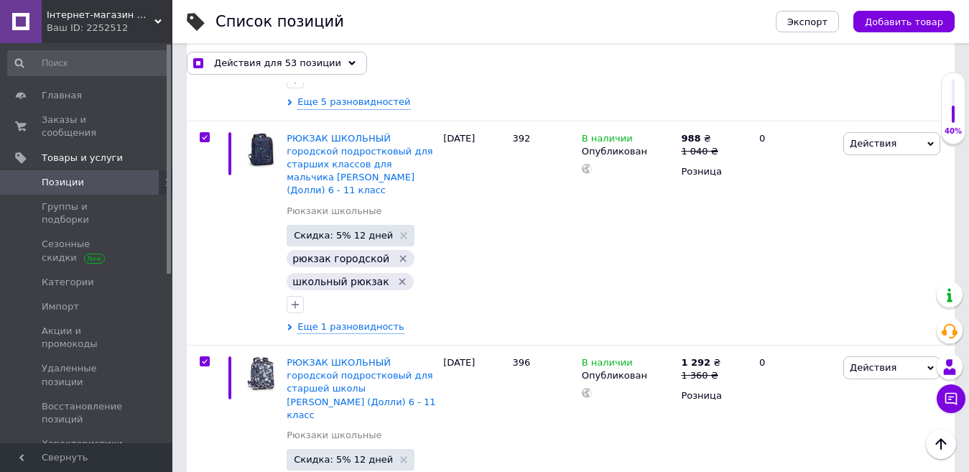
scroll to position [10780, 0]
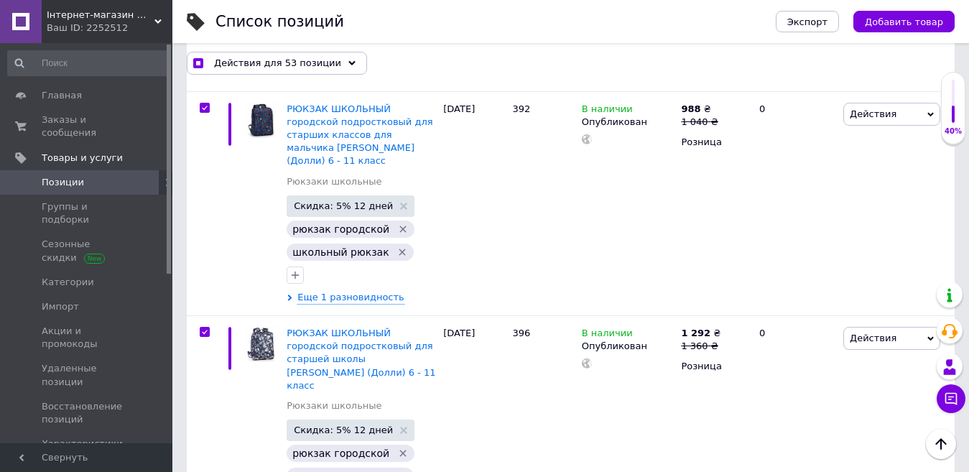
checkbox input "true"
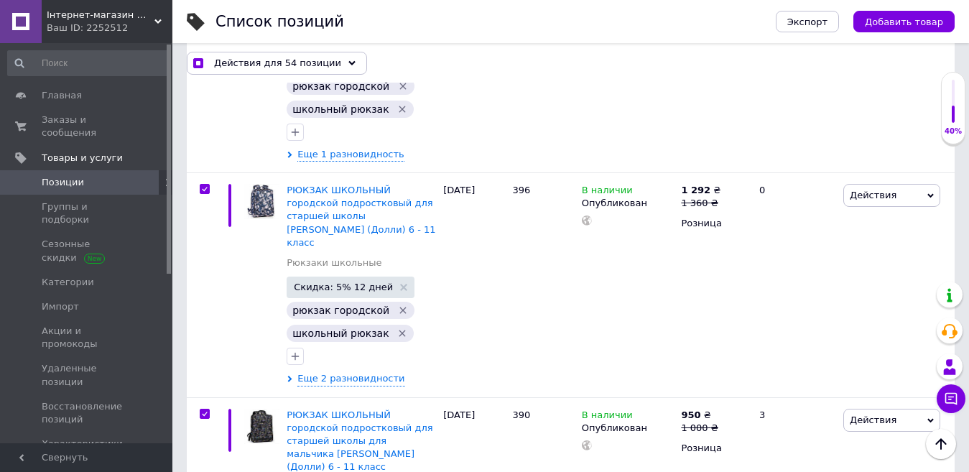
scroll to position [10924, 0]
drag, startPoint x: 207, startPoint y: 311, endPoint x: 244, endPoint y: 312, distance: 37.4
checkbox input "true"
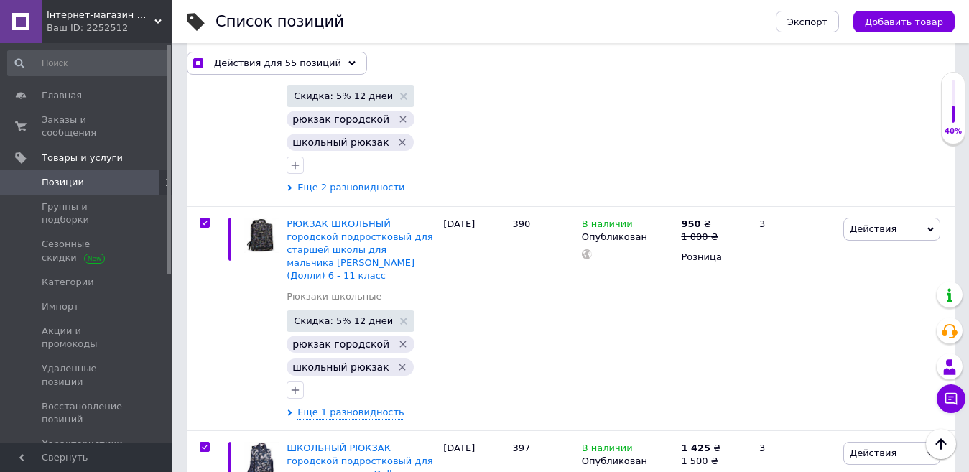
scroll to position [11139, 0]
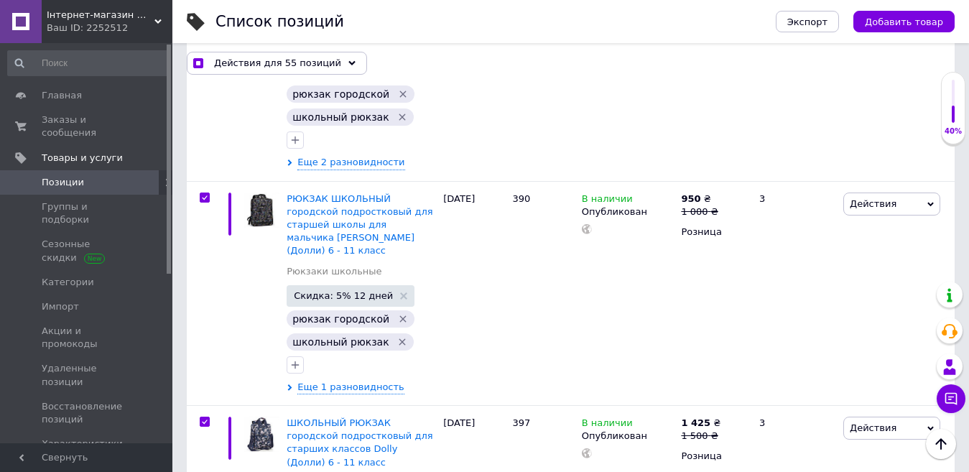
checkbox input "true"
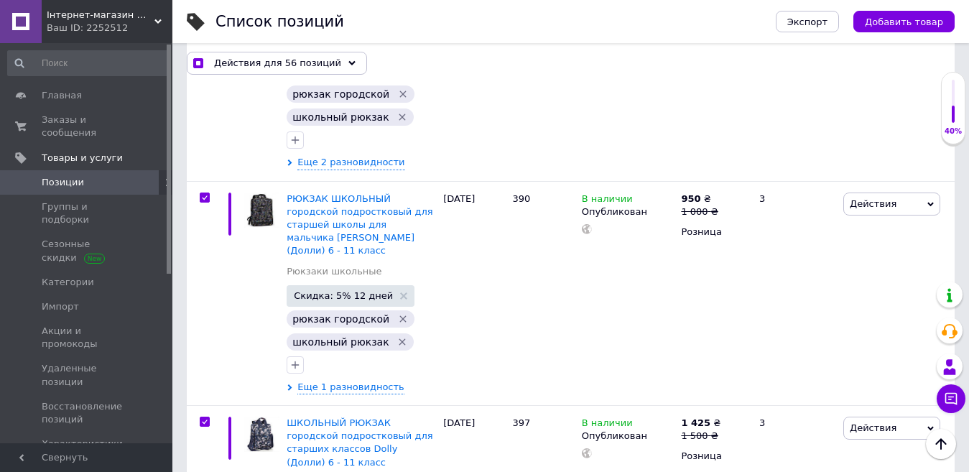
checkbox input "true"
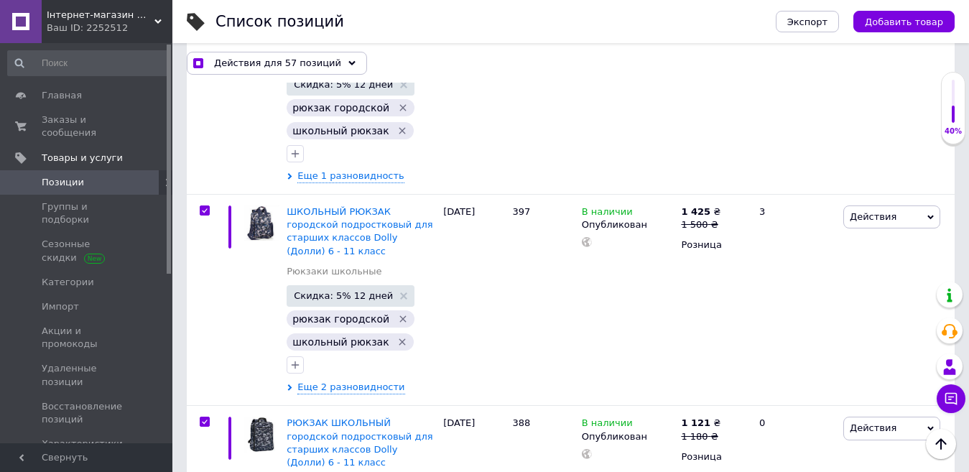
scroll to position [11355, 0]
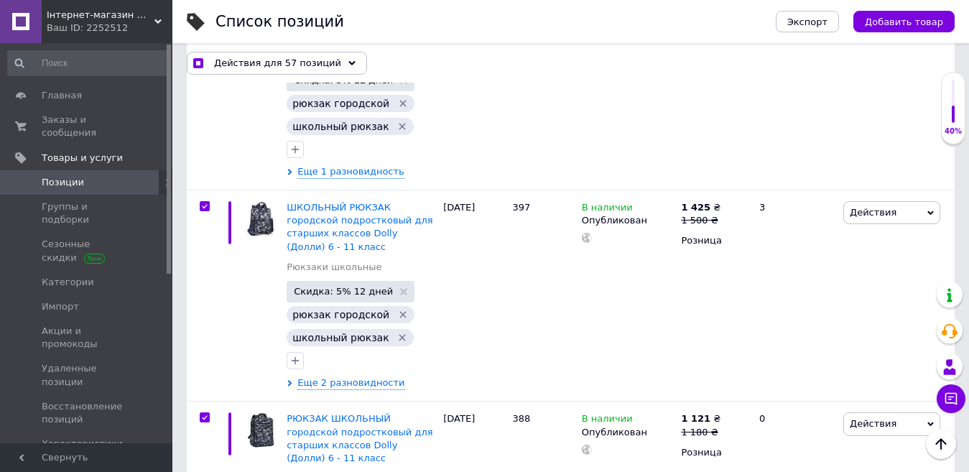
checkbox input "true"
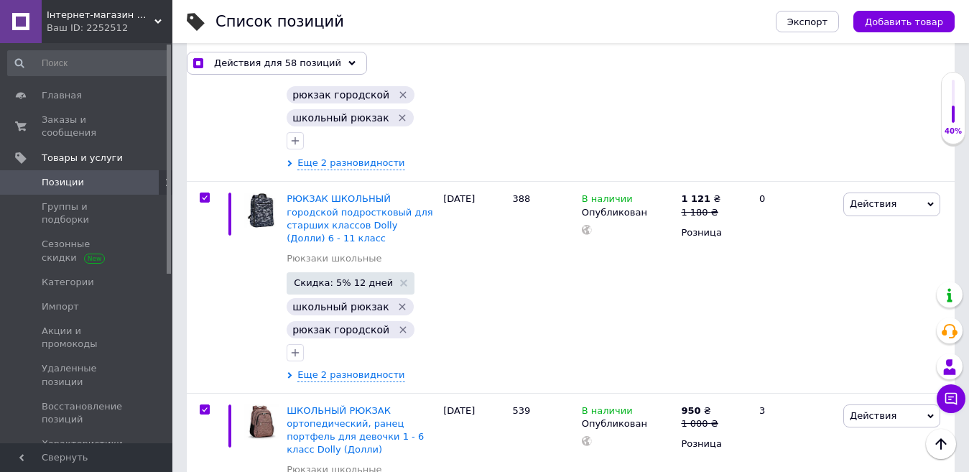
scroll to position [11642, 0]
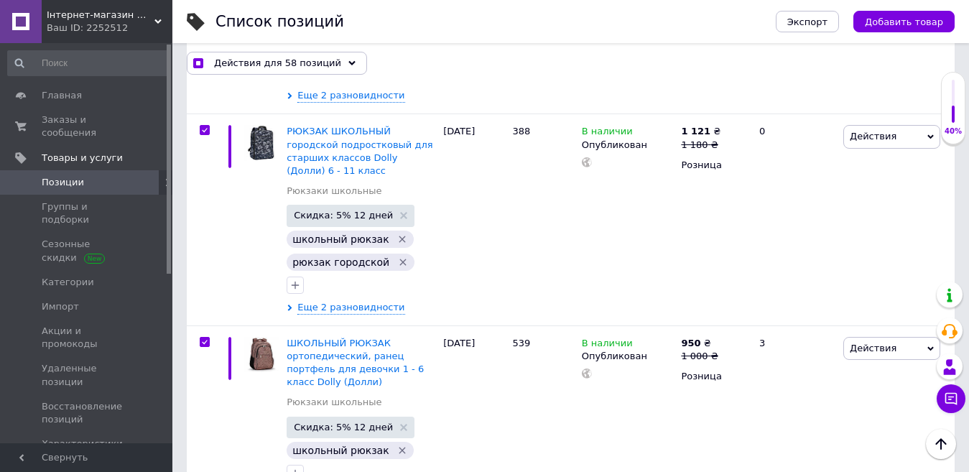
checkbox input "true"
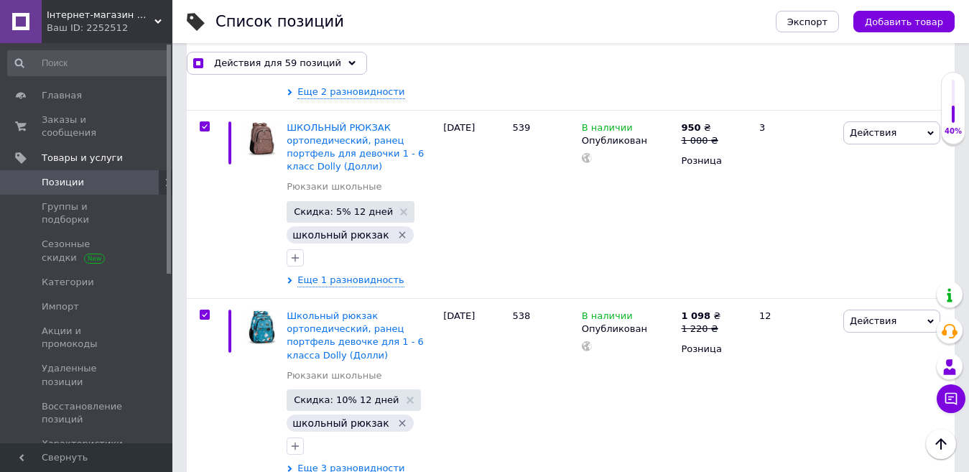
drag, startPoint x: 203, startPoint y: 262, endPoint x: 273, endPoint y: 238, distance: 74.5
checkbox input "true"
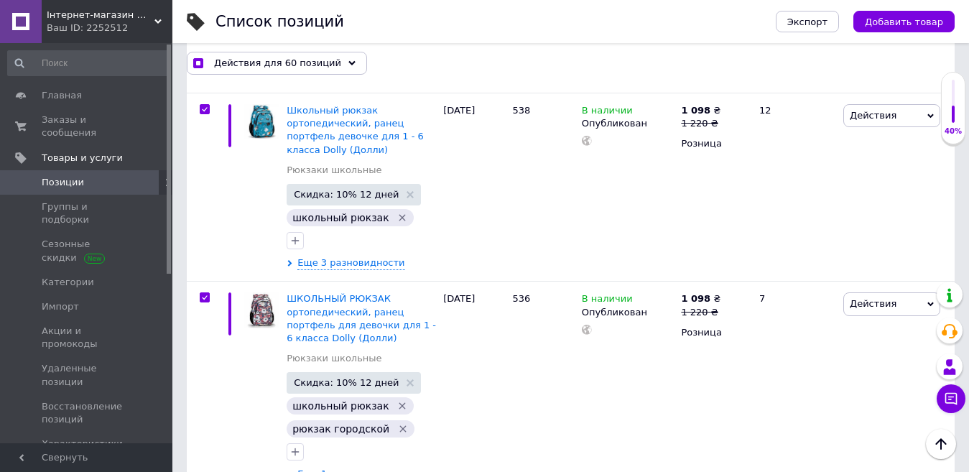
scroll to position [12073, 0]
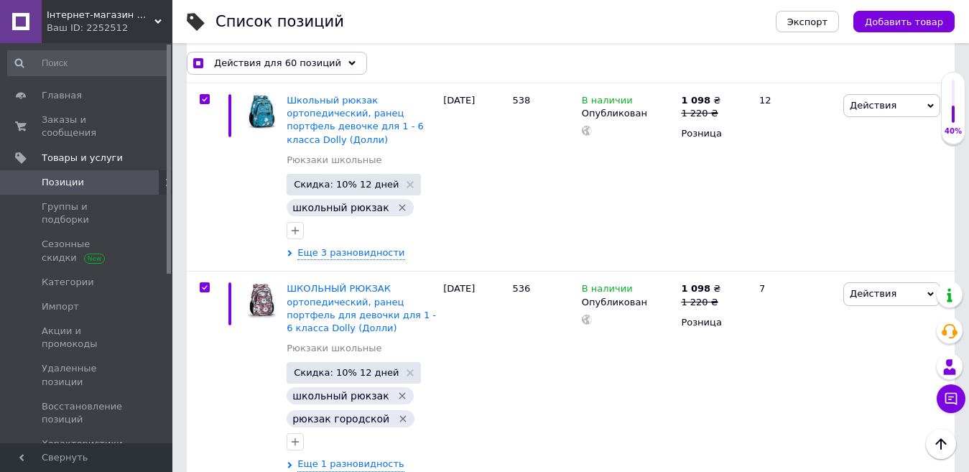
checkbox input "true"
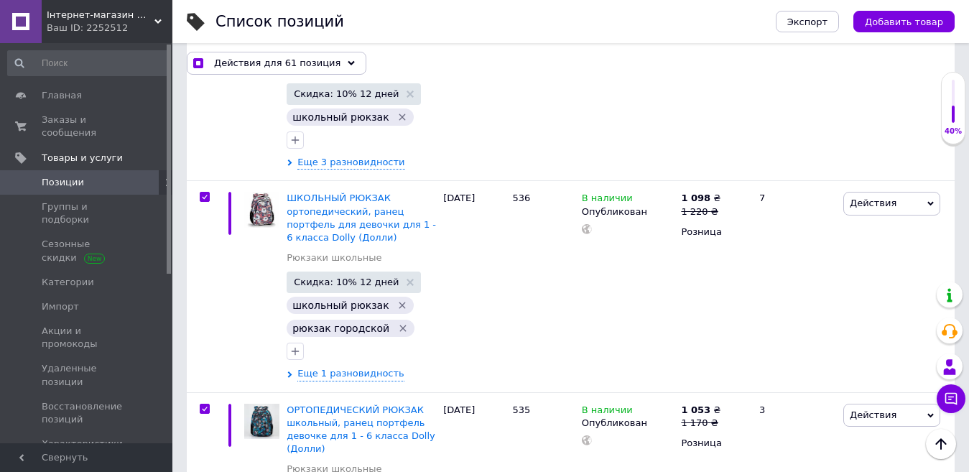
scroll to position [12217, 0]
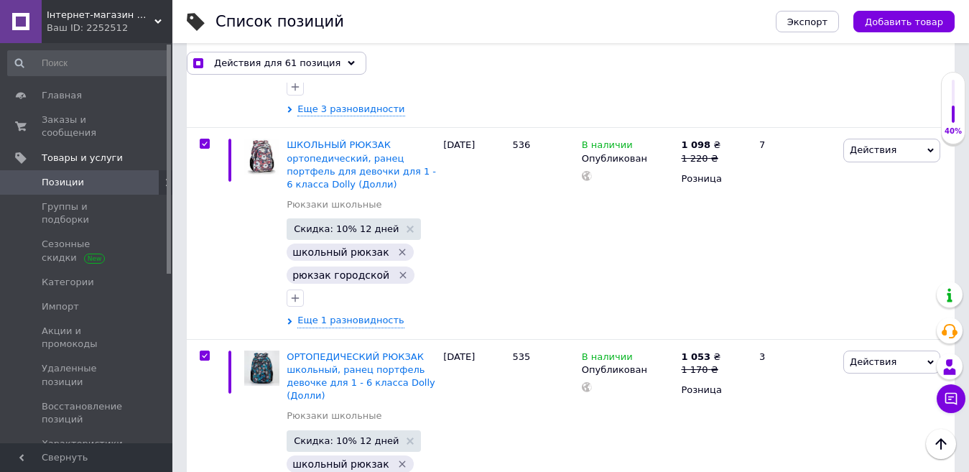
checkbox input "true"
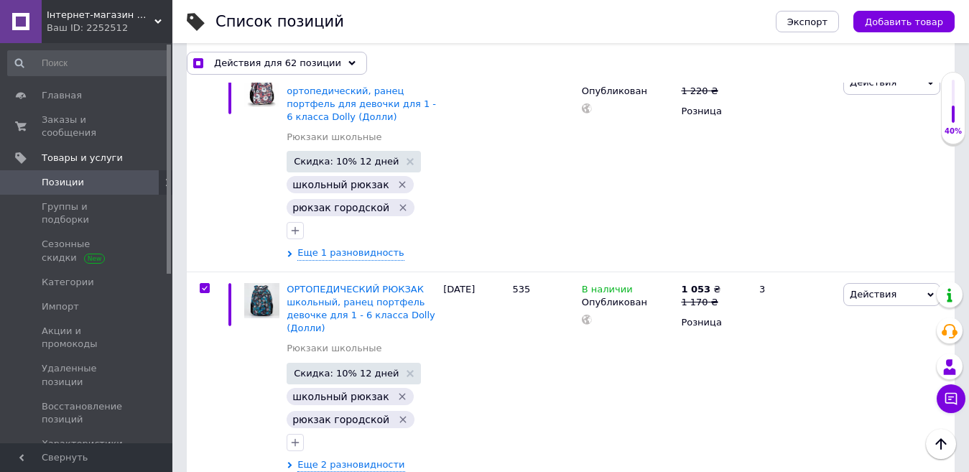
scroll to position [12361, 0]
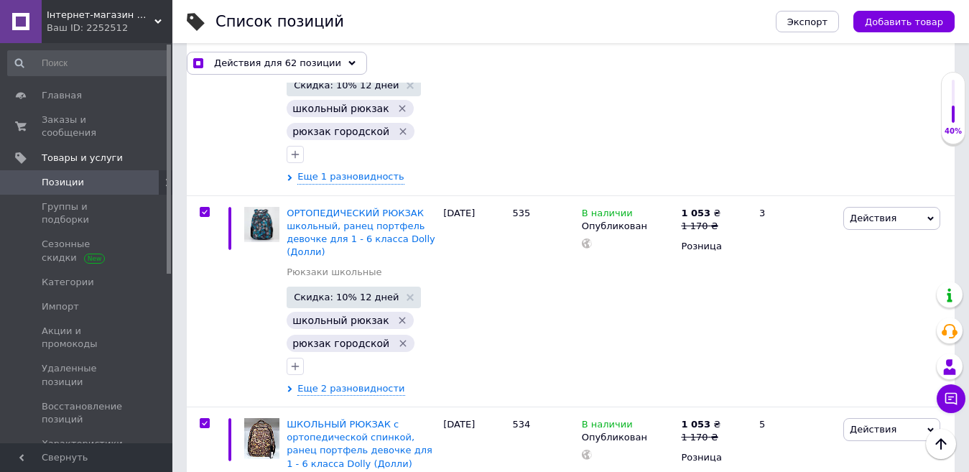
checkbox input "true"
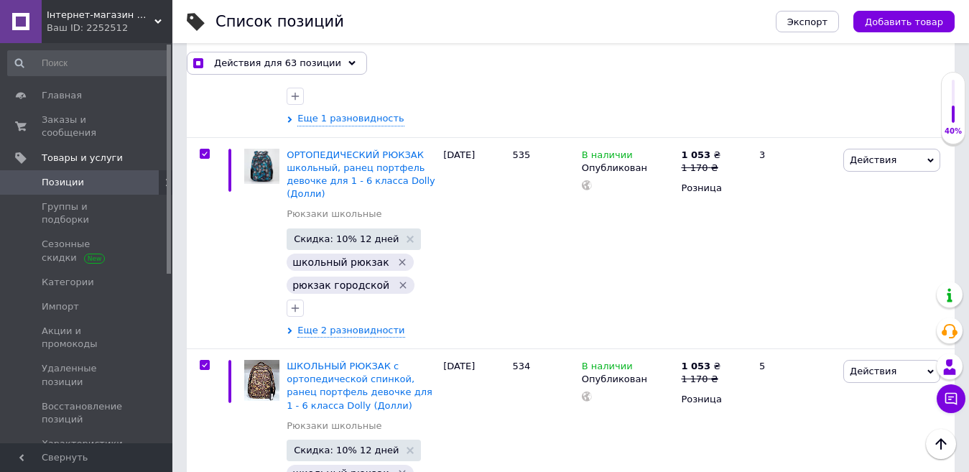
scroll to position [12505, 0]
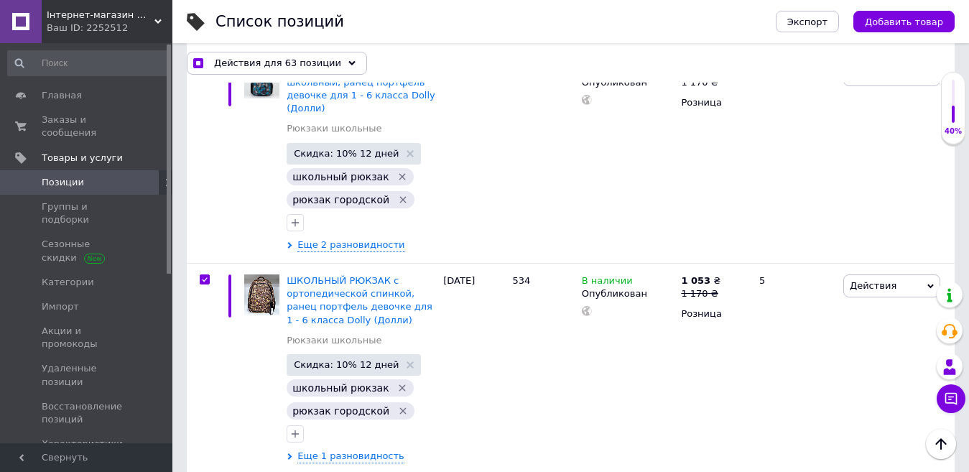
drag, startPoint x: 201, startPoint y: 338, endPoint x: 285, endPoint y: 274, distance: 105.6
checkbox input "true"
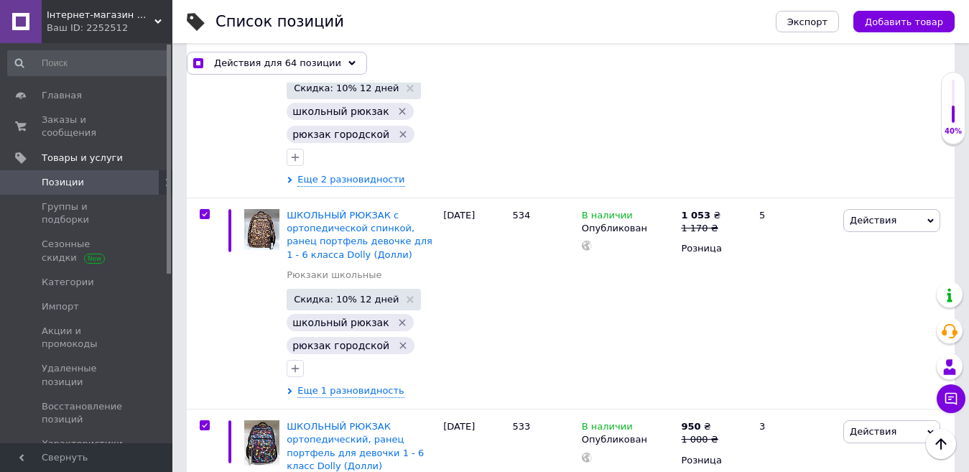
scroll to position [12720, 0]
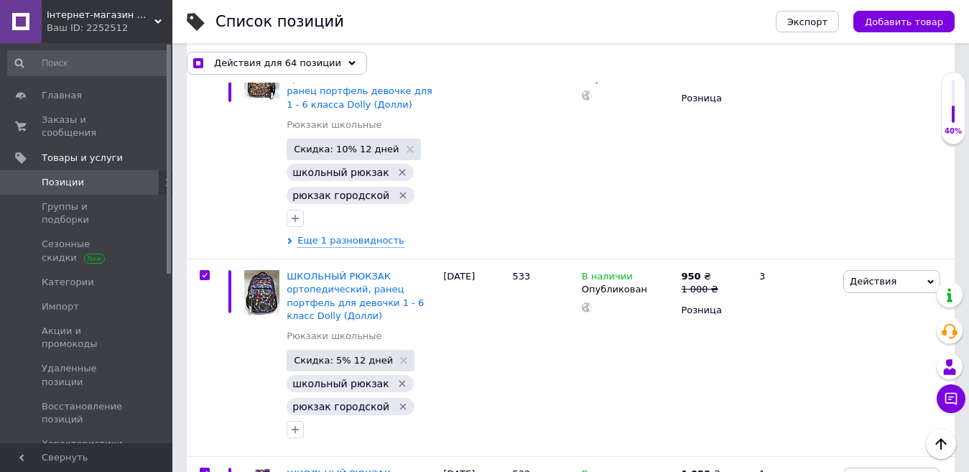
checkbox input "true"
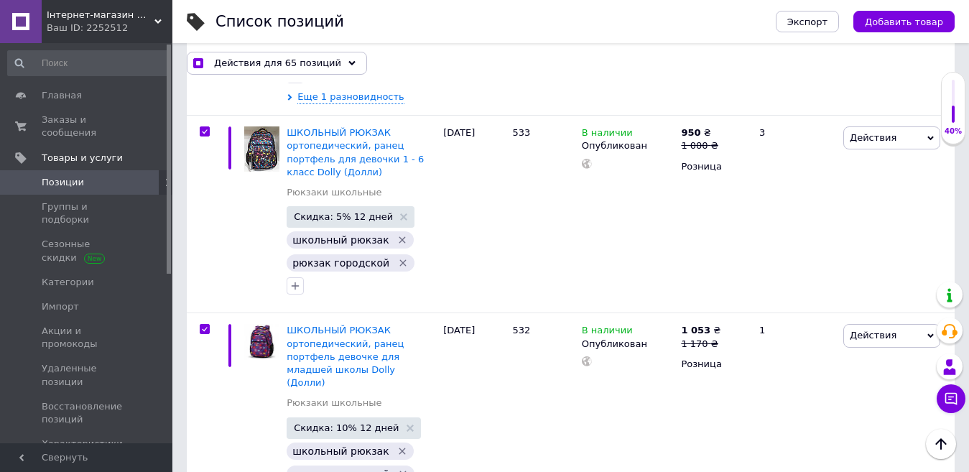
scroll to position [12936, 0]
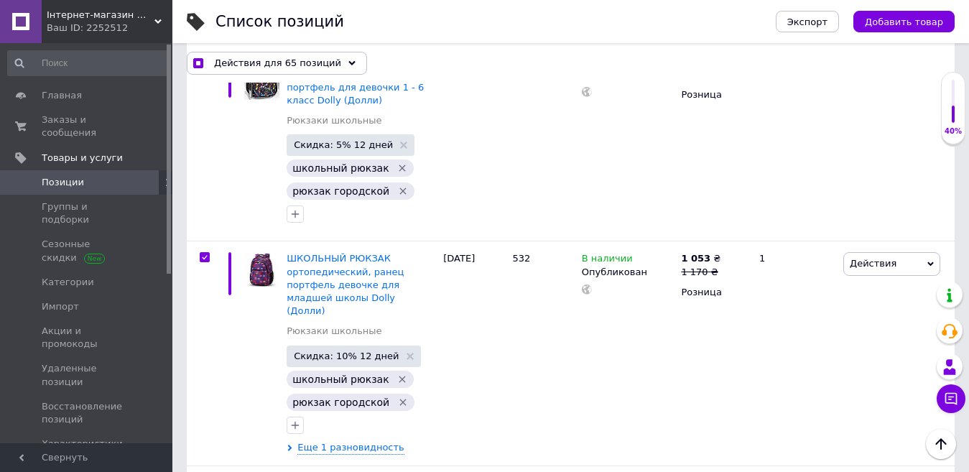
checkbox input "true"
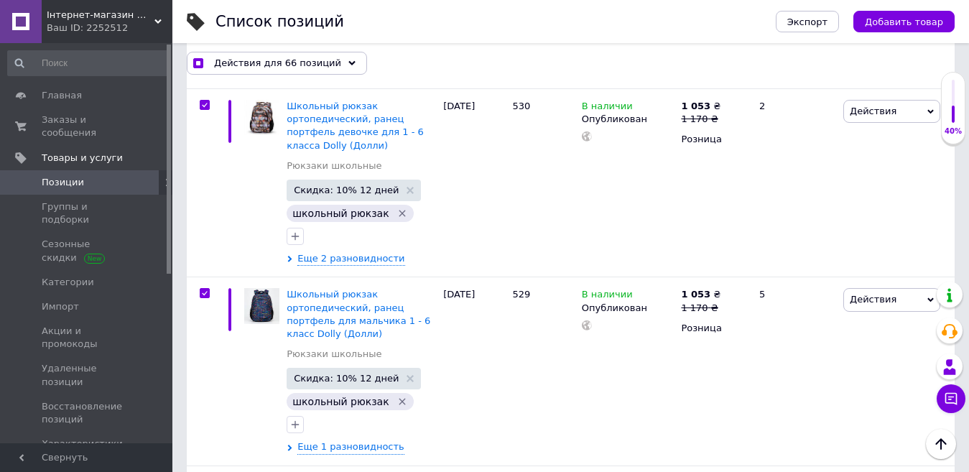
scroll to position [13726, 0]
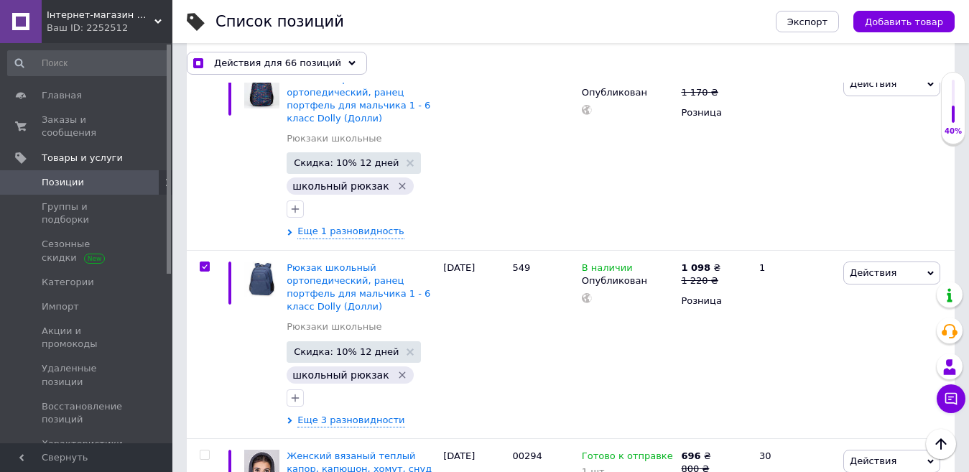
checkbox input "true"
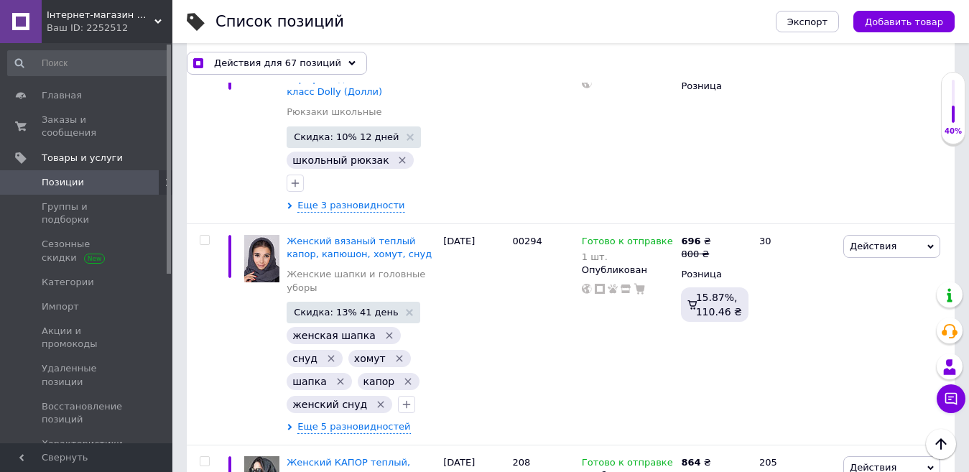
scroll to position [13942, 0]
checkbox input "true"
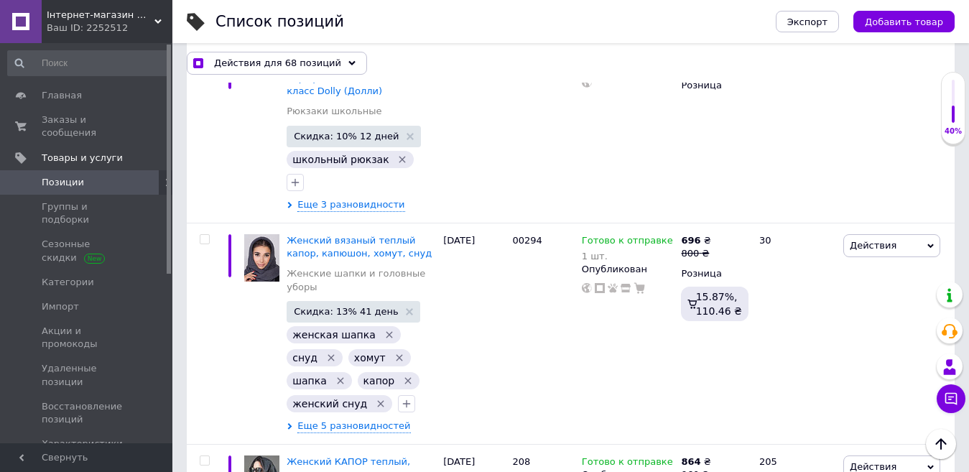
checkbox input "true"
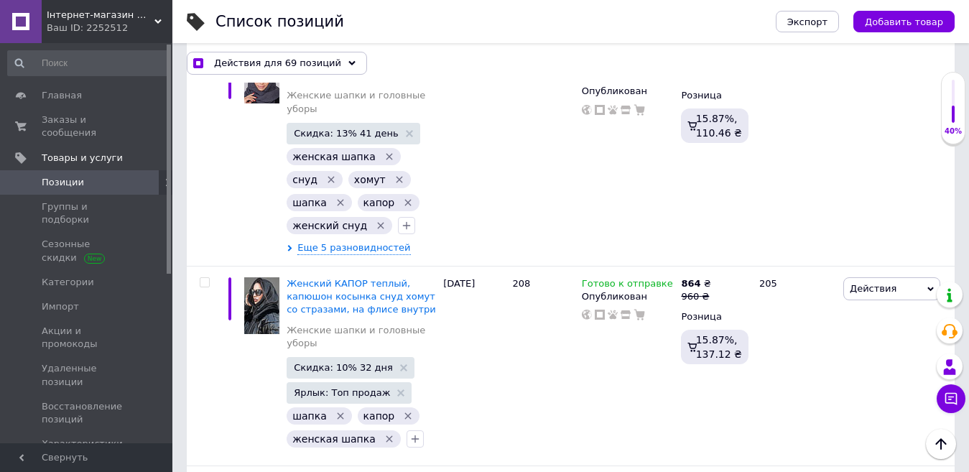
scroll to position [14158, 0]
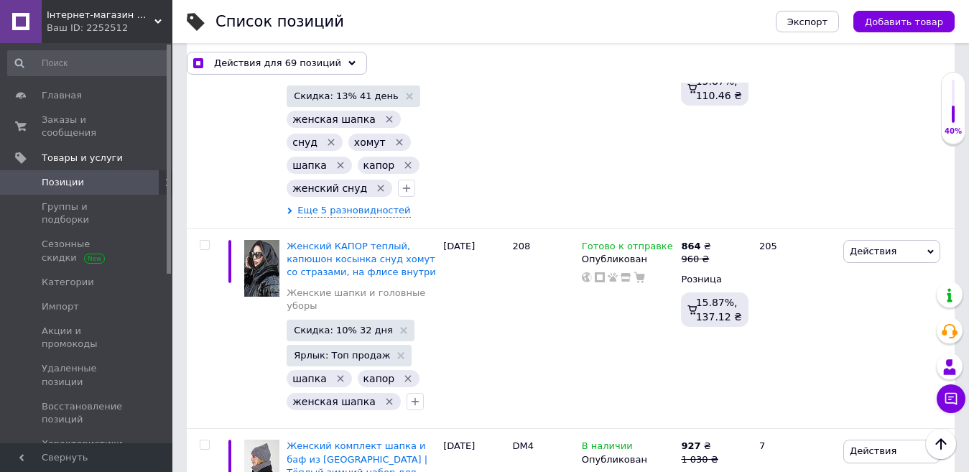
checkbox input "true"
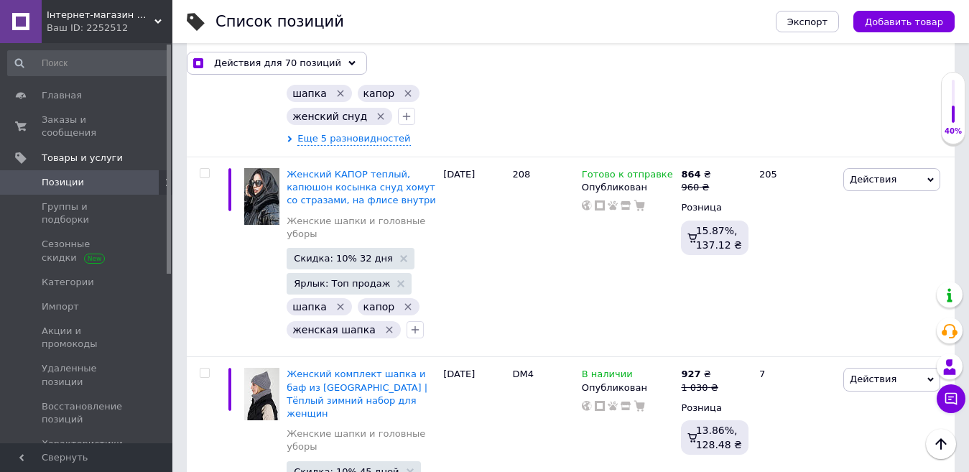
checkbox input "true"
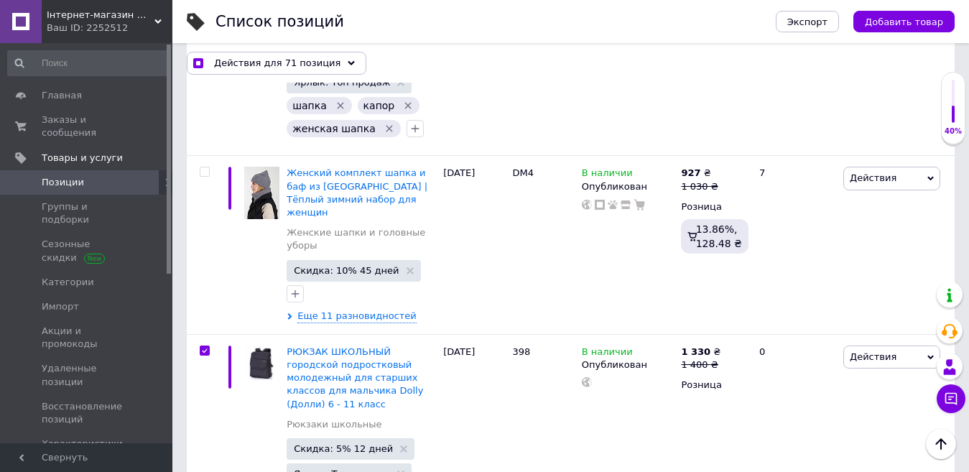
scroll to position [14445, 0]
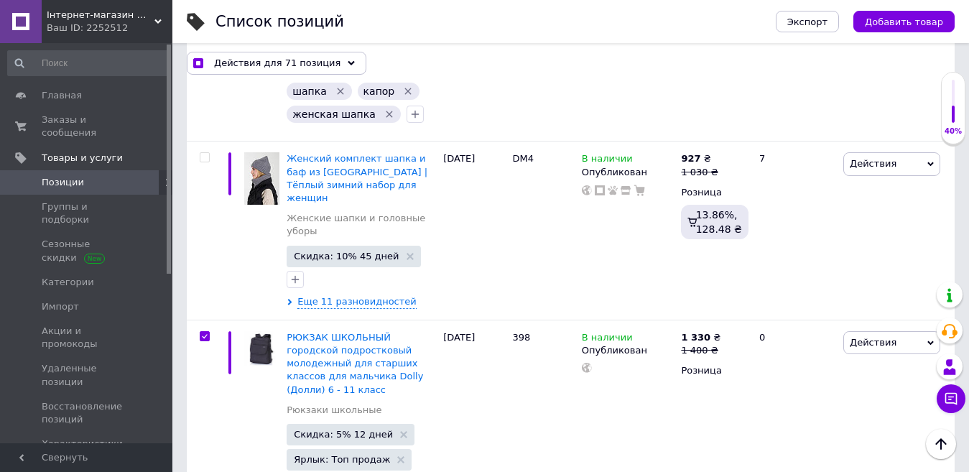
checkbox input "true"
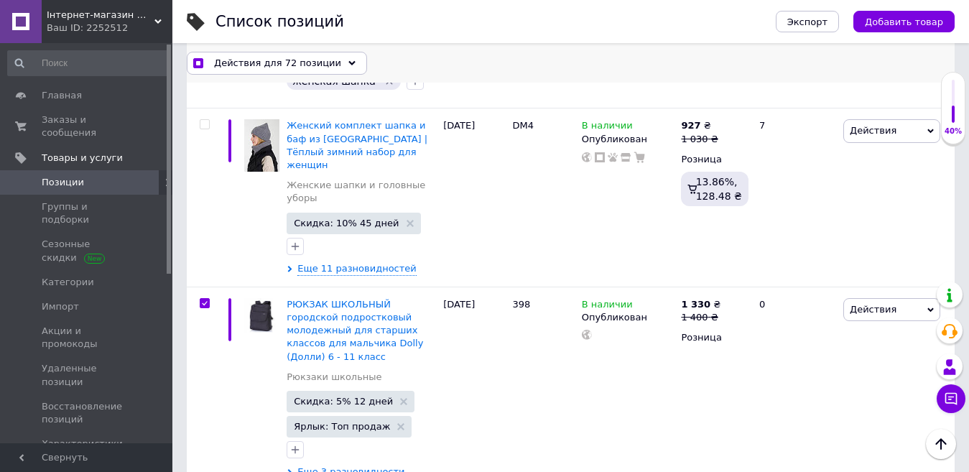
click at [330, 62] on div "Действия для 72 позиции" at bounding box center [277, 62] width 180 height 23
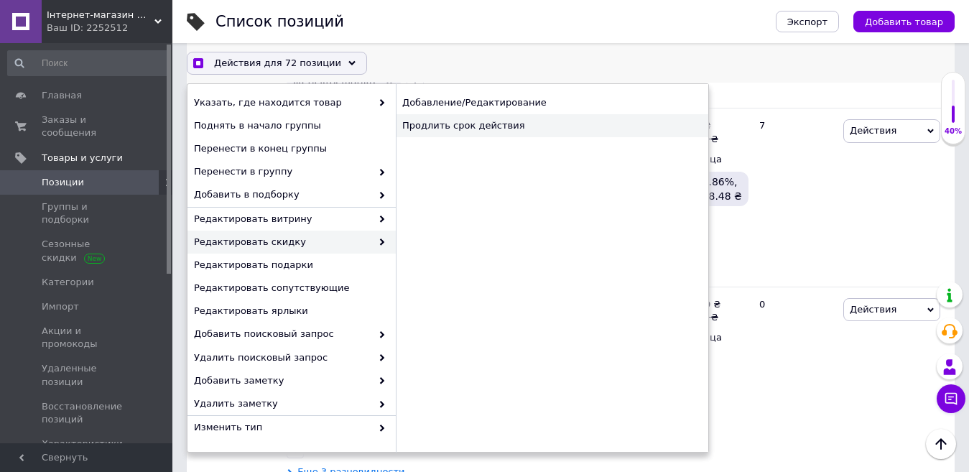
click at [453, 129] on div "Продлить срок действия" at bounding box center [552, 125] width 313 height 23
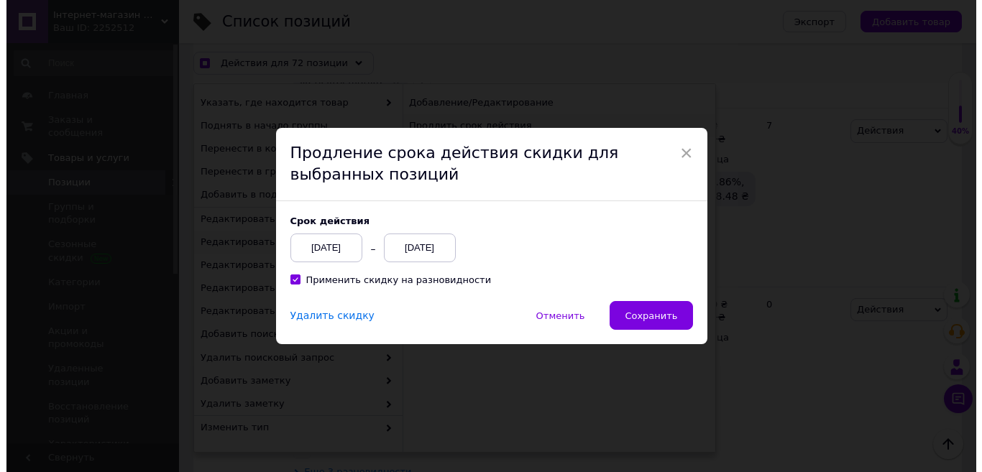
scroll to position [14405, 0]
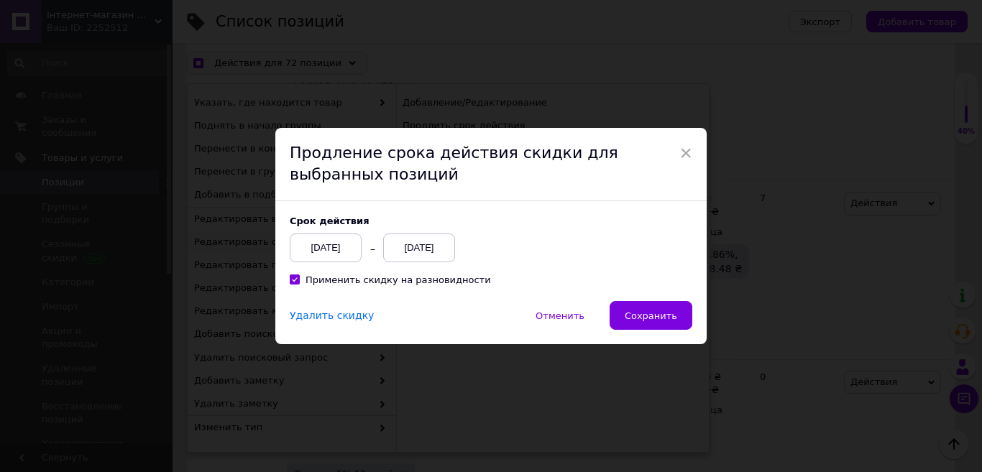
click at [420, 252] on div "[DATE]" at bounding box center [419, 248] width 72 height 29
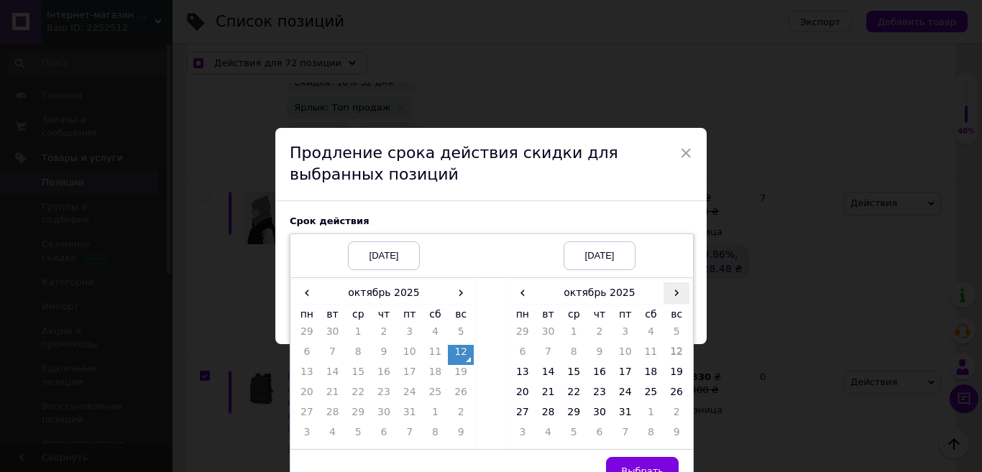
click at [668, 288] on span "›" at bounding box center [676, 292] width 26 height 21
click at [573, 413] on td "26" at bounding box center [574, 415] width 26 height 20
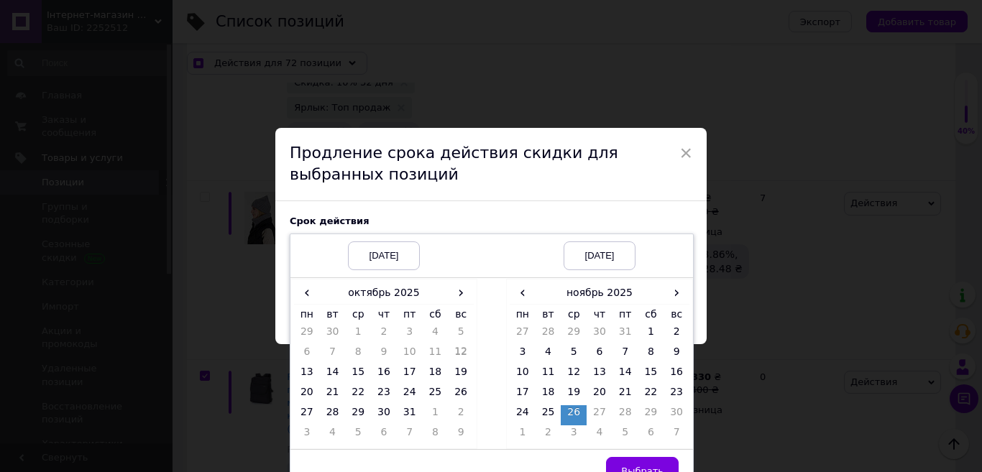
drag, startPoint x: 632, startPoint y: 462, endPoint x: 629, endPoint y: 383, distance: 79.1
click at [632, 463] on button "Выбрать" at bounding box center [642, 471] width 73 height 29
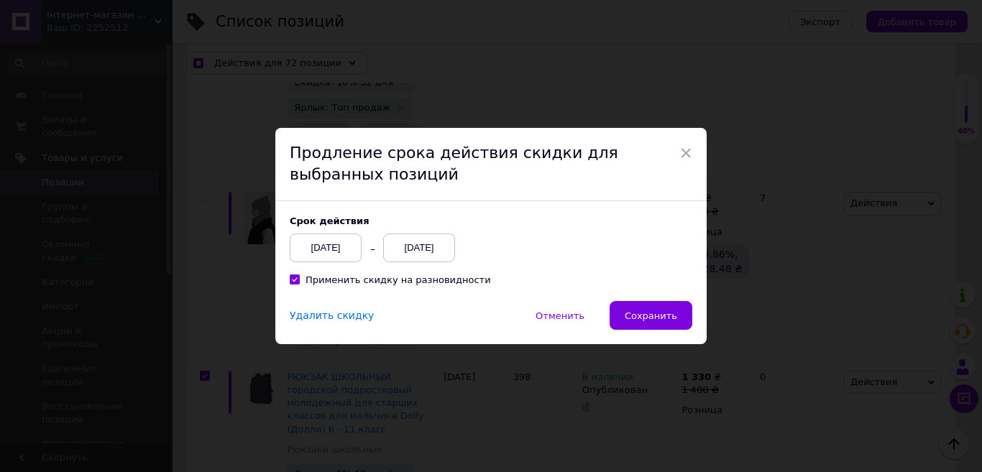
click at [658, 320] on span "Сохранить" at bounding box center [651, 315] width 52 height 11
checkbox input "true"
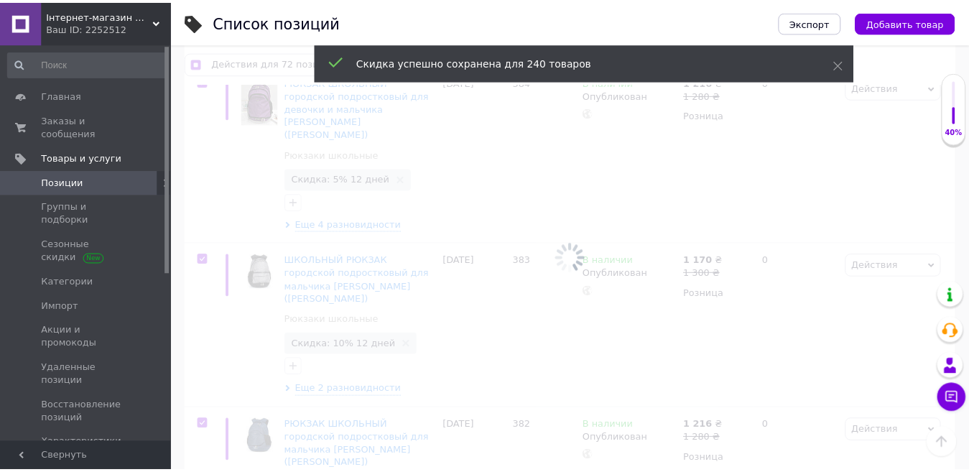
scroll to position [14228, 0]
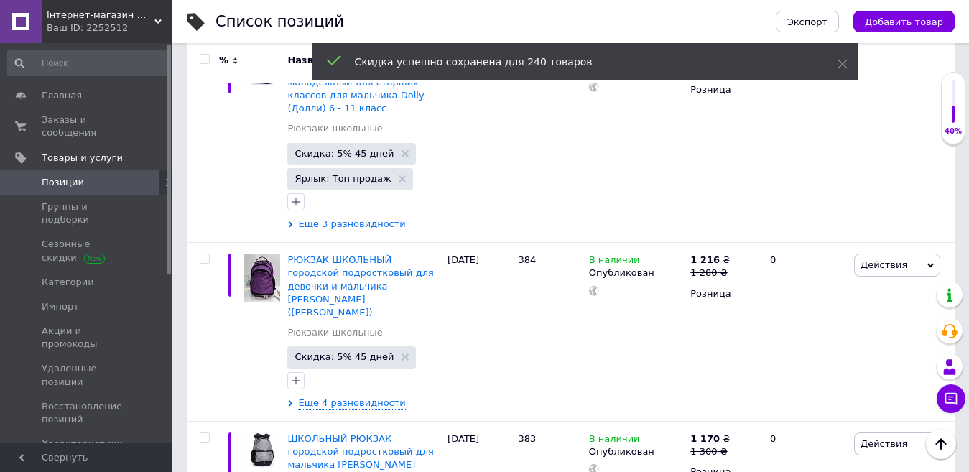
checkbox input "false"
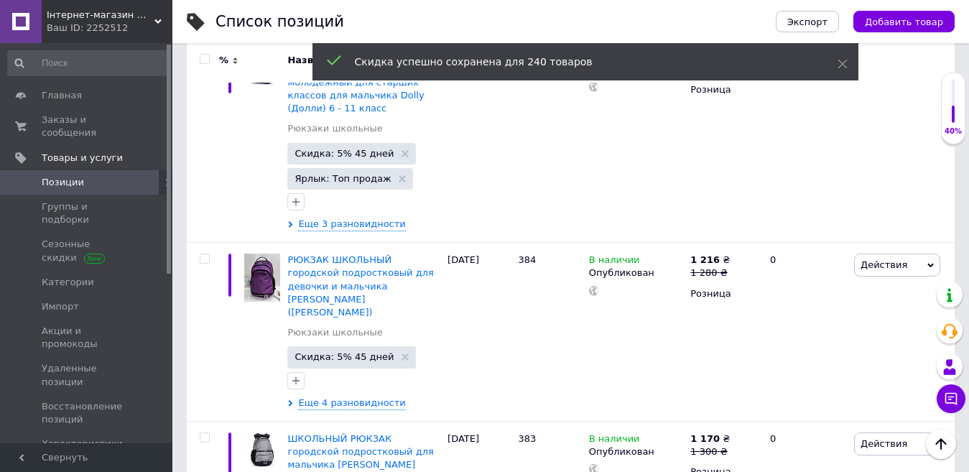
checkbox input "false"
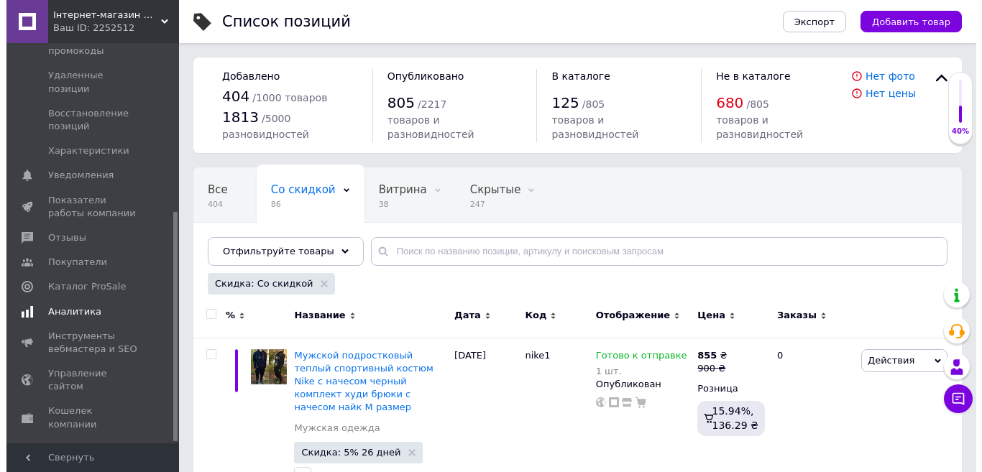
scroll to position [295, 0]
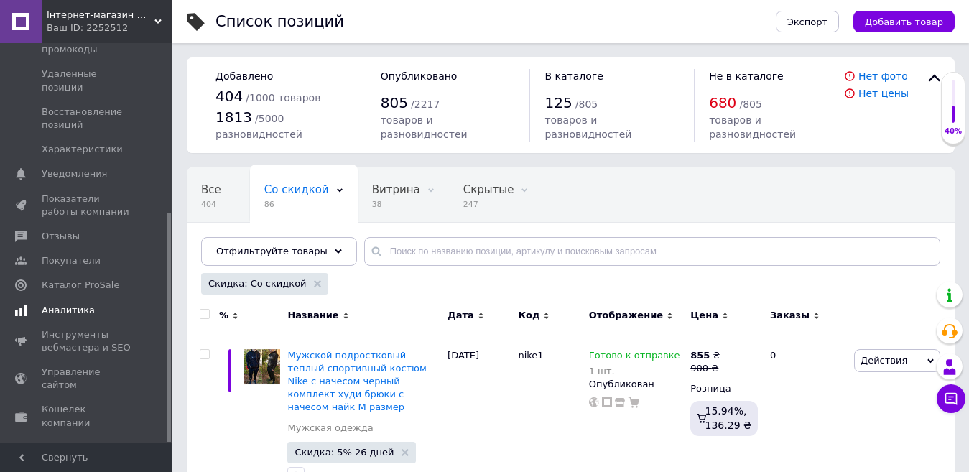
click at [75, 304] on span "Аналитика" at bounding box center [68, 310] width 53 height 13
